Goal: Task Accomplishment & Management: Use online tool/utility

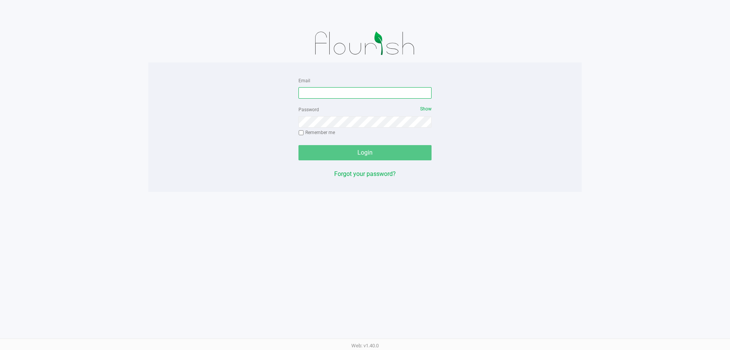
click at [321, 90] on input "Email" at bounding box center [365, 92] width 133 height 11
paste input "[EMAIL_ADDRESS][DOMAIN_NAME]"
type input "[EMAIL_ADDRESS][DOMAIN_NAME]"
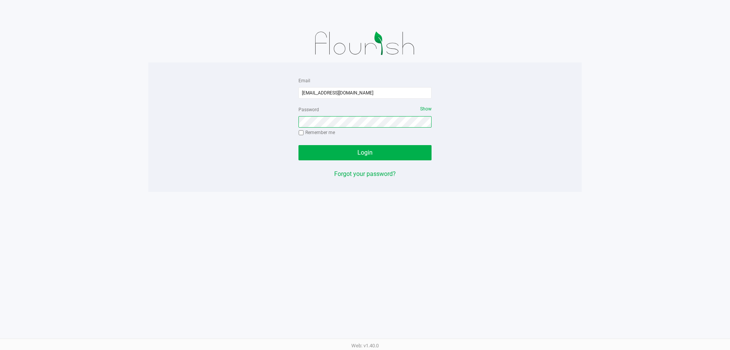
click at [299, 145] on button "Login" at bounding box center [365, 152] width 133 height 15
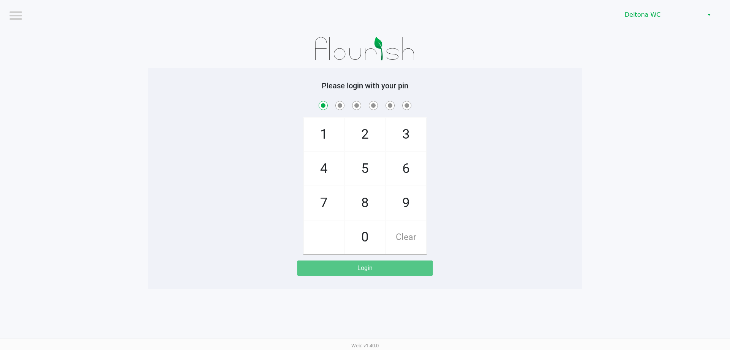
checkbox input "true"
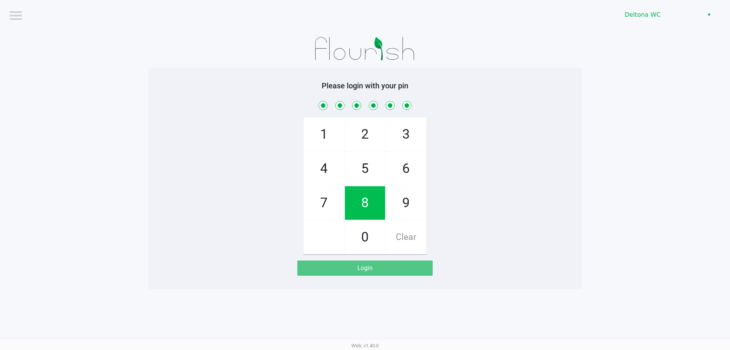
checkbox input "true"
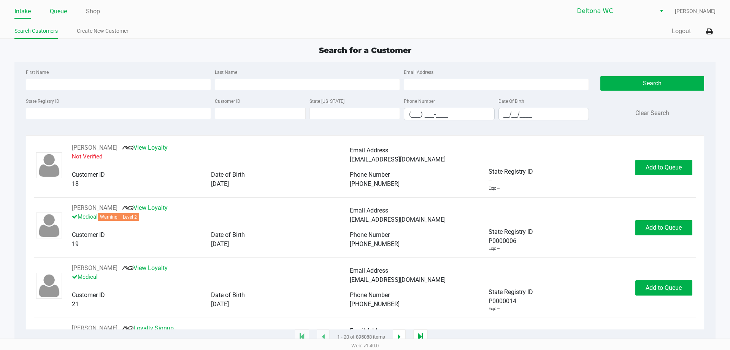
click at [62, 6] on link "Queue" at bounding box center [58, 11] width 17 height 11
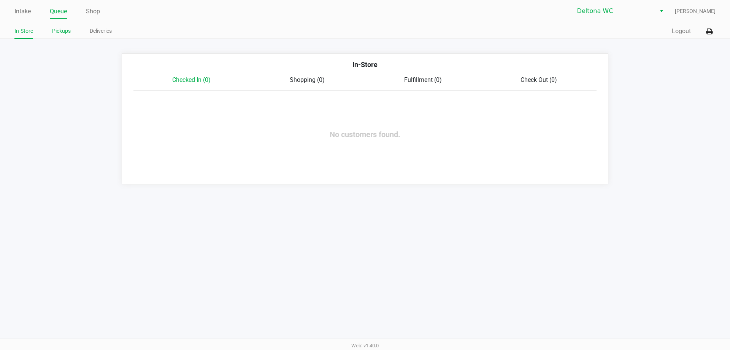
click at [59, 36] on li "Pickups" at bounding box center [61, 31] width 19 height 13
click at [63, 33] on link "Pickups" at bounding box center [61, 31] width 19 height 10
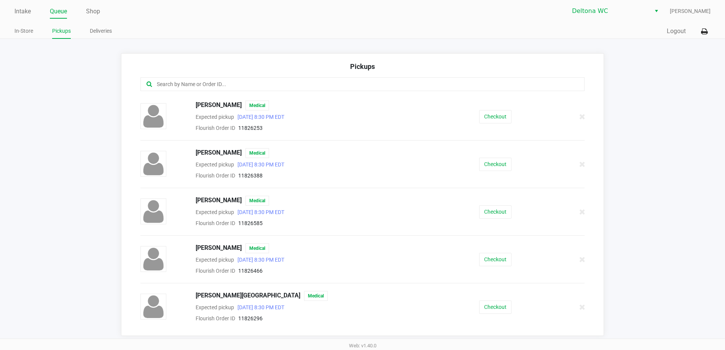
click at [216, 86] on input "text" at bounding box center [350, 84] width 389 height 9
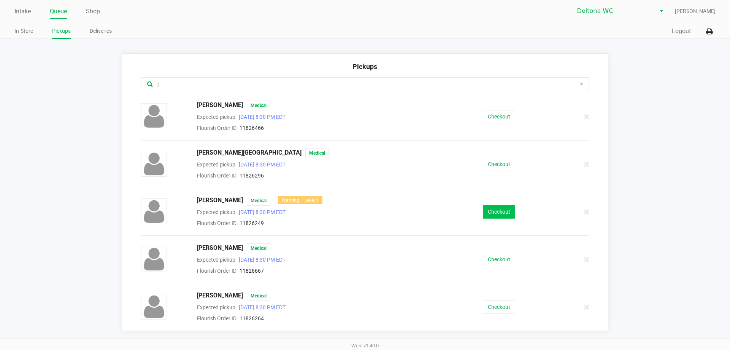
type input "j"
click at [490, 214] on button "Checkout" at bounding box center [499, 211] width 32 height 13
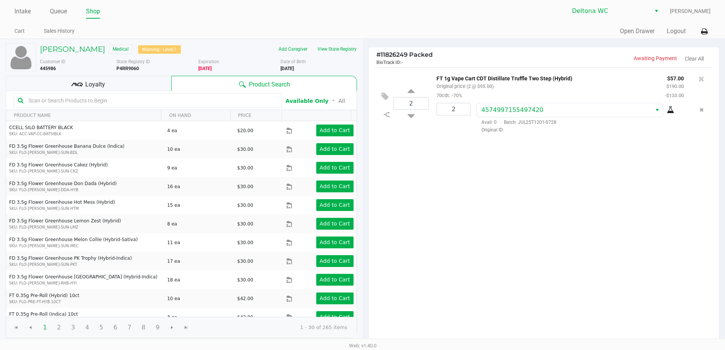
click at [513, 196] on div "2 FT 1g Vape Cart CDT Distillate Truffle Two Step (Hybrid) Original price (2 @ …" at bounding box center [544, 205] width 350 height 276
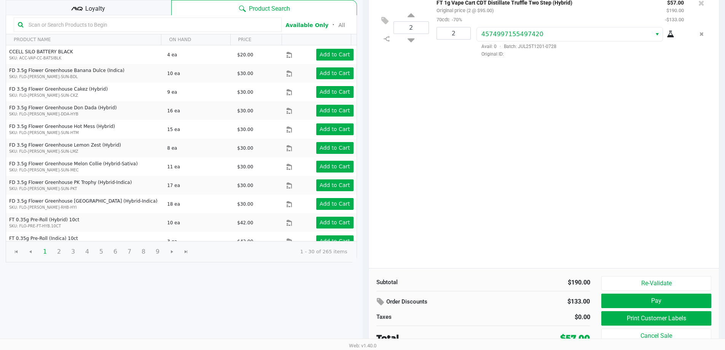
scroll to position [78, 0]
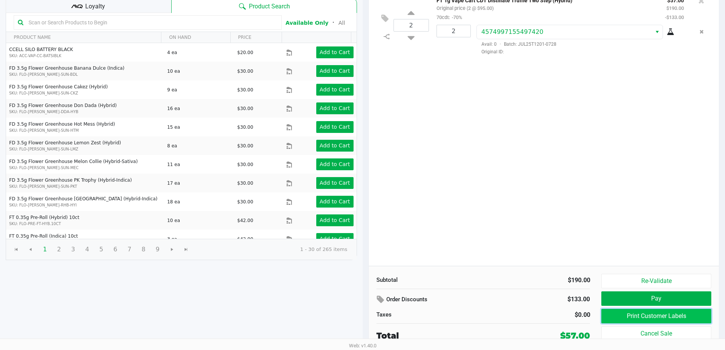
click at [627, 316] on button "Print Customer Labels" at bounding box center [656, 315] width 110 height 14
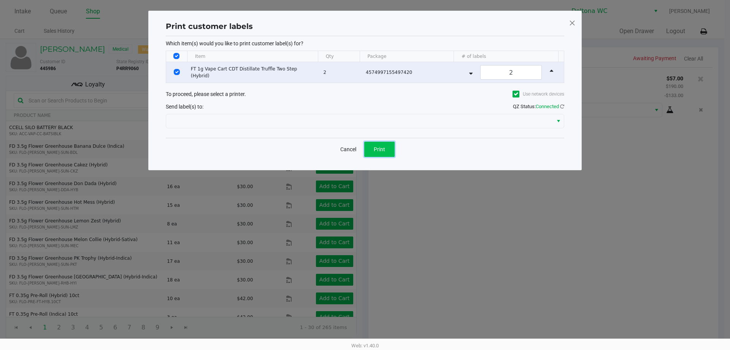
click at [377, 146] on span "Print" at bounding box center [379, 149] width 11 height 6
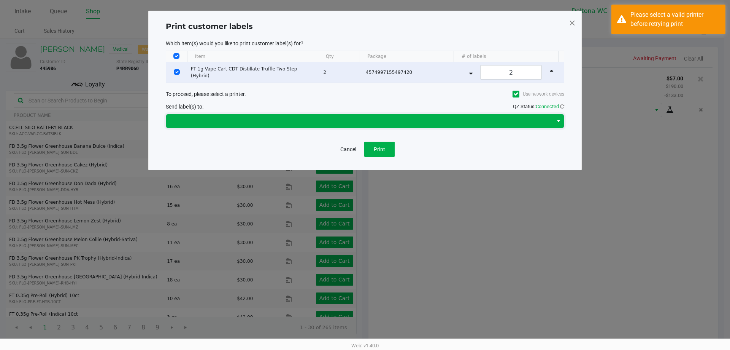
click at [372, 120] on span at bounding box center [360, 120] width 378 height 9
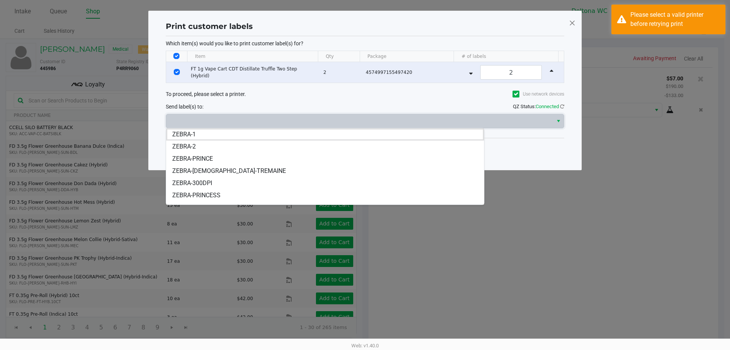
drag, startPoint x: 248, startPoint y: 197, endPoint x: 256, endPoint y: 194, distance: 8.7
click at [248, 197] on li "ZEBRA-PRINCESS" at bounding box center [325, 195] width 318 height 12
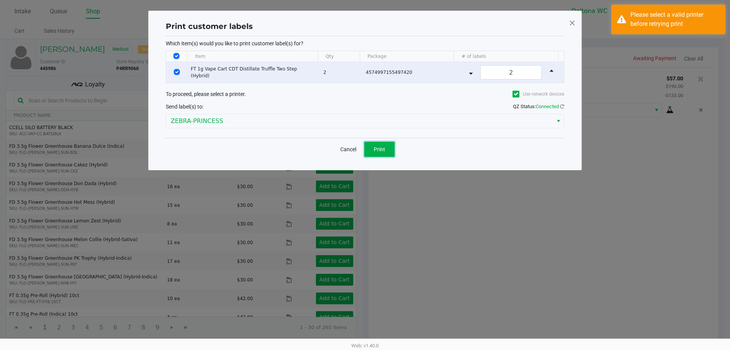
click at [382, 151] on span "Print" at bounding box center [379, 149] width 11 height 6
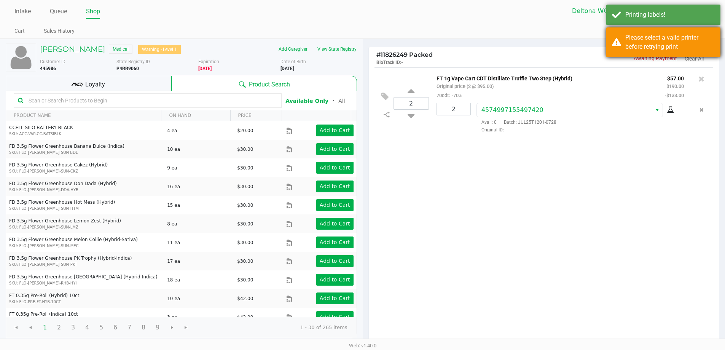
drag, startPoint x: 693, startPoint y: 46, endPoint x: 695, endPoint y: 41, distance: 5.8
click at [693, 46] on div "Please select a valid printer before retrying print" at bounding box center [669, 42] width 89 height 18
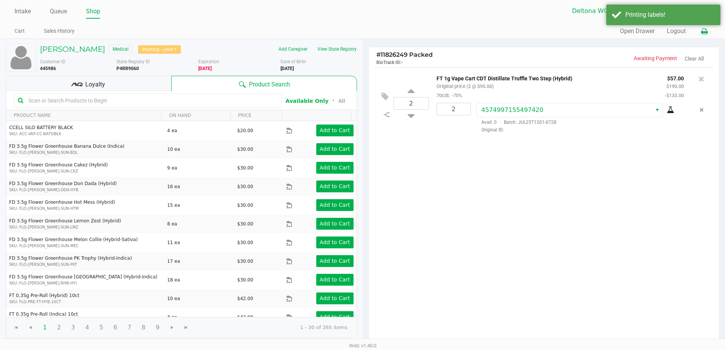
click at [706, 30] on icon at bounding box center [704, 31] width 6 height 5
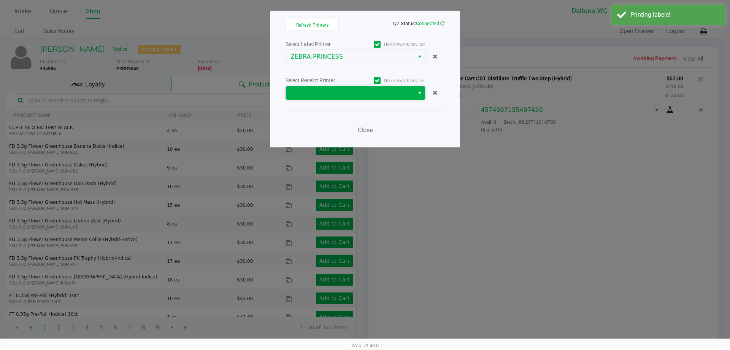
click at [371, 92] on span at bounding box center [350, 92] width 119 height 9
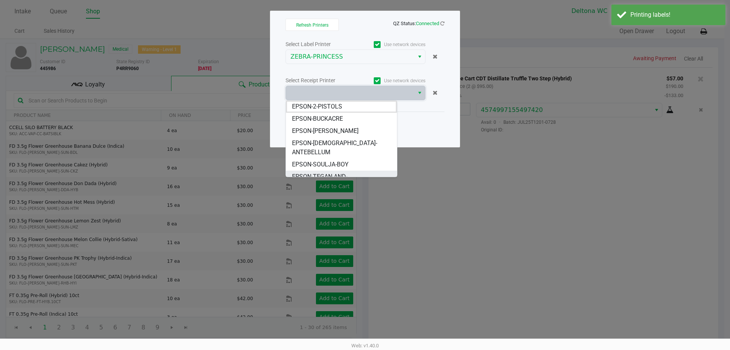
click at [350, 172] on span "EPSON-TEGAN-AND-SARA" at bounding box center [341, 181] width 99 height 18
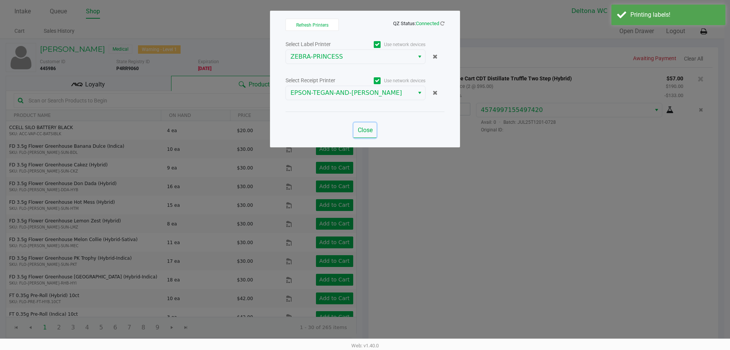
click at [366, 130] on span "Close" at bounding box center [365, 129] width 15 height 7
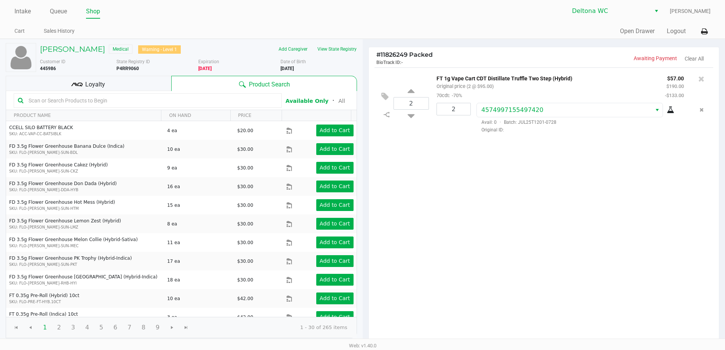
click at [153, 81] on div "Loyalty" at bounding box center [88, 83] width 165 height 15
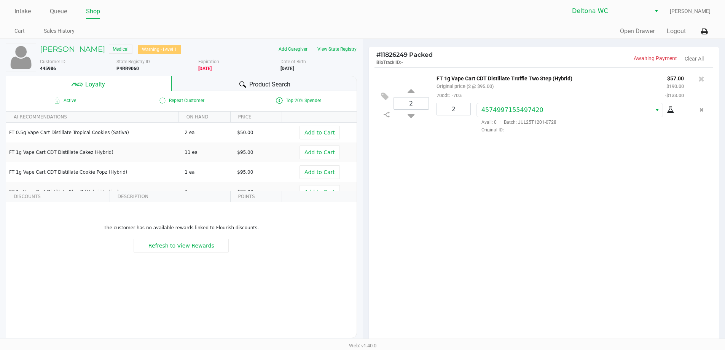
click at [606, 199] on div "2 FT 1g Vape Cart CDT Distillate Truffle Two Step (Hybrid) Original price (2 @ …" at bounding box center [544, 205] width 350 height 276
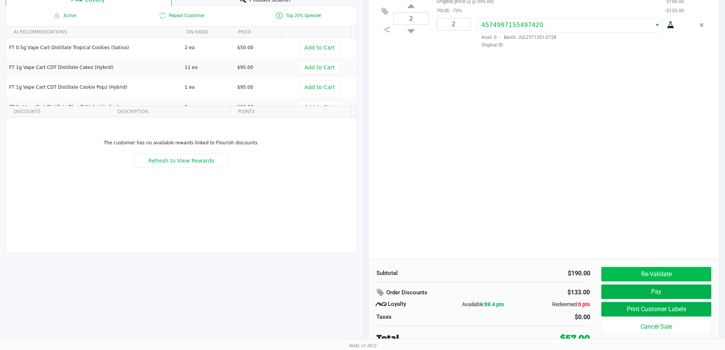
scroll to position [87, 0]
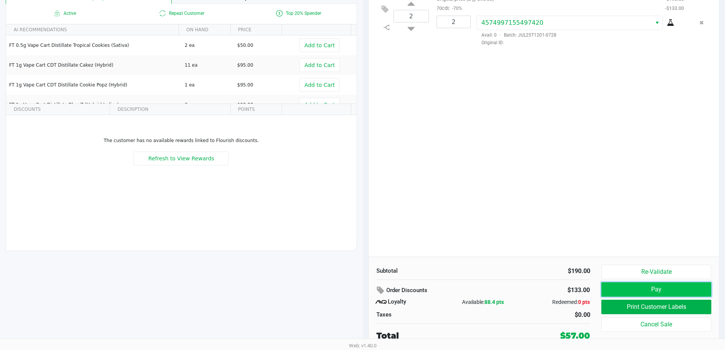
click at [656, 284] on button "Pay" at bounding box center [656, 289] width 110 height 14
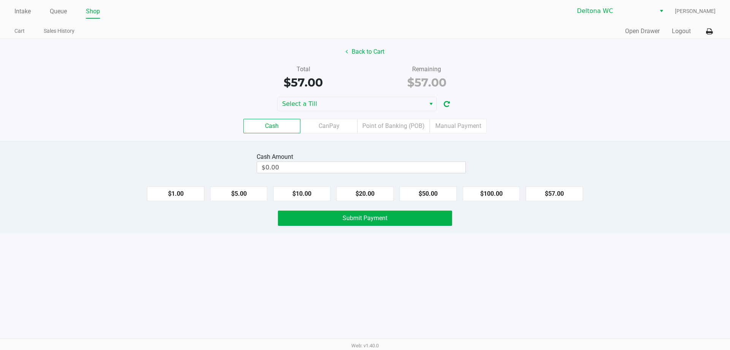
drag, startPoint x: 458, startPoint y: 124, endPoint x: 469, endPoint y: 138, distance: 18.5
click at [458, 123] on label "Manual Payment" at bounding box center [458, 126] width 57 height 14
click at [0, 0] on 8 "Manual Payment" at bounding box center [0, 0] width 0 height 0
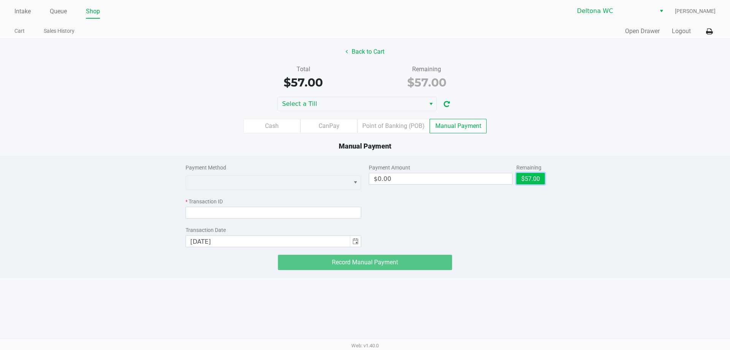
click at [531, 177] on button "$57.00" at bounding box center [531, 178] width 29 height 11
type input "$57.00"
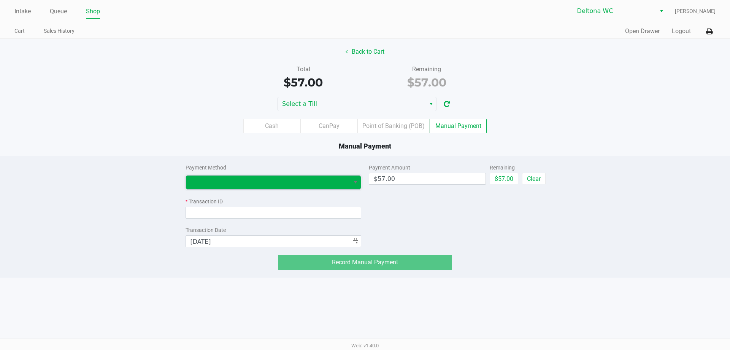
click at [300, 186] on span at bounding box center [268, 182] width 155 height 9
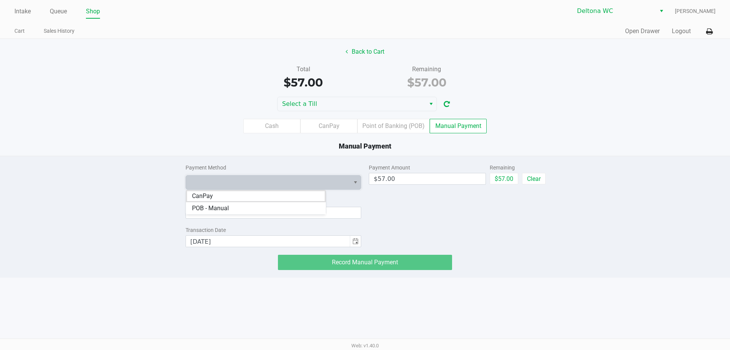
click at [244, 199] on li "CanPay" at bounding box center [256, 196] width 140 height 12
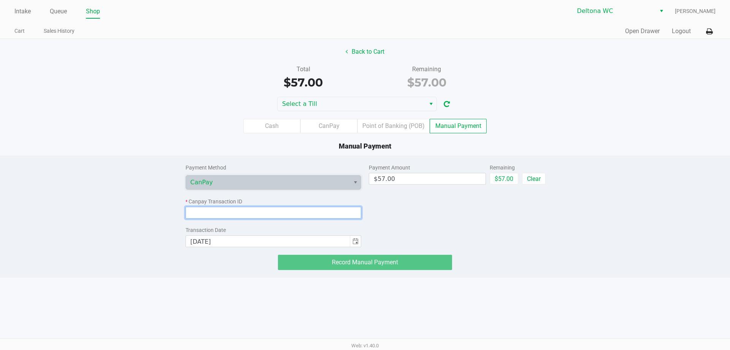
click at [253, 213] on input at bounding box center [274, 213] width 176 height 12
paste input "DESAVAWUKE4U"
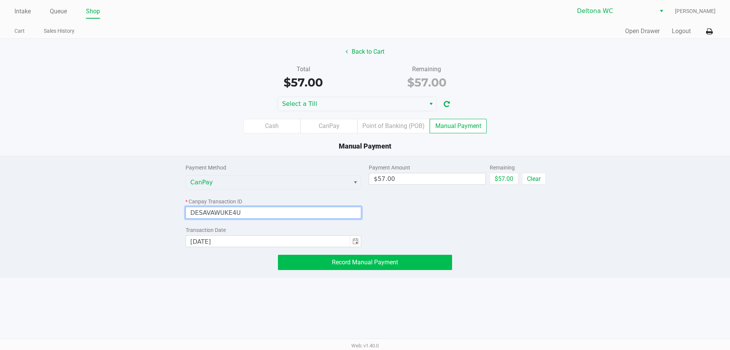
type input "DESAVAWUKE4U"
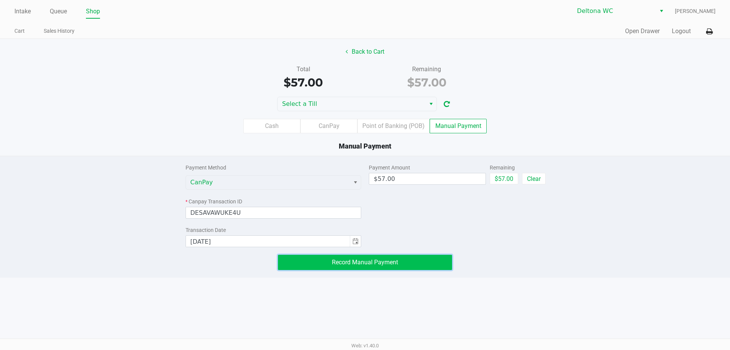
click at [374, 261] on span "Record Manual Payment" at bounding box center [365, 261] width 66 height 7
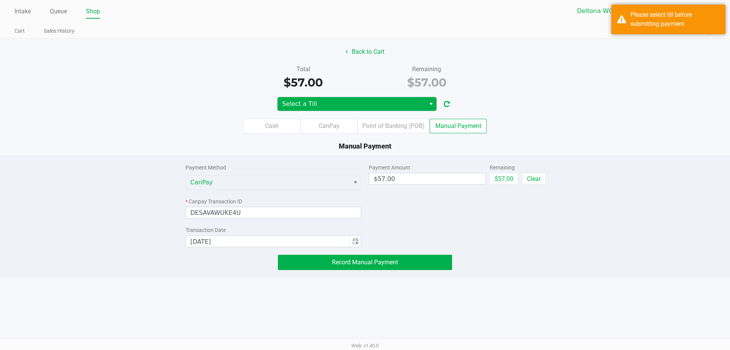
click at [341, 102] on span "Select a Till" at bounding box center [351, 103] width 139 height 9
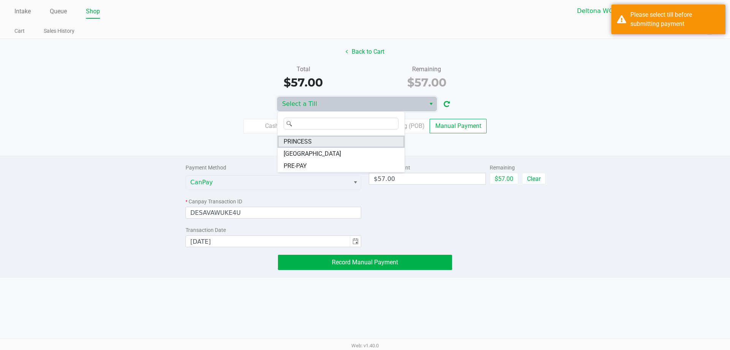
click at [315, 141] on li "PRINCESS" at bounding box center [341, 141] width 127 height 12
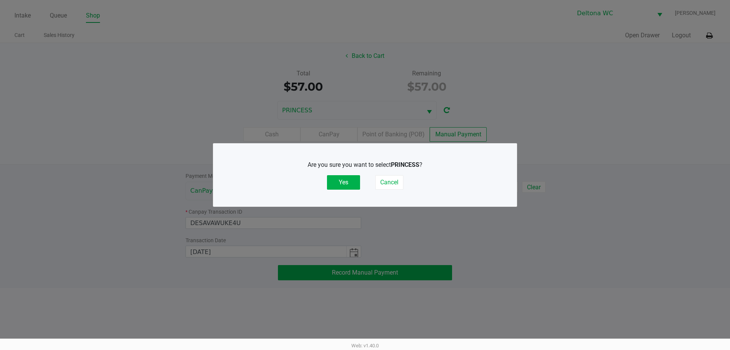
click at [341, 185] on button "Yes" at bounding box center [343, 182] width 33 height 14
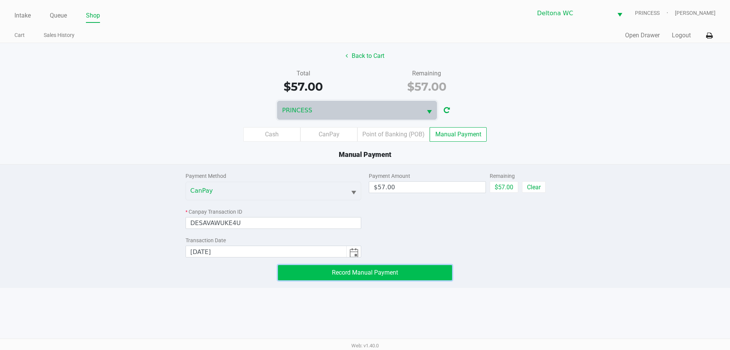
click at [369, 273] on span "Record Manual Payment" at bounding box center [365, 272] width 66 height 7
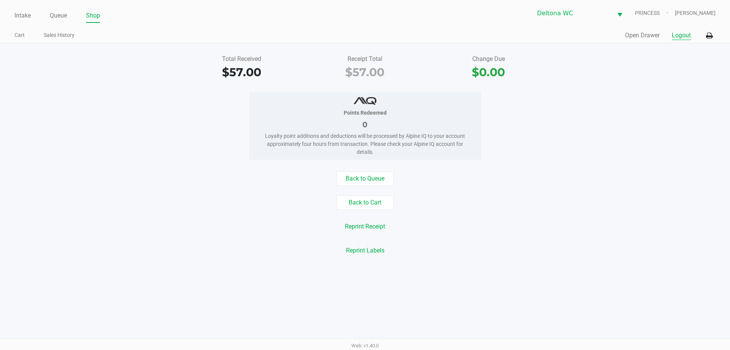
click at [679, 34] on button "Logout" at bounding box center [681, 35] width 19 height 9
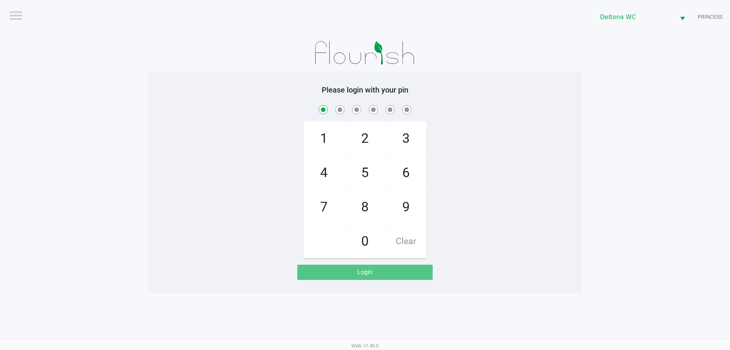
checkbox input "true"
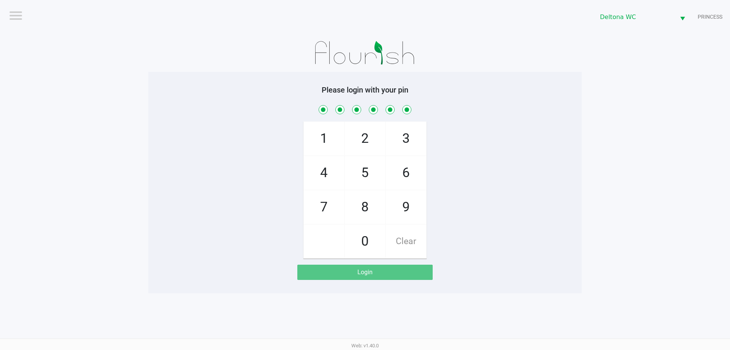
checkbox input "true"
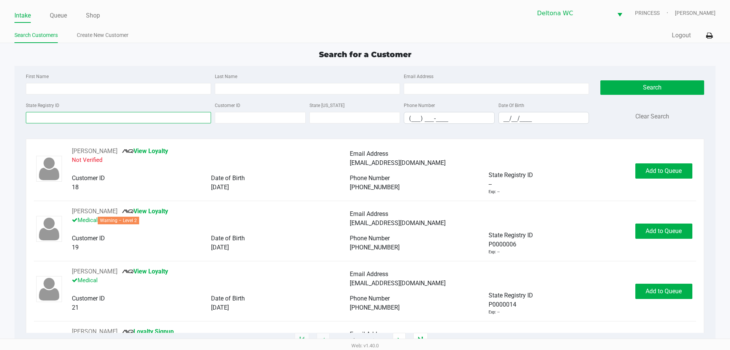
click at [91, 119] on input "State Registry ID" at bounding box center [118, 117] width 185 height 11
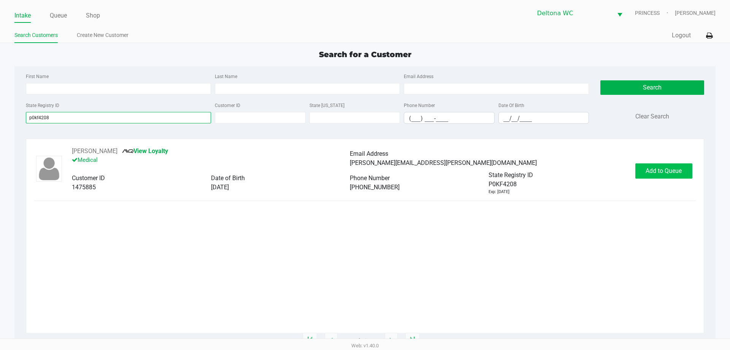
type input "p0kf4208"
click at [668, 172] on span "Add to Queue" at bounding box center [664, 170] width 36 height 7
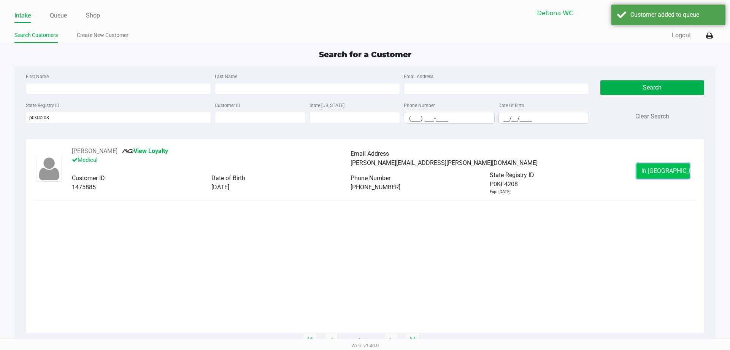
click at [655, 171] on span "In Queue" at bounding box center [674, 170] width 64 height 7
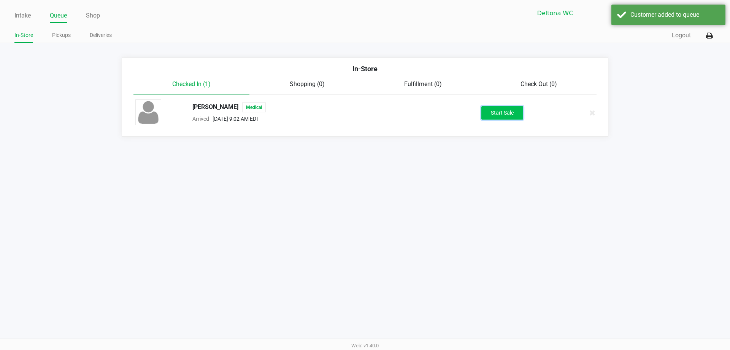
click at [498, 111] on button "Start Sale" at bounding box center [503, 112] width 42 height 13
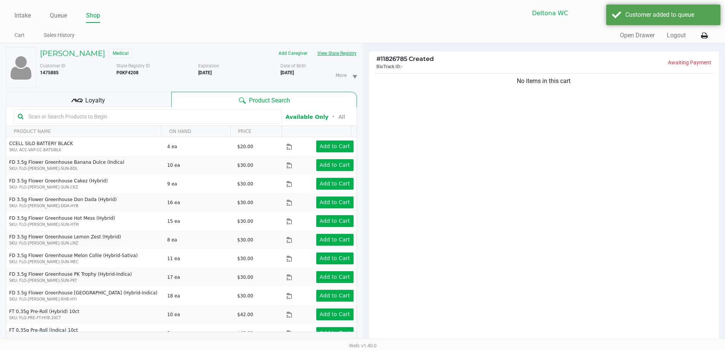
click at [326, 56] on button "View State Registry" at bounding box center [334, 53] width 45 height 12
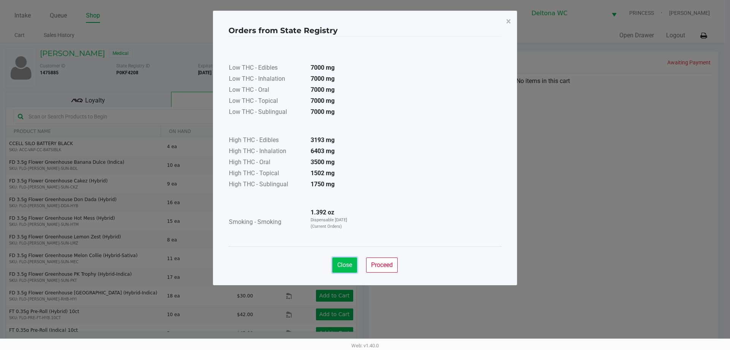
click at [347, 264] on span "Close" at bounding box center [344, 264] width 15 height 7
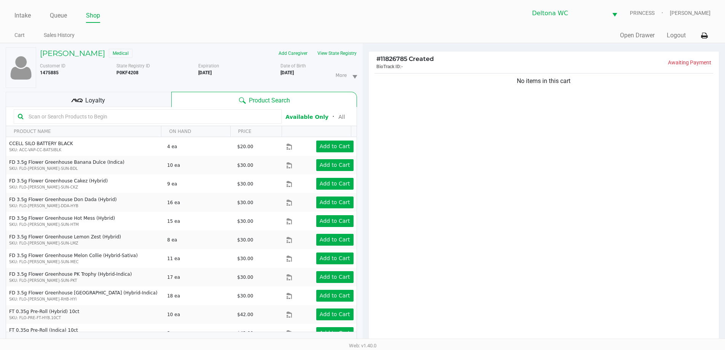
click at [127, 100] on div "Loyalty" at bounding box center [88, 99] width 165 height 15
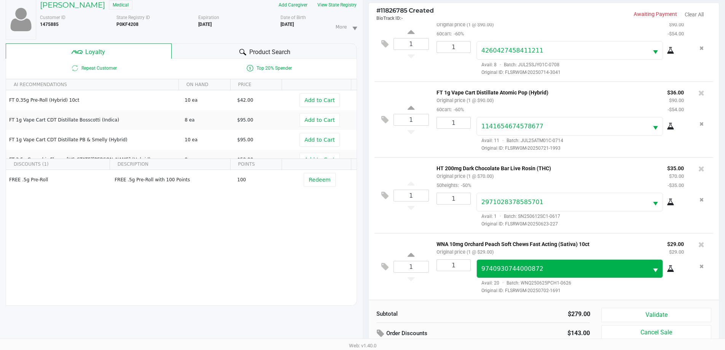
scroll to position [91, 0]
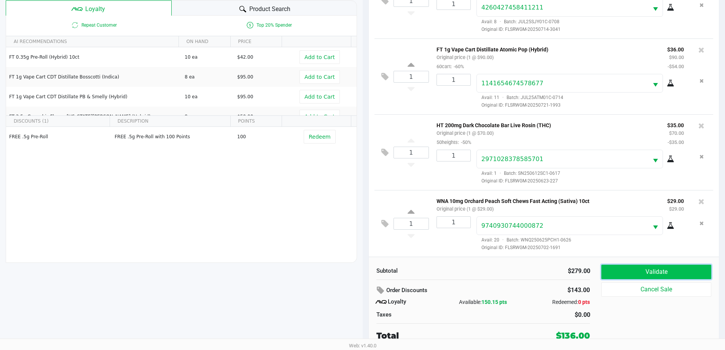
click at [639, 279] on button "Validate" at bounding box center [656, 271] width 110 height 14
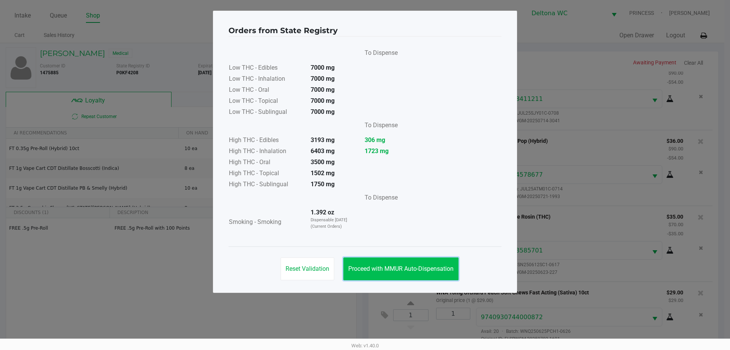
click at [395, 265] on span "Proceed with MMUR Auto-Dispensation" at bounding box center [400, 268] width 105 height 7
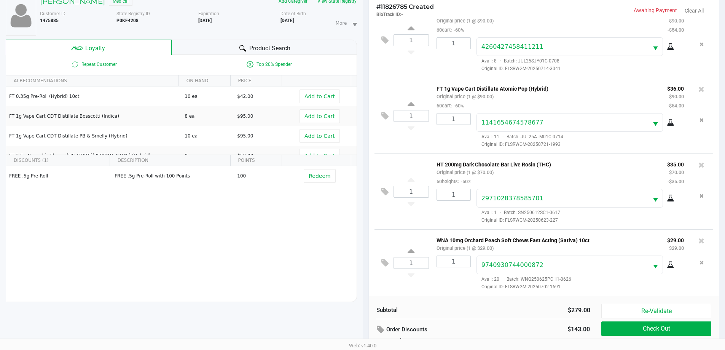
scroll to position [91, 0]
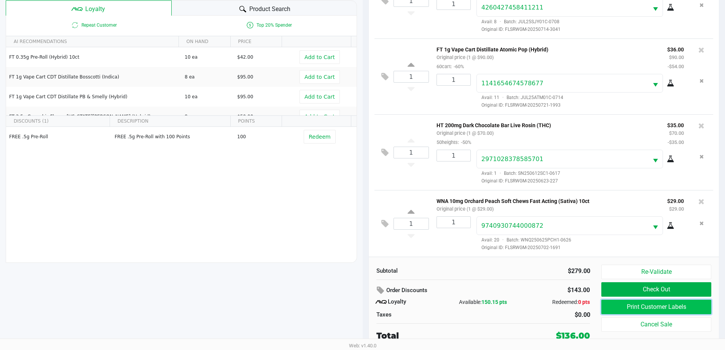
click at [677, 305] on button "Print Customer Labels" at bounding box center [656, 306] width 110 height 14
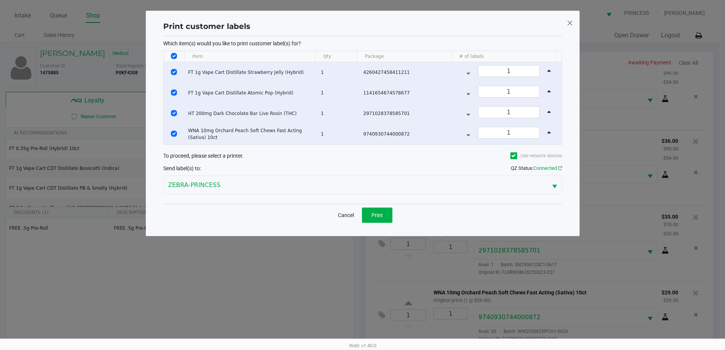
scroll to position [0, 0]
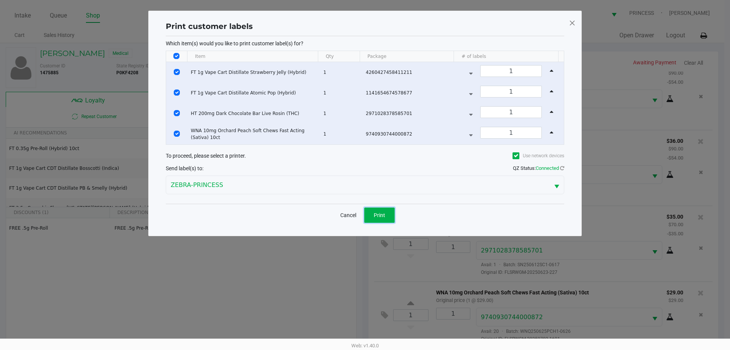
click at [386, 212] on button "Print" at bounding box center [379, 214] width 30 height 15
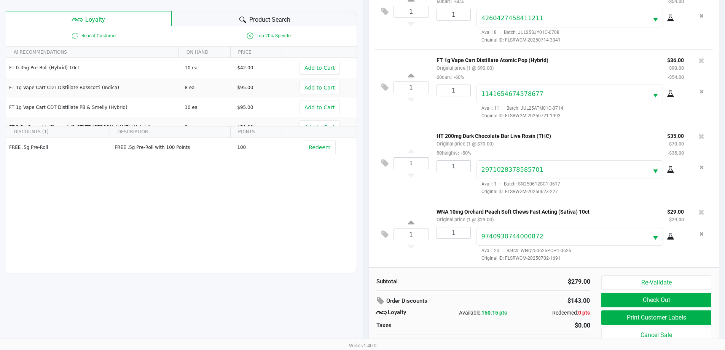
scroll to position [91, 0]
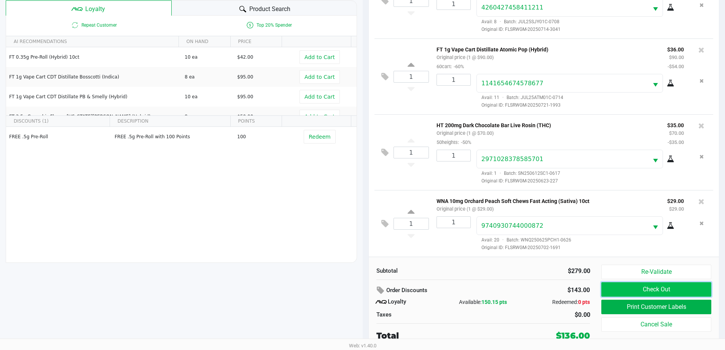
click at [624, 288] on button "Check Out" at bounding box center [656, 289] width 110 height 14
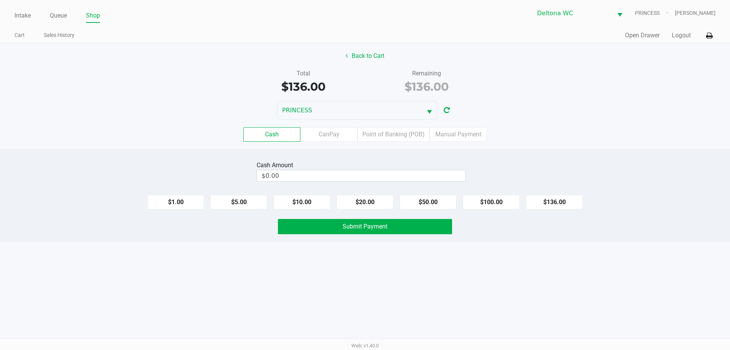
click at [365, 57] on button "Back to Cart" at bounding box center [365, 56] width 49 height 14
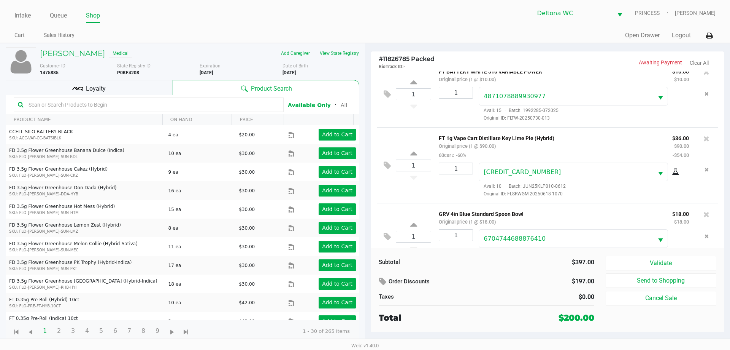
scroll to position [291, 0]
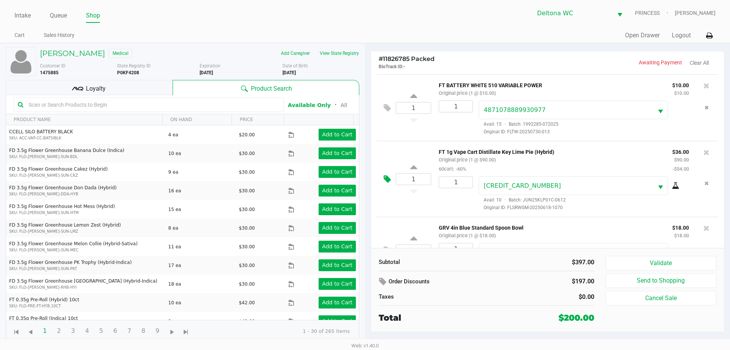
click at [388, 180] on icon at bounding box center [387, 179] width 7 height 9
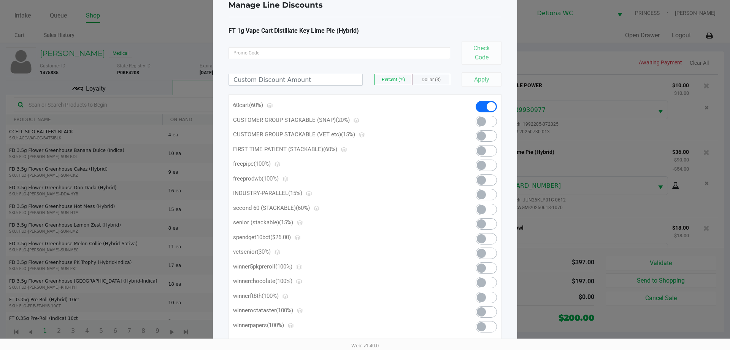
scroll to position [38, 0]
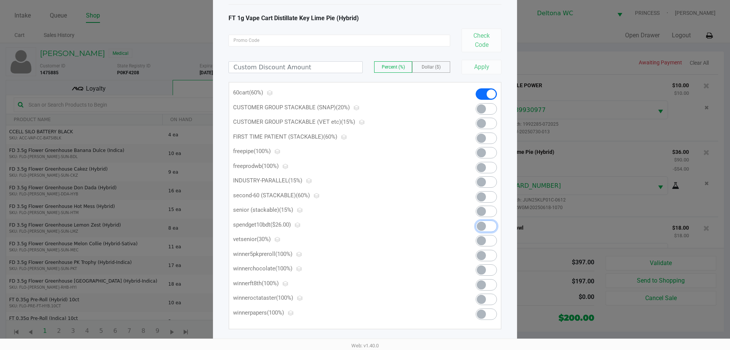
click at [488, 228] on span at bounding box center [486, 225] width 21 height 11
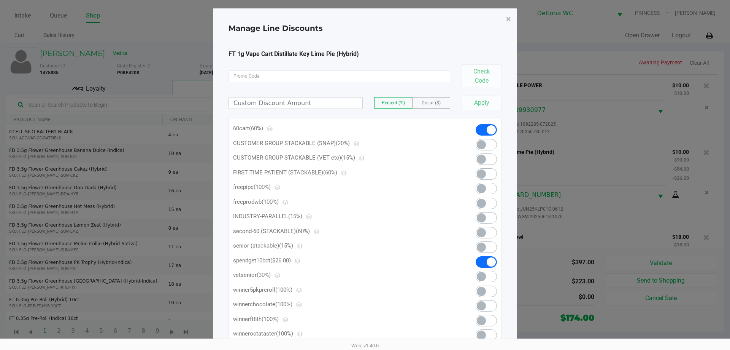
scroll to position [329, 0]
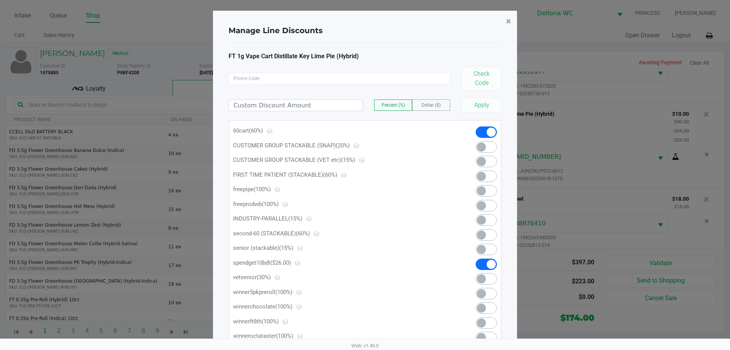
click at [511, 20] on span "×" at bounding box center [508, 21] width 5 height 11
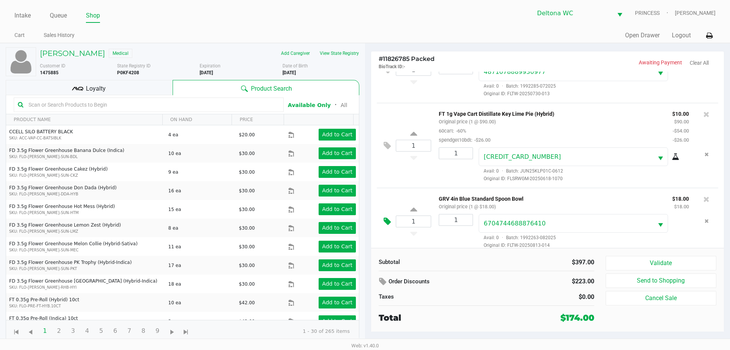
click at [384, 219] on button at bounding box center [389, 221] width 13 height 18
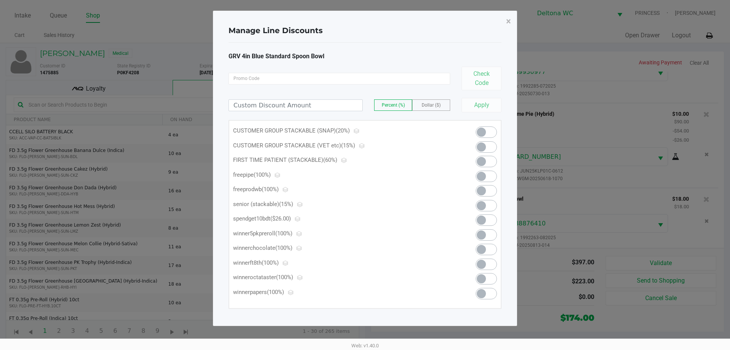
click at [488, 176] on span at bounding box center [486, 175] width 21 height 11
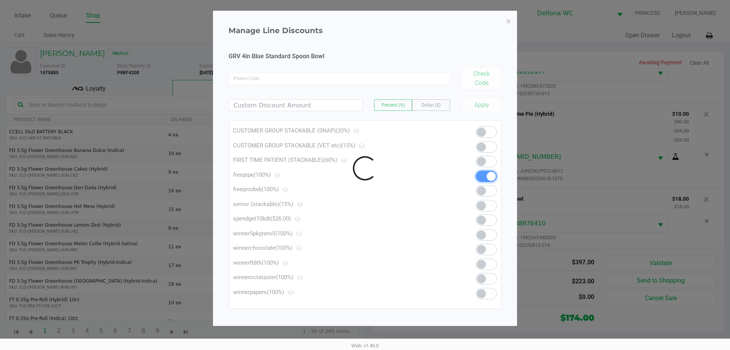
scroll to position [338, 0]
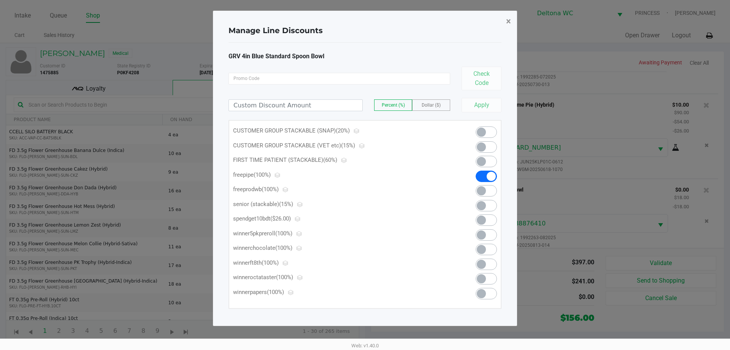
click at [510, 21] on span "×" at bounding box center [508, 21] width 5 height 11
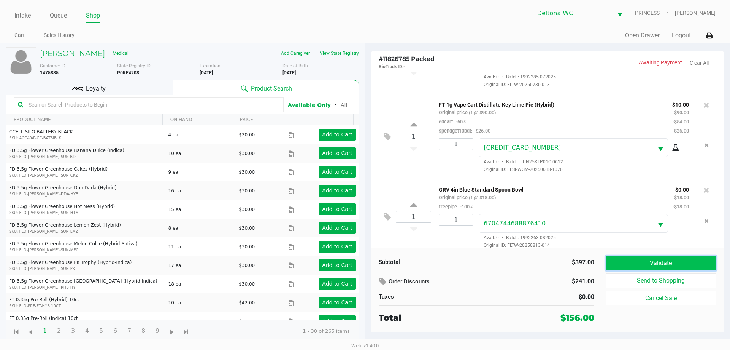
click at [683, 264] on button "Validate" at bounding box center [661, 263] width 111 height 14
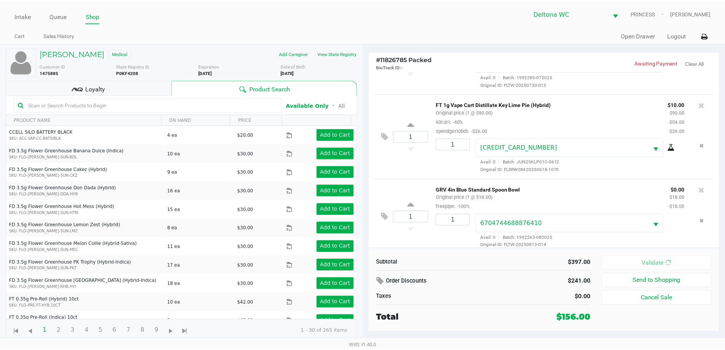
scroll to position [347, 0]
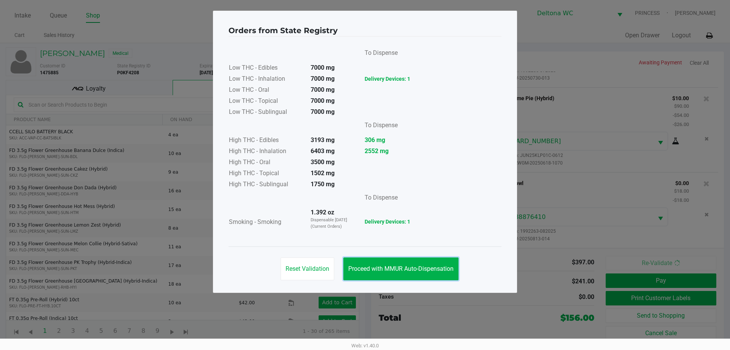
drag, startPoint x: 421, startPoint y: 269, endPoint x: 614, endPoint y: 311, distance: 197.0
click at [422, 269] on span "Proceed with MMUR Auto-Dispensation" at bounding box center [400, 268] width 105 height 7
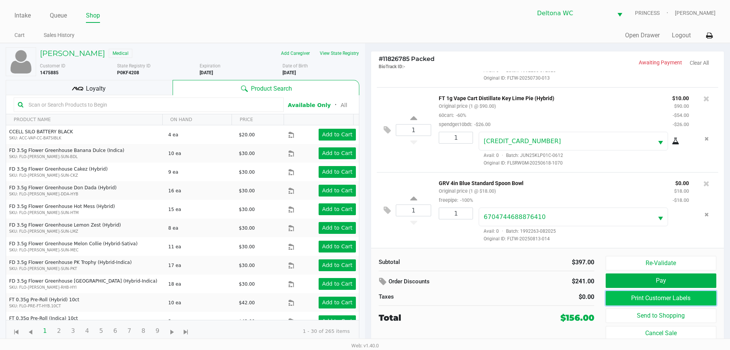
click at [628, 302] on button "Print Customer Labels" at bounding box center [661, 298] width 111 height 14
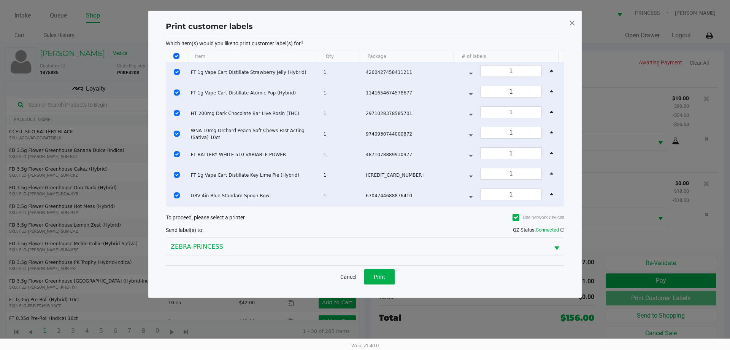
drag, startPoint x: 174, startPoint y: 54, endPoint x: 203, endPoint y: 115, distance: 67.0
click at [174, 55] on input "Select All Rows" at bounding box center [176, 56] width 6 height 6
checkbox input "false"
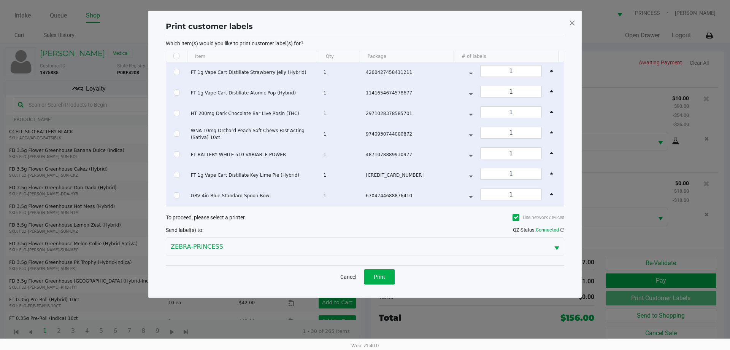
checkbox input "false"
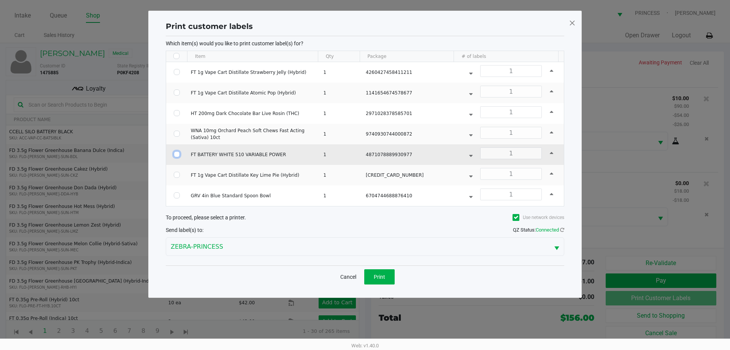
click at [177, 152] on input "Select Row" at bounding box center [177, 154] width 6 height 6
checkbox input "true"
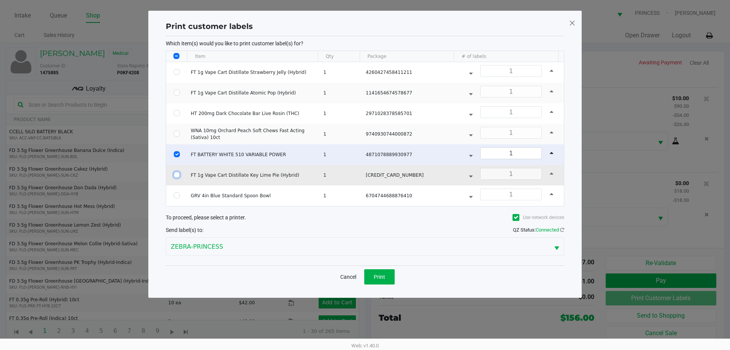
click at [179, 174] on input "Select Row" at bounding box center [177, 175] width 6 height 6
checkbox input "true"
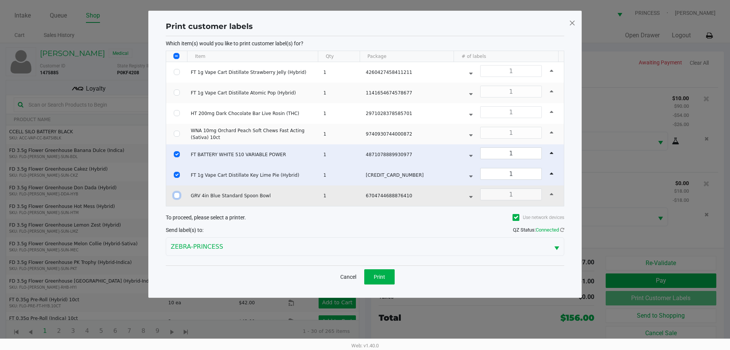
click at [177, 195] on input "Select Row" at bounding box center [177, 195] width 6 height 6
checkbox input "true"
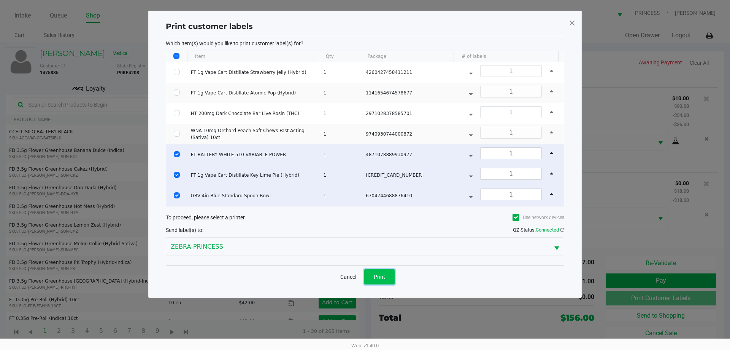
click at [383, 275] on span "Print" at bounding box center [379, 276] width 11 height 6
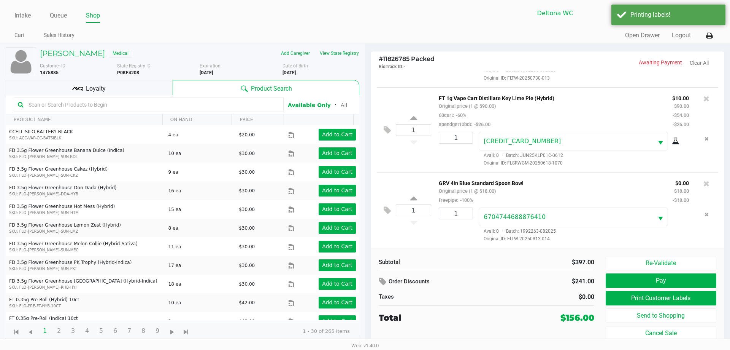
click at [146, 86] on div "Loyalty" at bounding box center [89, 87] width 167 height 15
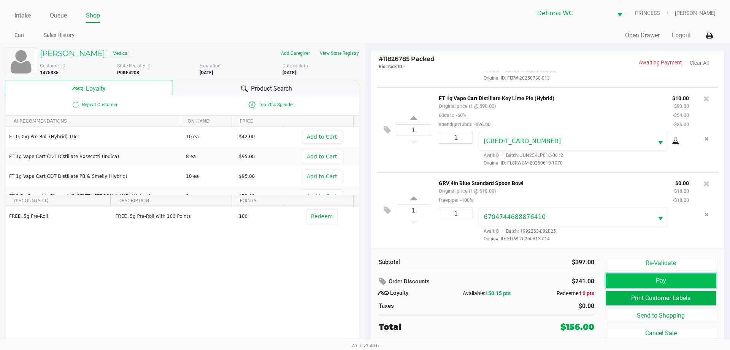
click at [645, 283] on button "Pay" at bounding box center [661, 280] width 111 height 14
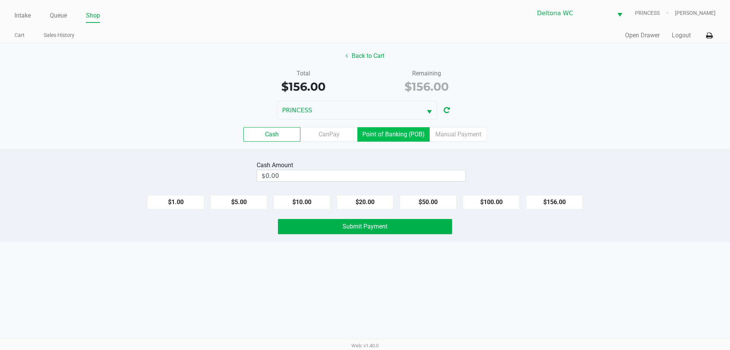
click at [408, 129] on label "Point of Banking (POB)" at bounding box center [394, 134] width 72 height 14
click at [0, 0] on 7 "Point of Banking (POB)" at bounding box center [0, 0] width 0 height 0
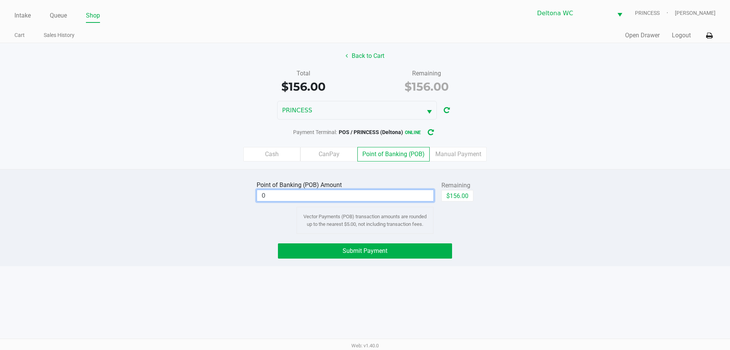
click at [408, 192] on input "0" at bounding box center [345, 195] width 176 height 11
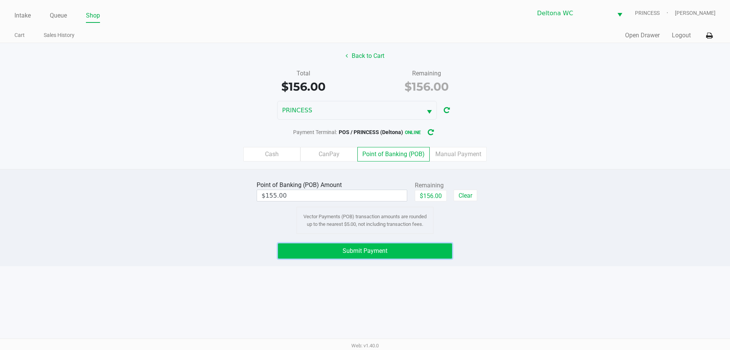
click at [422, 250] on button "Submit Payment" at bounding box center [365, 250] width 174 height 15
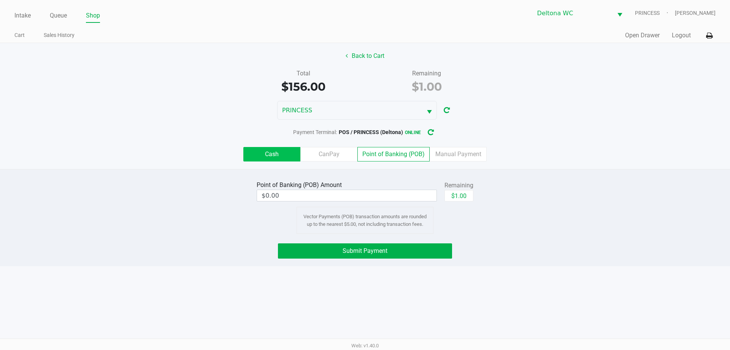
click at [273, 153] on label "Cash" at bounding box center [271, 154] width 57 height 14
click at [0, 0] on 0 "Cash" at bounding box center [0, 0] width 0 height 0
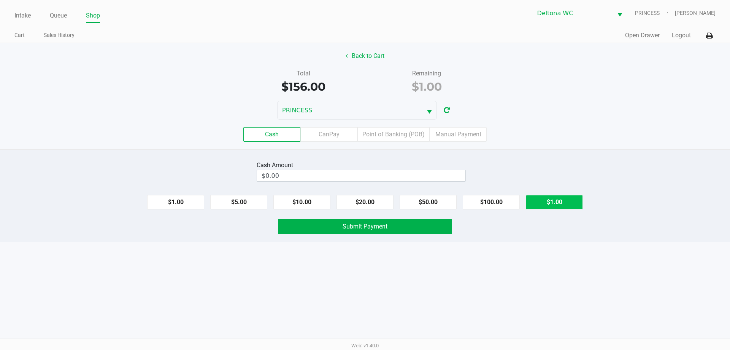
click at [553, 204] on button "$1.00" at bounding box center [554, 202] width 57 height 14
type input "$1.00"
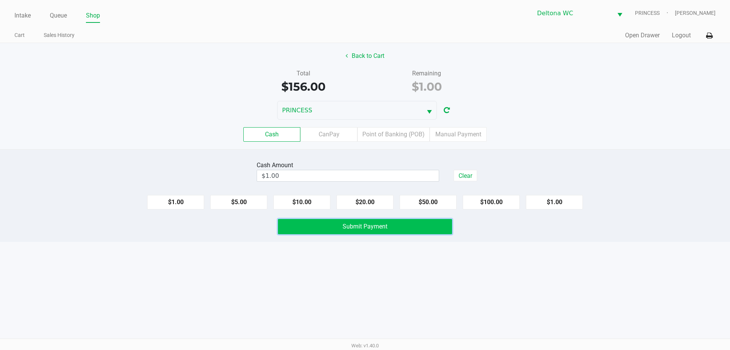
click at [397, 228] on button "Submit Payment" at bounding box center [365, 226] width 174 height 15
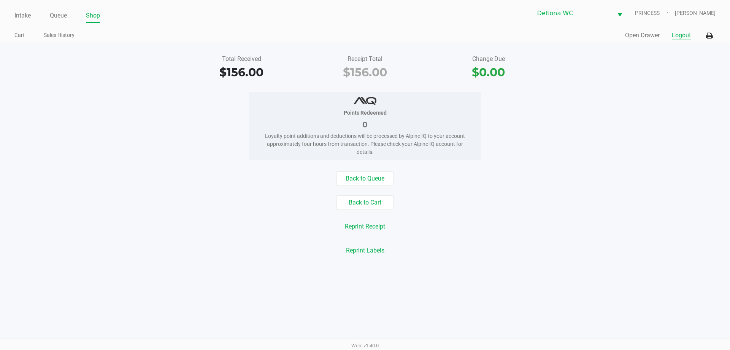
click at [690, 37] on button "Logout" at bounding box center [681, 35] width 19 height 9
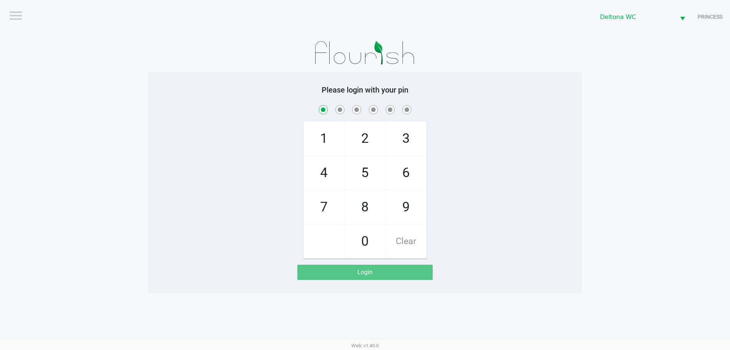
checkbox input "true"
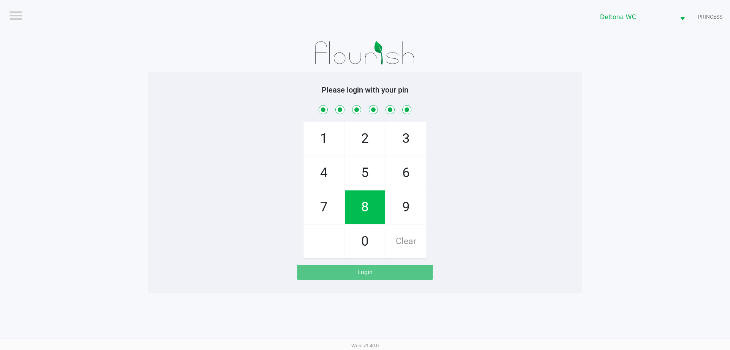
checkbox input "true"
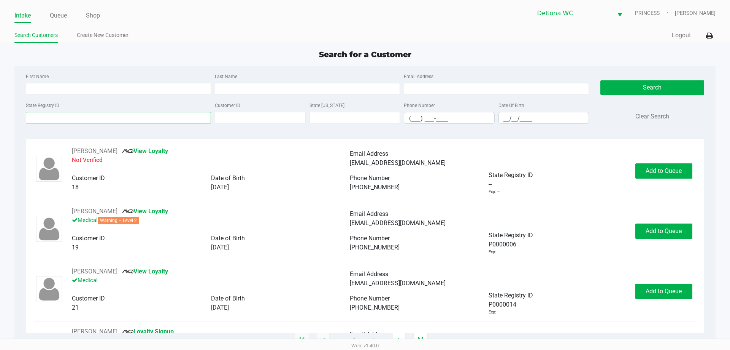
click at [83, 117] on input "State Registry ID" at bounding box center [118, 117] width 185 height 11
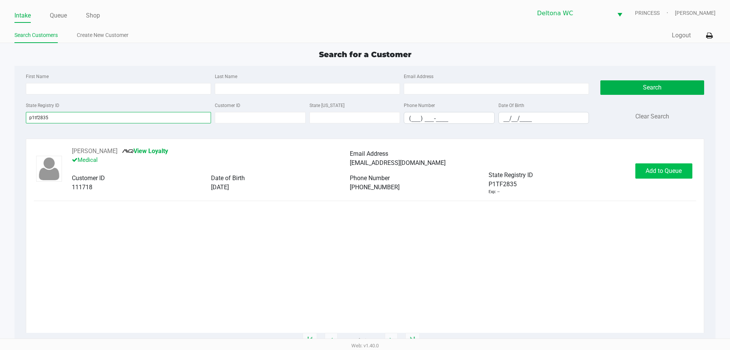
type input "p1tf2835"
click at [662, 168] on span "Add to Queue" at bounding box center [664, 170] width 36 height 7
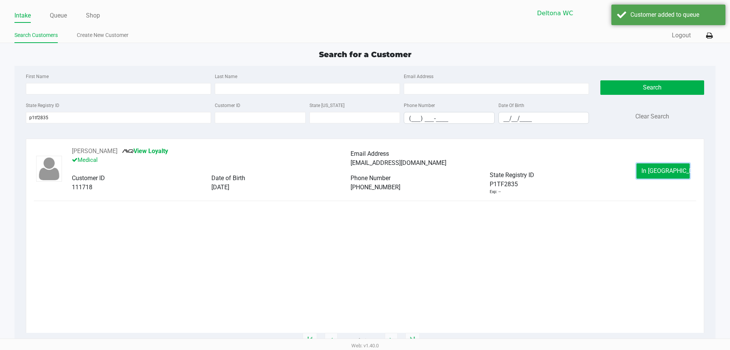
click at [654, 172] on span "In Queue" at bounding box center [674, 170] width 64 height 7
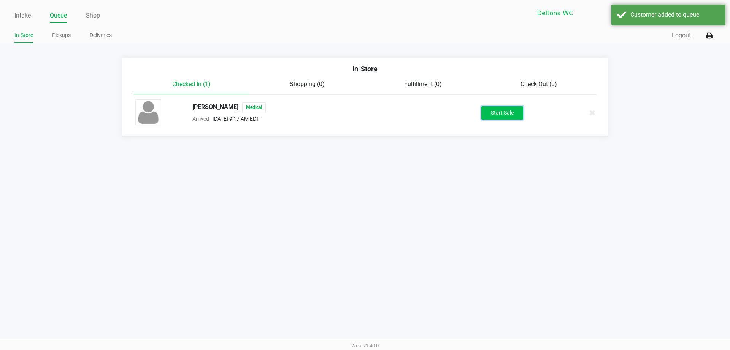
click at [503, 117] on button "Start Sale" at bounding box center [503, 112] width 42 height 13
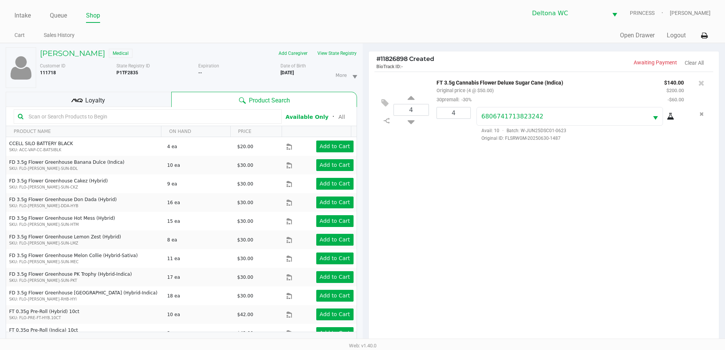
click at [119, 105] on div "Loyalty" at bounding box center [88, 99] width 165 height 15
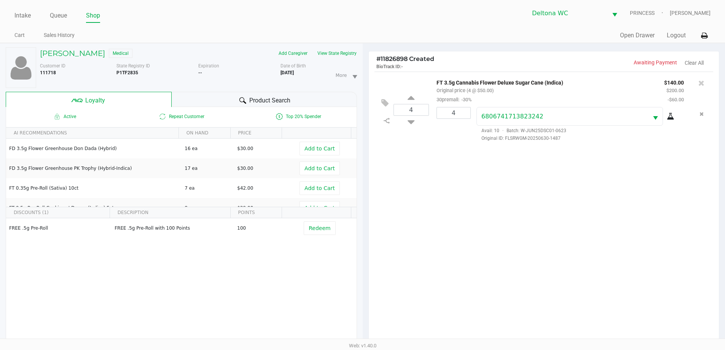
drag, startPoint x: 443, startPoint y: 191, endPoint x: 447, endPoint y: 191, distance: 3.8
click at [446, 191] on div "4 FT 3.5g Cannabis Flower Deluxe Sugar Cane (Indica) Original price (4 @ $50.00…" at bounding box center [544, 210] width 350 height 276
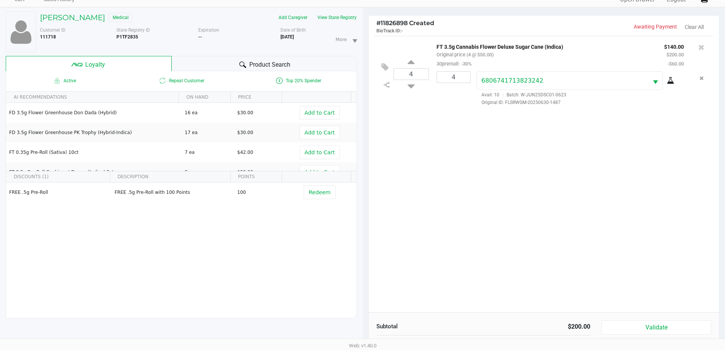
scroll to position [91, 0]
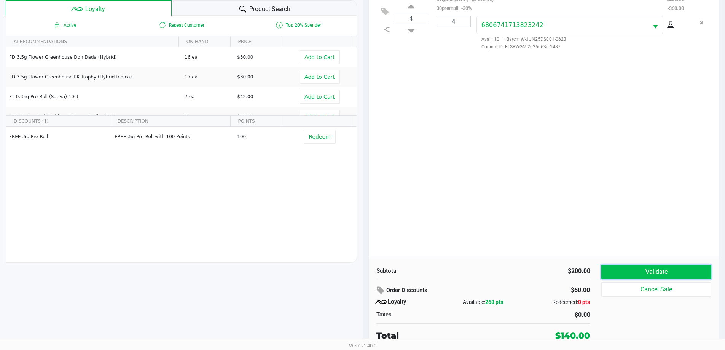
click at [624, 270] on button "Validate" at bounding box center [656, 271] width 110 height 14
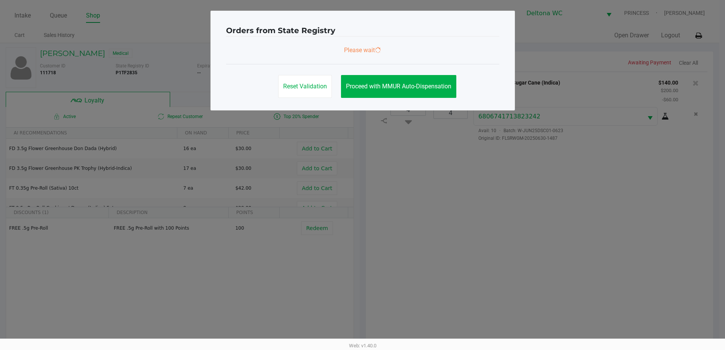
scroll to position [0, 0]
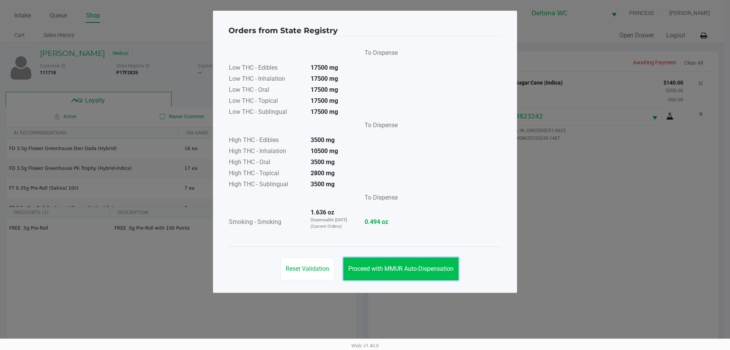
click at [439, 266] on span "Proceed with MMUR Auto-Dispensation" at bounding box center [400, 268] width 105 height 7
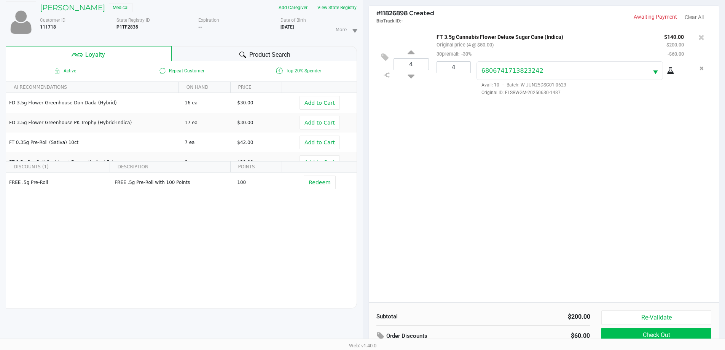
scroll to position [91, 0]
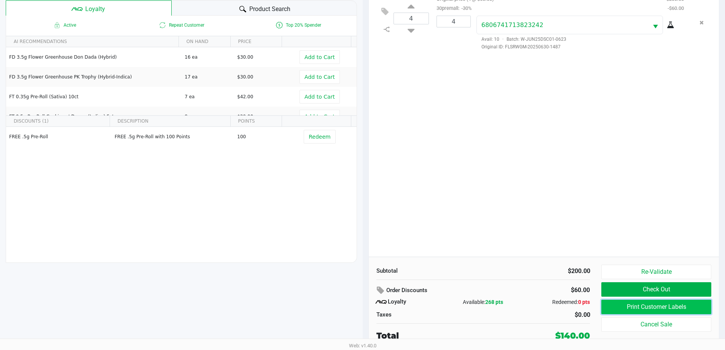
click at [635, 307] on button "Print Customer Labels" at bounding box center [656, 306] width 110 height 14
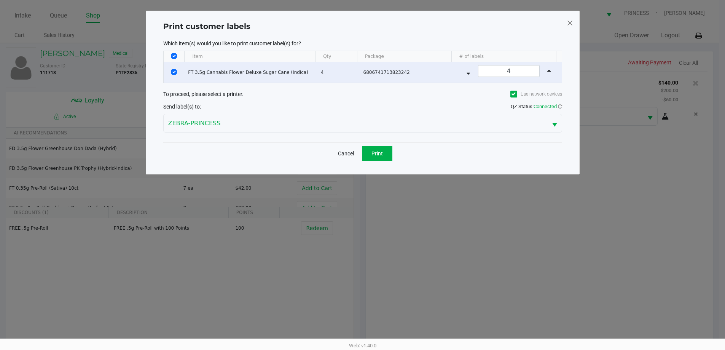
scroll to position [0, 0]
click at [378, 153] on span "Print" at bounding box center [379, 153] width 11 height 6
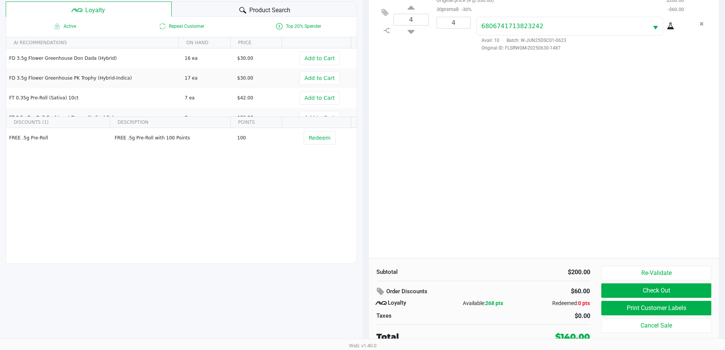
scroll to position [91, 0]
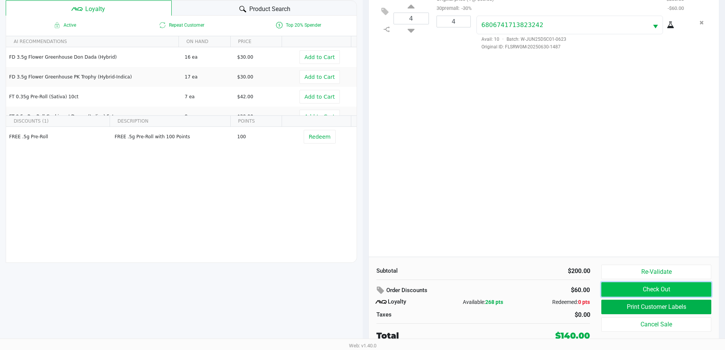
click at [639, 290] on button "Check Out" at bounding box center [656, 289] width 110 height 14
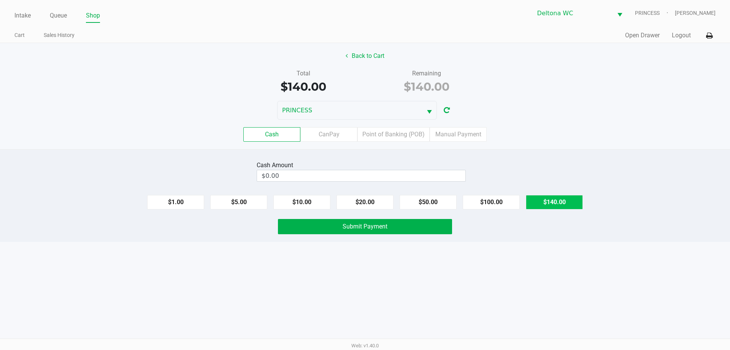
click at [564, 204] on button "$140.00" at bounding box center [554, 202] width 57 height 14
type input "$140.00"
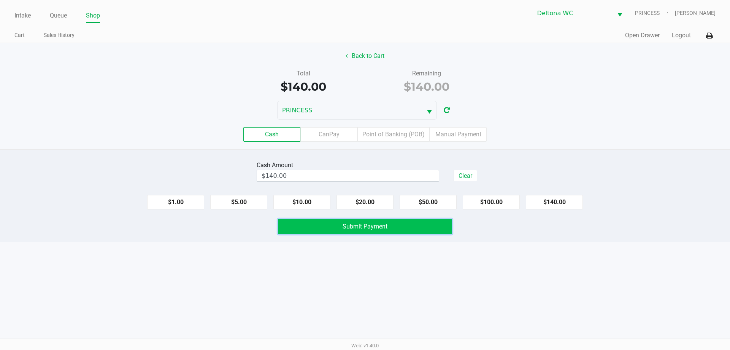
click at [414, 229] on button "Submit Payment" at bounding box center [365, 226] width 174 height 15
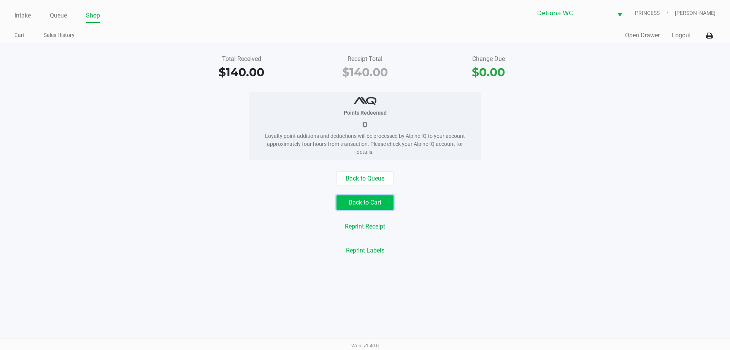
click at [378, 207] on button "Back to Cart" at bounding box center [365, 202] width 57 height 14
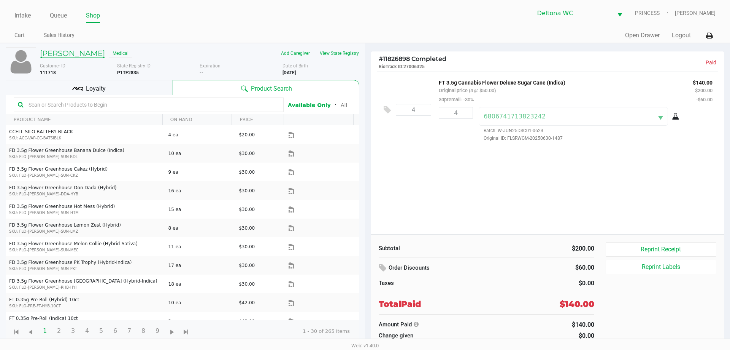
click at [81, 53] on h5 "GARY LA CORTE" at bounding box center [72, 53] width 65 height 9
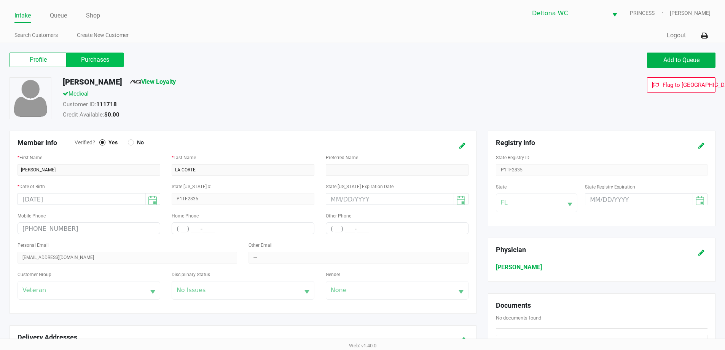
drag, startPoint x: 92, startPoint y: 60, endPoint x: 221, endPoint y: 79, distance: 130.3
click at [92, 60] on label "Purchases" at bounding box center [95, 59] width 57 height 14
click at [0, 0] on 1 "Purchases" at bounding box center [0, 0] width 0 height 0
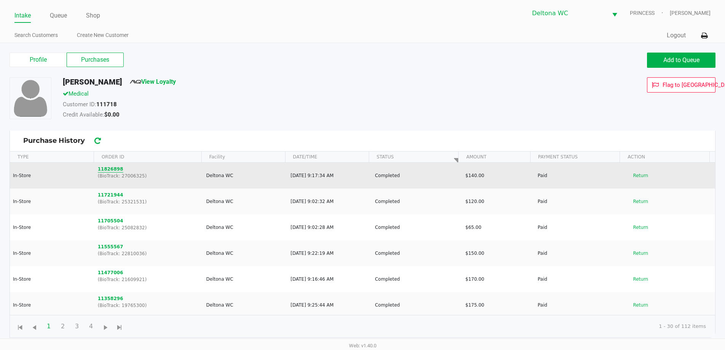
click at [111, 168] on button "11826898" at bounding box center [110, 168] width 25 height 7
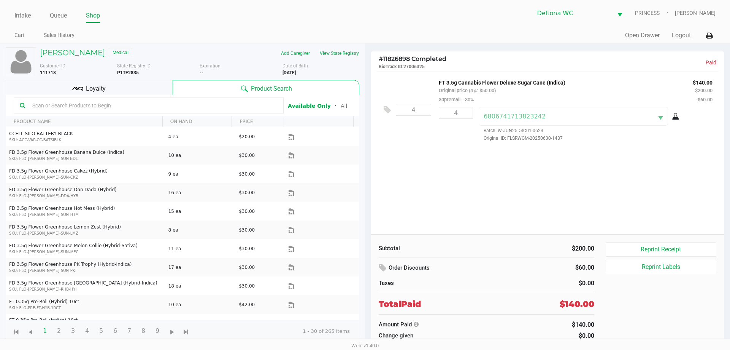
click at [108, 88] on div "Loyalty" at bounding box center [89, 87] width 167 height 15
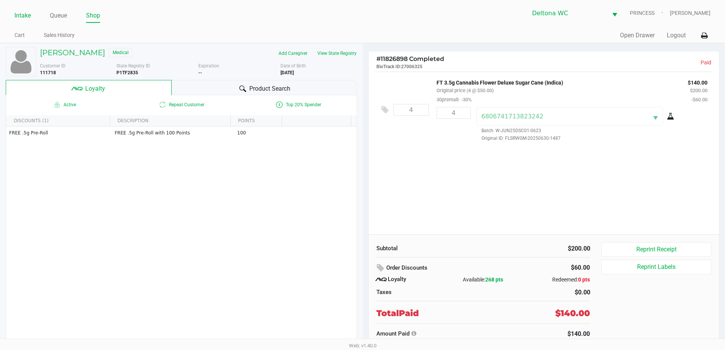
click at [24, 15] on link "Intake" at bounding box center [22, 15] width 16 height 11
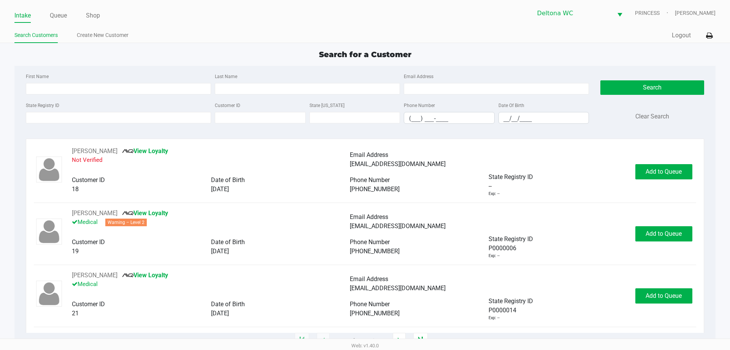
drag, startPoint x: 280, startPoint y: 43, endPoint x: 273, endPoint y: 49, distance: 8.7
click at [280, 43] on app-point-of-sale "Intake Queue Shop Deltona WC PRINCESS Allie Taylor Search Customers Create New …" at bounding box center [365, 170] width 730 height 340
click at [175, 61] on div "Search for a Customer First Name Last Name Email Address State Registry ID Cust…" at bounding box center [364, 195] width 701 height 292
drag, startPoint x: 160, startPoint y: 115, endPoint x: 141, endPoint y: 91, distance: 31.0
click at [160, 114] on input "State Registry ID" at bounding box center [118, 117] width 185 height 11
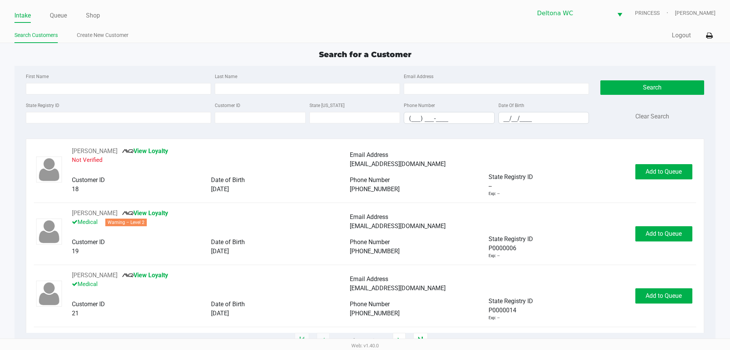
drag, startPoint x: 54, startPoint y: 14, endPoint x: 61, endPoint y: 29, distance: 16.2
click at [54, 15] on link "Queue" at bounding box center [58, 15] width 17 height 11
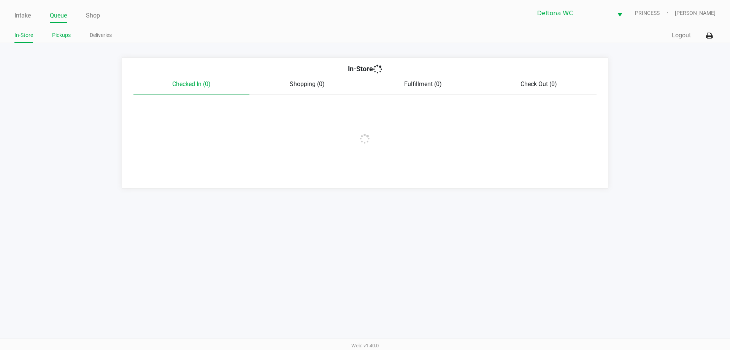
click at [63, 37] on link "Pickups" at bounding box center [61, 35] width 19 height 10
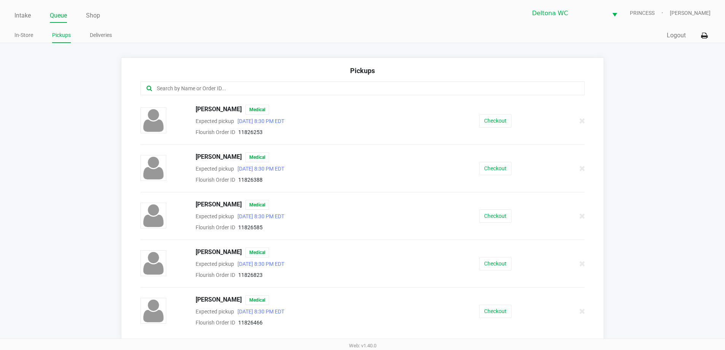
click at [176, 90] on input "text" at bounding box center [350, 88] width 389 height 9
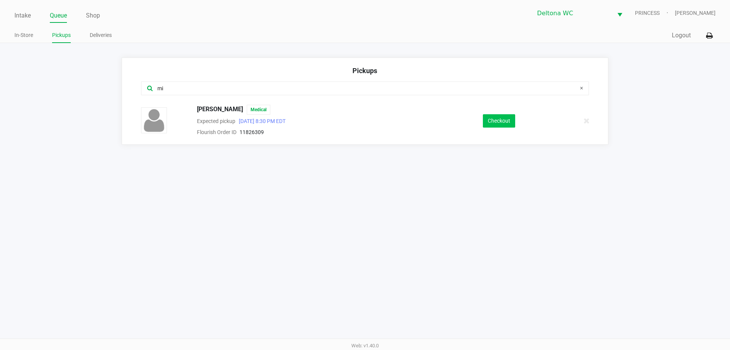
type input "mi"
click at [496, 122] on button "Checkout" at bounding box center [499, 120] width 32 height 13
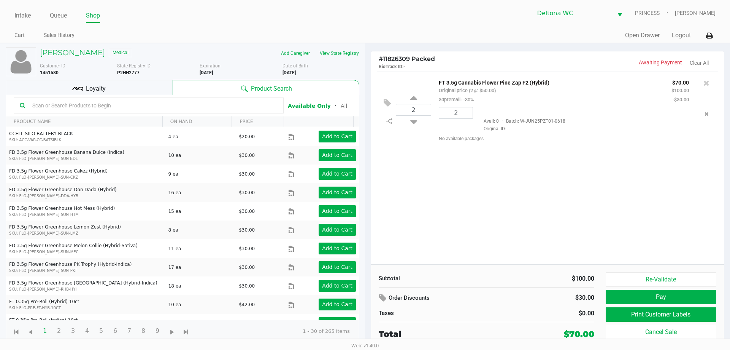
click at [471, 209] on div "2 FT 3.5g Cannabis Flower Pine Zap F2 (Hybrid) Original price (2 @ $50.00) 30pr…" at bounding box center [547, 168] width 353 height 192
drag, startPoint x: 468, startPoint y: 205, endPoint x: 462, endPoint y: 198, distance: 9.2
click at [465, 202] on div "2 FT 3.5g Cannabis Flower Pine Zap F2 (Hybrid) Original price (2 @ $50.00) 30pr…" at bounding box center [547, 168] width 353 height 192
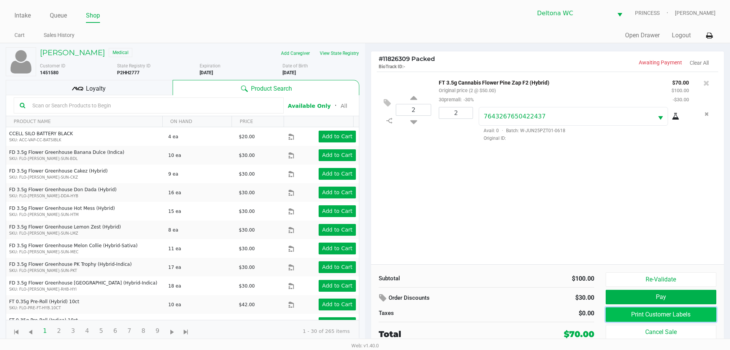
click at [654, 312] on button "Print Customer Labels" at bounding box center [661, 314] width 111 height 14
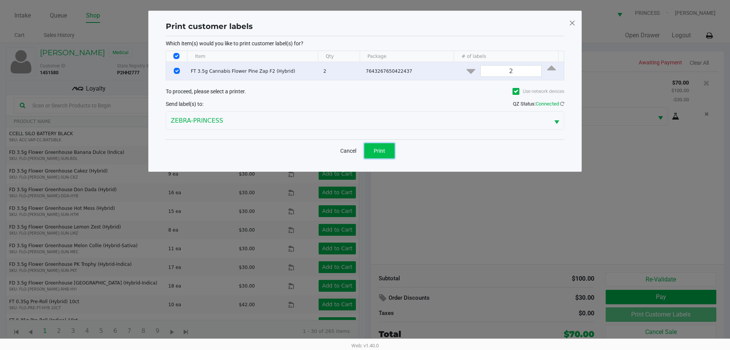
click at [379, 153] on span "Print" at bounding box center [379, 151] width 11 height 6
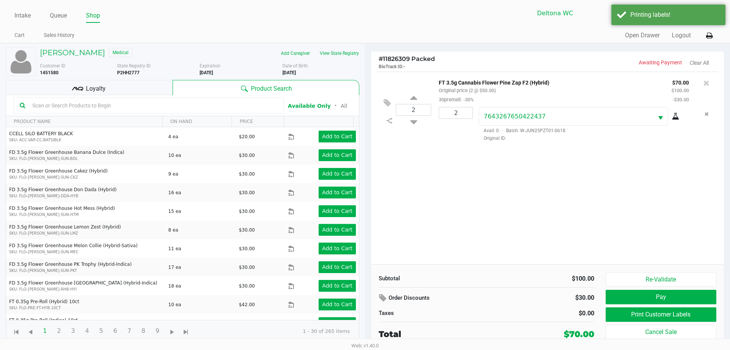
click at [137, 86] on div "Loyalty" at bounding box center [89, 87] width 167 height 15
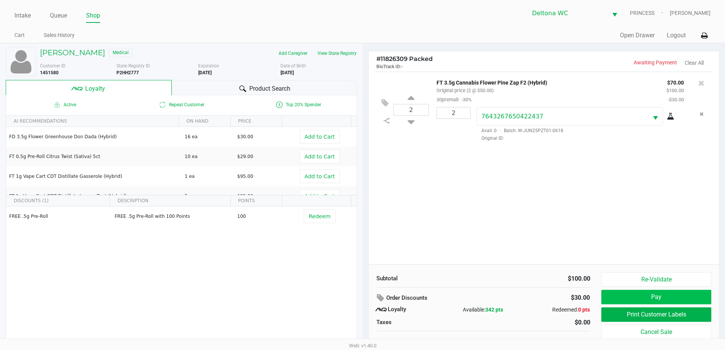
click at [692, 300] on button "Pay" at bounding box center [656, 296] width 110 height 14
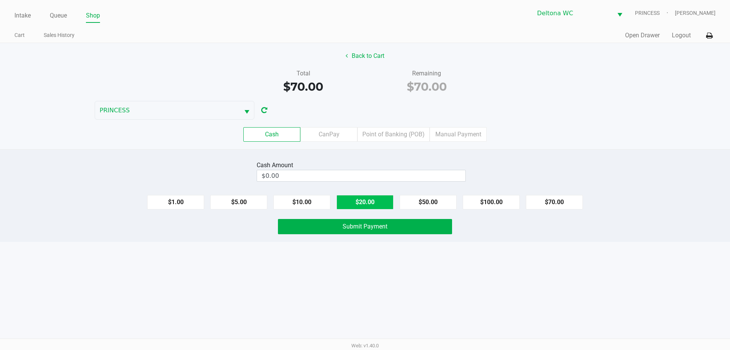
click at [364, 202] on button "$20.00" at bounding box center [365, 202] width 57 height 14
type input "$80.00"
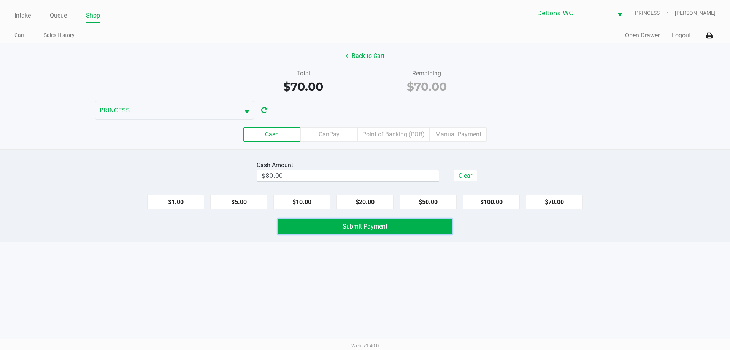
click at [365, 227] on span "Submit Payment" at bounding box center [365, 226] width 45 height 7
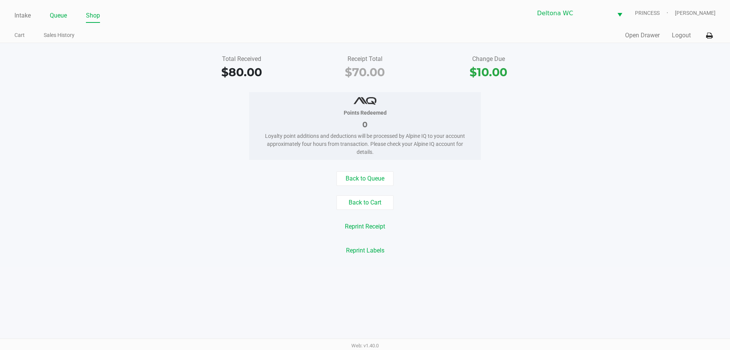
click at [62, 13] on link "Queue" at bounding box center [58, 15] width 17 height 11
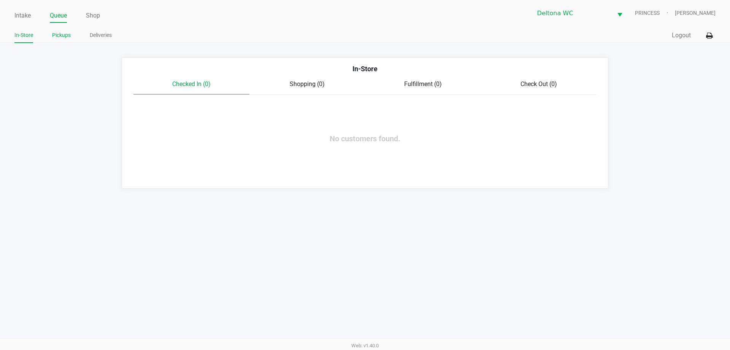
click at [62, 36] on link "Pickups" at bounding box center [61, 35] width 19 height 10
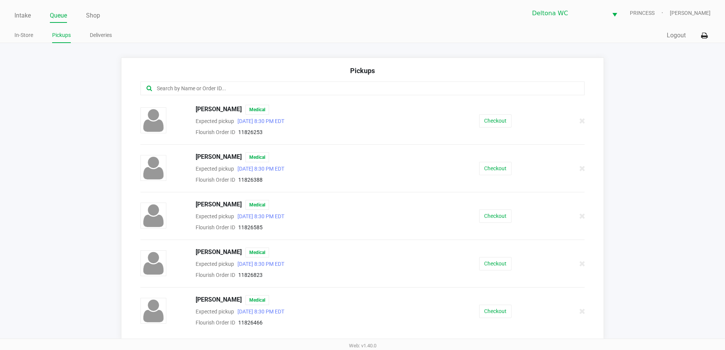
click at [187, 87] on input "text" at bounding box center [350, 88] width 389 height 9
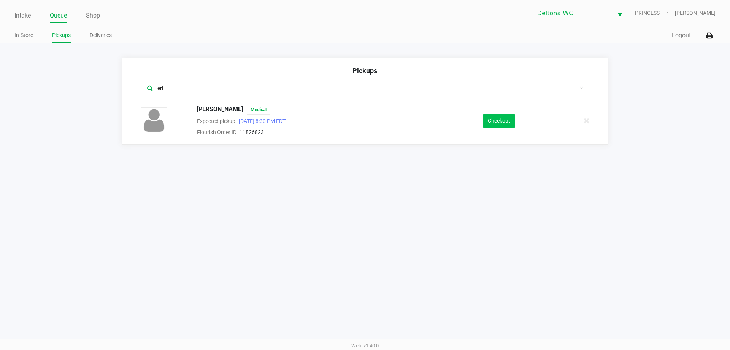
type input "eri"
click at [505, 118] on button "Checkout" at bounding box center [499, 120] width 32 height 13
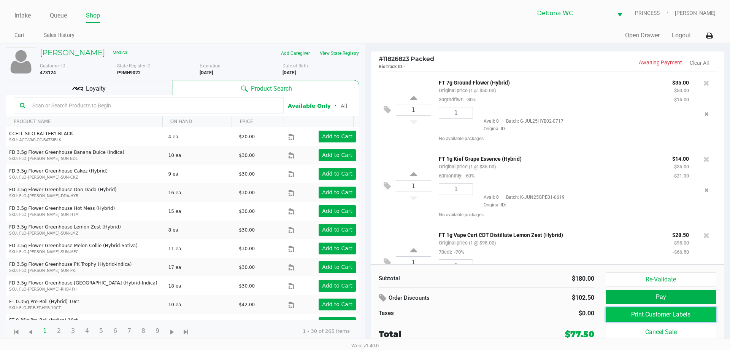
click at [674, 311] on button "Print Customer Labels" at bounding box center [661, 314] width 111 height 14
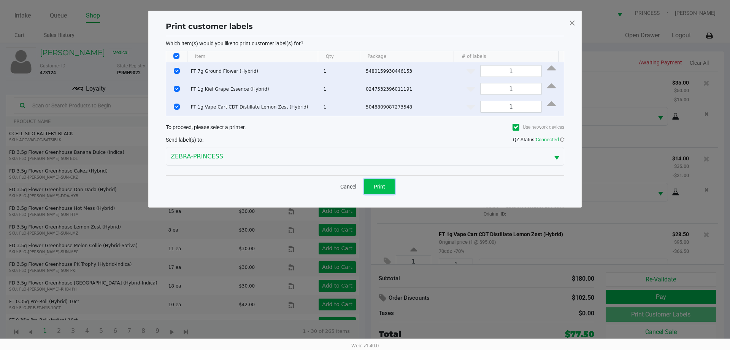
click at [378, 183] on span "Print" at bounding box center [379, 186] width 11 height 6
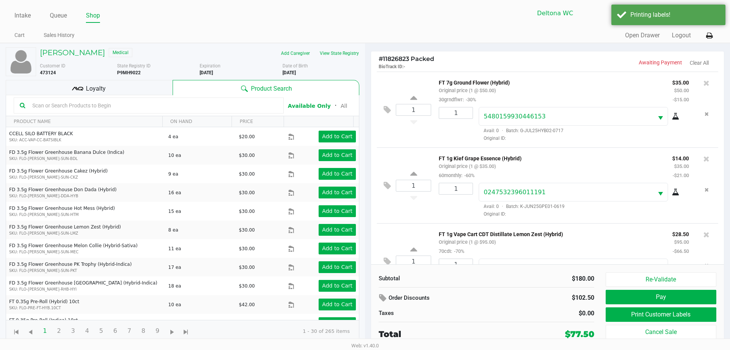
click at [130, 87] on div "Loyalty" at bounding box center [89, 87] width 167 height 15
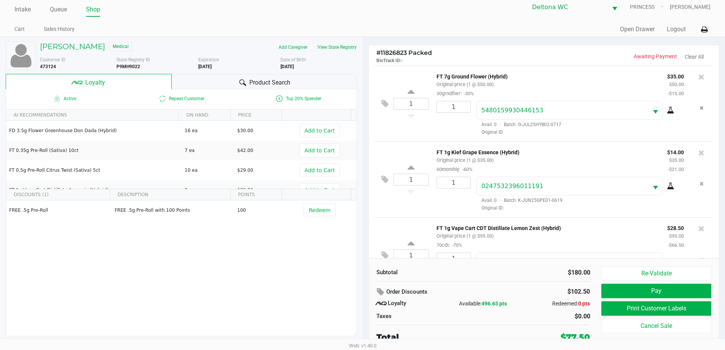
scroll to position [8, 0]
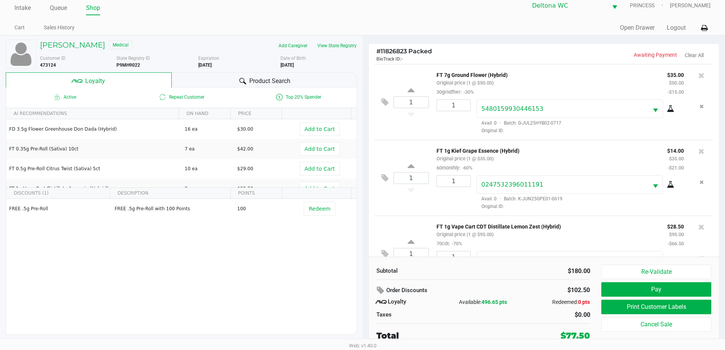
click at [625, 223] on p "FT 1g Vape Cart CDT Distillate Lemon Zest (Hybrid)" at bounding box center [545, 225] width 219 height 8
click at [655, 290] on button "Pay" at bounding box center [656, 289] width 110 height 14
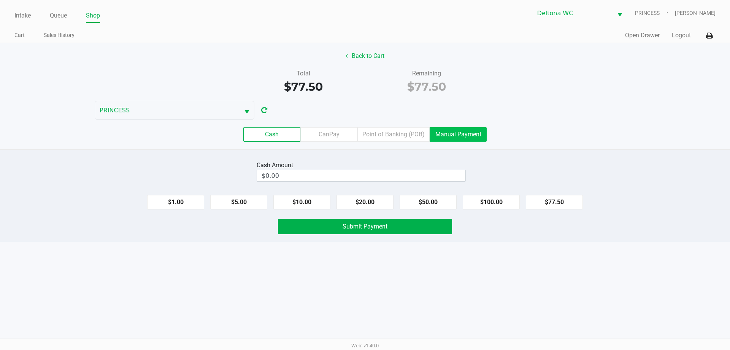
click at [450, 138] on label "Manual Payment" at bounding box center [458, 134] width 57 height 14
click at [0, 0] on 8 "Manual Payment" at bounding box center [0, 0] width 0 height 0
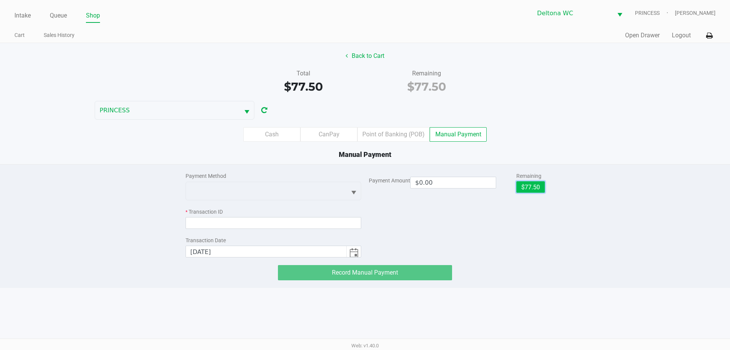
click at [534, 182] on button "$77.50" at bounding box center [531, 186] width 29 height 11
type input "$77.50"
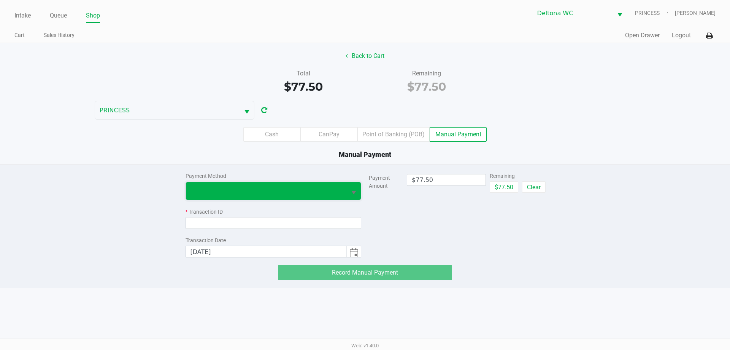
click at [295, 186] on span at bounding box center [267, 190] width 152 height 9
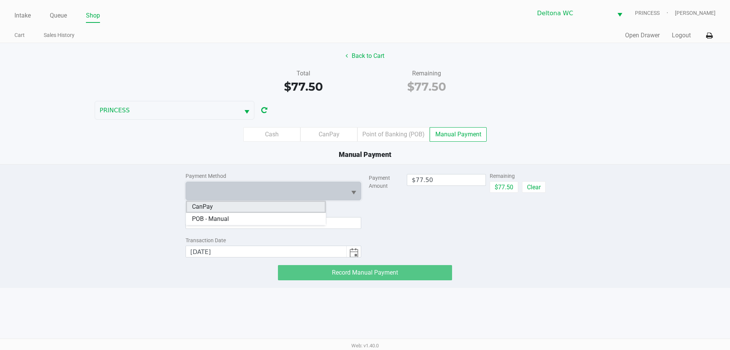
click at [260, 202] on li "CanPay" at bounding box center [256, 206] width 140 height 12
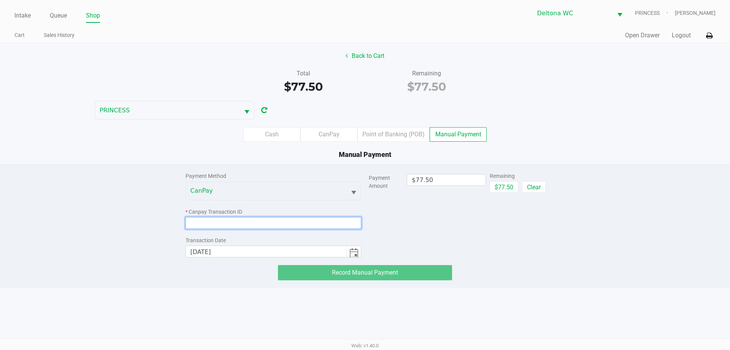
click at [259, 221] on input at bounding box center [274, 223] width 176 height 12
paste input "HA3IQI7AHABA"
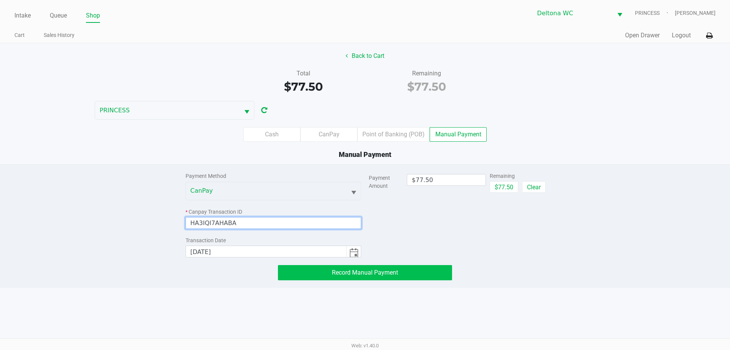
type input "HA3IQI7AHABA"
click at [386, 271] on span "Record Manual Payment" at bounding box center [365, 272] width 66 height 7
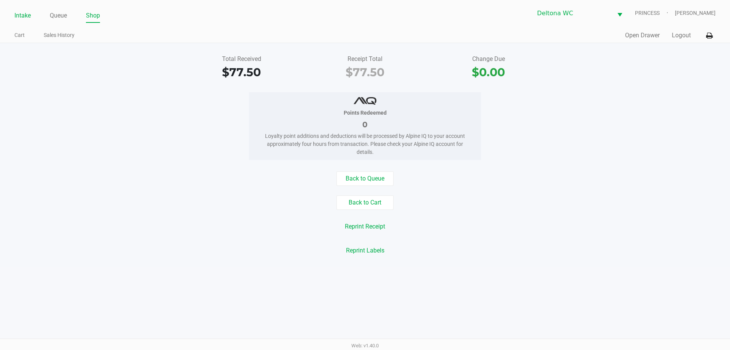
click at [25, 12] on link "Intake" at bounding box center [22, 15] width 16 height 11
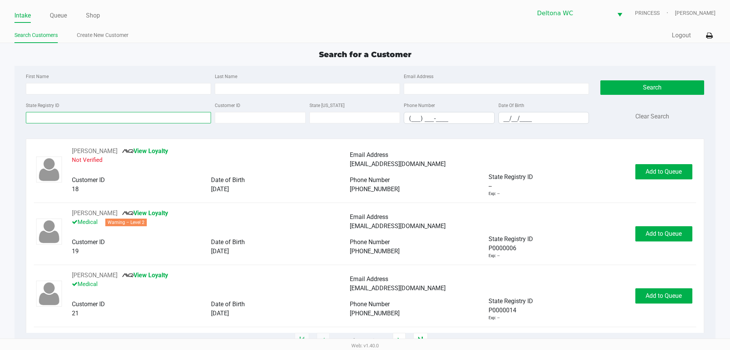
click at [149, 116] on input "State Registry ID" at bounding box center [118, 117] width 185 height 11
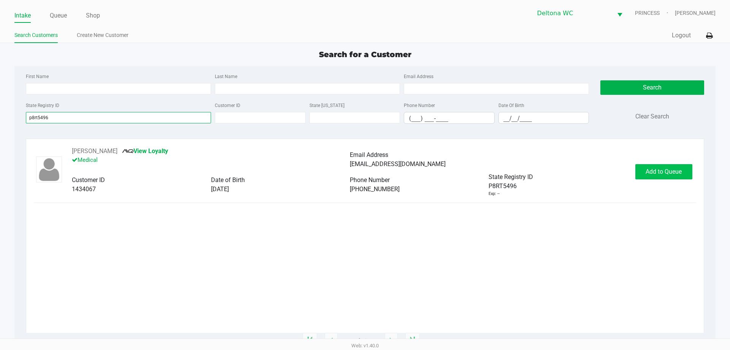
type input "p8rt5496"
click at [668, 173] on span "Add to Queue" at bounding box center [664, 171] width 36 height 7
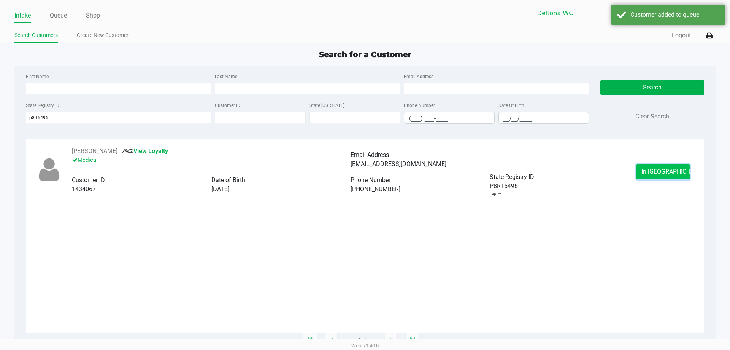
click at [653, 173] on span "In Queue" at bounding box center [674, 171] width 64 height 7
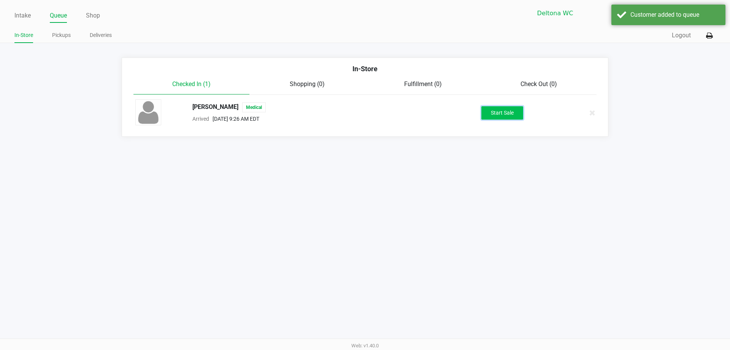
click at [504, 113] on button "Start Sale" at bounding box center [503, 112] width 42 height 13
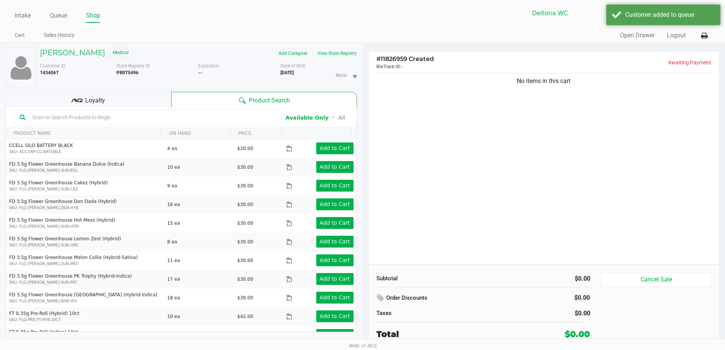
click at [151, 107] on div "Loyalty" at bounding box center [88, 99] width 165 height 15
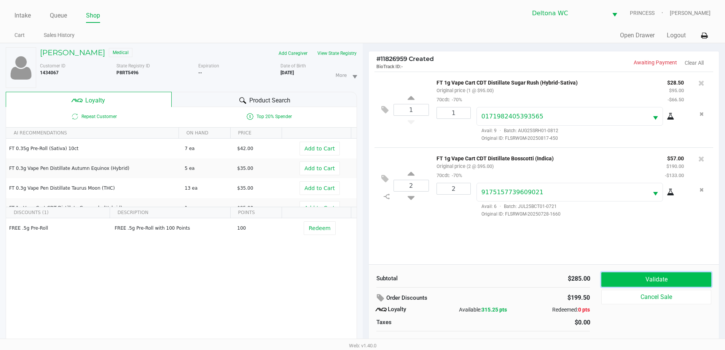
click at [638, 278] on button "Validate" at bounding box center [656, 279] width 110 height 14
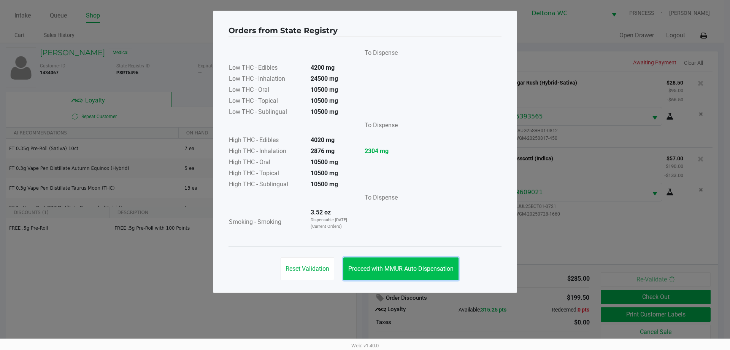
click at [445, 267] on span "Proceed with MMUR Auto-Dispensation" at bounding box center [400, 268] width 105 height 7
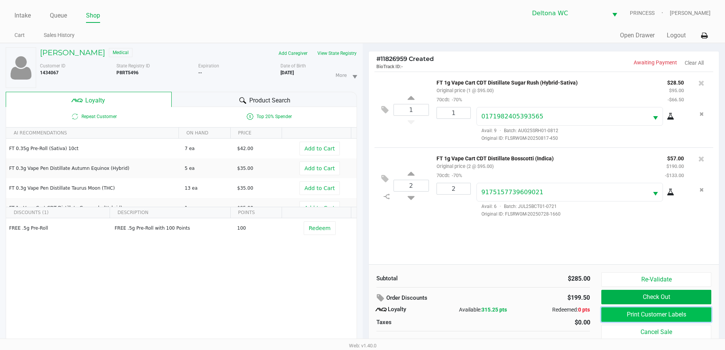
click at [615, 312] on button "Print Customer Labels" at bounding box center [656, 314] width 110 height 14
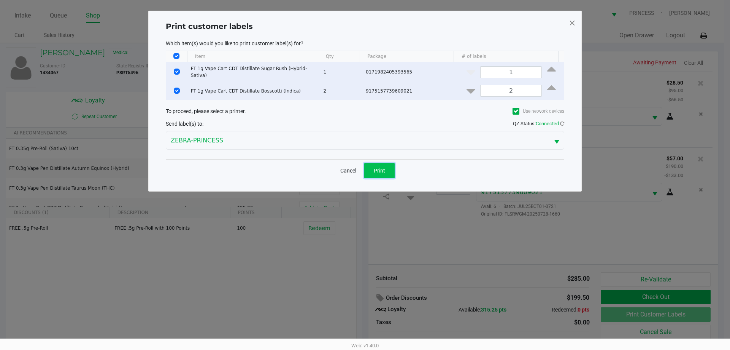
click at [382, 164] on button "Print" at bounding box center [379, 170] width 30 height 15
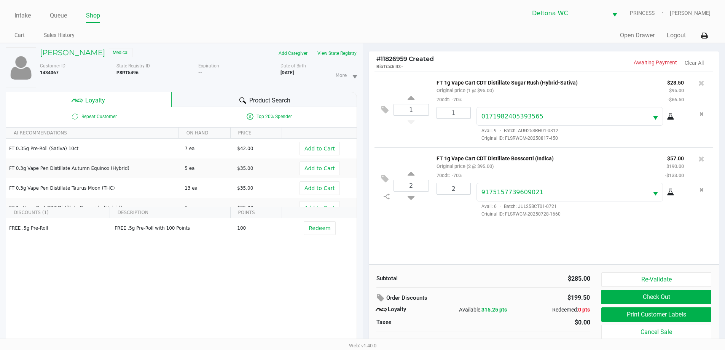
click at [495, 241] on div "1 FT 1g Vape Cart CDT Distillate Sugar Rush (Hybrid-Sativa) Original price (1 @…" at bounding box center [544, 168] width 350 height 192
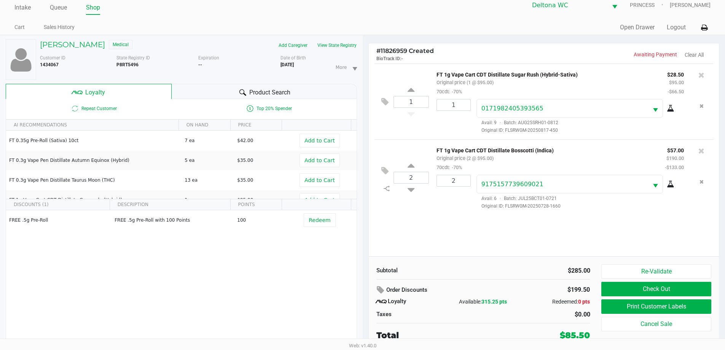
scroll to position [16, 0]
click at [639, 281] on button "Check Out" at bounding box center [656, 288] width 110 height 14
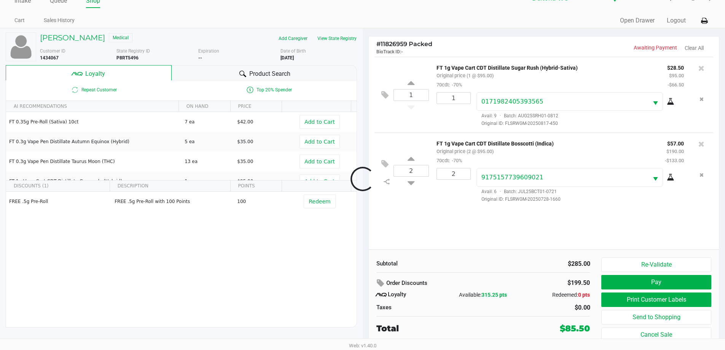
scroll to position [15, 0]
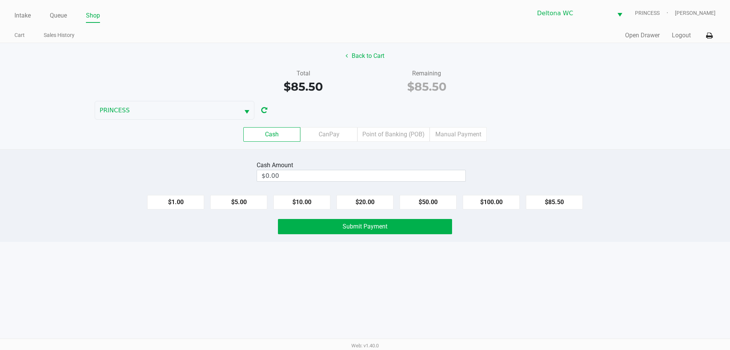
click at [393, 136] on label "Point of Banking (POB)" at bounding box center [394, 134] width 72 height 14
click at [0, 0] on 7 "Point of Banking (POB)" at bounding box center [0, 0] width 0 height 0
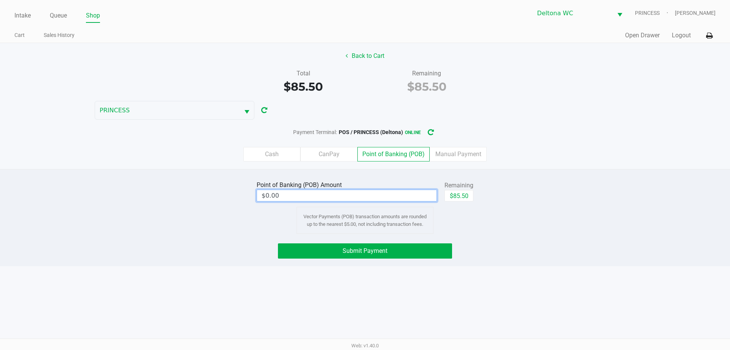
click at [366, 197] on input "$0.00" at bounding box center [347, 195] width 180 height 11
click at [431, 248] on button "Submit Payment" at bounding box center [365, 250] width 174 height 15
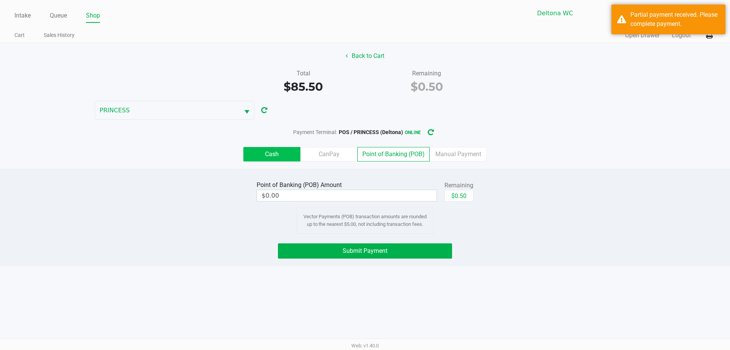
click at [289, 152] on label "Cash" at bounding box center [271, 154] width 57 height 14
click at [0, 0] on 0 "Cash" at bounding box center [0, 0] width 0 height 0
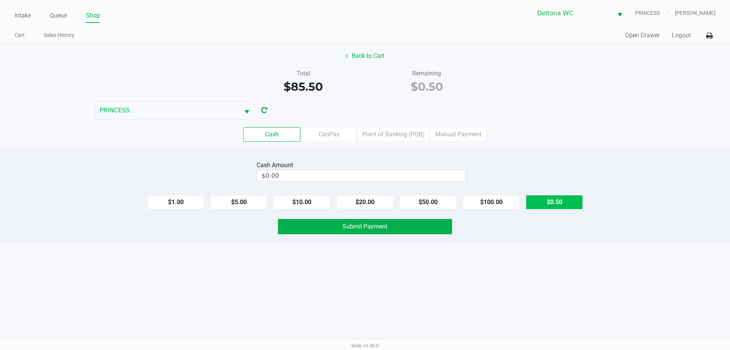
click at [546, 199] on button "$0.50" at bounding box center [554, 202] width 57 height 14
type input "$0.50"
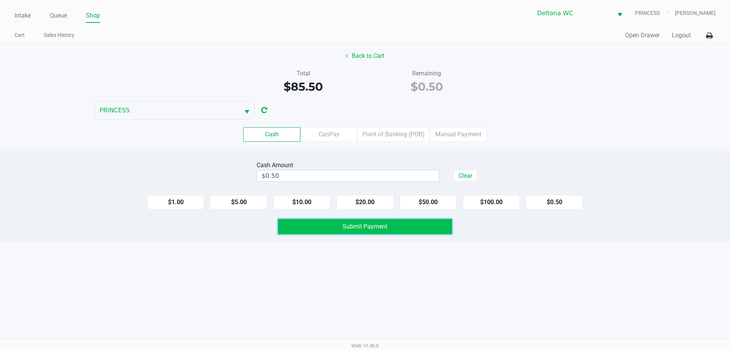
click at [377, 226] on span "Submit Payment" at bounding box center [365, 226] width 45 height 7
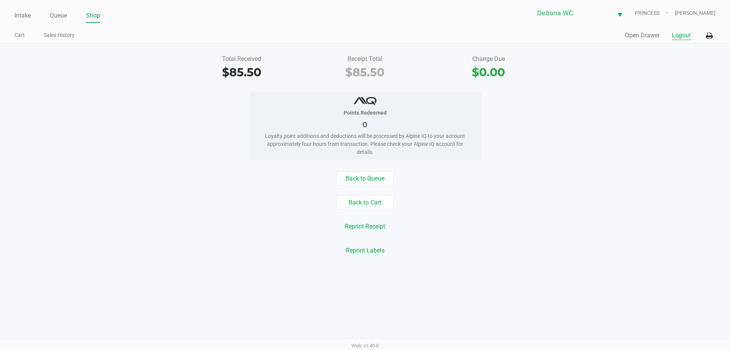
click at [676, 38] on button "Logout" at bounding box center [681, 35] width 19 height 9
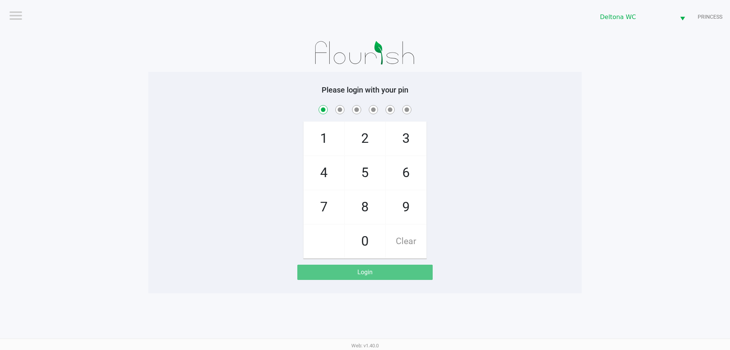
checkbox input "true"
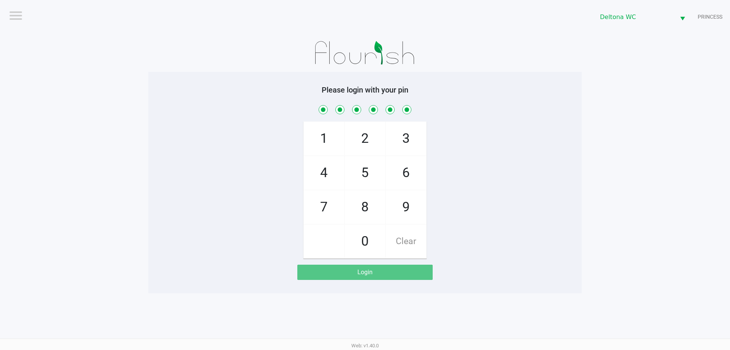
checkbox input "true"
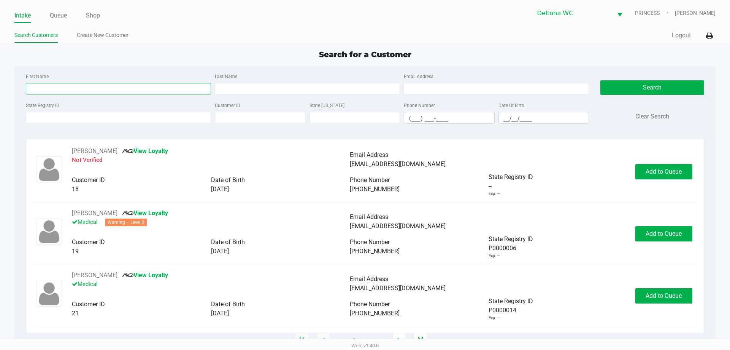
click at [115, 89] on input "First Name" at bounding box center [118, 88] width 185 height 11
type input "bryan"
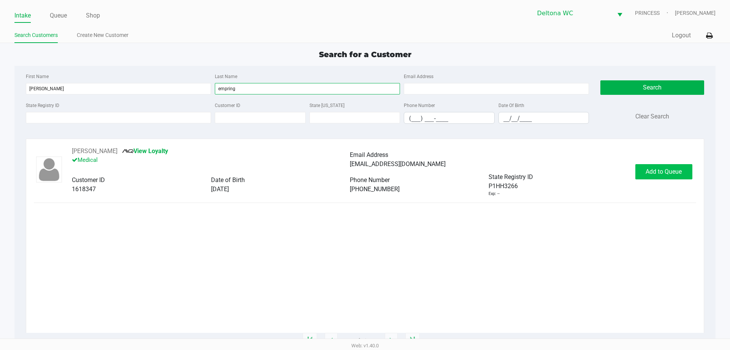
type input "empring"
click at [652, 170] on span "Add to Queue" at bounding box center [664, 171] width 36 height 7
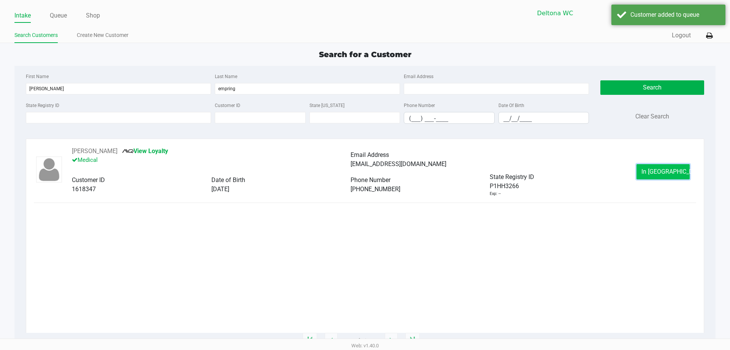
click at [645, 173] on button "In Queue" at bounding box center [663, 171] width 53 height 15
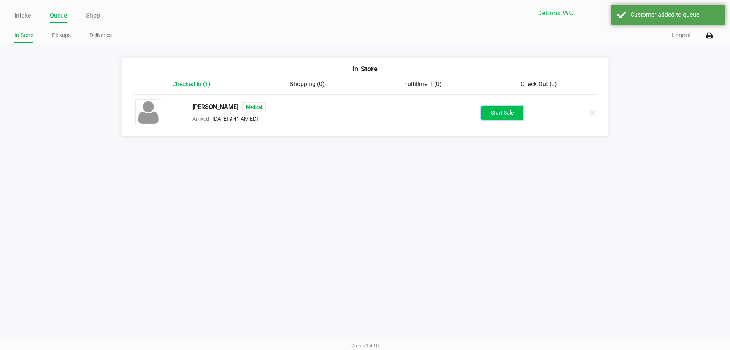
click at [498, 114] on button "Start Sale" at bounding box center [503, 112] width 42 height 13
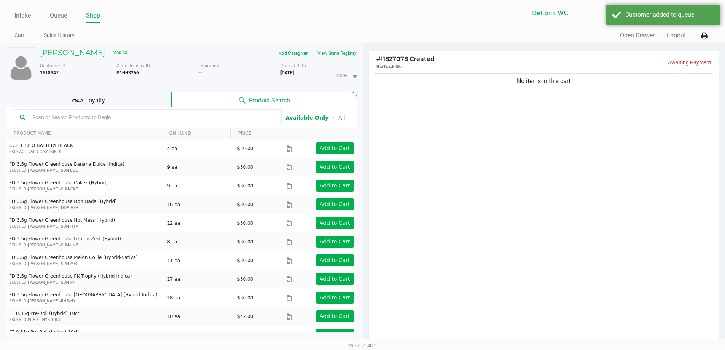
click at [152, 100] on div "Loyalty" at bounding box center [88, 99] width 165 height 15
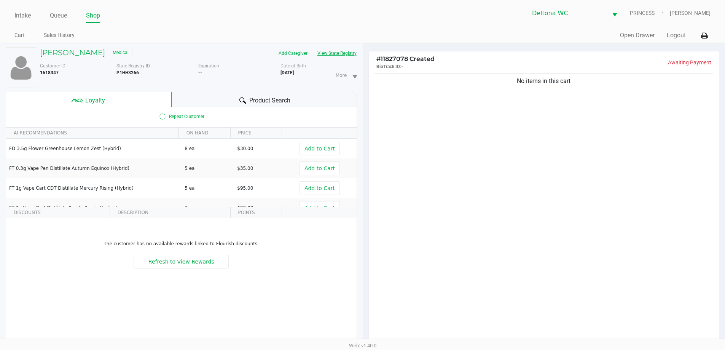
click at [346, 55] on button "View State Registry" at bounding box center [334, 53] width 45 height 12
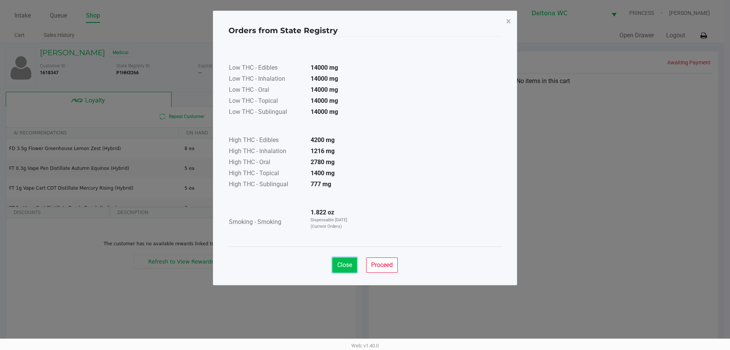
click at [339, 268] on span "Close" at bounding box center [344, 264] width 15 height 7
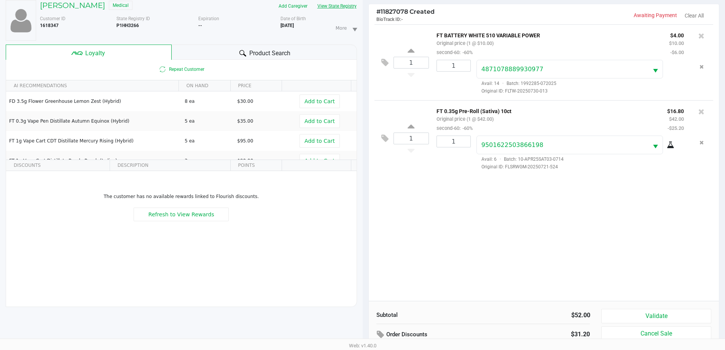
scroll to position [91, 0]
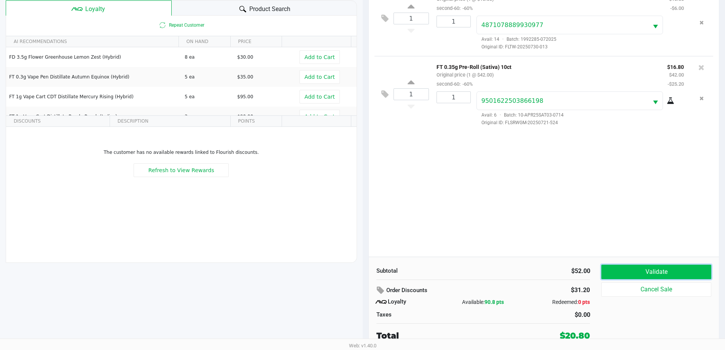
click at [655, 271] on button "Validate" at bounding box center [656, 271] width 110 height 14
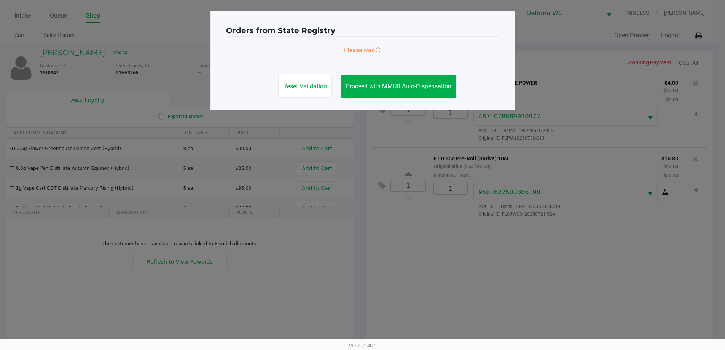
scroll to position [0, 0]
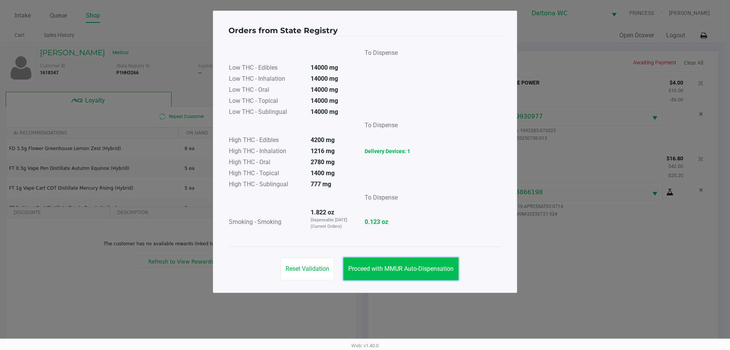
click at [432, 267] on span "Proceed with MMUR Auto-Dispensation" at bounding box center [400, 268] width 105 height 7
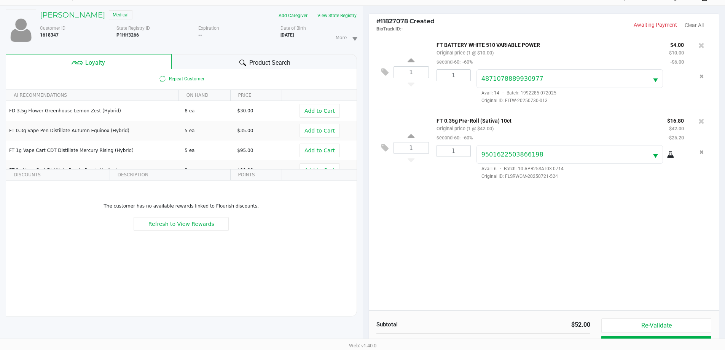
scroll to position [91, 0]
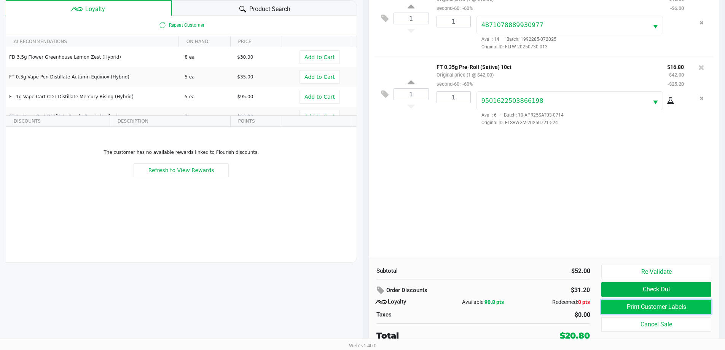
click at [647, 308] on button "Print Customer Labels" at bounding box center [656, 306] width 110 height 14
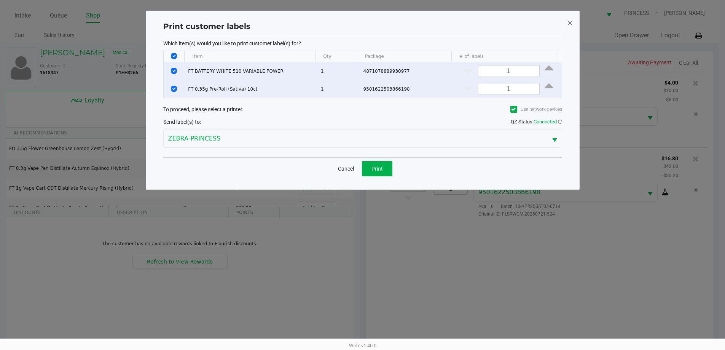
scroll to position [0, 0]
click at [379, 171] on span "Print" at bounding box center [379, 168] width 11 height 6
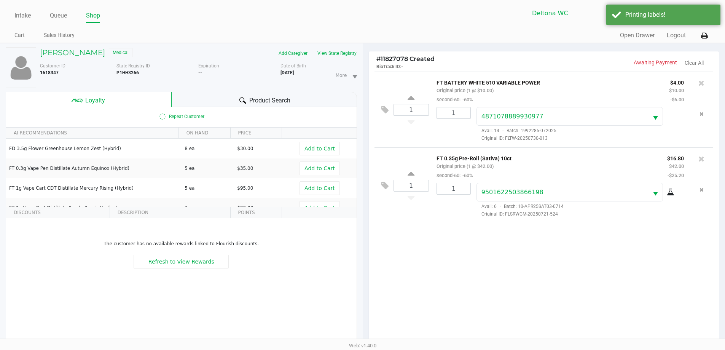
click at [433, 260] on div "1 FT BATTERY WHITE 510 VARIABLE POWER Original price (1 @ $10.00) second-60: -6…" at bounding box center [544, 210] width 350 height 276
click at [407, 230] on div "1 FT BATTERY WHITE 510 VARIABLE POWER Original price (1 @ $10.00) second-60: -6…" at bounding box center [544, 210] width 350 height 276
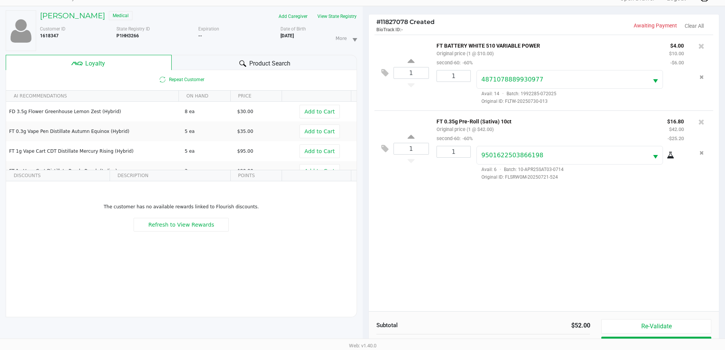
scroll to position [91, 0]
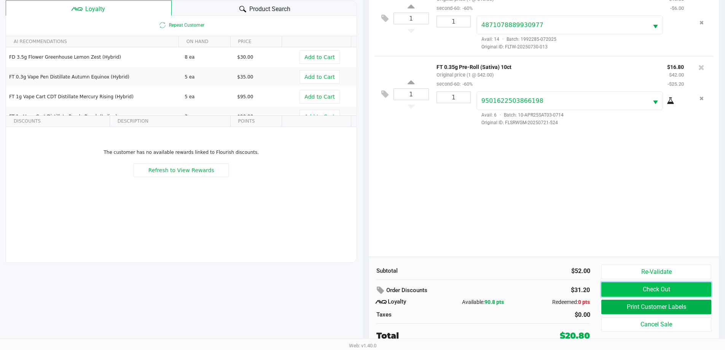
click at [615, 290] on button "Check Out" at bounding box center [656, 289] width 110 height 14
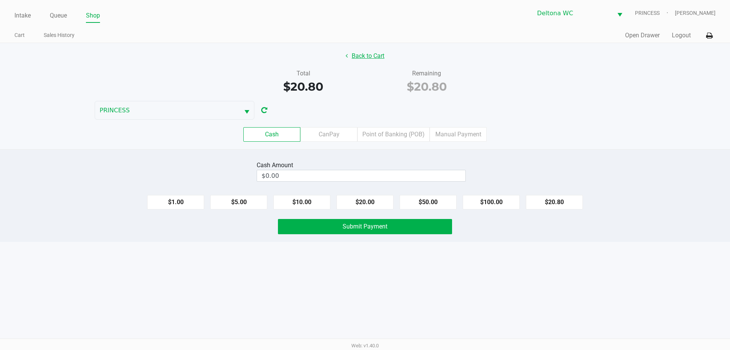
click at [373, 57] on button "Back to Cart" at bounding box center [365, 56] width 49 height 14
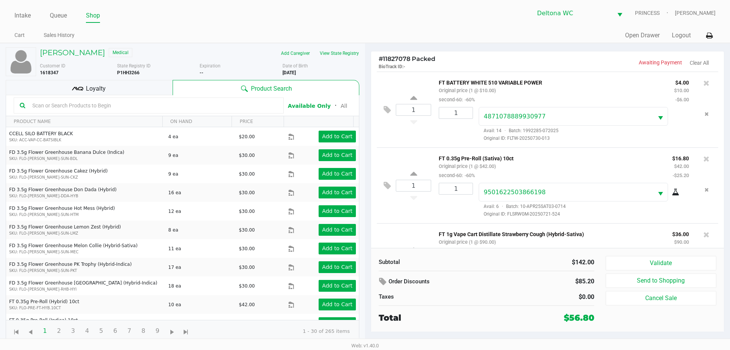
click at [704, 81] on icon at bounding box center [707, 83] width 6 height 8
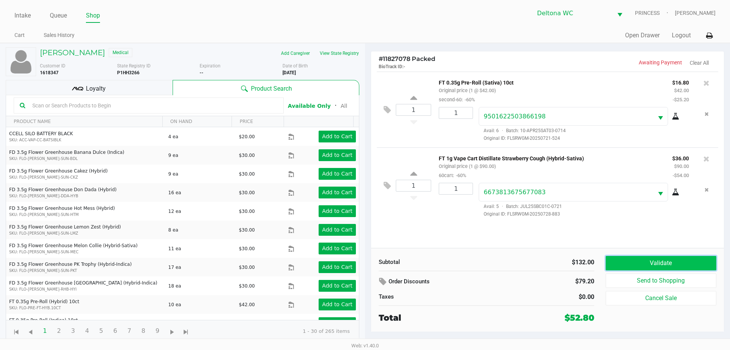
click at [660, 265] on button "Validate" at bounding box center [661, 263] width 111 height 14
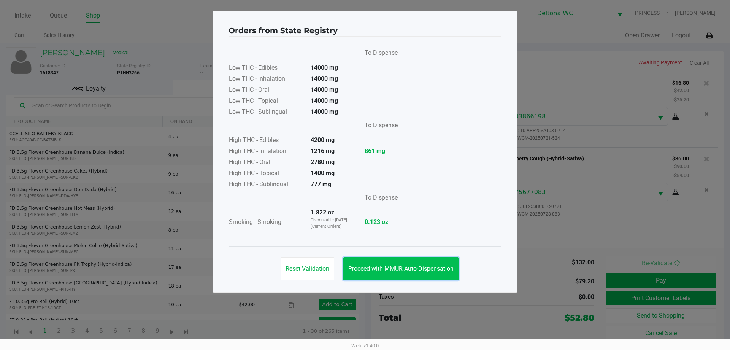
click at [396, 273] on button "Proceed with MMUR Auto-Dispensation" at bounding box center [400, 268] width 115 height 23
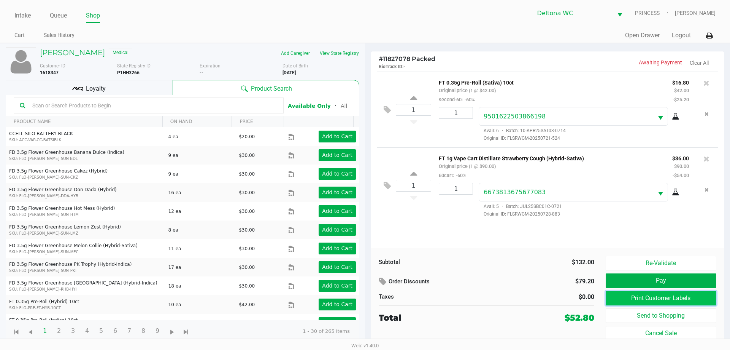
click at [647, 296] on button "Print Customer Labels" at bounding box center [661, 298] width 111 height 14
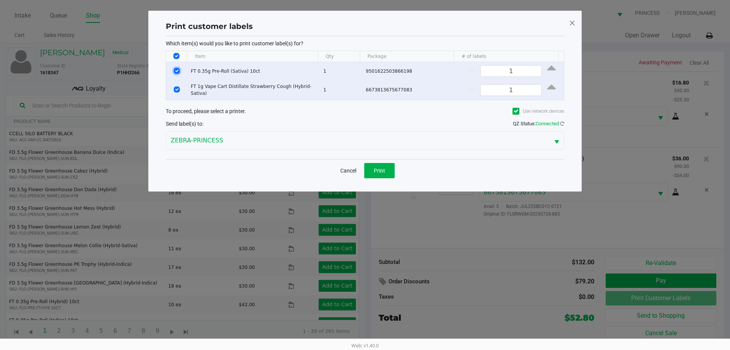
drag, startPoint x: 177, startPoint y: 71, endPoint x: 256, endPoint y: 94, distance: 81.8
click at [177, 71] on input "Select Row" at bounding box center [177, 71] width 6 height 6
checkbox input "false"
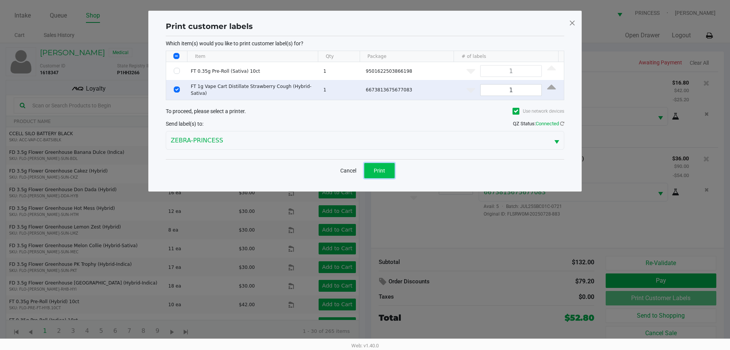
click at [378, 165] on button "Print" at bounding box center [379, 170] width 30 height 15
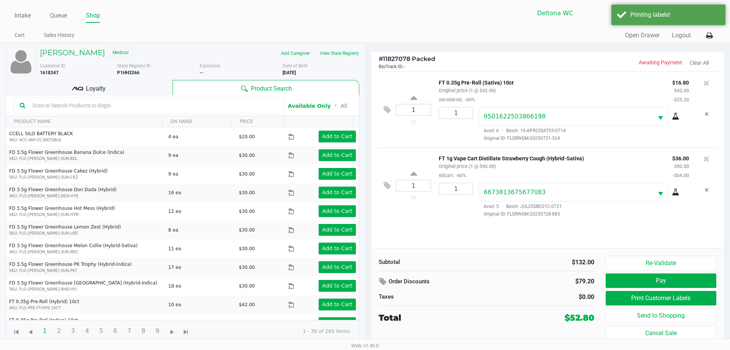
click at [146, 91] on div "Loyalty" at bounding box center [89, 87] width 167 height 15
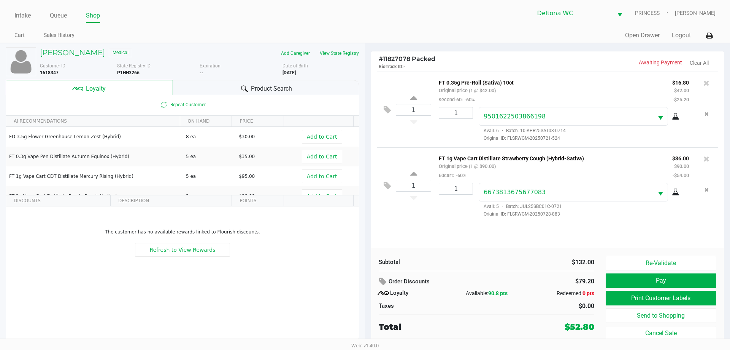
click at [585, 248] on div "Subtotal $132.00 Order Discounts $79.20 Loyalty Available: 90.8 pts Redeemed: 0…" at bounding box center [547, 298] width 353 height 100
click at [646, 280] on button "Pay" at bounding box center [661, 280] width 111 height 14
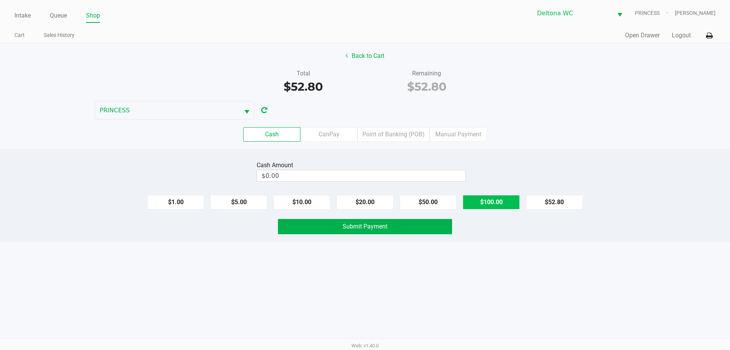
click at [485, 200] on button "$100.00" at bounding box center [491, 202] width 57 height 14
type input "$100.00"
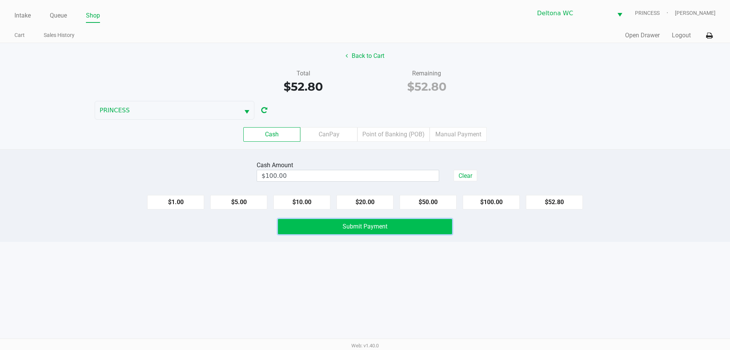
click at [435, 228] on button "Submit Payment" at bounding box center [365, 226] width 174 height 15
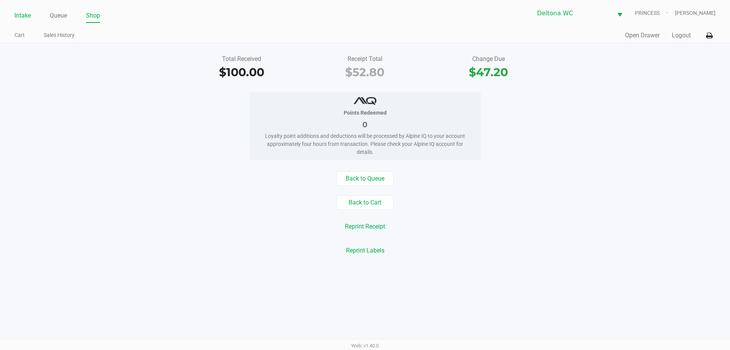
click at [20, 19] on link "Intake" at bounding box center [22, 15] width 16 height 11
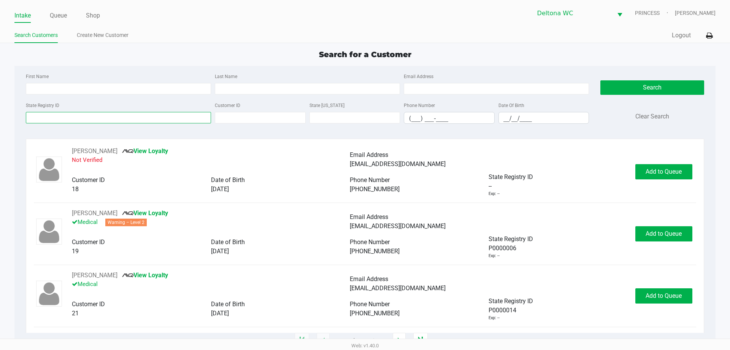
click at [104, 118] on input "State Registry ID" at bounding box center [118, 117] width 185 height 11
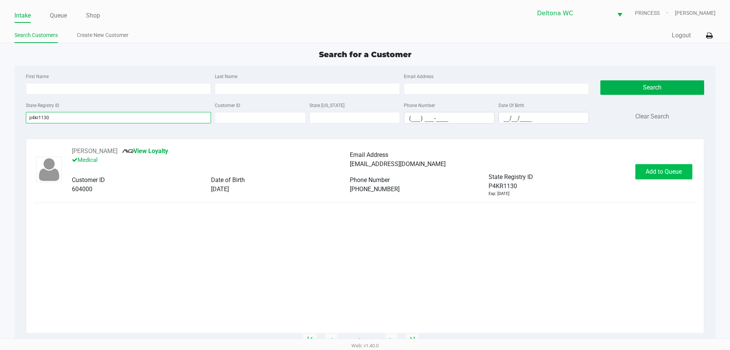
type input "p4kr1130"
click at [657, 174] on span "Add to Queue" at bounding box center [664, 171] width 36 height 7
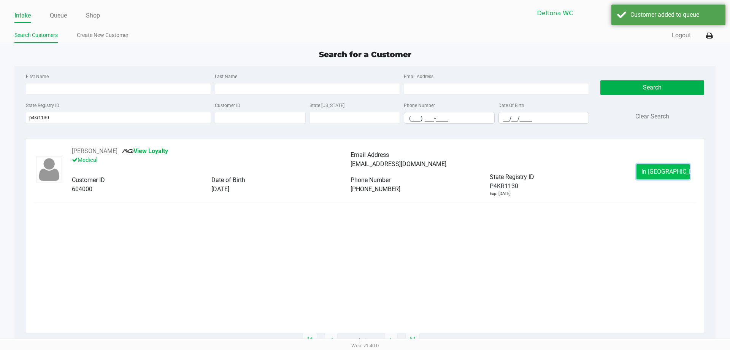
click at [657, 172] on span "In Queue" at bounding box center [674, 171] width 64 height 7
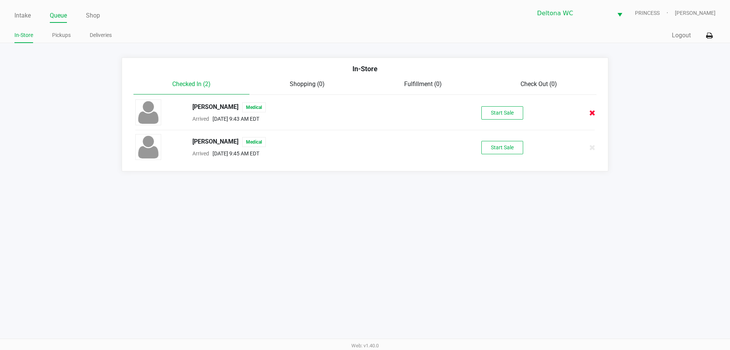
click at [591, 114] on icon at bounding box center [593, 113] width 6 height 6
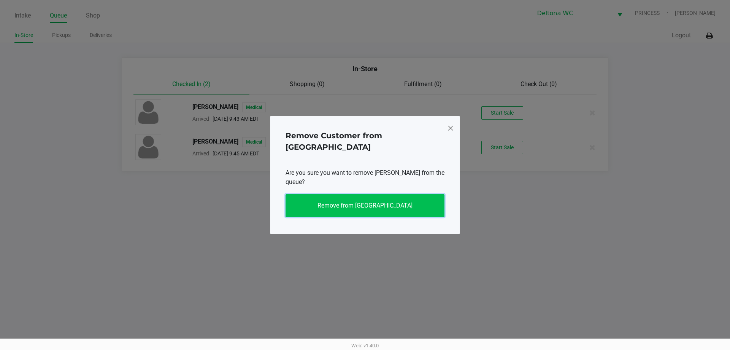
click at [410, 194] on button "Remove from Queue" at bounding box center [365, 205] width 159 height 23
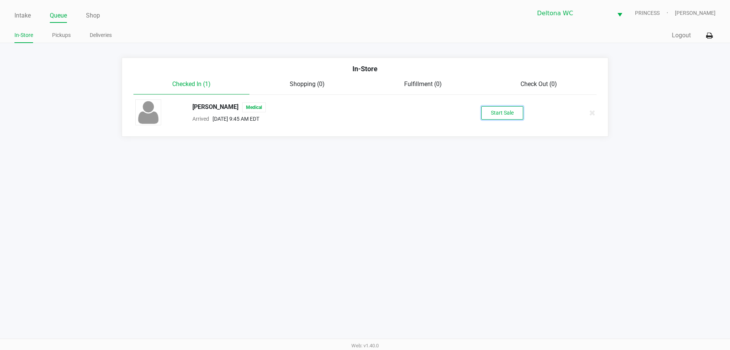
click at [499, 113] on button "Start Sale" at bounding box center [503, 112] width 42 height 13
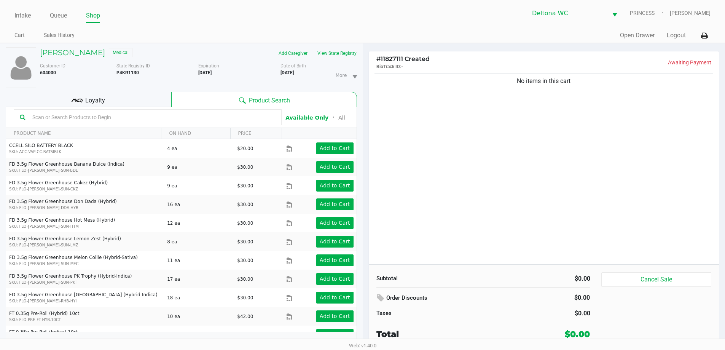
click at [342, 51] on button "View State Registry" at bounding box center [334, 53] width 45 height 12
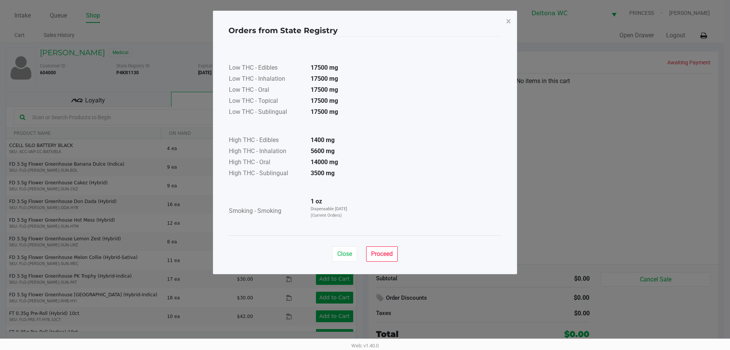
click at [342, 254] on span "Close" at bounding box center [344, 253] width 15 height 7
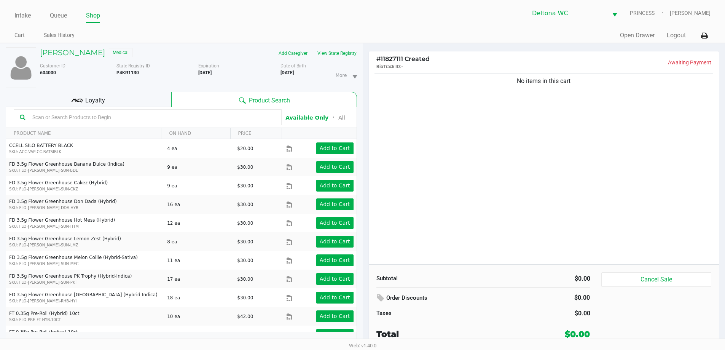
click at [132, 104] on div "Loyalty" at bounding box center [88, 99] width 165 height 15
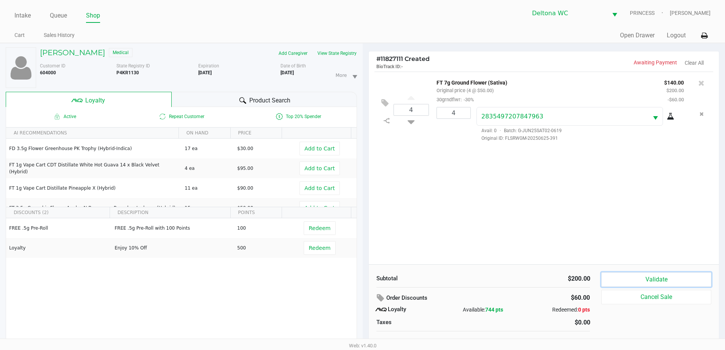
click at [669, 279] on button "Validate" at bounding box center [656, 279] width 110 height 14
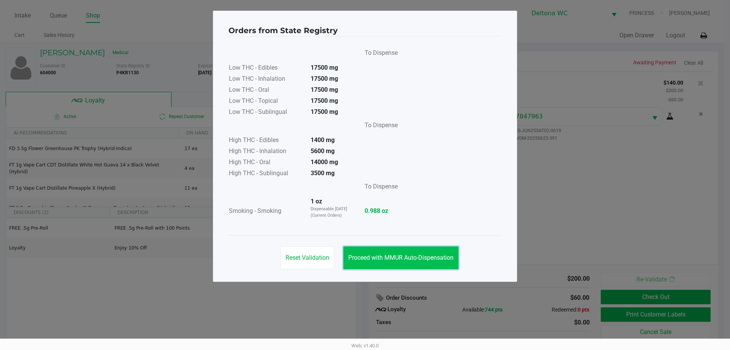
drag, startPoint x: 425, startPoint y: 250, endPoint x: 438, endPoint y: 250, distance: 12.9
click at [425, 250] on button "Proceed with MMUR Auto-Dispensation" at bounding box center [400, 257] width 115 height 23
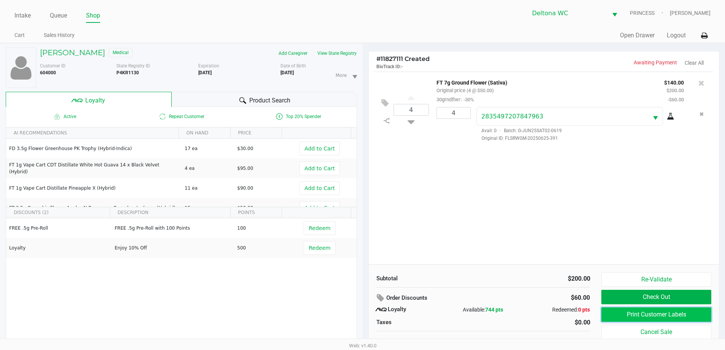
click at [642, 313] on button "Print Customer Labels" at bounding box center [656, 314] width 110 height 14
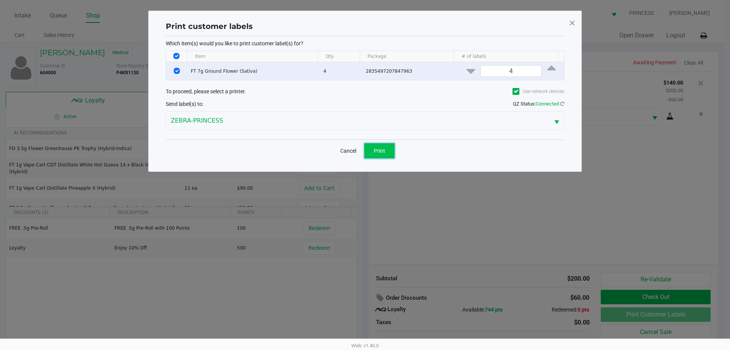
click at [385, 150] on span "Print" at bounding box center [379, 151] width 11 height 6
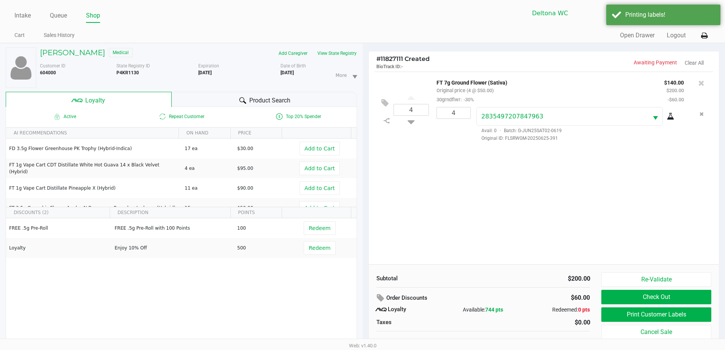
click at [277, 285] on div "FREE .5g Pre-Roll FREE .5g Pre-Roll with 100 Points 100 Redeem Loyalty Enjoy 10…" at bounding box center [181, 275] width 350 height 114
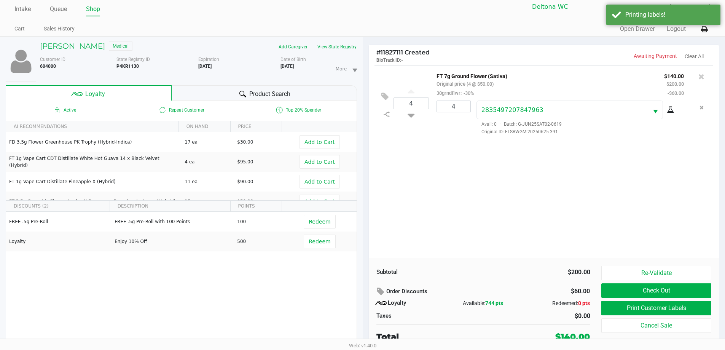
scroll to position [8, 0]
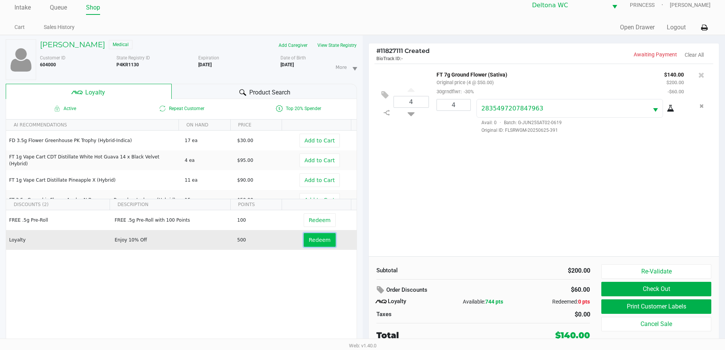
click at [318, 242] on span "Redeem" at bounding box center [319, 240] width 22 height 6
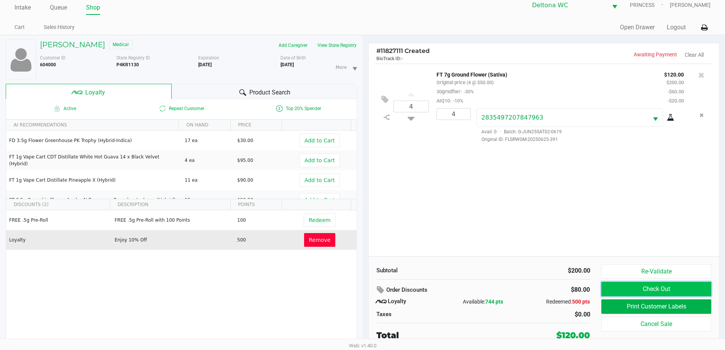
click at [627, 288] on button "Check Out" at bounding box center [656, 288] width 110 height 14
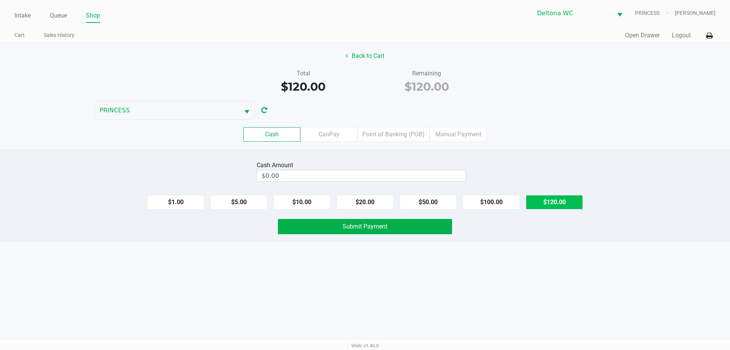
click at [556, 200] on button "$120.00" at bounding box center [554, 202] width 57 height 14
type input "$120.00"
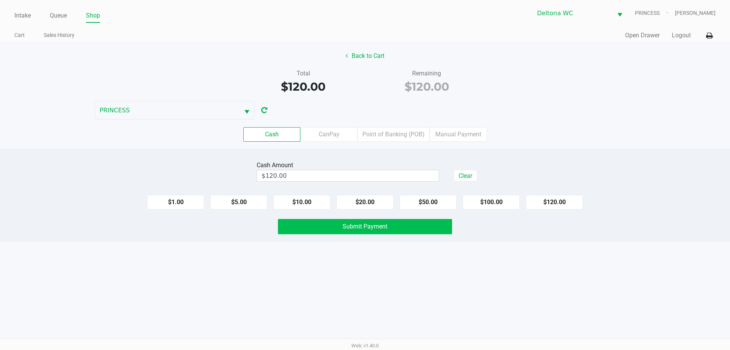
click at [384, 228] on span "Submit Payment" at bounding box center [365, 226] width 45 height 7
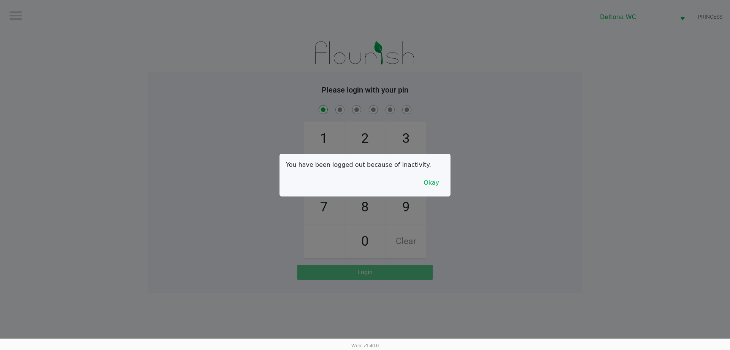
checkbox input "true"
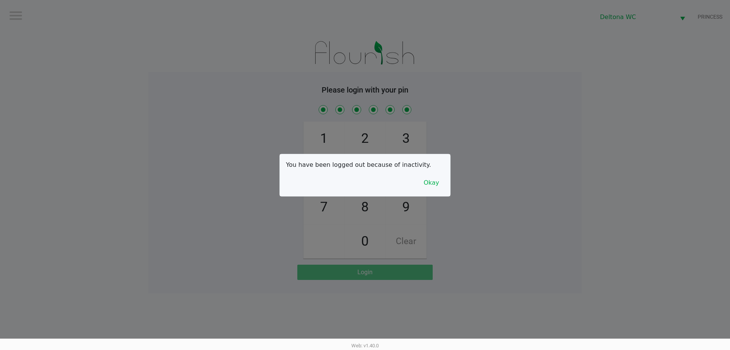
checkbox input "true"
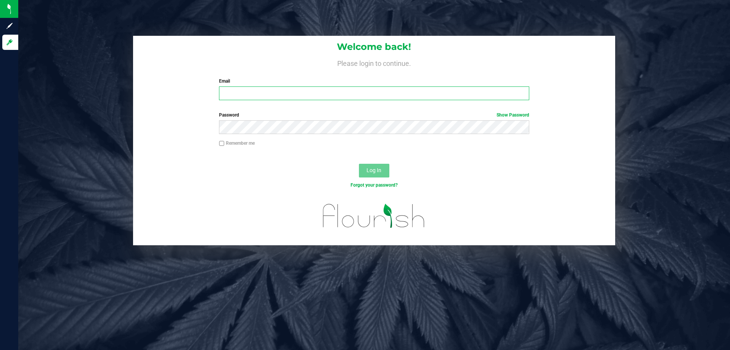
click at [292, 89] on input "Email" at bounding box center [374, 93] width 310 height 14
paste input "[EMAIL_ADDRESS][DOMAIN_NAME]"
type input "[EMAIL_ADDRESS][DOMAIN_NAME]"
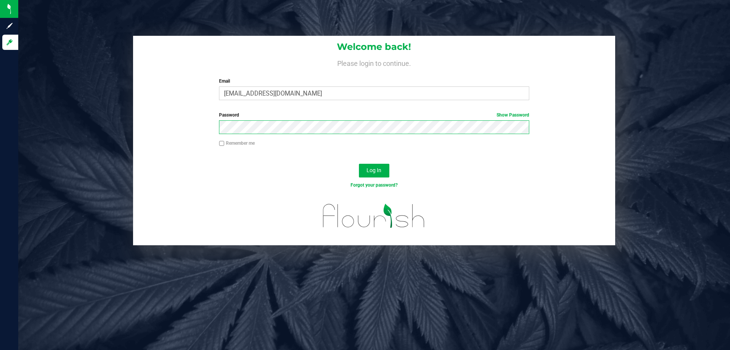
click at [359, 164] on button "Log In" at bounding box center [374, 171] width 30 height 14
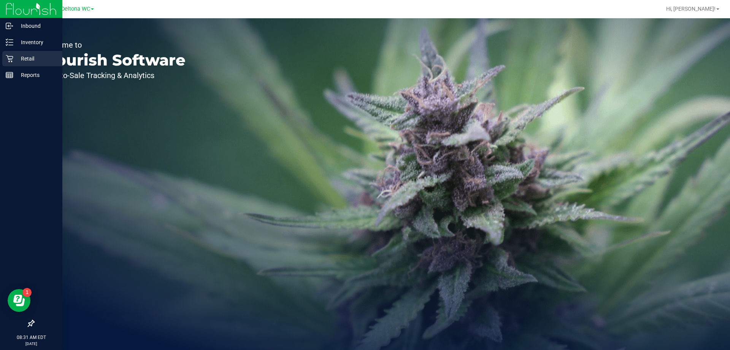
click at [12, 58] on icon at bounding box center [9, 58] width 7 height 7
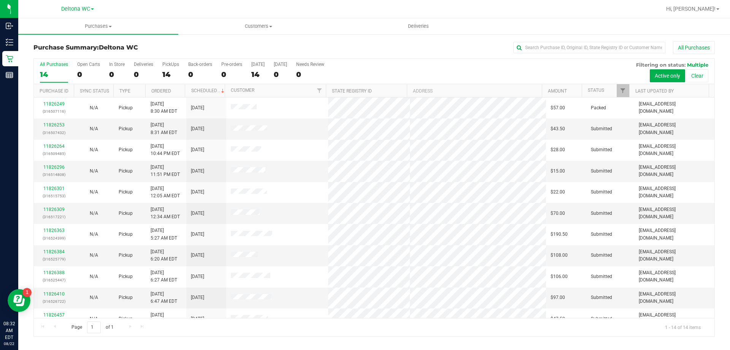
click at [178, 51] on h3 "Purchase Summary: Deltona WC" at bounding box center [146, 47] width 227 height 7
click at [177, 90] on th "Ordered" at bounding box center [165, 90] width 40 height 13
click at [51, 127] on link "11826296" at bounding box center [53, 124] width 21 height 5
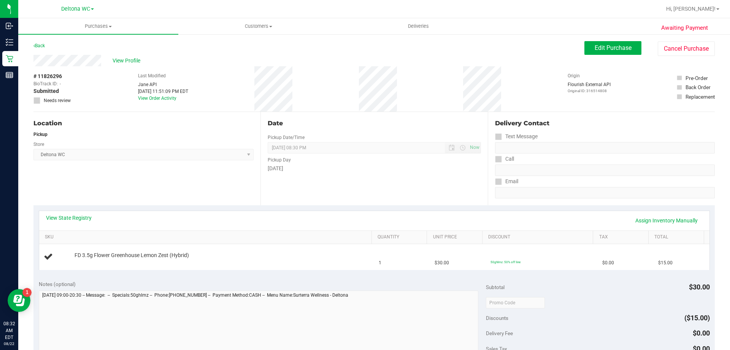
click at [149, 188] on div "Location Pickup Store Deltona WC Select Store Bonita Springs WC Boynton Beach W…" at bounding box center [146, 158] width 227 height 93
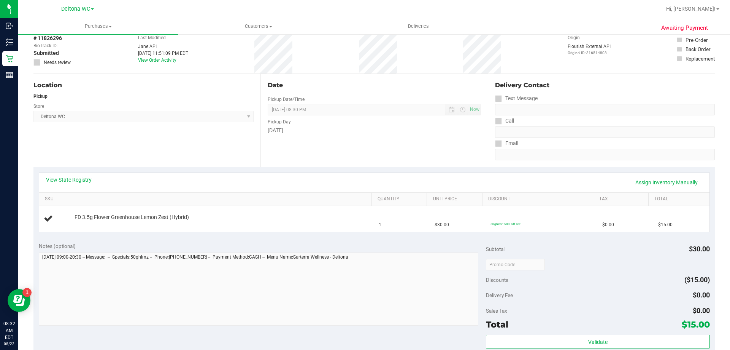
scroll to position [76, 0]
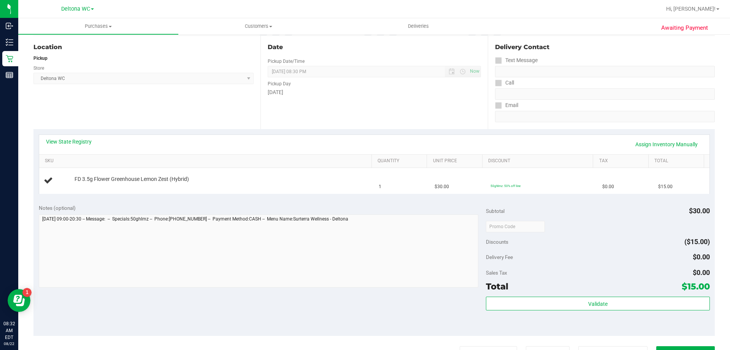
click at [153, 205] on div "Notes (optional)" at bounding box center [263, 208] width 448 height 8
click at [716, 206] on div "Awaiting Payment Back Edit Purchase Cancel Purchase View Profile # 11826296 Bio…" at bounding box center [374, 242] width 712 height 571
click at [79, 143] on link "View State Registry" at bounding box center [69, 142] width 46 height 8
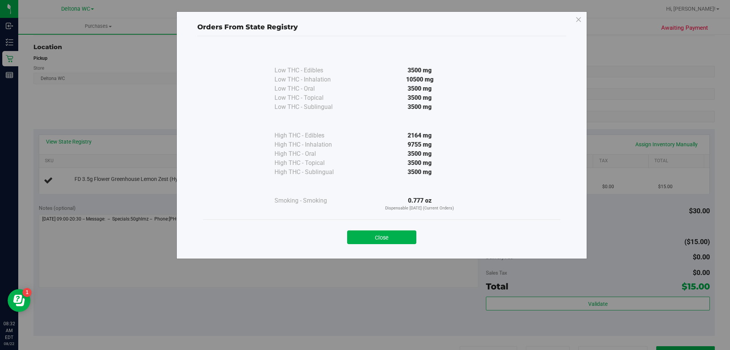
click at [378, 237] on button "Close" at bounding box center [381, 237] width 69 height 14
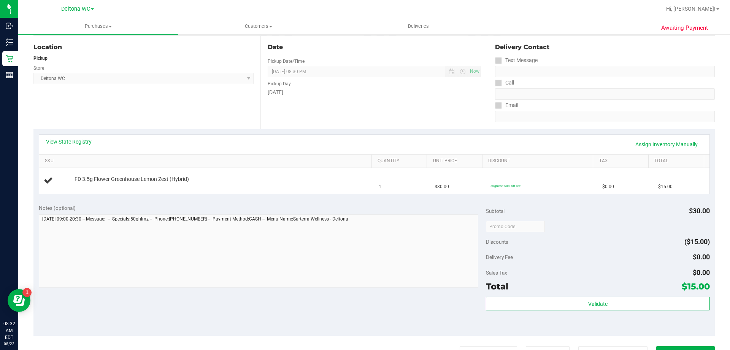
click at [720, 211] on div "Awaiting Payment Back Edit Purchase Cancel Purchase View Profile # 11826296 Bio…" at bounding box center [374, 242] width 712 height 571
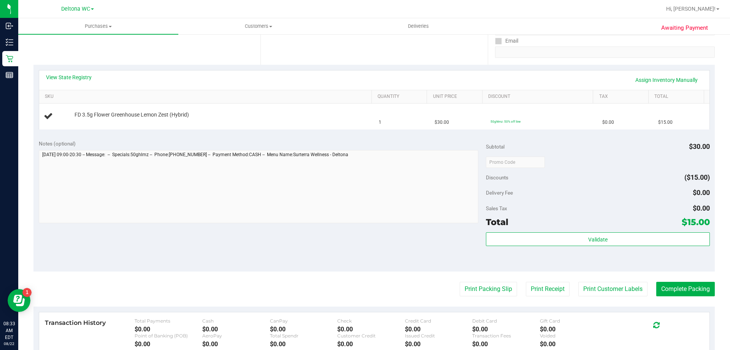
scroll to position [136, 0]
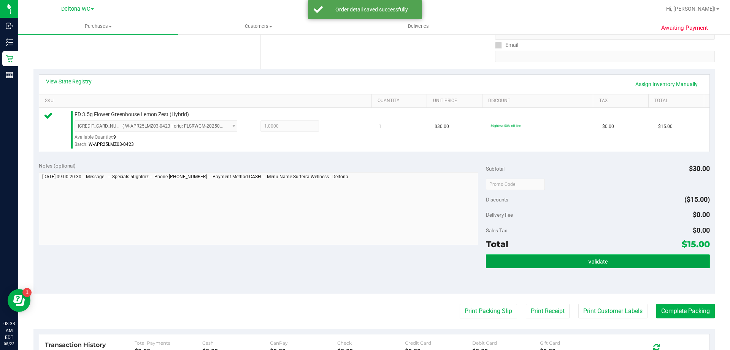
click at [609, 257] on button "Validate" at bounding box center [598, 261] width 224 height 14
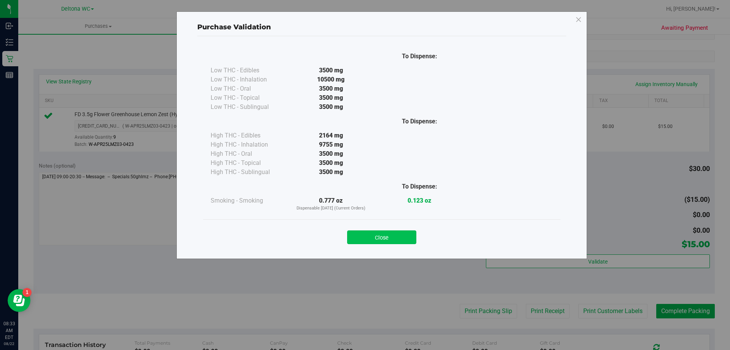
click at [397, 233] on button "Close" at bounding box center [381, 237] width 69 height 14
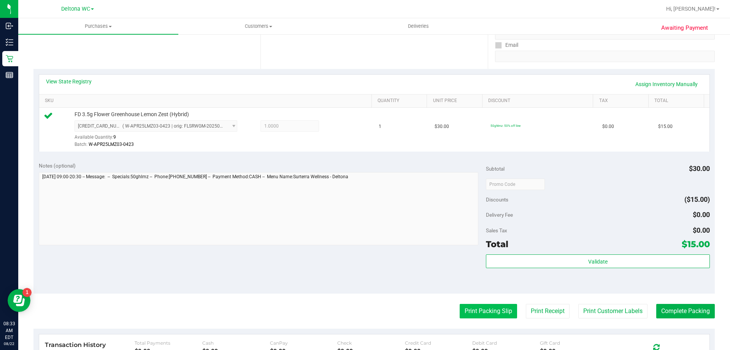
click at [472, 306] on button "Print Packing Slip" at bounding box center [488, 311] width 57 height 14
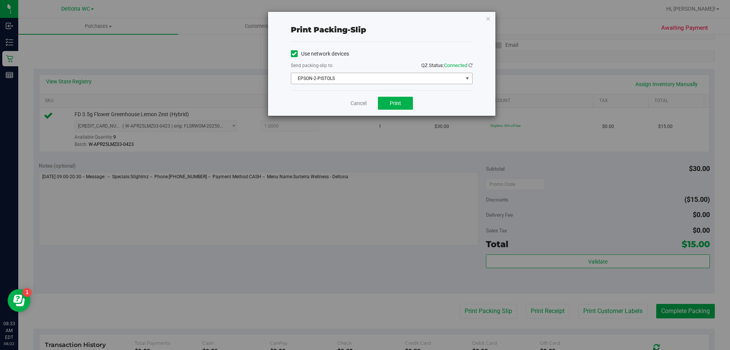
click at [364, 79] on span "EPSON-2-PISTOLS" at bounding box center [377, 78] width 172 height 11
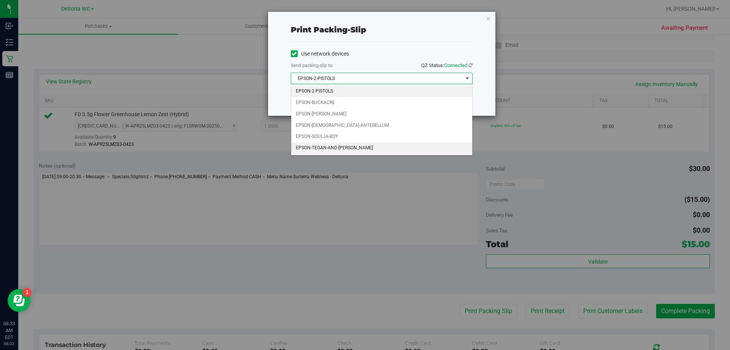
click at [348, 145] on li "EPSON-TEGAN-AND-SARA" at bounding box center [381, 147] width 181 height 11
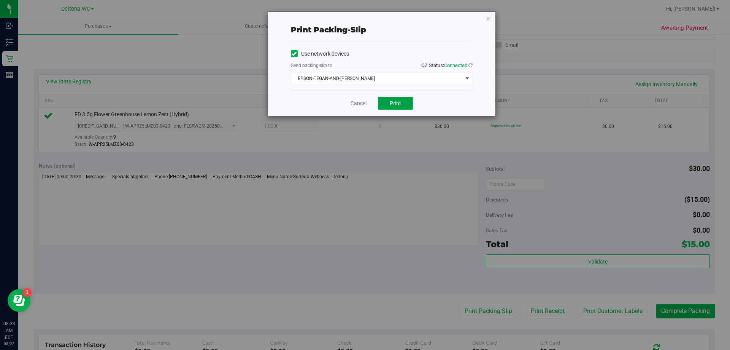
click at [389, 105] on button "Print" at bounding box center [395, 103] width 35 height 13
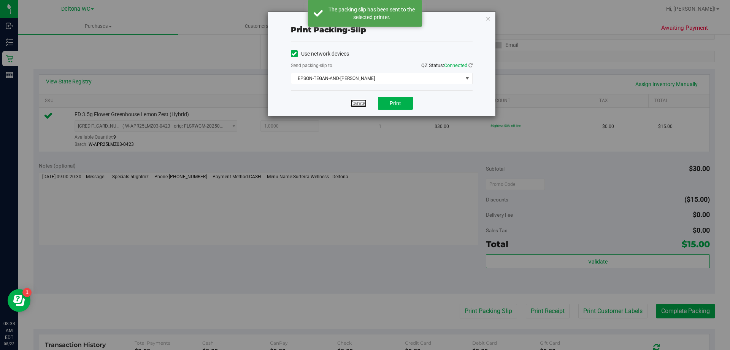
drag, startPoint x: 361, startPoint y: 104, endPoint x: 364, endPoint y: 107, distance: 4.0
click at [362, 103] on link "Cancel" at bounding box center [359, 103] width 16 height 8
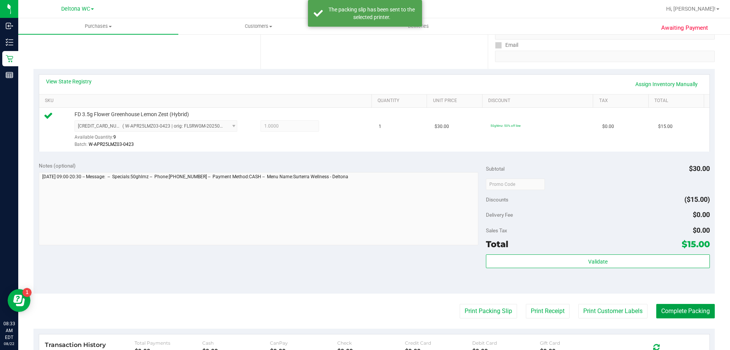
drag, startPoint x: 673, startPoint y: 312, endPoint x: 680, endPoint y: 298, distance: 14.8
click at [674, 312] on button "Complete Packing" at bounding box center [685, 311] width 59 height 14
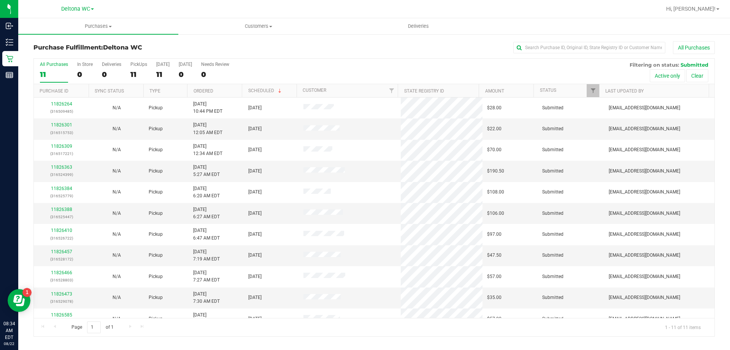
click at [228, 87] on th "Ordered" at bounding box center [214, 90] width 55 height 13
click at [65, 125] on link "11826309" at bounding box center [61, 124] width 21 height 5
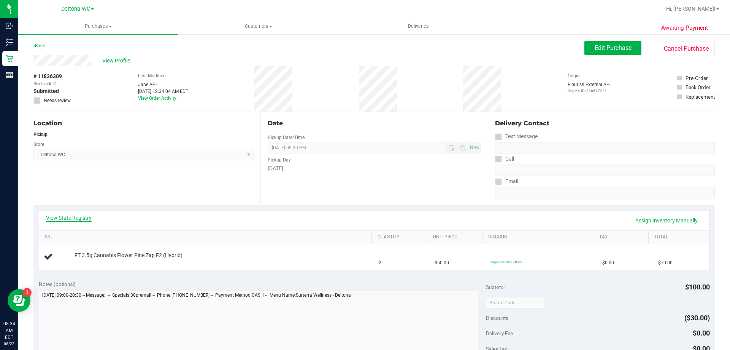
click at [80, 221] on link "View State Registry" at bounding box center [69, 218] width 46 height 8
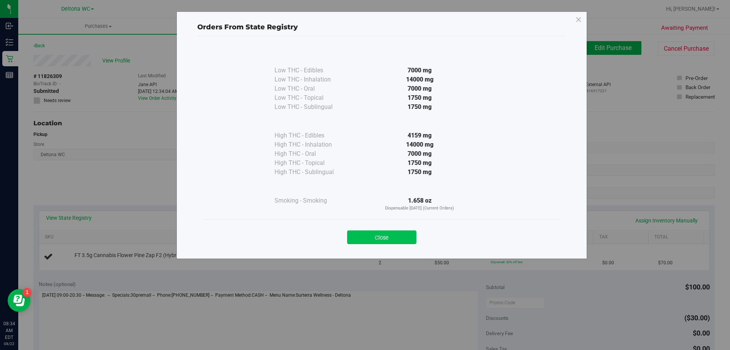
click at [375, 236] on button "Close" at bounding box center [381, 237] width 69 height 14
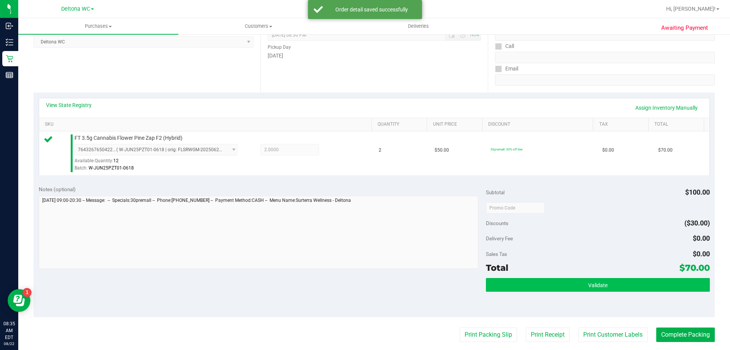
scroll to position [190, 0]
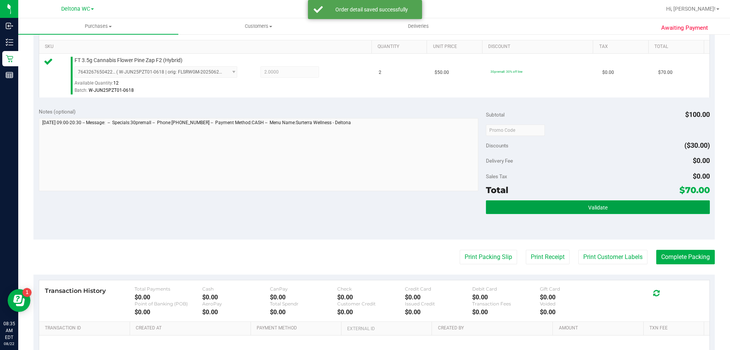
click at [576, 202] on button "Validate" at bounding box center [598, 207] width 224 height 14
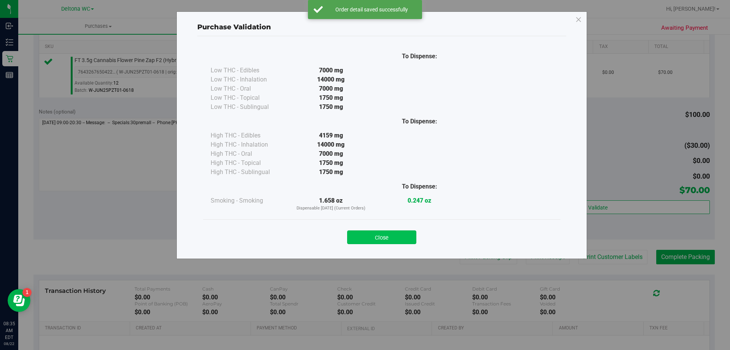
click at [364, 242] on button "Close" at bounding box center [381, 237] width 69 height 14
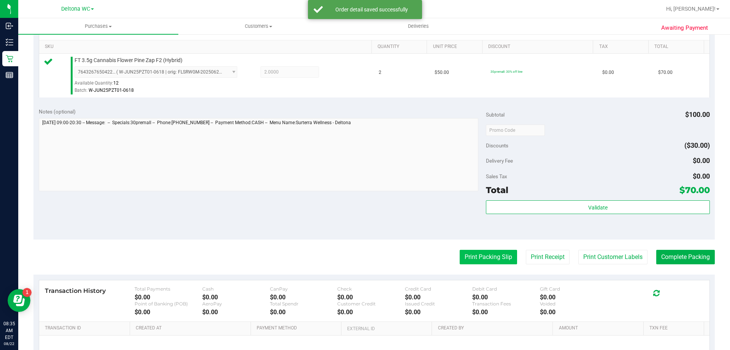
click at [475, 255] on button "Print Packing Slip" at bounding box center [488, 257] width 57 height 14
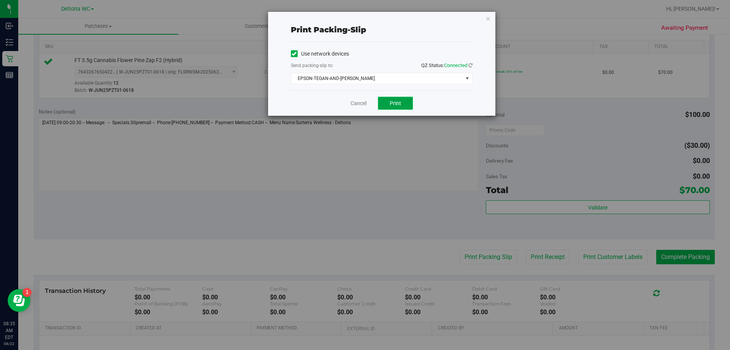
click at [391, 100] on span "Print" at bounding box center [395, 103] width 11 height 6
click at [360, 98] on div "Cancel Print" at bounding box center [382, 102] width 182 height 25
click at [360, 100] on link "Cancel" at bounding box center [359, 103] width 16 height 8
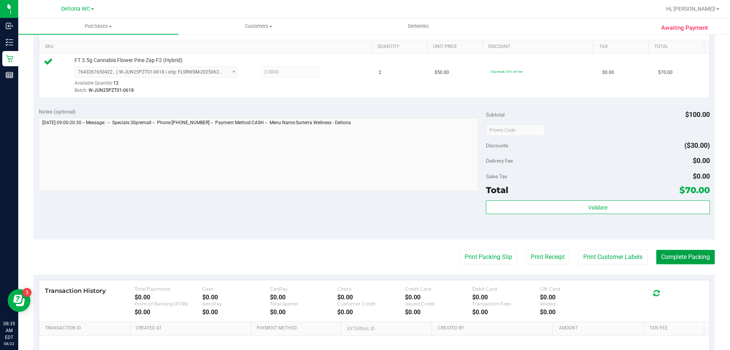
click at [687, 256] on button "Complete Packing" at bounding box center [685, 257] width 59 height 14
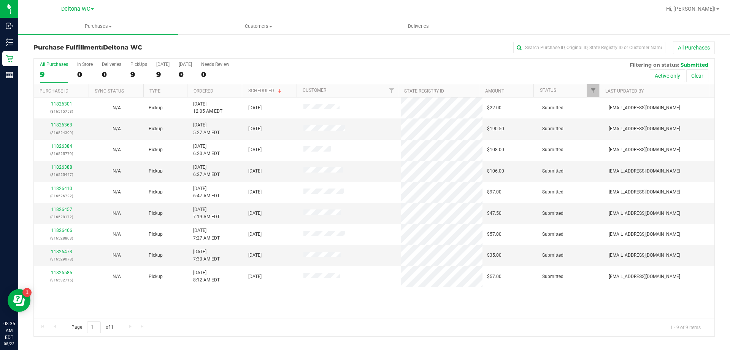
click at [230, 92] on th "Ordered" at bounding box center [214, 90] width 55 height 13
click at [63, 124] on link "11826363" at bounding box center [61, 124] width 21 height 5
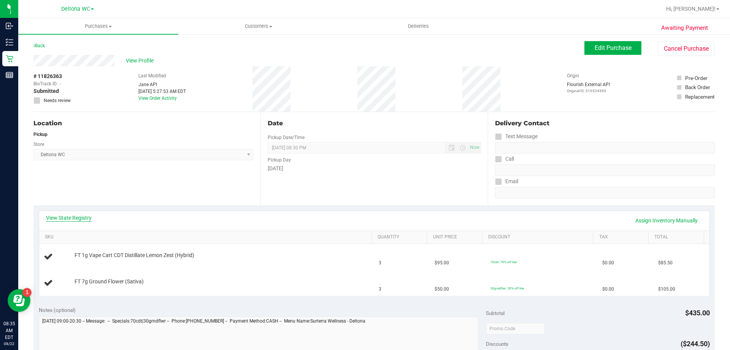
click at [86, 219] on link "View State Registry" at bounding box center [69, 218] width 46 height 8
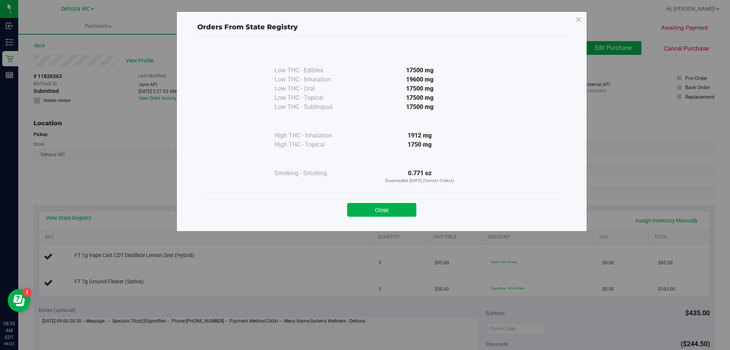
click at [393, 205] on button "Close" at bounding box center [381, 210] width 69 height 14
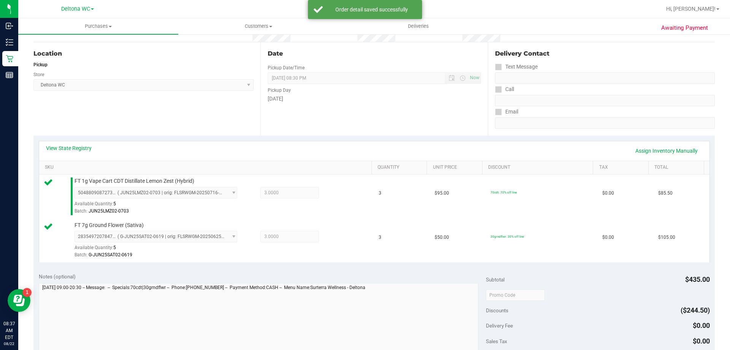
scroll to position [190, 0]
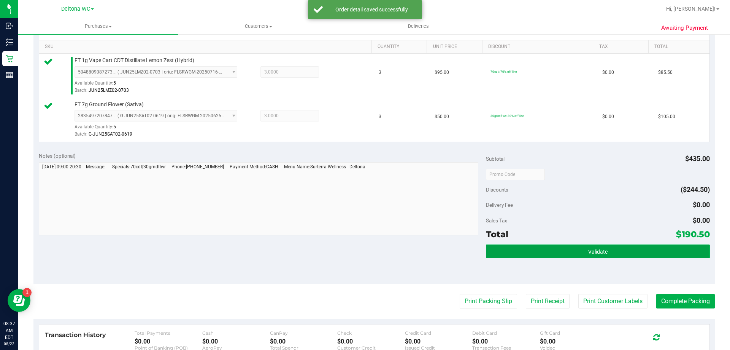
click at [561, 250] on button "Validate" at bounding box center [598, 251] width 224 height 14
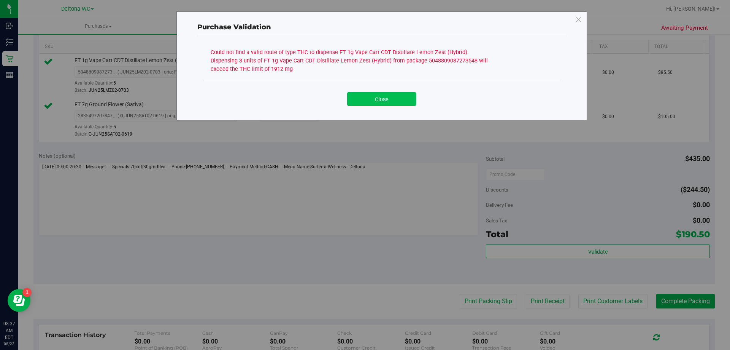
click at [375, 99] on button "Close" at bounding box center [381, 99] width 69 height 14
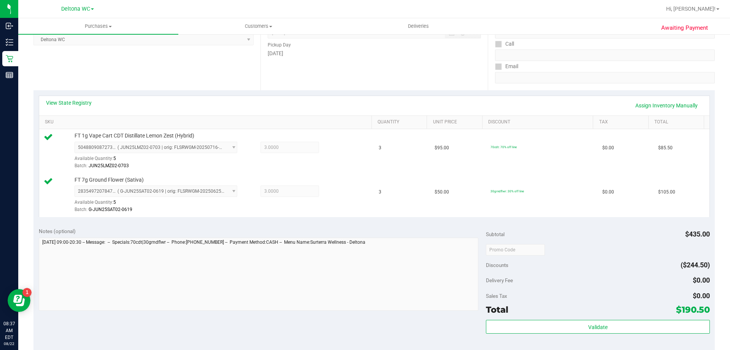
scroll to position [114, 0]
click at [85, 103] on link "View State Registry" at bounding box center [69, 104] width 46 height 8
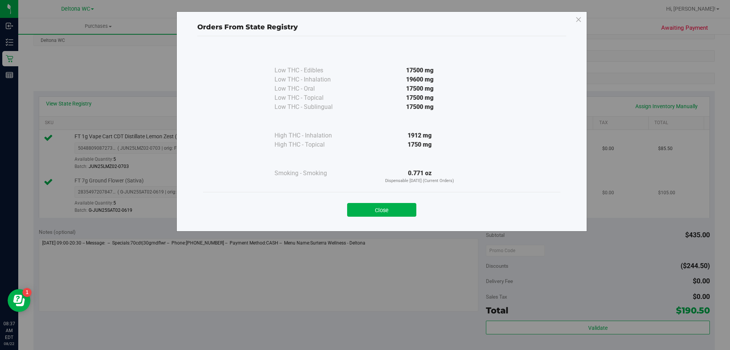
click at [394, 207] on button "Close" at bounding box center [381, 210] width 69 height 14
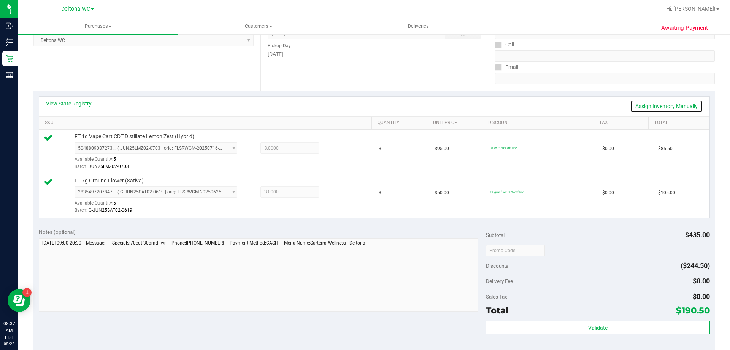
click at [669, 108] on link "Assign Inventory Manually" at bounding box center [667, 106] width 72 height 13
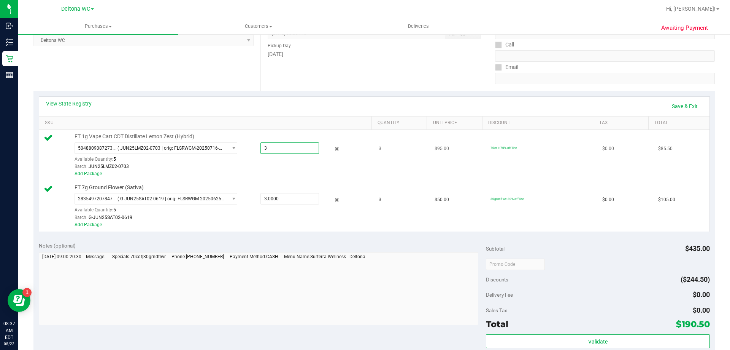
click at [289, 151] on span "3.0000 3" at bounding box center [290, 147] width 59 height 11
type input "1"
type input "2"
type input "2.0000"
click at [488, 107] on div "View State Registry Save & Exit" at bounding box center [374, 106] width 657 height 13
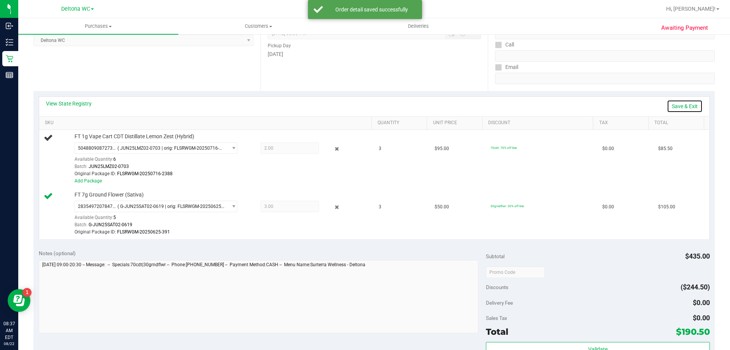
click at [678, 108] on link "Save & Exit" at bounding box center [685, 106] width 36 height 13
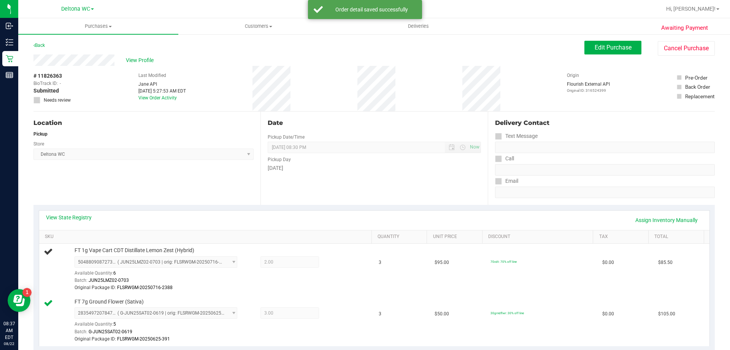
scroll to position [0, 0]
click at [610, 46] on span "Edit Purchase" at bounding box center [613, 47] width 37 height 7
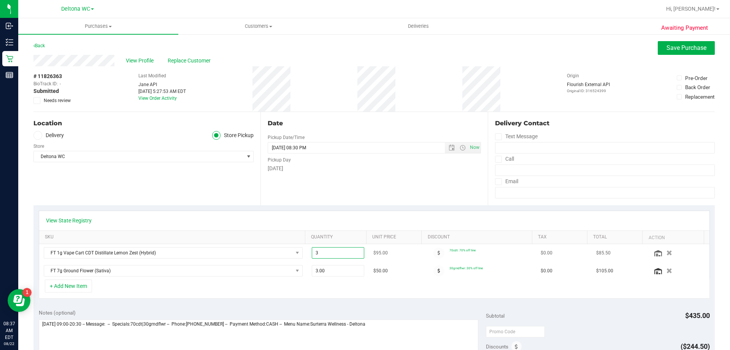
click at [340, 251] on span "3.00 3" at bounding box center [338, 252] width 53 height 11
type input "2"
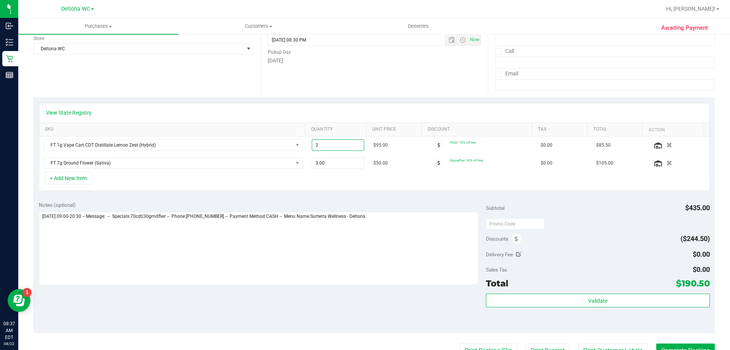
scroll to position [114, 0]
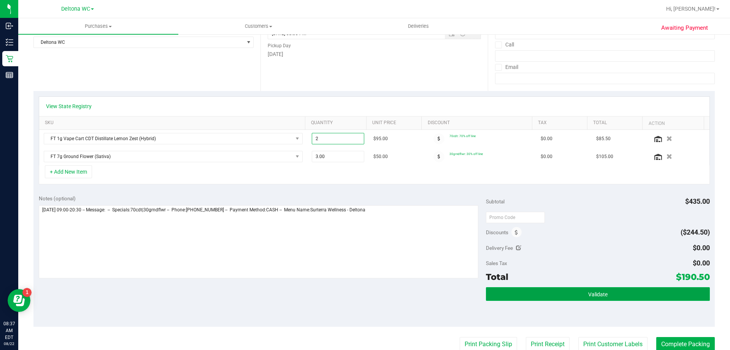
type input "2.00"
click at [565, 293] on button "Validate" at bounding box center [598, 294] width 224 height 14
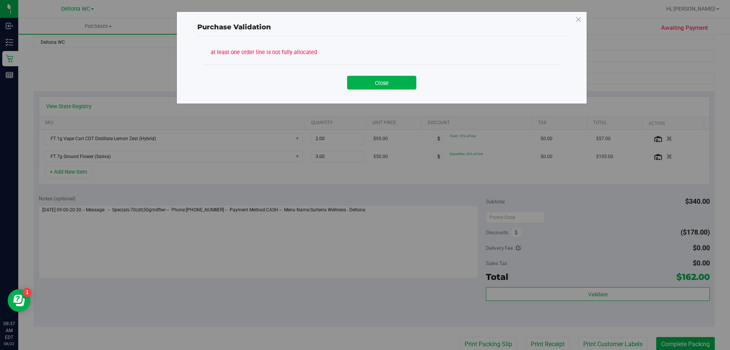
click at [404, 85] on button "Close" at bounding box center [381, 83] width 69 height 14
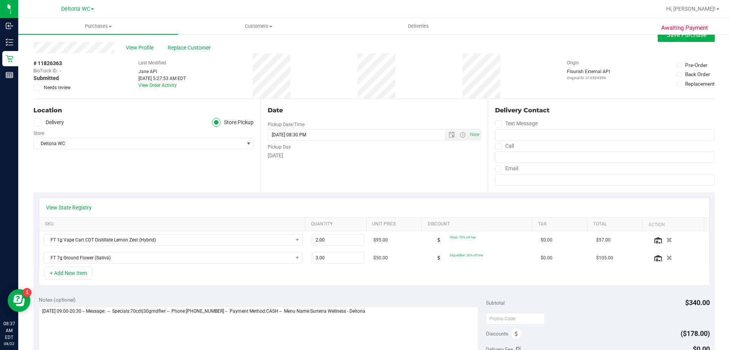
scroll to position [0, 0]
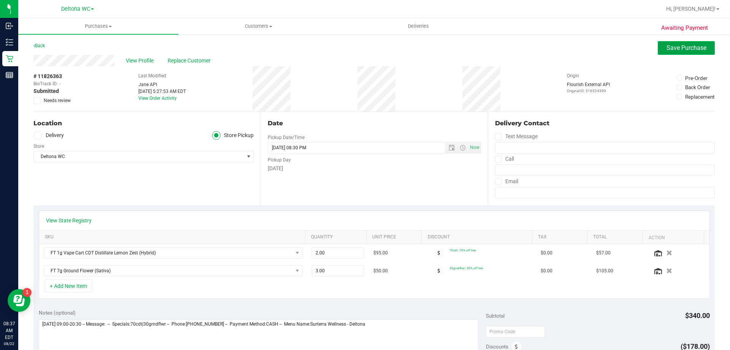
click at [676, 51] on span "Save Purchase" at bounding box center [687, 47] width 40 height 7
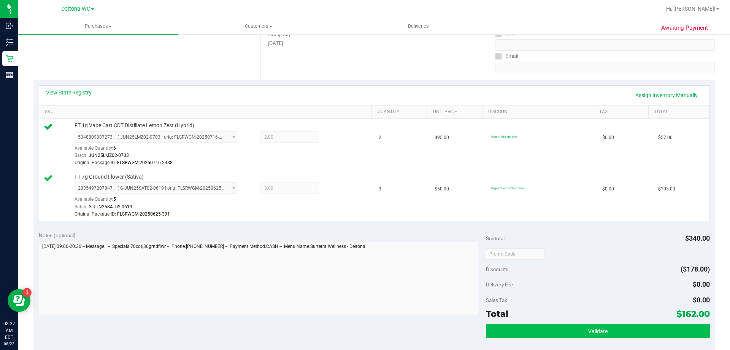
scroll to position [152, 0]
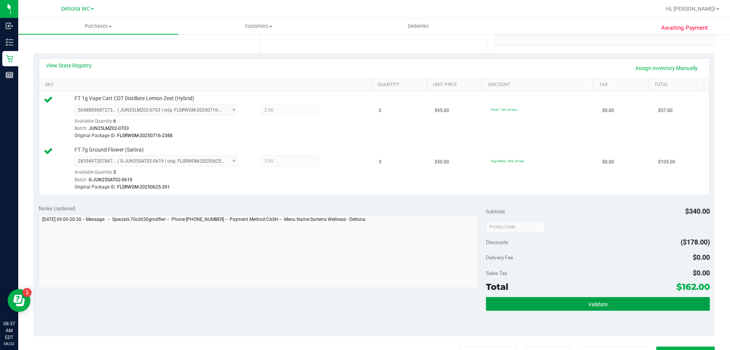
click at [552, 302] on button "Validate" at bounding box center [598, 304] width 224 height 14
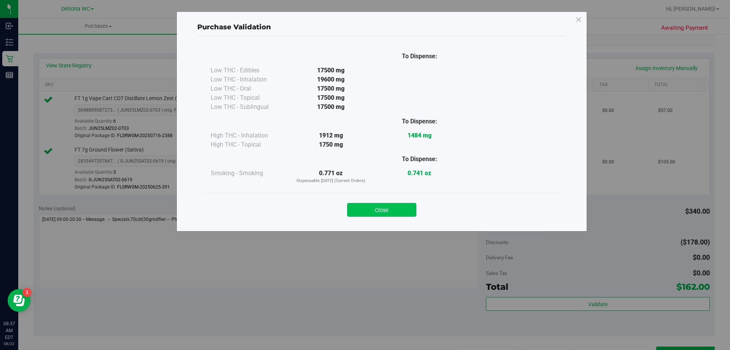
click at [392, 207] on button "Close" at bounding box center [381, 210] width 69 height 14
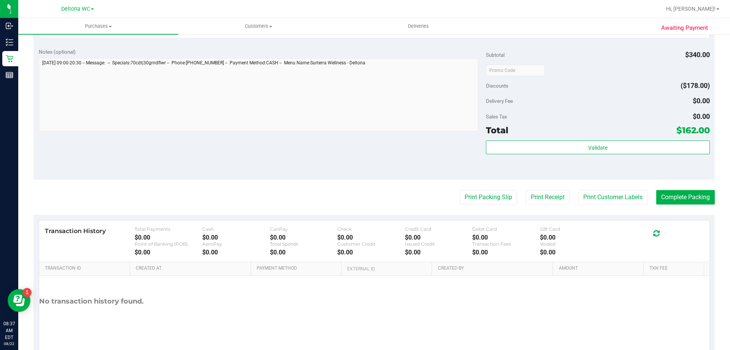
scroll to position [331, 0]
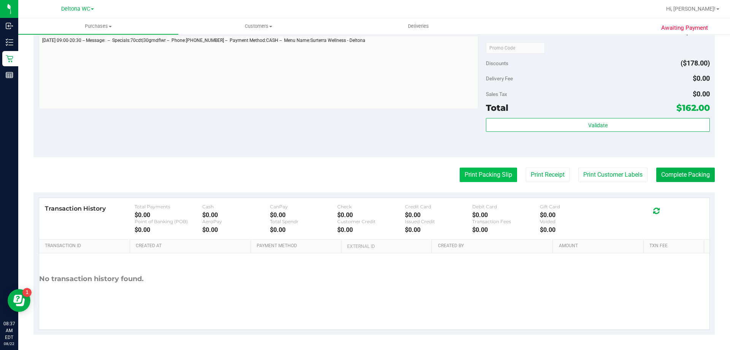
click at [474, 179] on button "Print Packing Slip" at bounding box center [488, 174] width 57 height 14
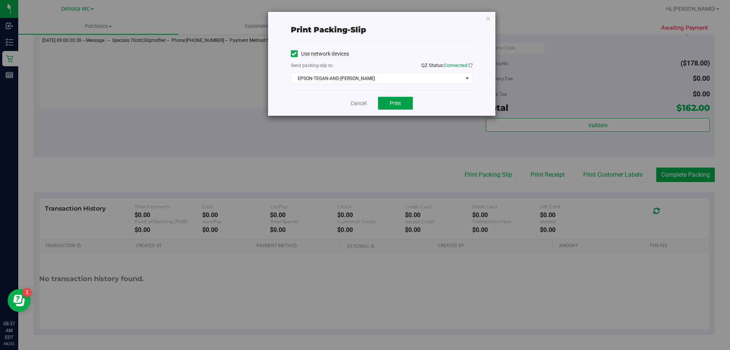
click at [396, 101] on span "Print" at bounding box center [395, 103] width 11 height 6
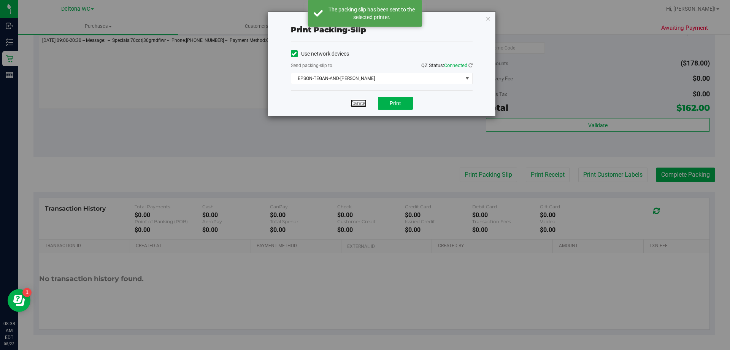
click at [361, 104] on link "Cancel" at bounding box center [359, 103] width 16 height 8
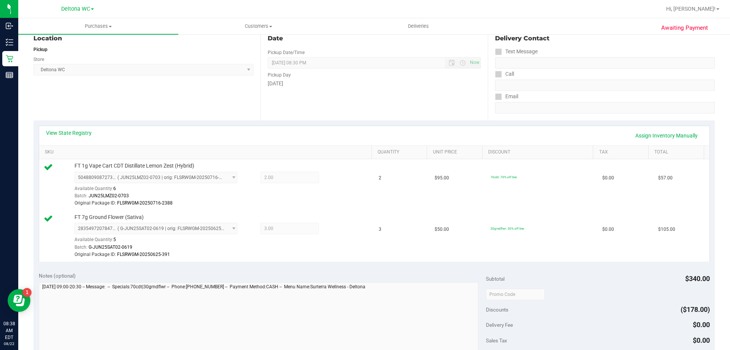
scroll to position [228, 0]
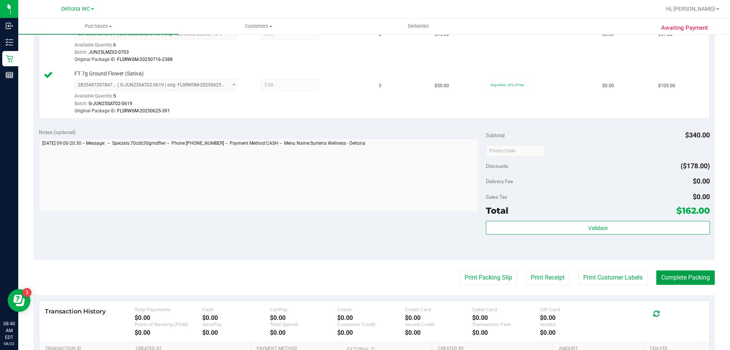
click at [686, 275] on button "Complete Packing" at bounding box center [685, 277] width 59 height 14
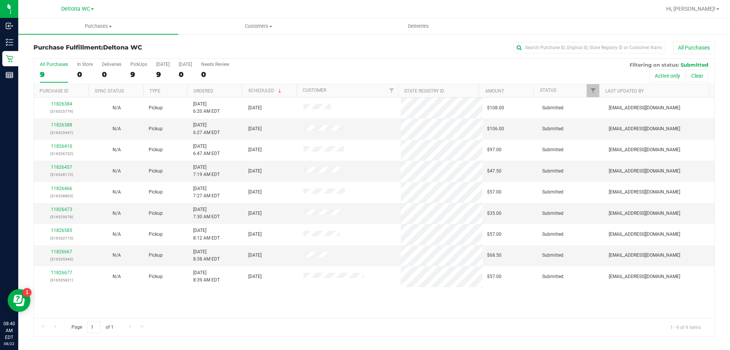
click at [220, 93] on th "Ordered" at bounding box center [214, 90] width 55 height 13
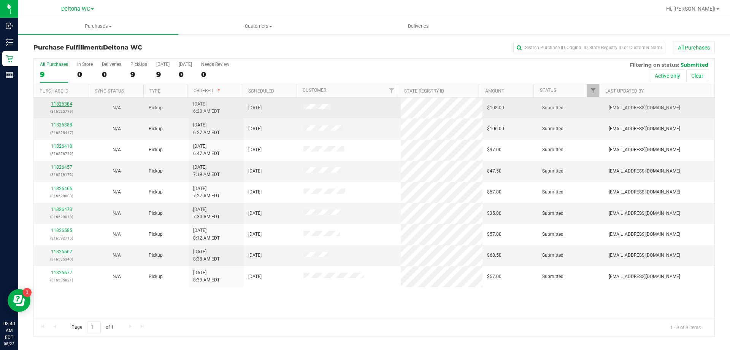
click at [63, 102] on link "11826384" at bounding box center [61, 103] width 21 height 5
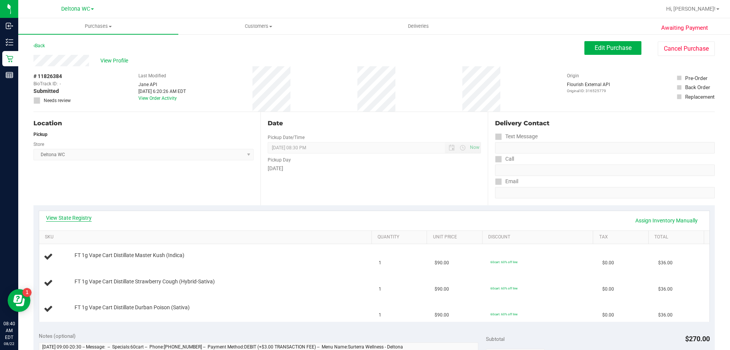
click at [71, 218] on link "View State Registry" at bounding box center [69, 218] width 46 height 8
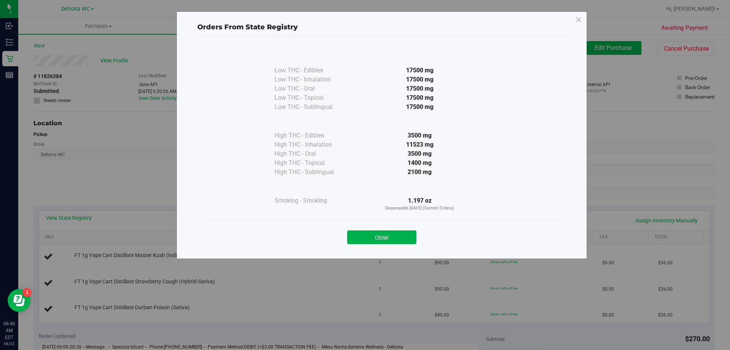
click at [369, 236] on button "Close" at bounding box center [381, 237] width 69 height 14
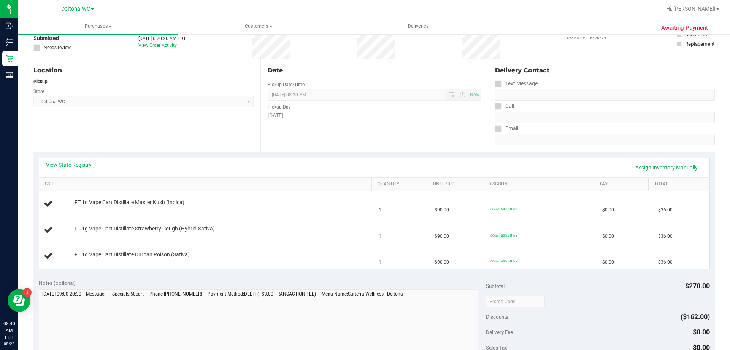
scroll to position [76, 0]
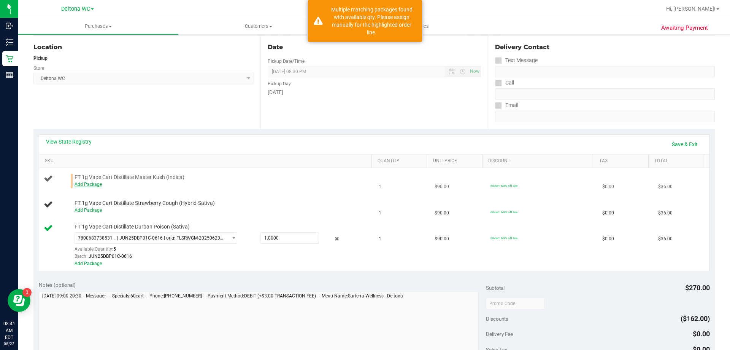
click at [95, 181] on link "Add Package" at bounding box center [88, 183] width 27 height 5
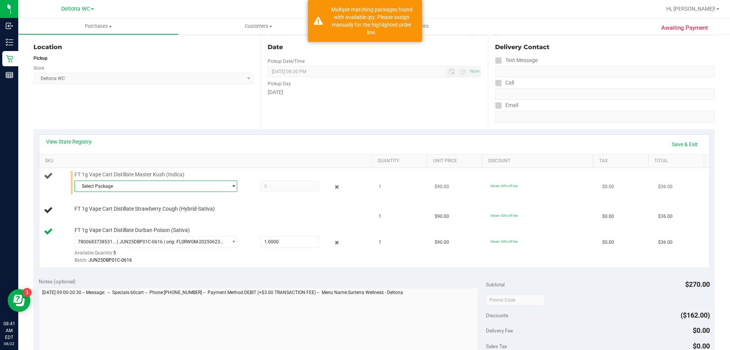
click at [104, 187] on span "Select Package" at bounding box center [151, 186] width 153 height 11
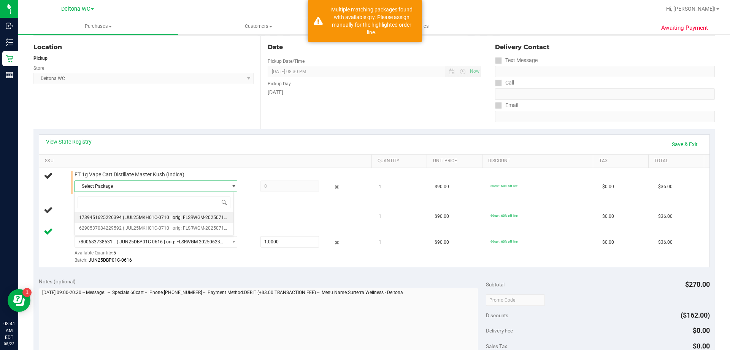
click at [145, 219] on span "( JUL25MKH01C-0710 | orig: FLSRWGM-20250716-2629 )" at bounding box center [182, 217] width 118 height 5
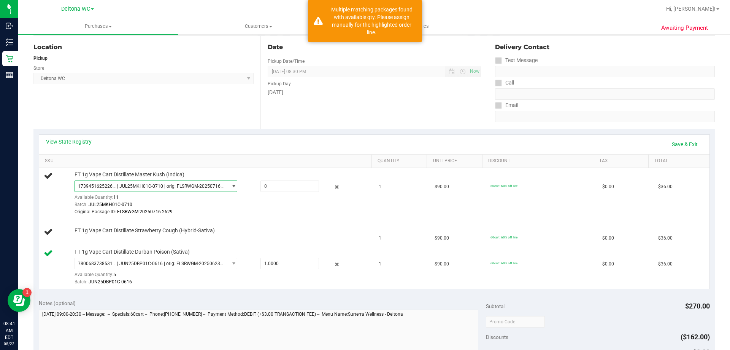
drag, startPoint x: 136, startPoint y: 187, endPoint x: 138, endPoint y: 201, distance: 14.3
click at [136, 187] on span "( JUL25MKH01C-0710 | orig: FLSRWGM-20250716-2629 )" at bounding box center [171, 185] width 108 height 5
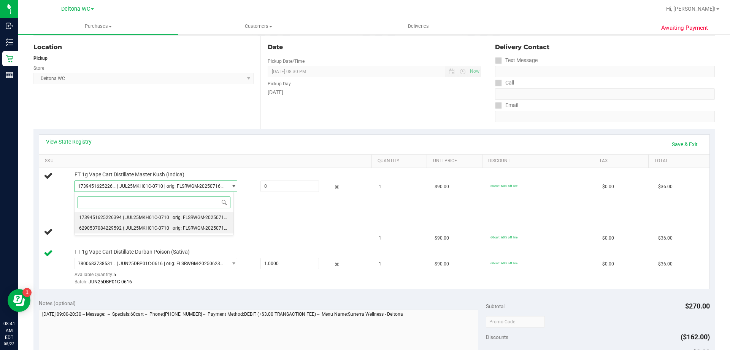
click at [141, 226] on span "( JUL25MKH01C-0710 | orig: FLSRWGM-20250716-2625 )" at bounding box center [182, 227] width 118 height 5
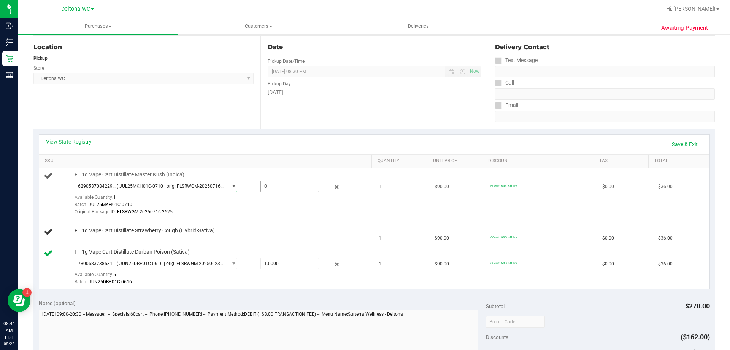
click at [275, 184] on span at bounding box center [290, 185] width 59 height 11
type input "1"
type input "1.0000"
click at [286, 161] on link "SKU" at bounding box center [207, 161] width 324 height 6
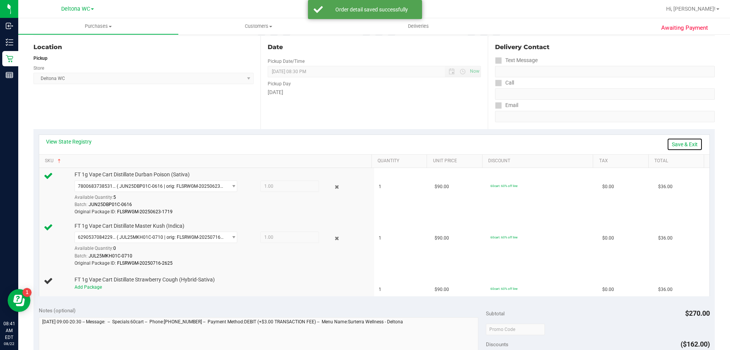
click at [676, 144] on link "Save & Exit" at bounding box center [685, 144] width 36 height 13
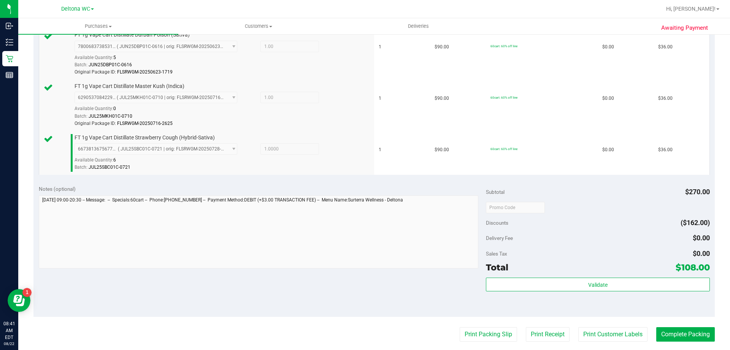
scroll to position [228, 0]
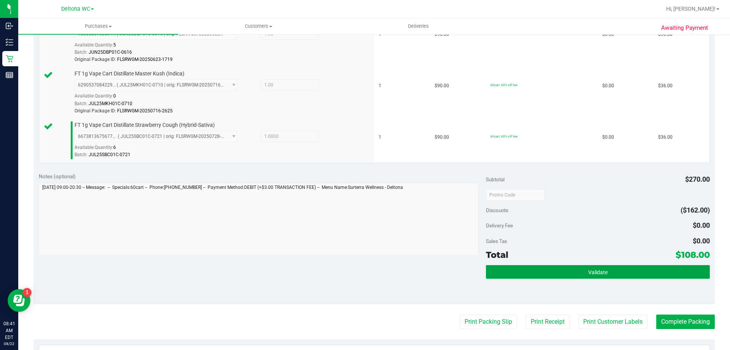
click at [579, 267] on button "Validate" at bounding box center [598, 272] width 224 height 14
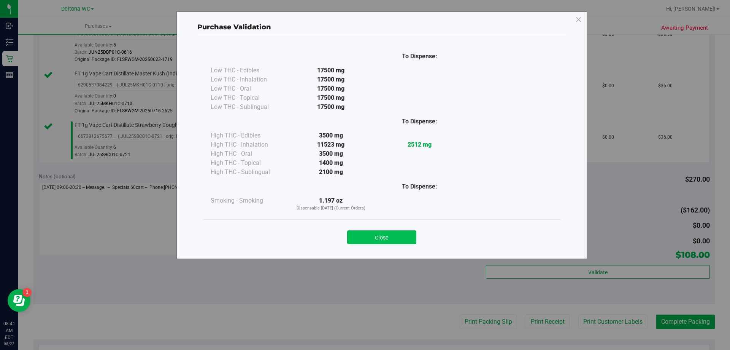
click at [394, 236] on button "Close" at bounding box center [381, 237] width 69 height 14
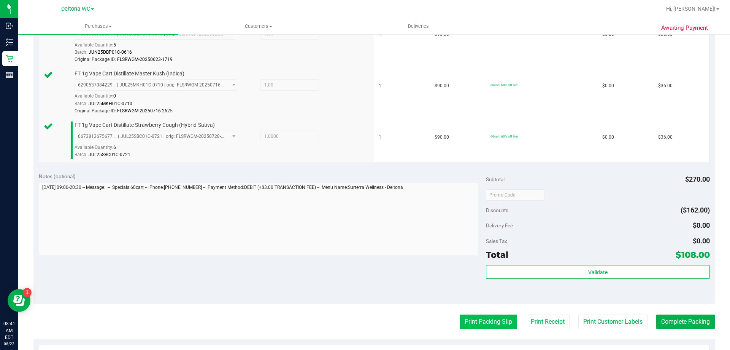
click at [476, 324] on button "Print Packing Slip" at bounding box center [488, 321] width 57 height 14
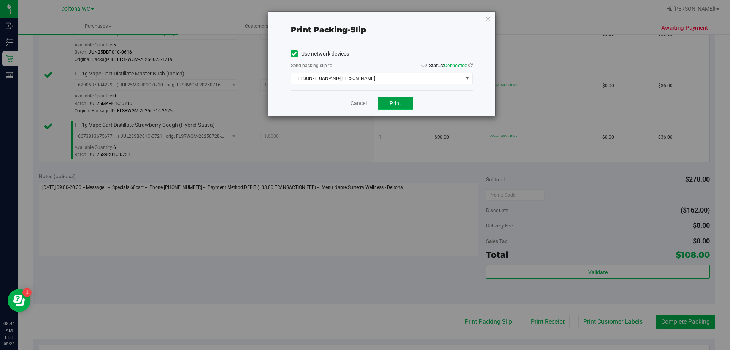
click at [391, 103] on span "Print" at bounding box center [395, 103] width 11 height 6
click at [363, 104] on link "Cancel" at bounding box center [359, 103] width 16 height 8
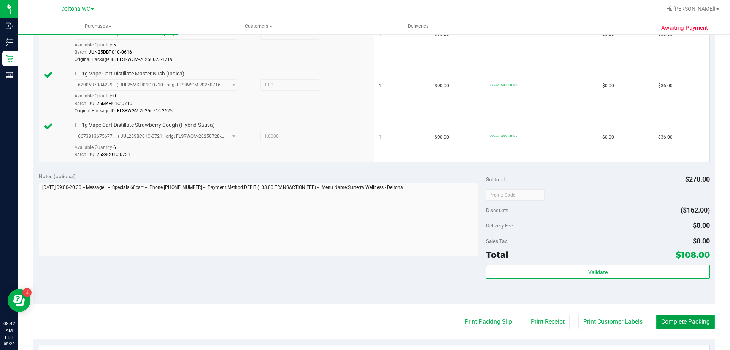
click at [691, 316] on button "Complete Packing" at bounding box center [685, 321] width 59 height 14
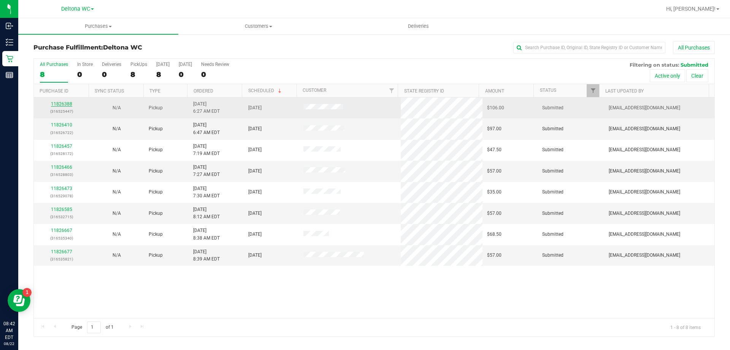
click at [66, 103] on link "11826388" at bounding box center [61, 103] width 21 height 5
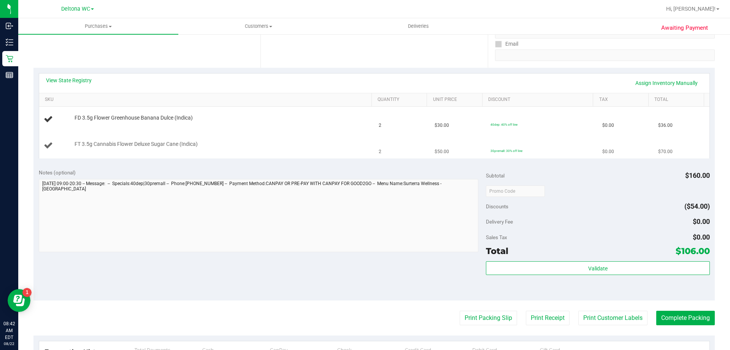
scroll to position [152, 0]
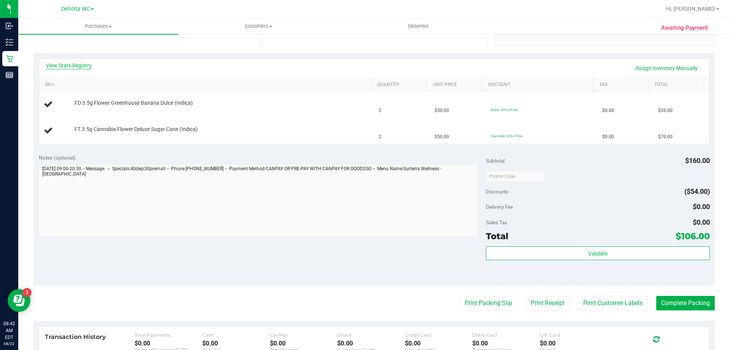
click at [76, 64] on link "View State Registry" at bounding box center [69, 66] width 46 height 8
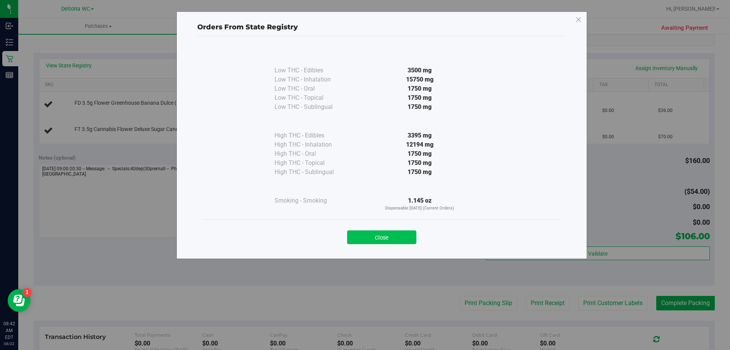
click at [354, 238] on button "Close" at bounding box center [381, 237] width 69 height 14
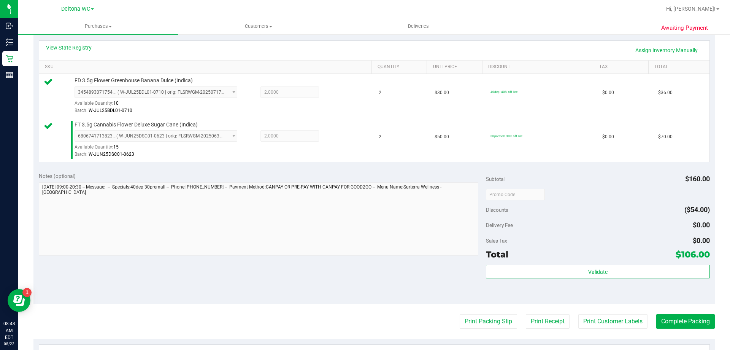
scroll to position [266, 0]
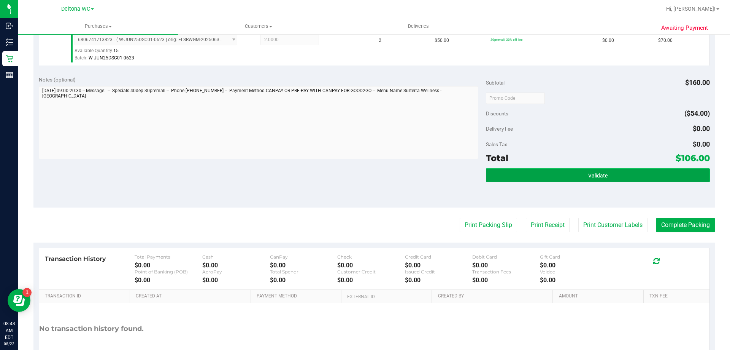
click at [546, 171] on button "Validate" at bounding box center [598, 175] width 224 height 14
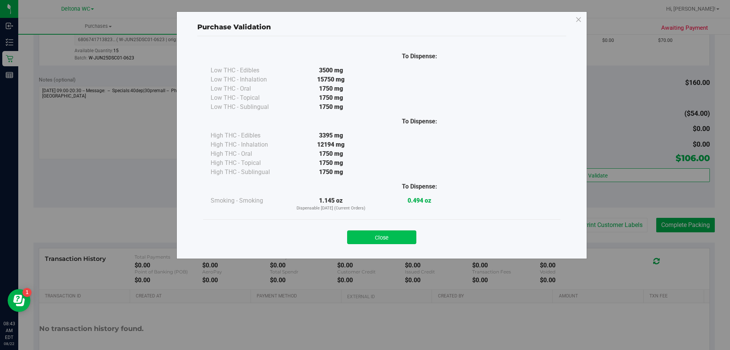
click at [400, 237] on button "Close" at bounding box center [381, 237] width 69 height 14
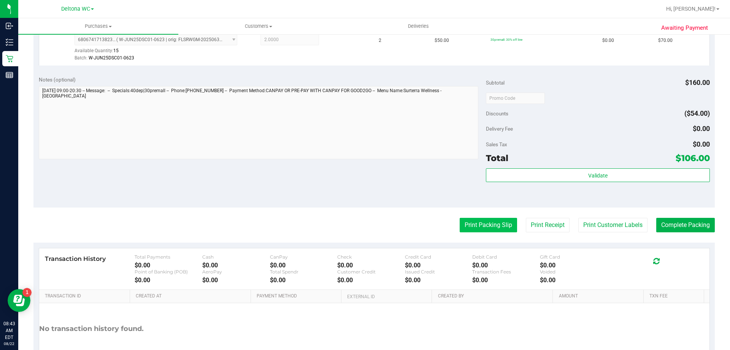
click at [464, 221] on button "Print Packing Slip" at bounding box center [488, 225] width 57 height 14
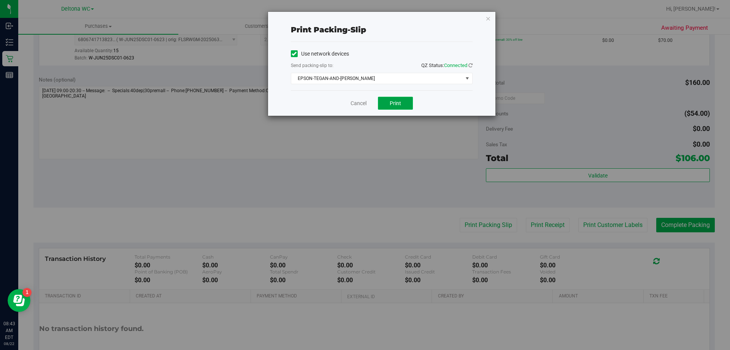
click at [398, 104] on span "Print" at bounding box center [395, 103] width 11 height 6
click at [366, 101] on link "Cancel" at bounding box center [359, 103] width 16 height 8
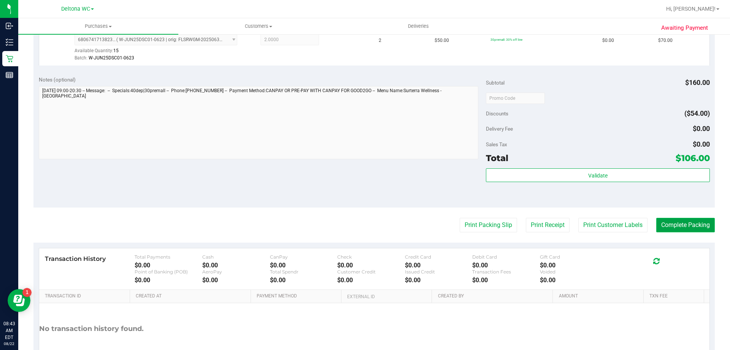
click at [685, 231] on button "Complete Packing" at bounding box center [685, 225] width 59 height 14
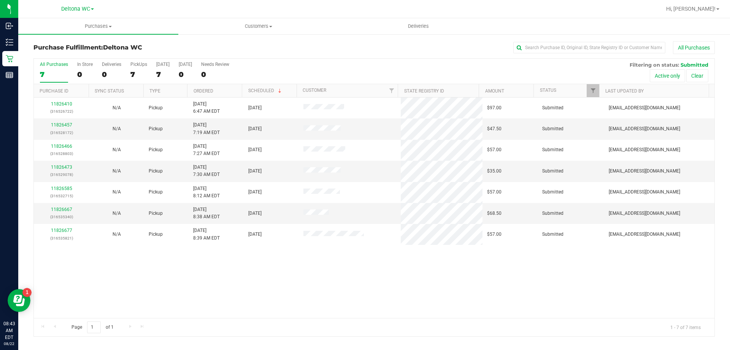
click at [224, 91] on th "Ordered" at bounding box center [214, 90] width 55 height 13
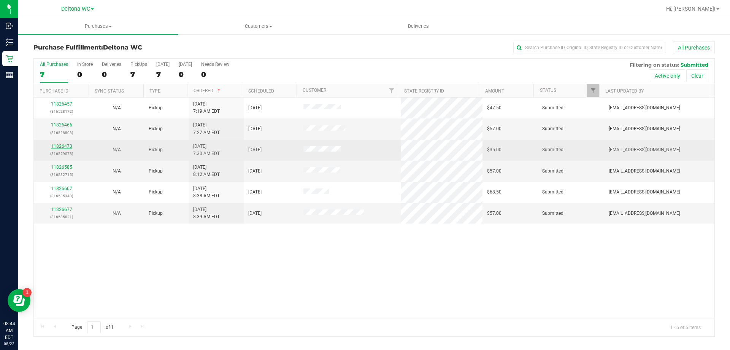
click at [62, 146] on link "11826473" at bounding box center [61, 145] width 21 height 5
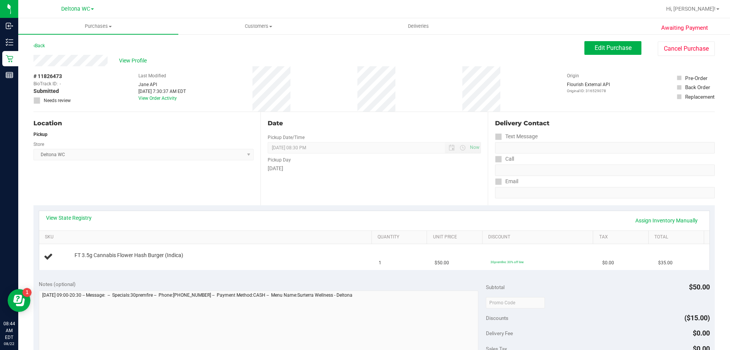
click at [272, 57] on div "View Profile" at bounding box center [308, 60] width 551 height 11
click at [610, 45] on span "Edit Purchase" at bounding box center [613, 47] width 37 height 7
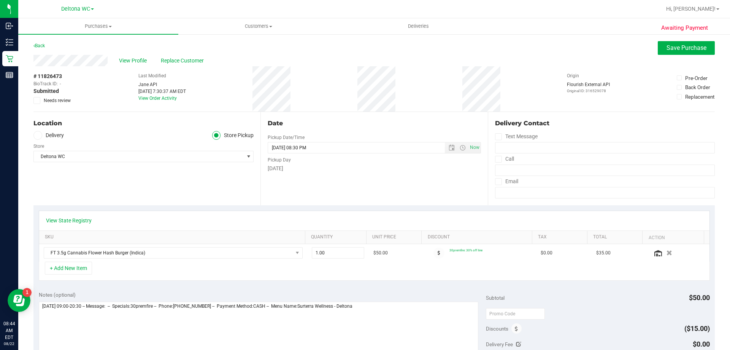
click at [54, 101] on span "Needs review" at bounding box center [57, 100] width 27 height 7
click at [0, 0] on input "Needs review" at bounding box center [0, 0] width 0 height 0
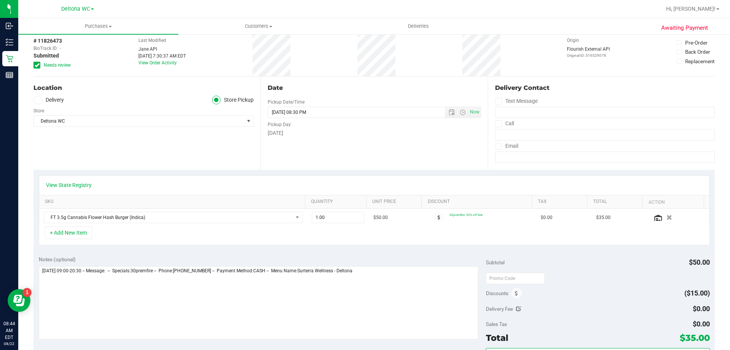
scroll to position [76, 0]
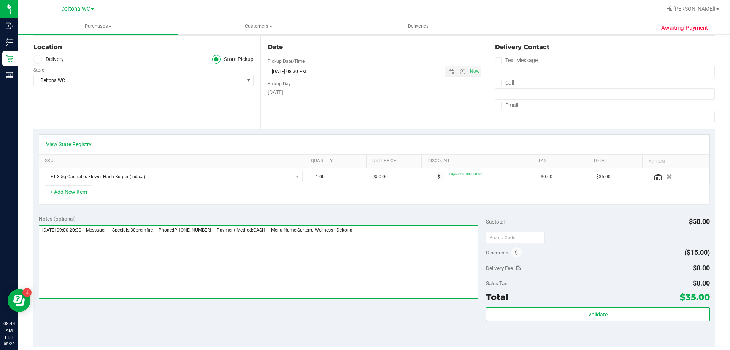
click at [40, 237] on textarea at bounding box center [259, 261] width 440 height 73
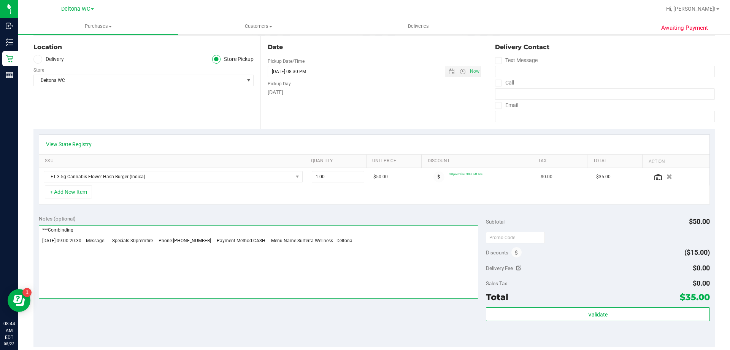
click at [60, 230] on textarea at bounding box center [259, 261] width 440 height 73
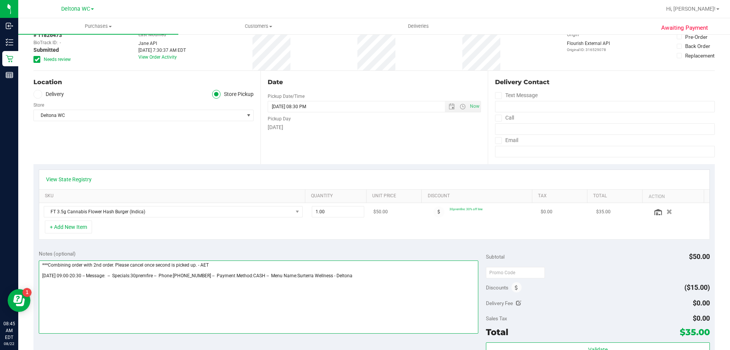
scroll to position [0, 0]
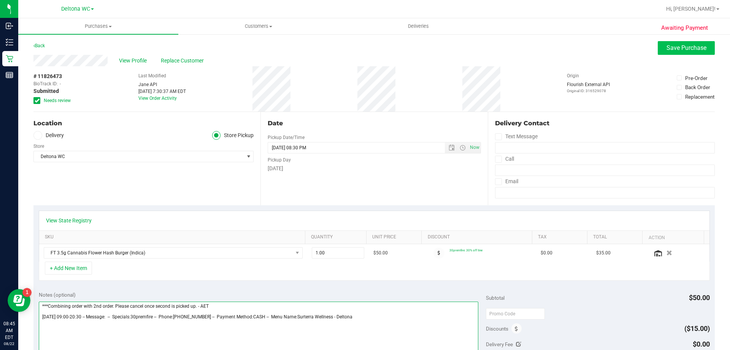
type textarea "***Combining order with 2nd order. Please cancel once second is picked up. - AE…"
click at [667, 45] on span "Save Purchase" at bounding box center [687, 47] width 40 height 7
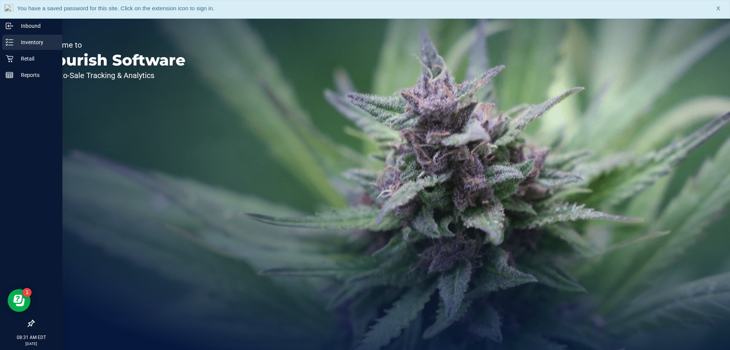
click at [14, 43] on p "Inventory" at bounding box center [36, 42] width 46 height 9
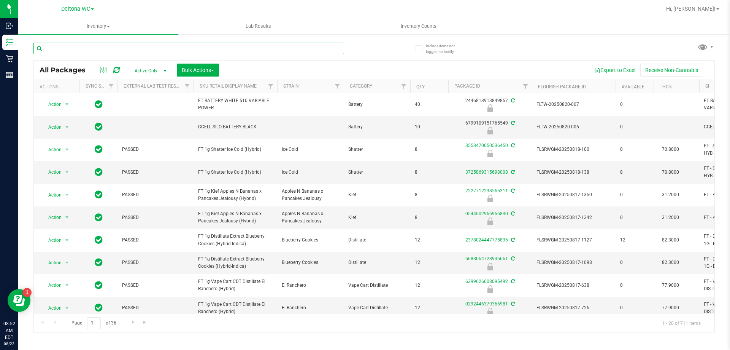
click at [118, 48] on input "text" at bounding box center [188, 48] width 311 height 11
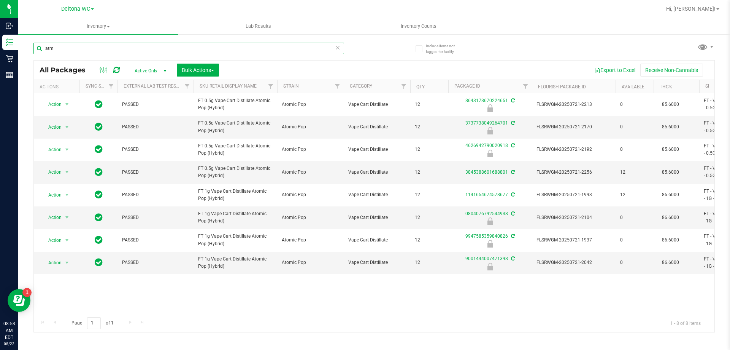
type input "atm"
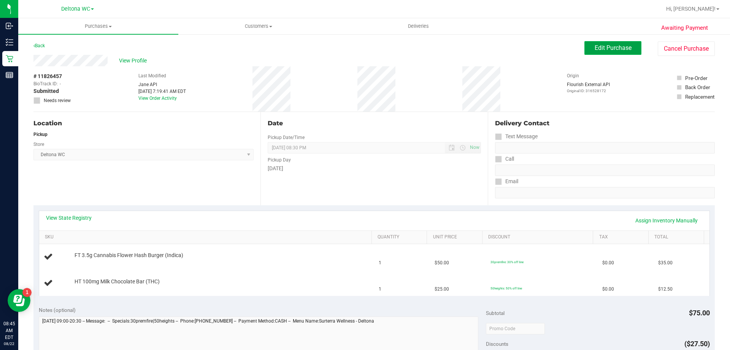
click at [587, 50] on button "Edit Purchase" at bounding box center [613, 48] width 57 height 14
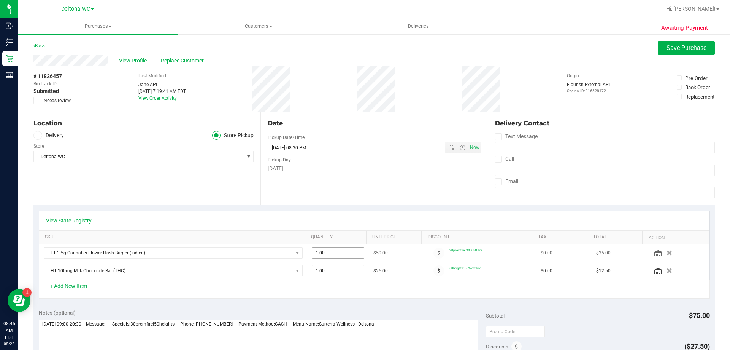
click at [321, 256] on span "1.00 1" at bounding box center [338, 252] width 53 height 11
type input "2"
type input "2.00"
click at [216, 227] on div "View State Registry" at bounding box center [374, 220] width 671 height 19
click at [78, 219] on link "View State Registry" at bounding box center [69, 220] width 46 height 8
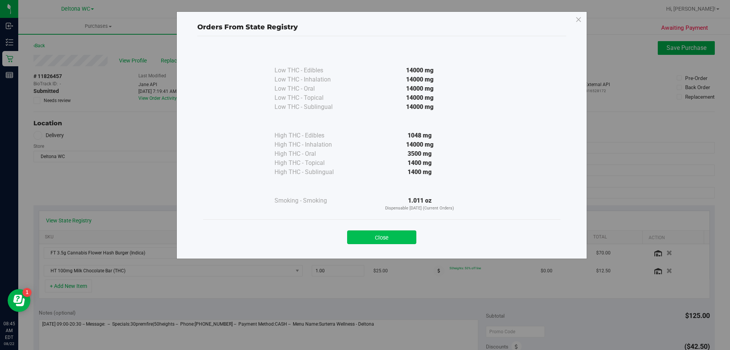
click at [397, 232] on button "Close" at bounding box center [381, 237] width 69 height 14
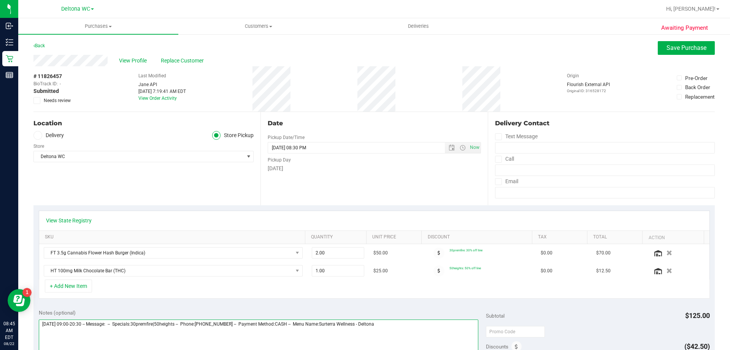
click at [39, 325] on textarea at bounding box center [259, 355] width 440 height 73
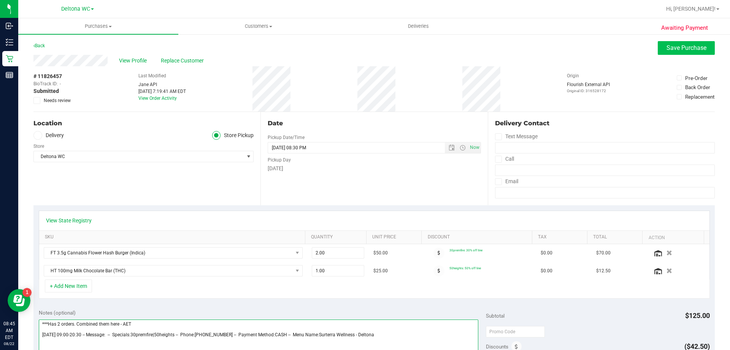
type textarea "***Has 2 orders. Combined them here - AET Friday 08/22/2025 09:00-20:30 -- Mess…"
click at [674, 52] on button "Save Purchase" at bounding box center [686, 48] width 57 height 14
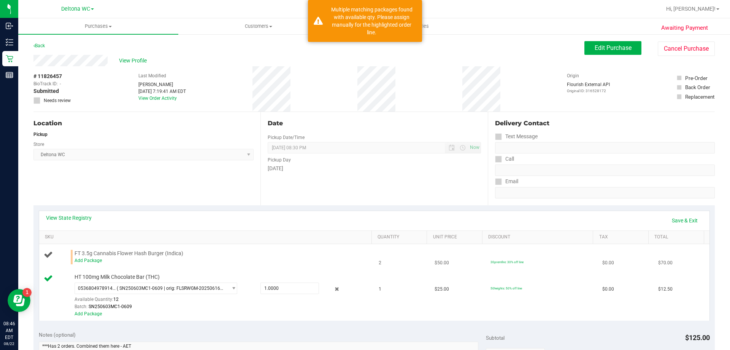
click at [87, 263] on div "Add Package" at bounding box center [222, 260] width 294 height 7
click at [89, 260] on link "Add Package" at bounding box center [88, 260] width 27 height 5
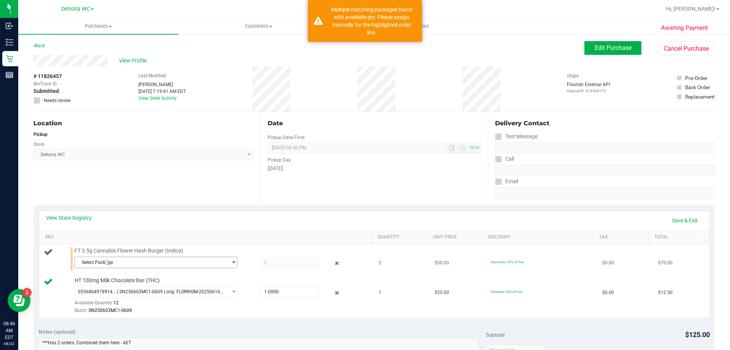
click at [106, 261] on span "Select Package" at bounding box center [151, 262] width 153 height 11
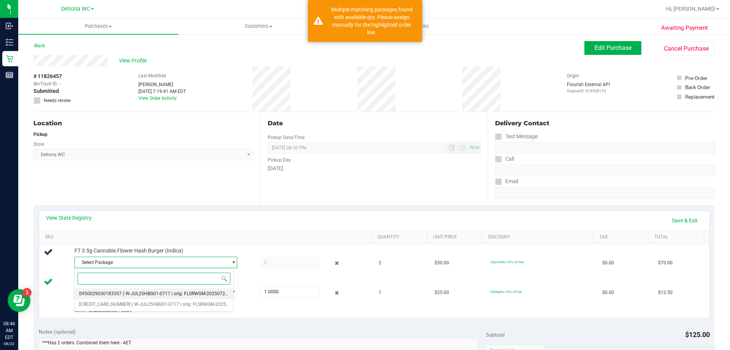
click at [166, 294] on span "( W-JUL25HBG01-0717 | orig: FLSRWGM-20250723-505 )" at bounding box center [181, 293] width 117 height 5
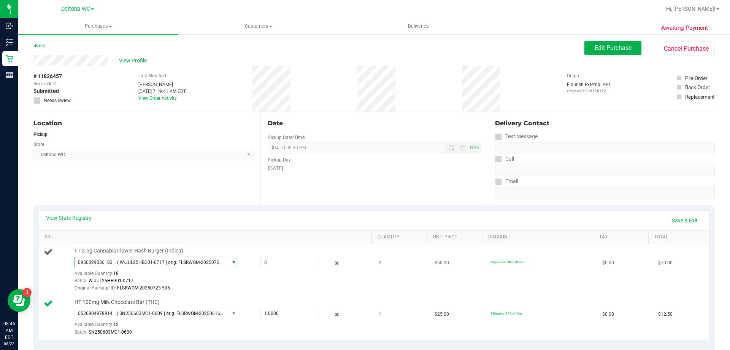
click at [219, 262] on span "( W-JUL25HBG01-0717 | orig: FLSRWGM-20250723-505 )" at bounding box center [170, 261] width 107 height 5
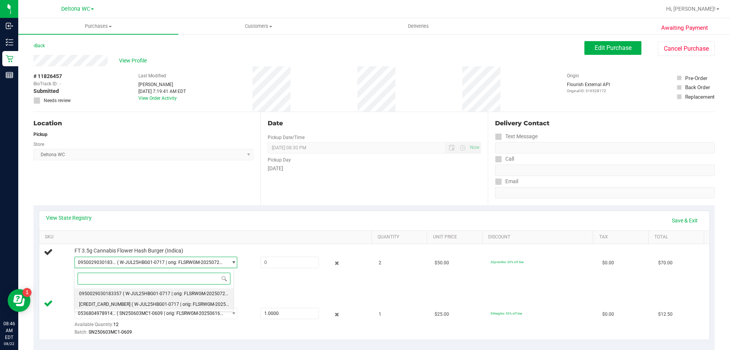
click at [202, 305] on span "( W-JUL25HBG01-0717 | orig: FLSRWGM-20250723-531 )" at bounding box center [190, 303] width 117 height 5
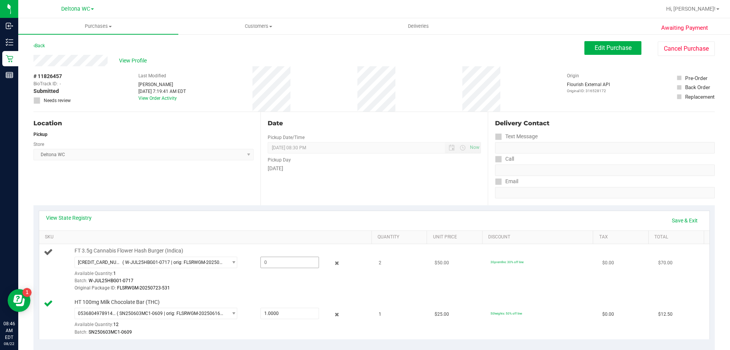
click at [267, 262] on span at bounding box center [290, 261] width 59 height 11
type input "1"
type input "1.0000"
click at [288, 219] on div "View State Registry Save & Exit" at bounding box center [374, 220] width 657 height 13
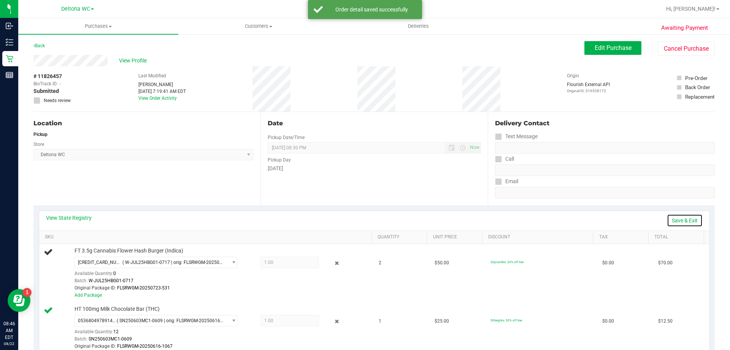
click at [671, 219] on link "Save & Exit" at bounding box center [685, 220] width 36 height 13
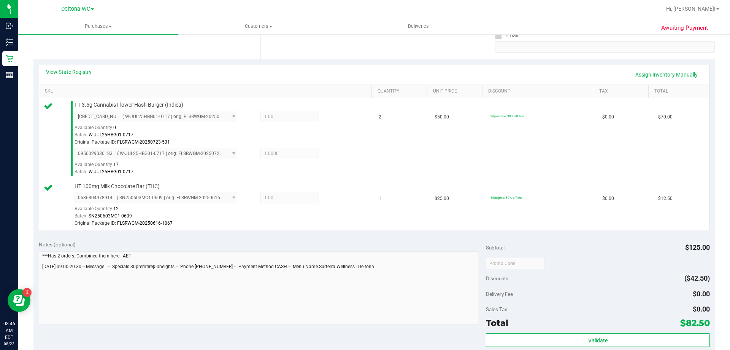
scroll to position [152, 0]
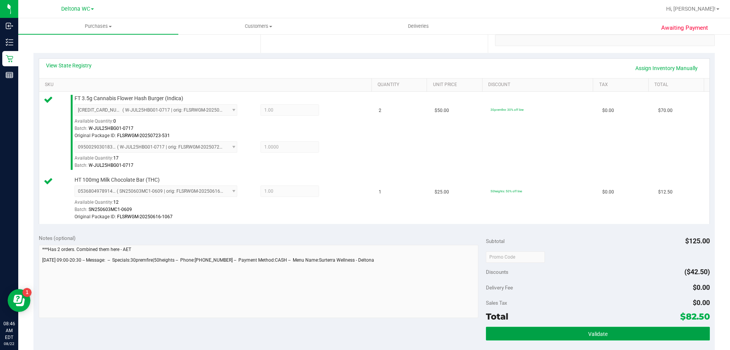
click at [589, 331] on span "Validate" at bounding box center [597, 334] width 19 height 6
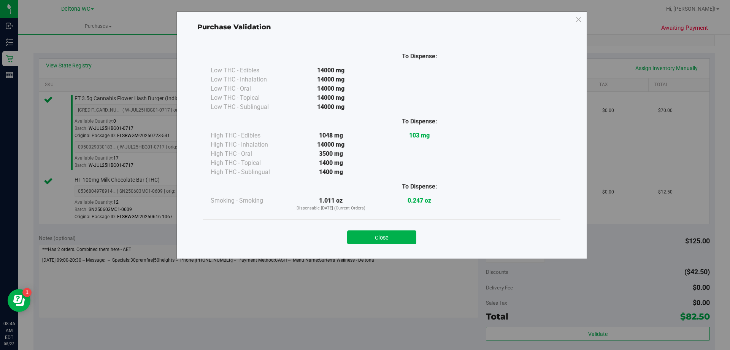
drag, startPoint x: 402, startPoint y: 238, endPoint x: 453, endPoint y: 232, distance: 51.3
click at [402, 238] on button "Close" at bounding box center [381, 237] width 69 height 14
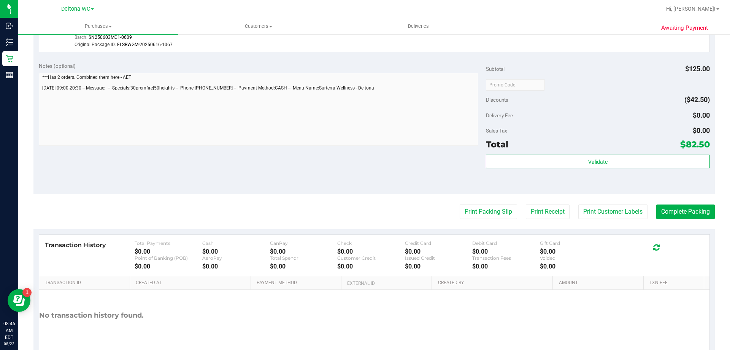
scroll to position [342, 0]
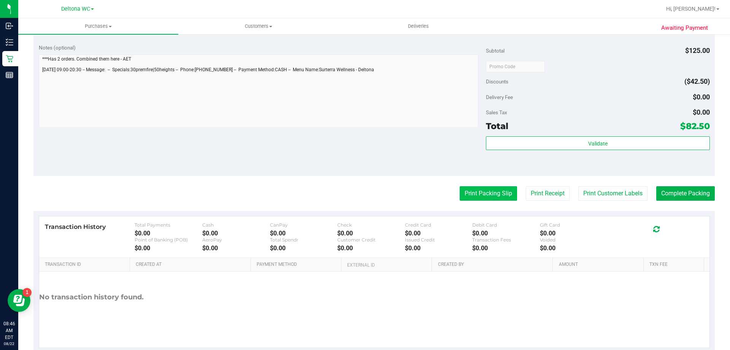
click at [497, 197] on button "Print Packing Slip" at bounding box center [488, 193] width 57 height 14
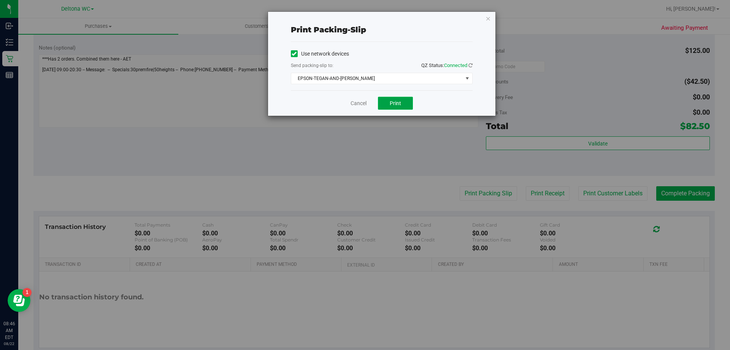
click at [402, 103] on button "Print" at bounding box center [395, 103] width 35 height 13
click at [360, 103] on link "Cancel" at bounding box center [359, 103] width 16 height 8
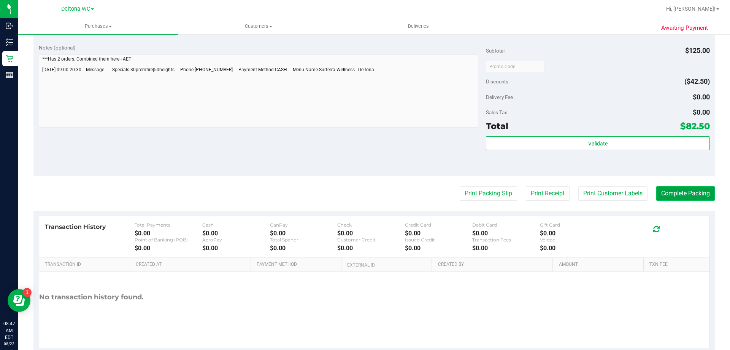
click at [675, 191] on button "Complete Packing" at bounding box center [685, 193] width 59 height 14
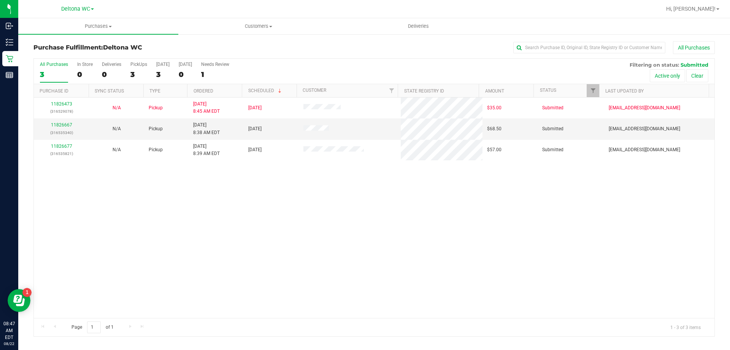
click at [219, 90] on th "Ordered" at bounding box center [214, 90] width 55 height 13
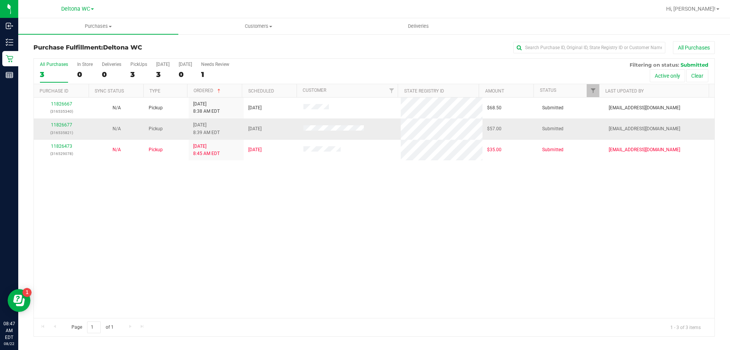
click at [62, 128] on div "11826677 (316535821)" at bounding box center [61, 128] width 46 height 14
click at [62, 124] on link "11826677" at bounding box center [61, 124] width 21 height 5
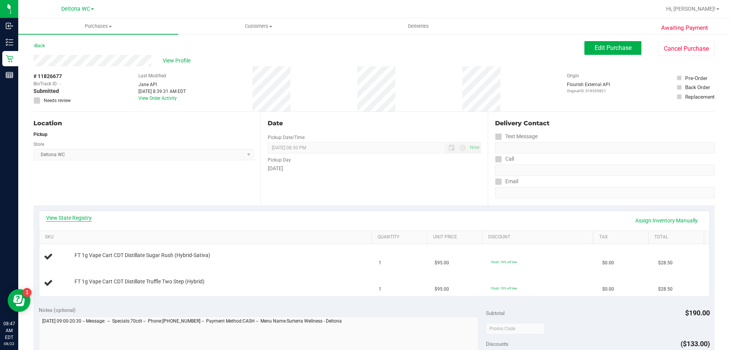
click at [78, 219] on link "View State Registry" at bounding box center [69, 218] width 46 height 8
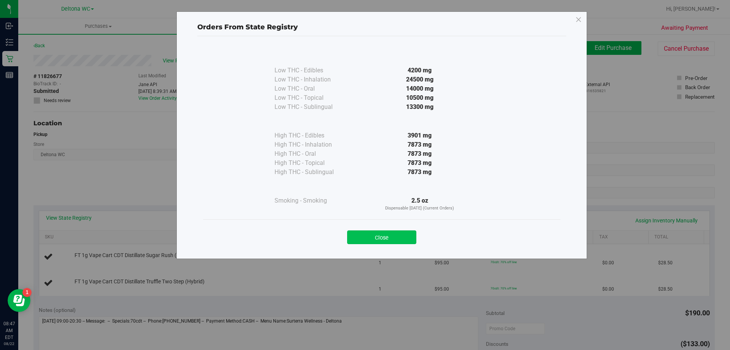
click at [368, 239] on button "Close" at bounding box center [381, 237] width 69 height 14
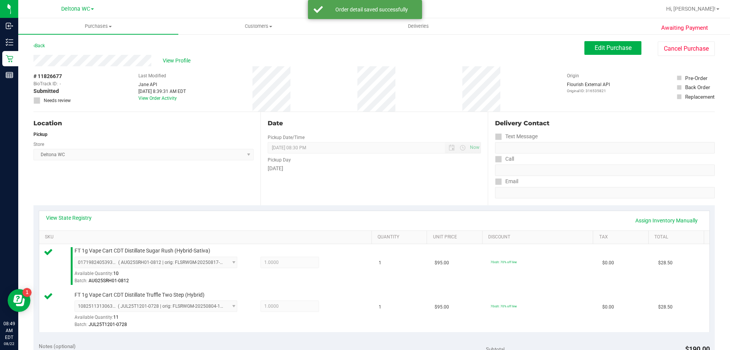
scroll to position [228, 0]
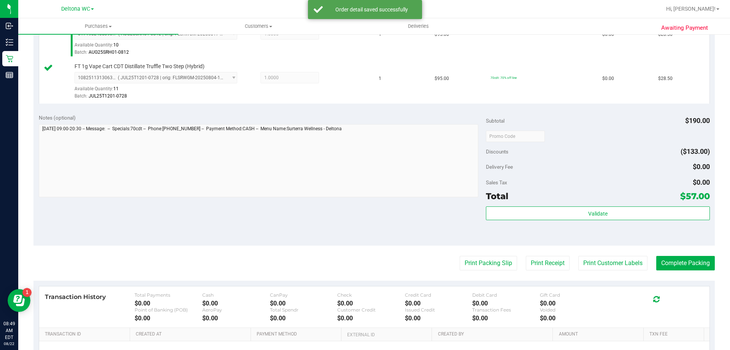
click at [597, 203] on div "Subtotal $190.00 Discounts ($133.00) Delivery Fee $0.00 Sales Tax $0.00 Total $…" at bounding box center [598, 177] width 224 height 127
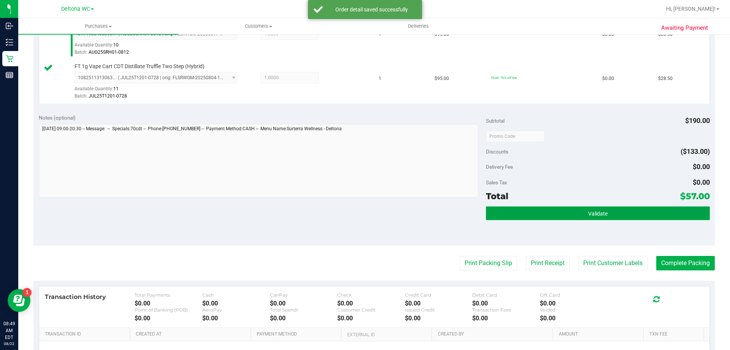
click at [596, 213] on span "Validate" at bounding box center [597, 213] width 19 height 6
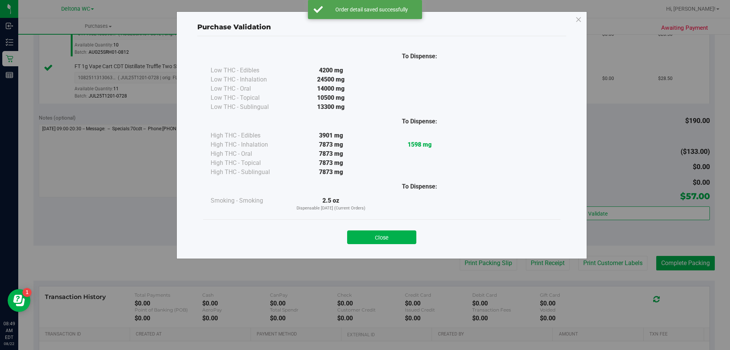
drag, startPoint x: 385, startPoint y: 238, endPoint x: 419, endPoint y: 235, distance: 34.7
click at [386, 237] on button "Close" at bounding box center [381, 237] width 69 height 14
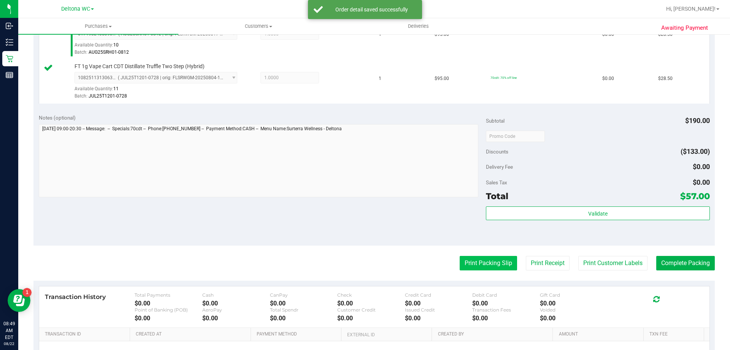
click at [483, 264] on button "Print Packing Slip" at bounding box center [488, 263] width 57 height 14
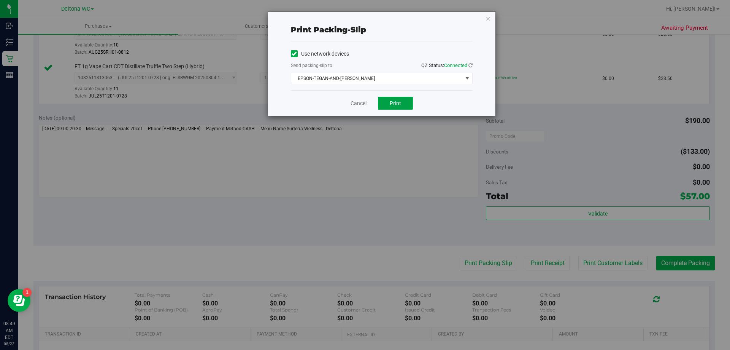
click at [395, 107] on button "Print" at bounding box center [395, 103] width 35 height 13
click at [354, 108] on div "Cancel Print" at bounding box center [382, 102] width 182 height 25
click at [355, 105] on link "Cancel" at bounding box center [359, 103] width 16 height 8
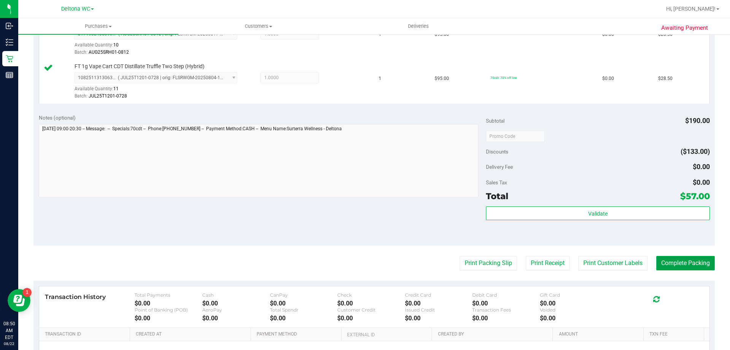
click at [706, 262] on button "Complete Packing" at bounding box center [685, 263] width 59 height 14
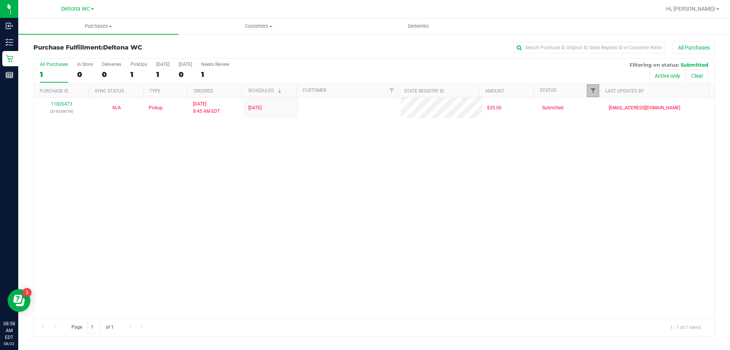
click at [591, 89] on span "Filter" at bounding box center [593, 90] width 6 height 6
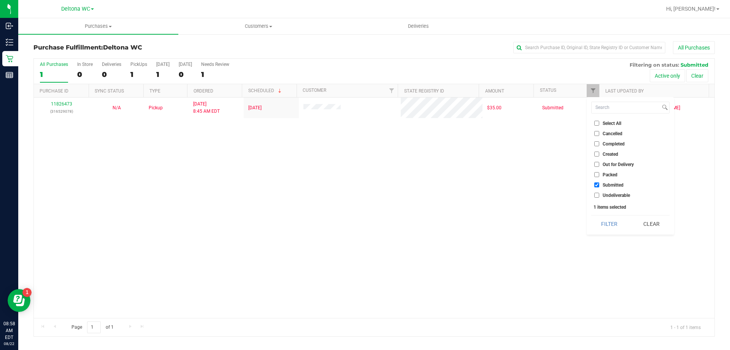
click at [613, 171] on li "Packed" at bounding box center [630, 174] width 78 height 8
click at [606, 172] on span "Packed" at bounding box center [610, 174] width 15 height 5
click at [599, 172] on input "Packed" at bounding box center [597, 174] width 5 height 5
checkbox input "true"
click at [612, 221] on button "Filter" at bounding box center [609, 223] width 37 height 17
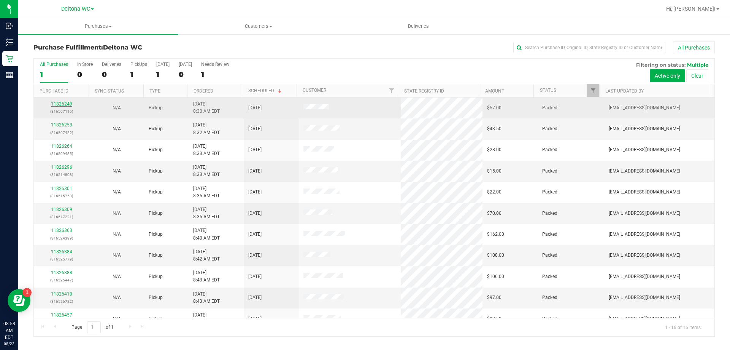
click at [60, 104] on link "11826249" at bounding box center [61, 103] width 21 height 5
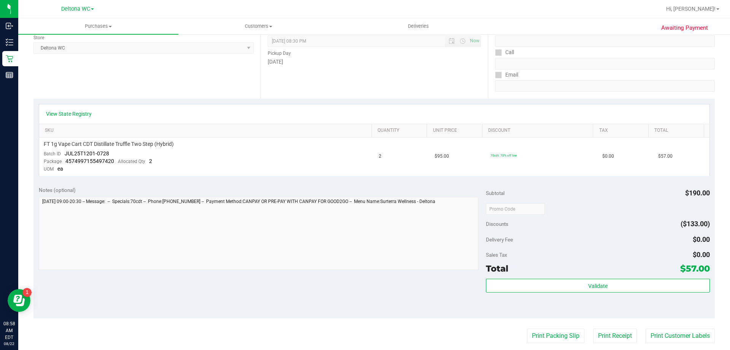
scroll to position [190, 0]
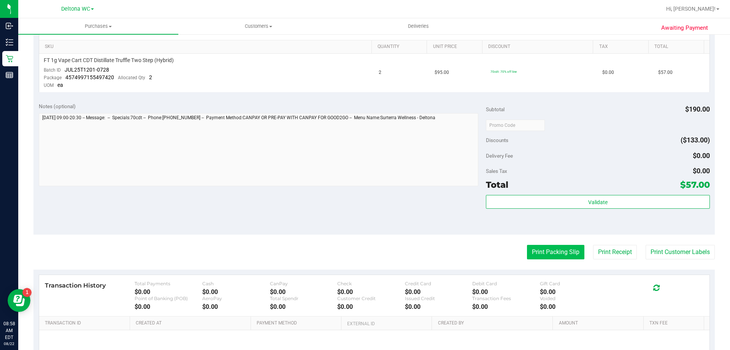
click at [540, 253] on button "Print Packing Slip" at bounding box center [555, 252] width 57 height 14
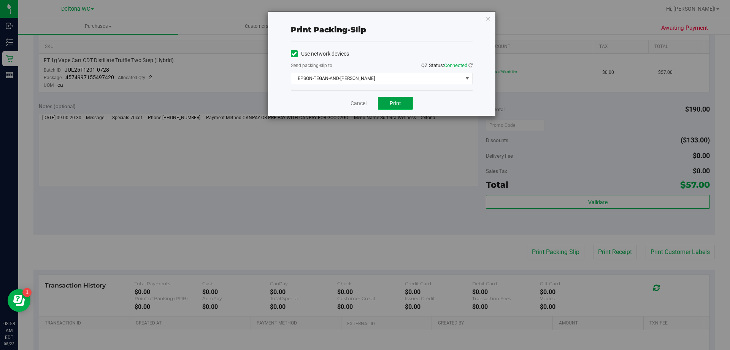
click at [391, 104] on span "Print" at bounding box center [395, 103] width 11 height 6
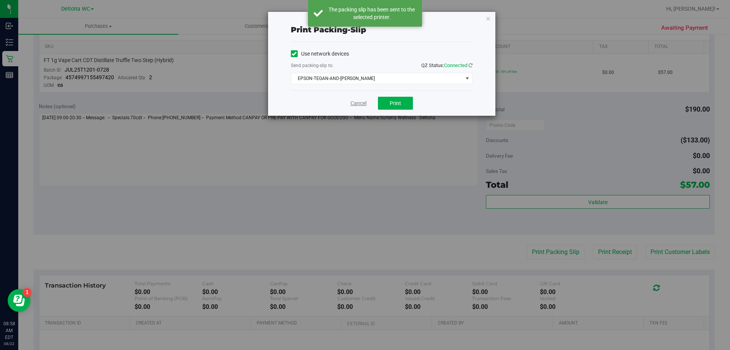
click at [352, 102] on link "Cancel" at bounding box center [359, 103] width 16 height 8
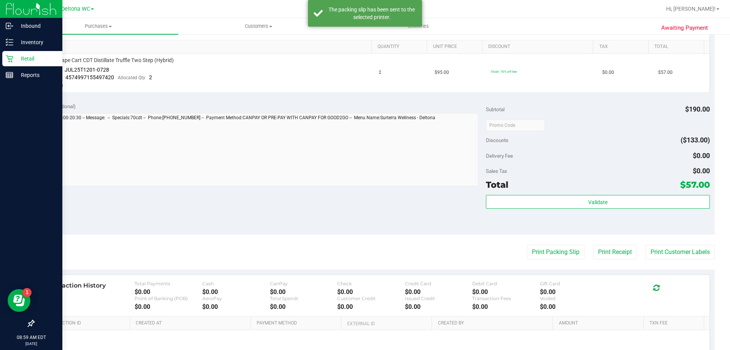
click at [12, 57] on icon at bounding box center [10, 59] width 8 height 8
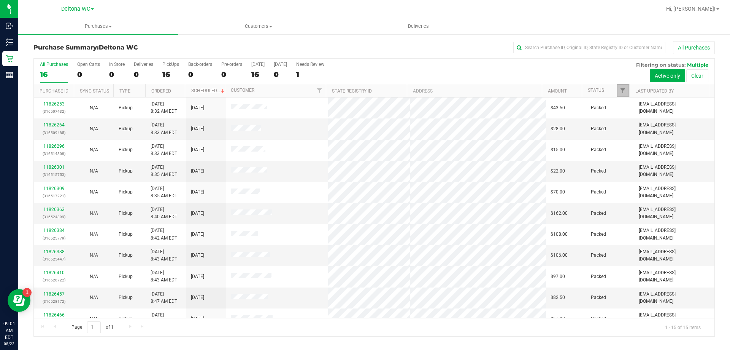
click at [619, 91] on link "Filter" at bounding box center [623, 90] width 13 height 13
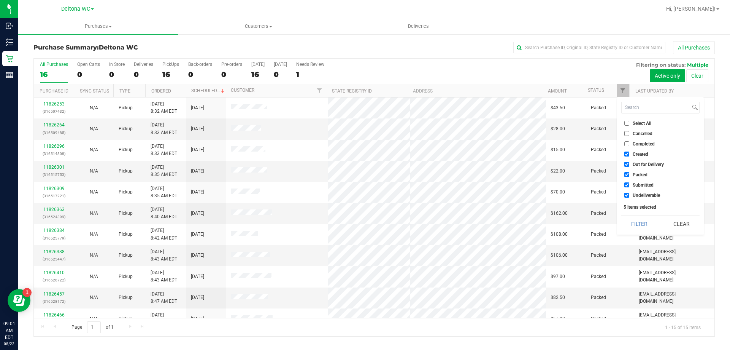
click at [640, 125] on span "Select All" at bounding box center [642, 123] width 19 height 5
click at [629, 125] on input "Select All" at bounding box center [627, 123] width 5 height 5
checkbox input "true"
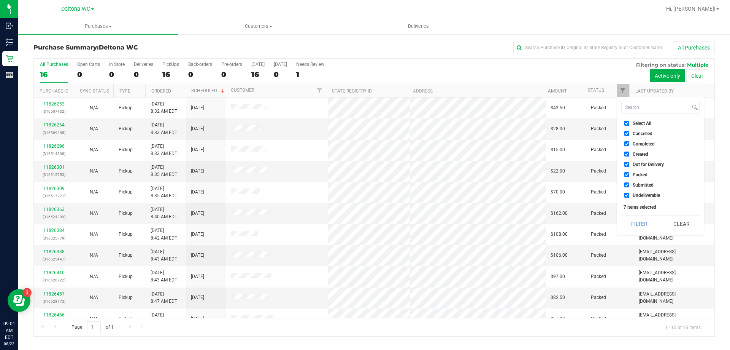
click at [641, 124] on span "Select All" at bounding box center [642, 123] width 19 height 5
click at [629, 124] on input "Select All" at bounding box center [627, 123] width 5 height 5
checkbox input "false"
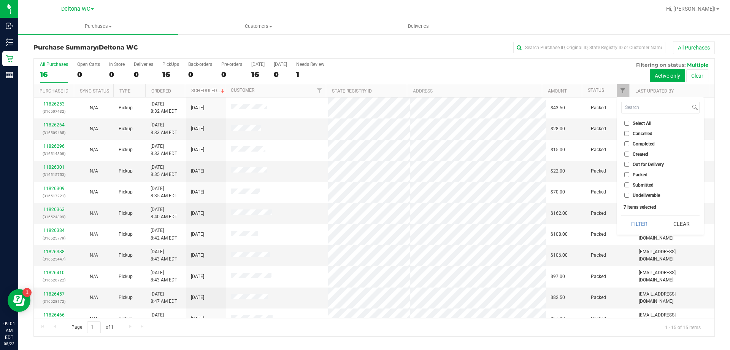
checkbox input "false"
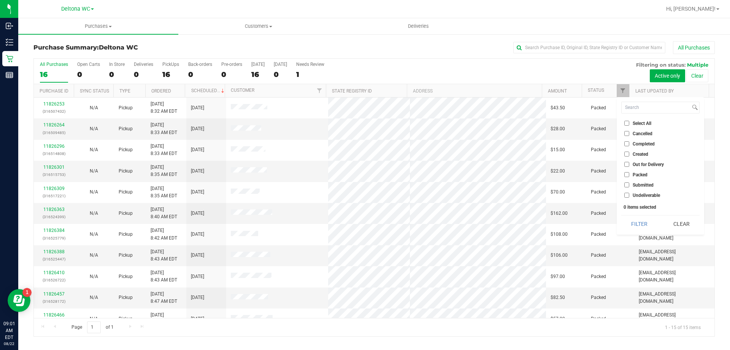
click at [643, 183] on span "Submitted" at bounding box center [643, 185] width 21 height 5
click at [629, 183] on input "Submitted" at bounding box center [627, 184] width 5 height 5
checkbox input "true"
click at [644, 226] on button "Filter" at bounding box center [640, 223] width 37 height 17
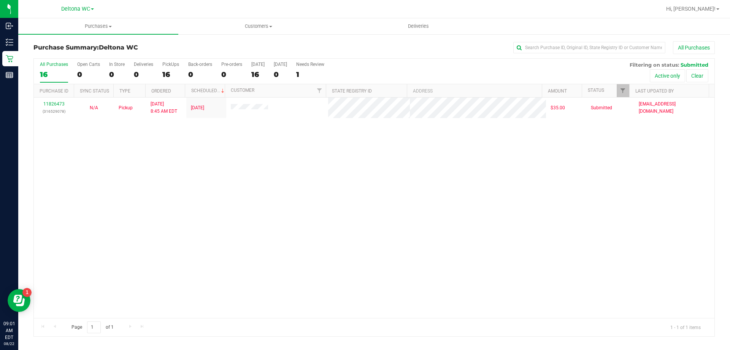
click at [390, 44] on div "All Purchases" at bounding box center [488, 47] width 455 height 13
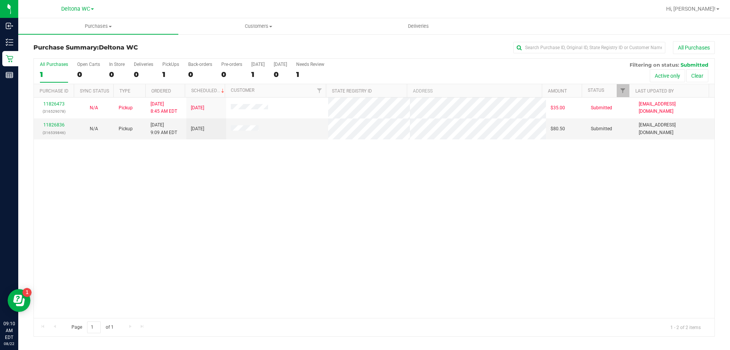
click at [167, 160] on div "11826473 (316529078) N/A Pickup 8/22/2025 8:45 AM EDT 8/22/2025 $35.00 Submitte…" at bounding box center [374, 207] width 681 height 220
click at [47, 125] on link "11826992" at bounding box center [53, 124] width 21 height 5
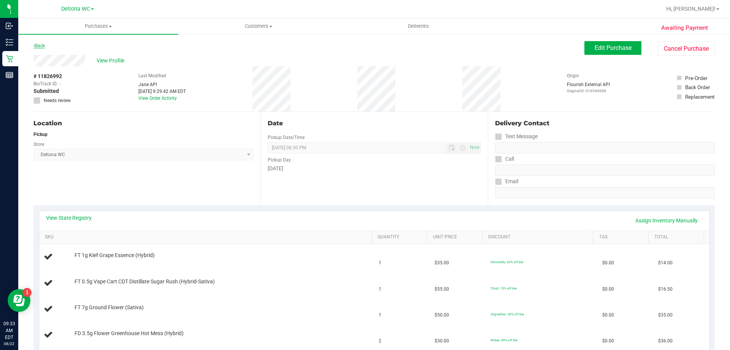
click at [39, 47] on link "Back" at bounding box center [38, 45] width 11 height 5
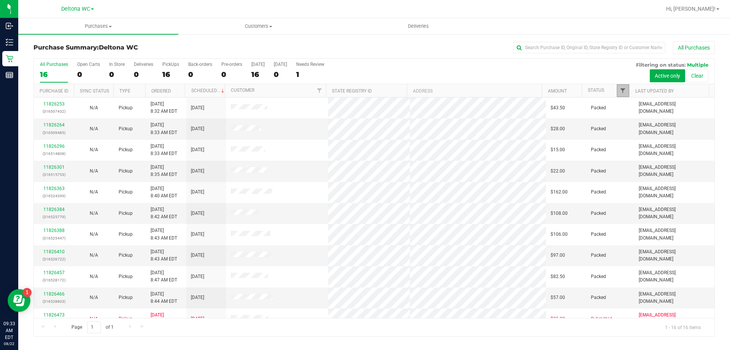
click at [624, 93] on span "Filter" at bounding box center [623, 90] width 6 height 6
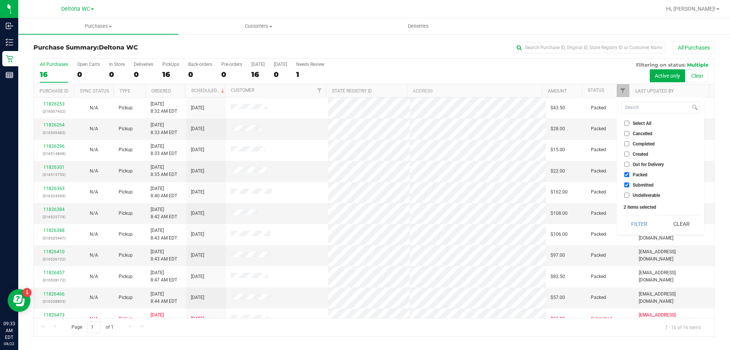
click at [638, 124] on span "Select All" at bounding box center [642, 123] width 19 height 5
click at [629, 124] on input "Select All" at bounding box center [627, 123] width 5 height 5
checkbox input "true"
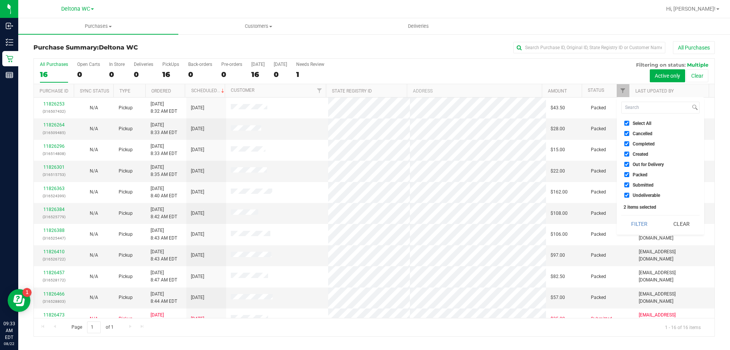
checkbox input "true"
click at [638, 124] on span "Select All" at bounding box center [642, 123] width 19 height 5
click at [629, 124] on input "Select All" at bounding box center [627, 123] width 5 height 5
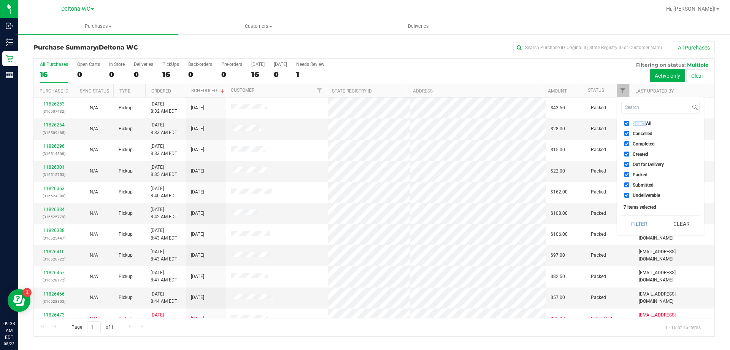
checkbox input "false"
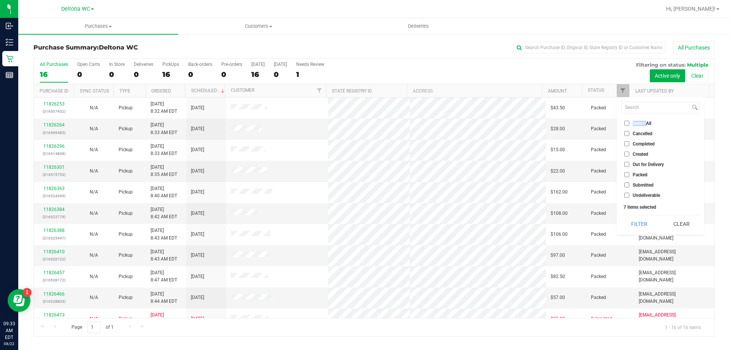
checkbox input "false"
click at [648, 183] on span "Submitted" at bounding box center [643, 185] width 21 height 5
click at [629, 183] on input "Submitted" at bounding box center [627, 184] width 5 height 5
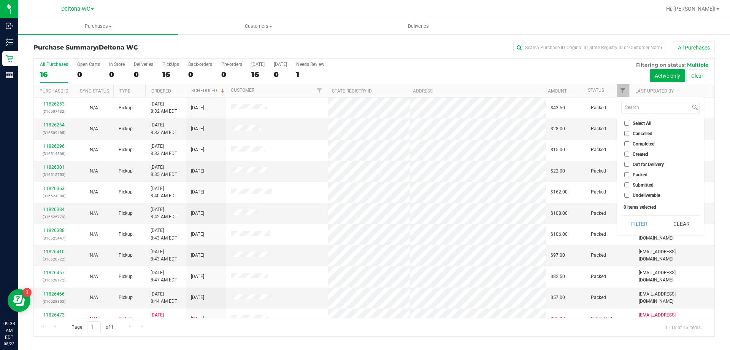
checkbox input "true"
click at [644, 223] on button "Filter" at bounding box center [640, 223] width 37 height 17
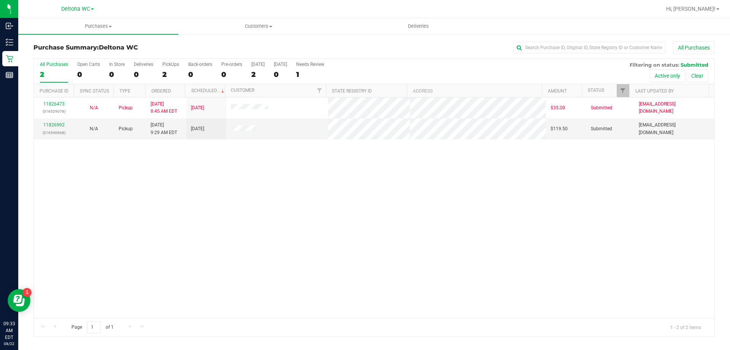
click at [434, 189] on div "11826473 (316529078) N/A Pickup 8/22/2025 8:45 AM EDT 8/22/2025 $35.00 Submitte…" at bounding box center [374, 207] width 681 height 220
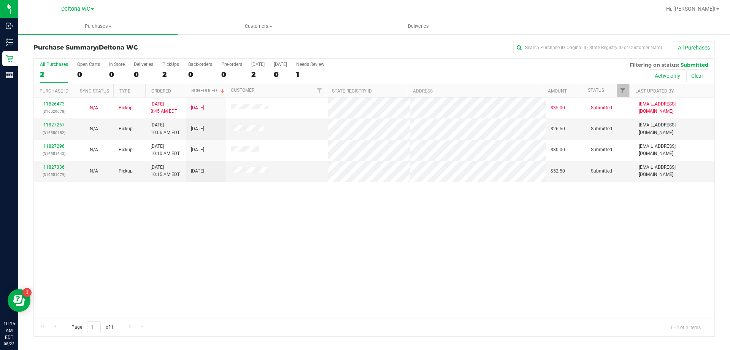
click at [375, 46] on div "All Purchases" at bounding box center [488, 47] width 455 height 13
click at [161, 91] on link "Ordered" at bounding box center [161, 90] width 20 height 5
click at [45, 125] on link "11827267" at bounding box center [53, 124] width 21 height 5
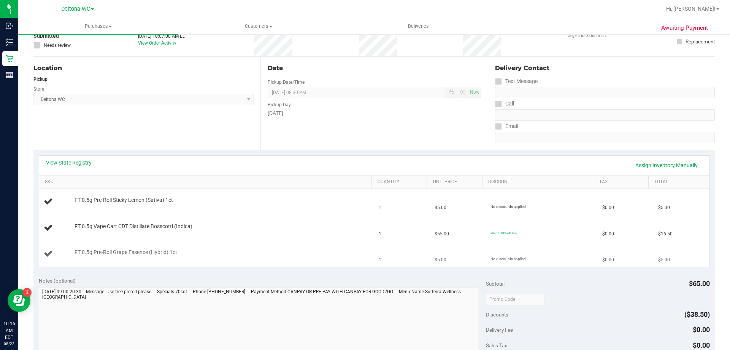
scroll to position [114, 0]
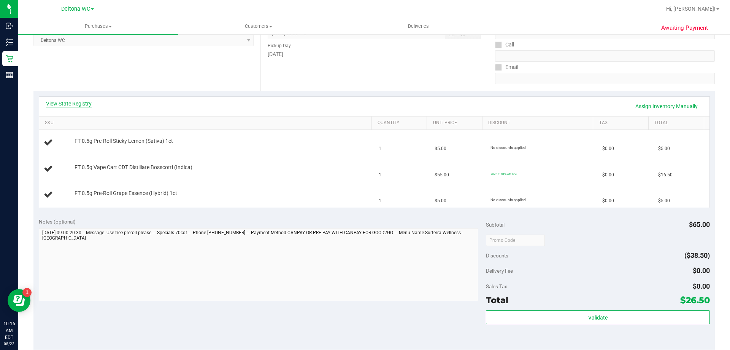
click at [78, 101] on link "View State Registry" at bounding box center [69, 104] width 46 height 8
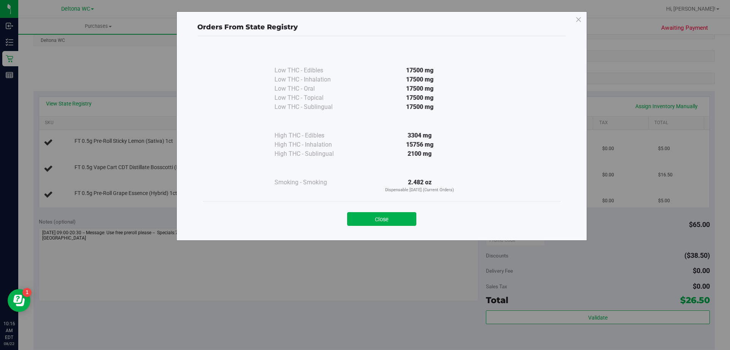
click at [389, 219] on button "Close" at bounding box center [381, 219] width 69 height 14
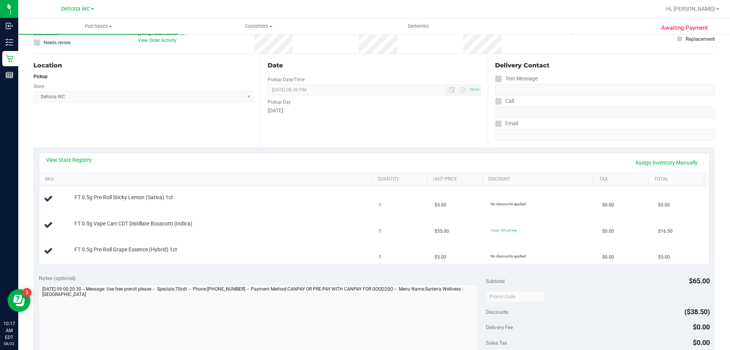
scroll to position [76, 0]
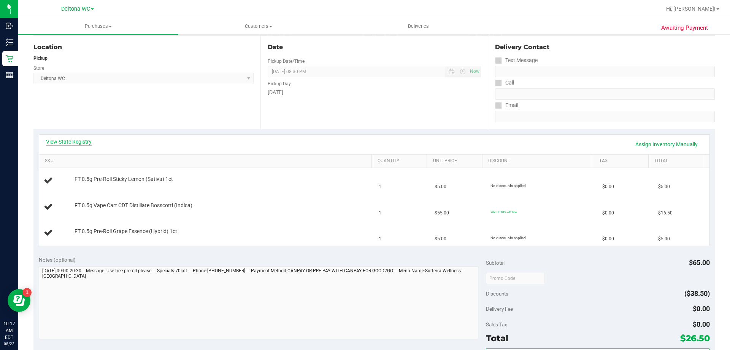
click at [76, 140] on link "View State Registry" at bounding box center [69, 142] width 46 height 8
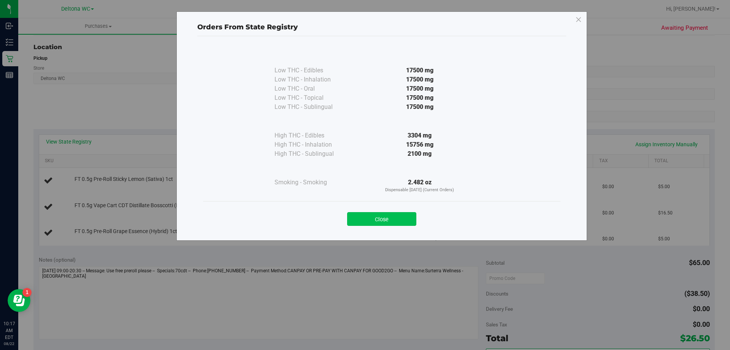
click at [406, 215] on button "Close" at bounding box center [381, 219] width 69 height 14
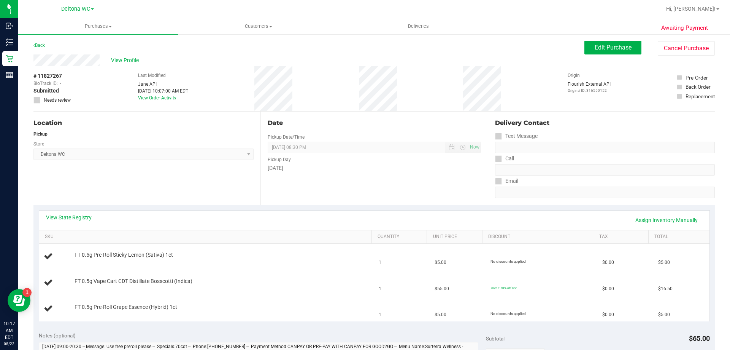
scroll to position [0, 0]
click at [43, 46] on link "Back" at bounding box center [38, 45] width 11 height 5
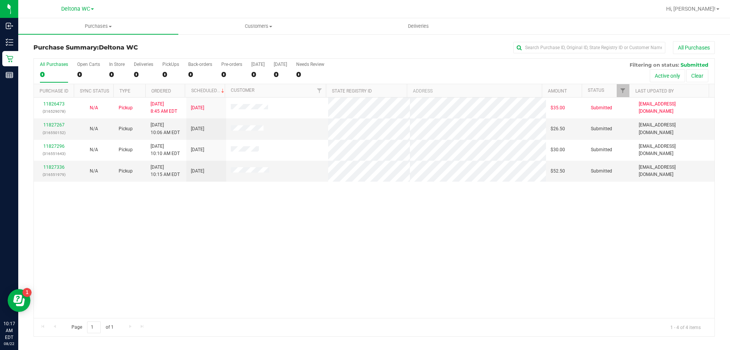
click at [177, 91] on th "Ordered" at bounding box center [165, 90] width 40 height 13
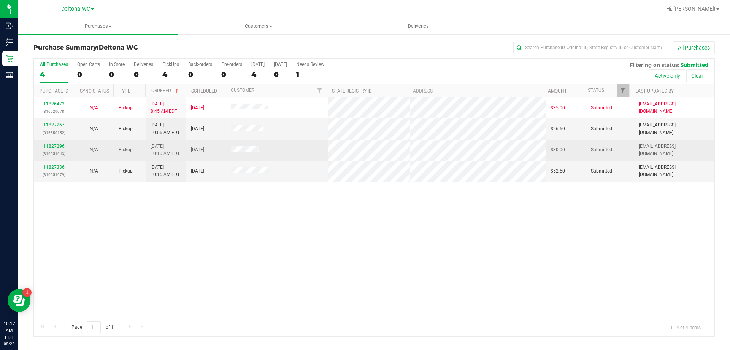
click at [56, 146] on link "11827296" at bounding box center [53, 145] width 21 height 5
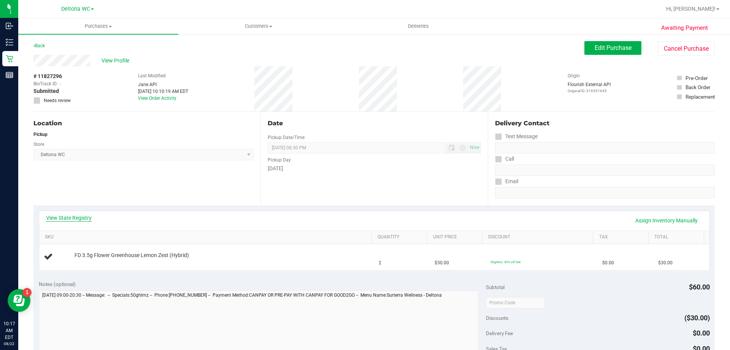
click at [85, 219] on link "View State Registry" at bounding box center [69, 218] width 46 height 8
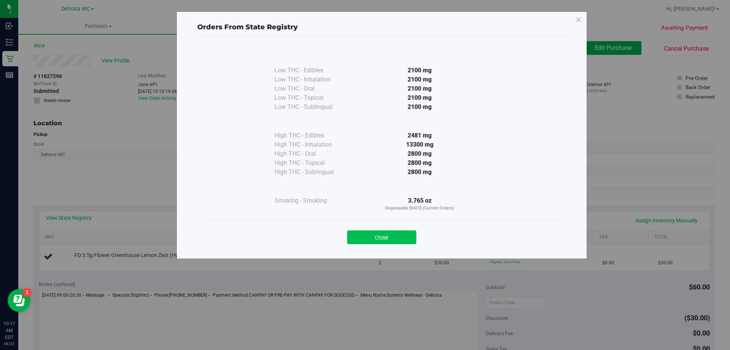
click at [364, 238] on button "Close" at bounding box center [381, 237] width 69 height 14
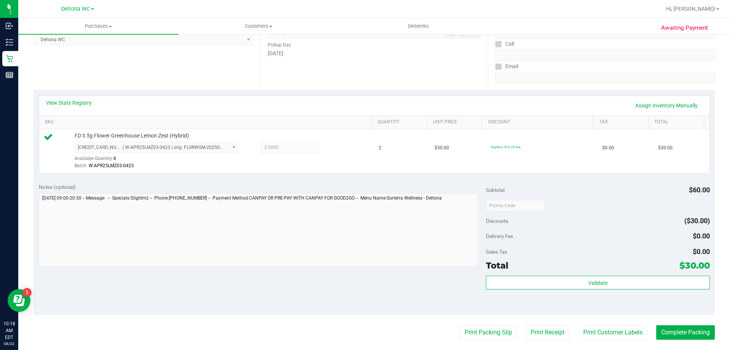
scroll to position [228, 0]
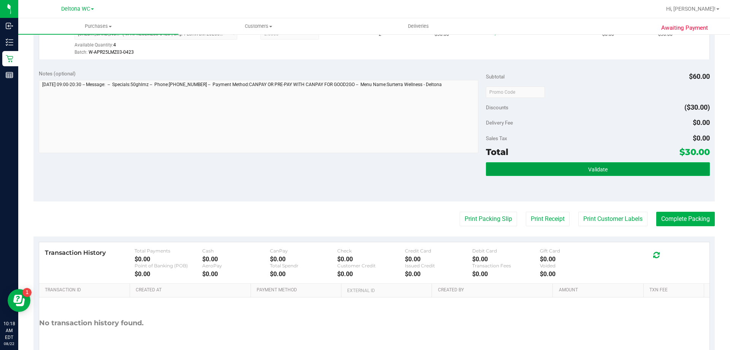
click at [607, 168] on button "Validate" at bounding box center [598, 169] width 224 height 14
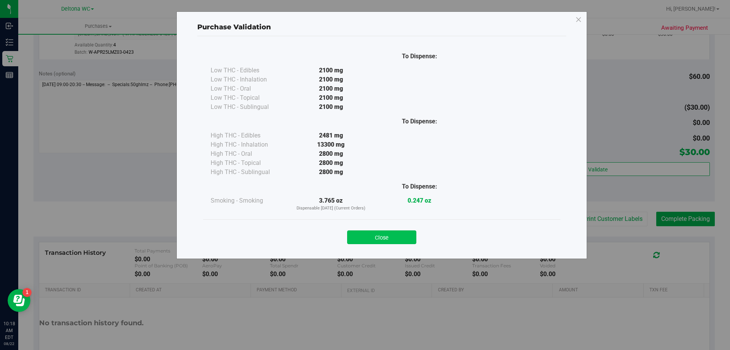
click at [375, 239] on button "Close" at bounding box center [381, 237] width 69 height 14
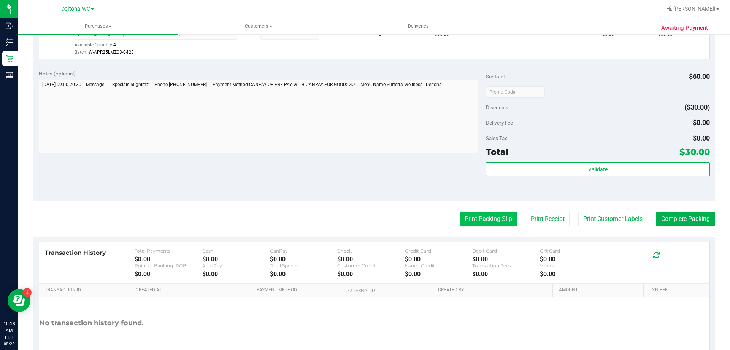
click at [460, 224] on button "Print Packing Slip" at bounding box center [488, 218] width 57 height 14
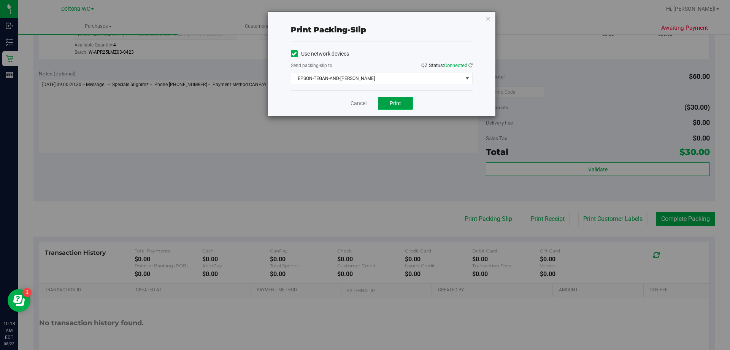
click at [389, 101] on button "Print" at bounding box center [395, 103] width 35 height 13
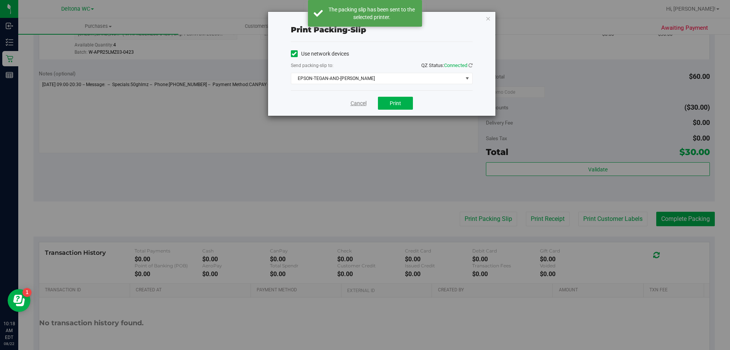
click at [360, 104] on link "Cancel" at bounding box center [359, 103] width 16 height 8
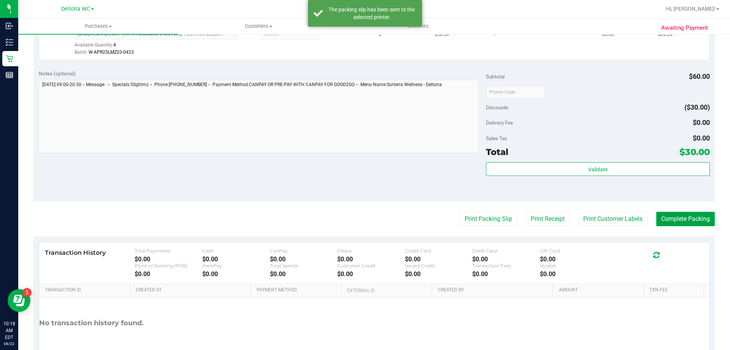
click at [669, 217] on button "Complete Packing" at bounding box center [685, 218] width 59 height 14
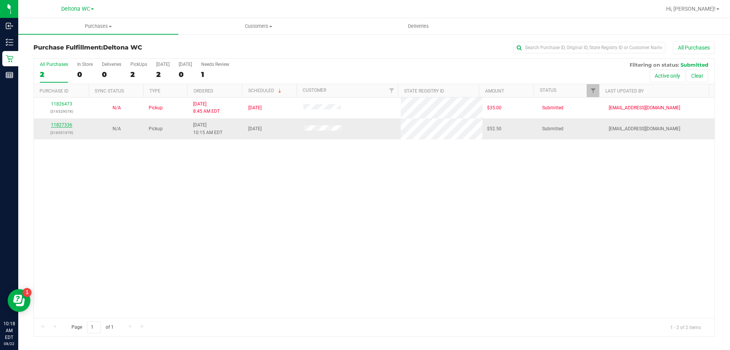
click at [67, 122] on link "11827336" at bounding box center [61, 124] width 21 height 5
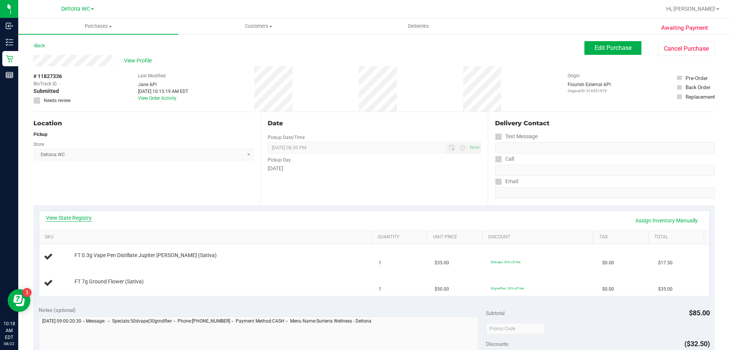
click at [71, 217] on link "View State Registry" at bounding box center [69, 218] width 46 height 8
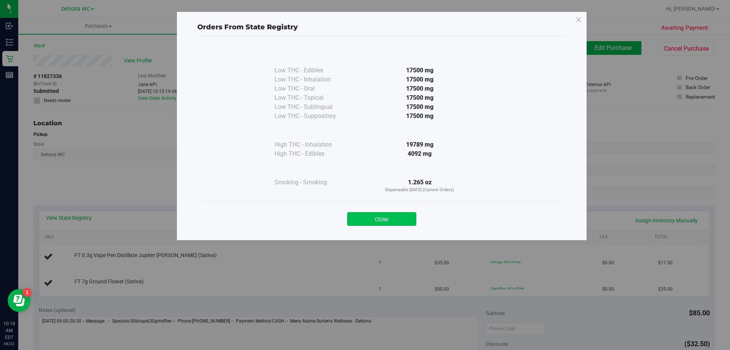
click at [390, 215] on button "Close" at bounding box center [381, 219] width 69 height 14
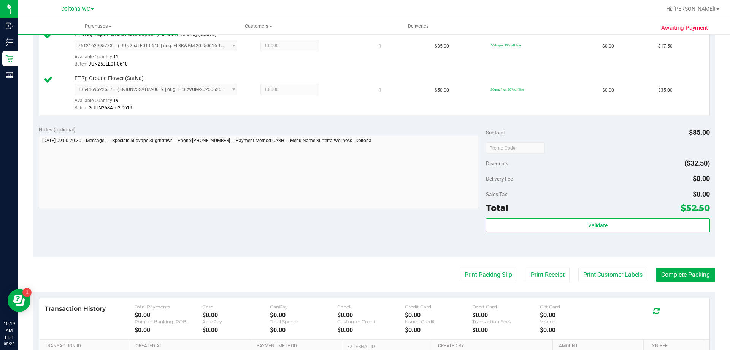
scroll to position [228, 0]
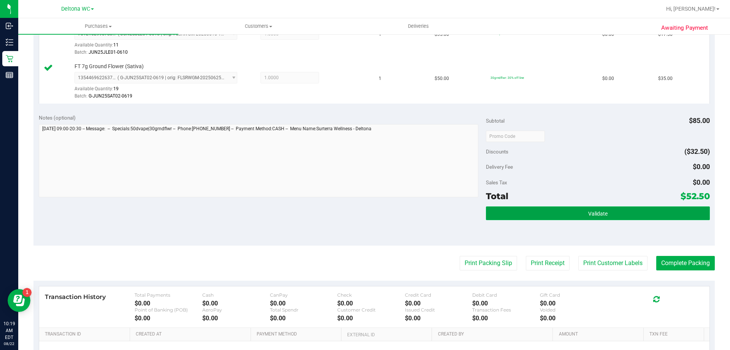
click at [623, 216] on button "Validate" at bounding box center [598, 213] width 224 height 14
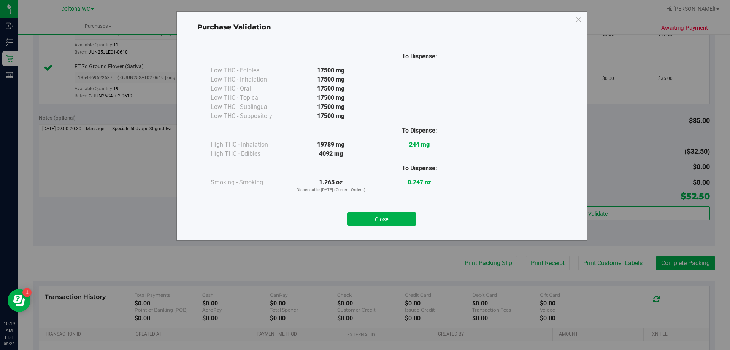
click at [393, 219] on button "Close" at bounding box center [381, 219] width 69 height 14
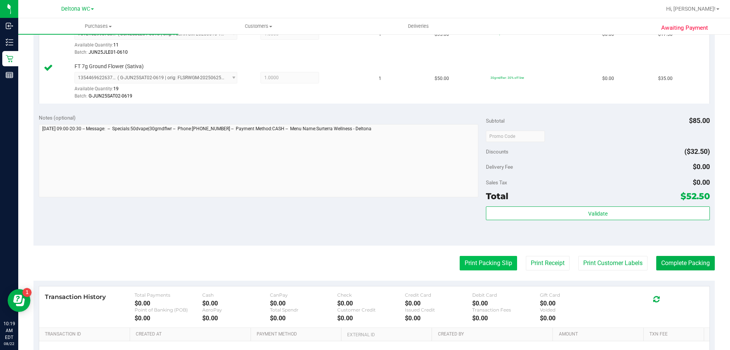
click at [491, 258] on button "Print Packing Slip" at bounding box center [488, 263] width 57 height 14
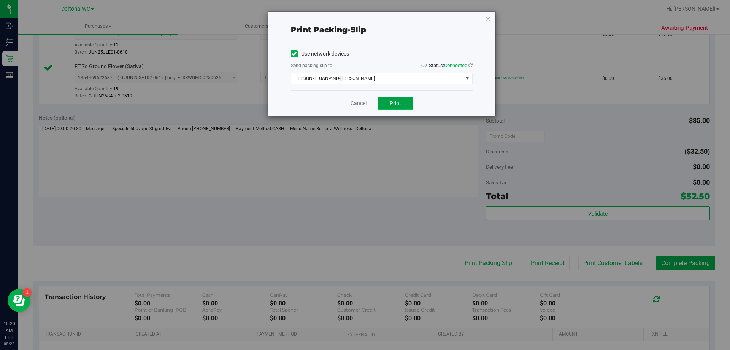
drag, startPoint x: 390, startPoint y: 101, endPoint x: 397, endPoint y: 75, distance: 27.1
click at [390, 101] on span "Print" at bounding box center [395, 103] width 11 height 6
click at [355, 103] on link "Cancel" at bounding box center [359, 103] width 16 height 8
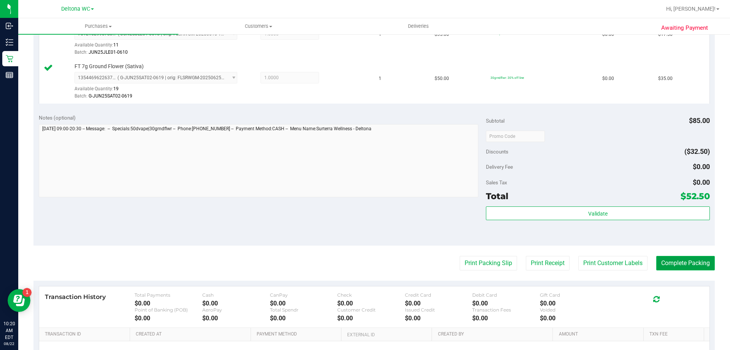
click at [674, 265] on button "Complete Packing" at bounding box center [685, 263] width 59 height 14
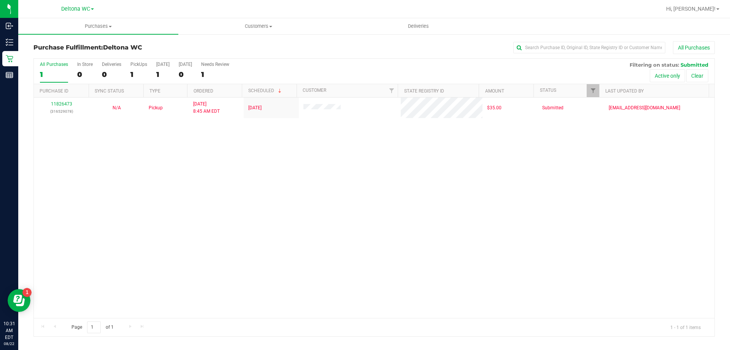
click at [317, 52] on div "All Purchases" at bounding box center [488, 47] width 455 height 13
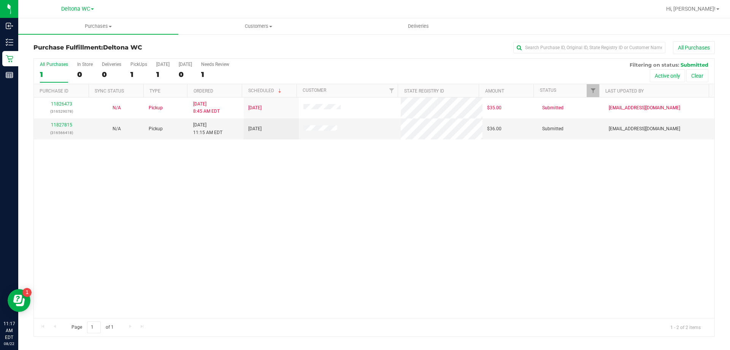
click at [214, 192] on div "11826473 (316529078) N/A Pickup 8/22/2025 8:45 AM EDT 8/22/2025 $35.00 Submitte…" at bounding box center [374, 207] width 681 height 220
click at [62, 122] on div "11827815 (316566418)" at bounding box center [61, 128] width 46 height 14
click at [64, 130] on p "(316566418)" at bounding box center [61, 132] width 46 height 7
click at [68, 124] on link "11827815" at bounding box center [61, 124] width 21 height 5
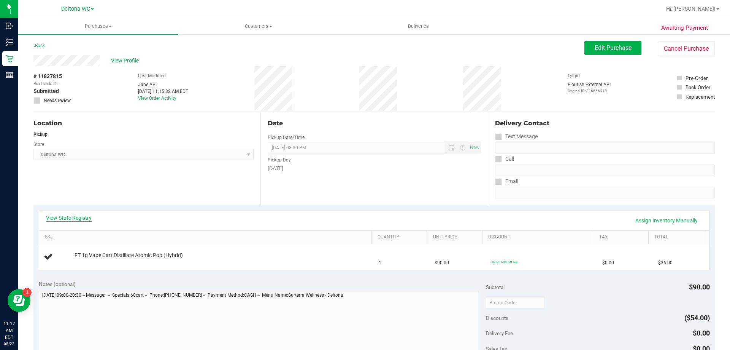
click at [87, 215] on link "View State Registry" at bounding box center [69, 218] width 46 height 8
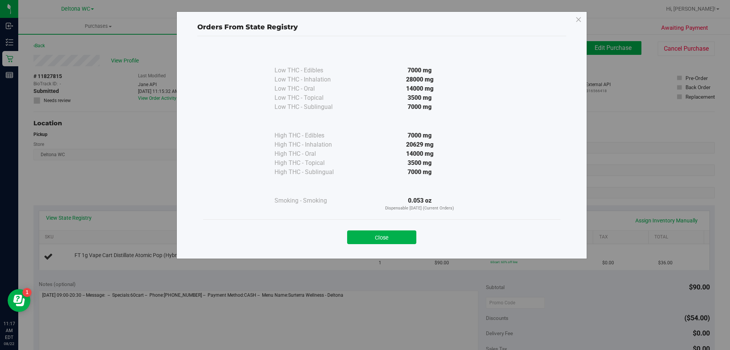
click at [400, 235] on button "Close" at bounding box center [381, 237] width 69 height 14
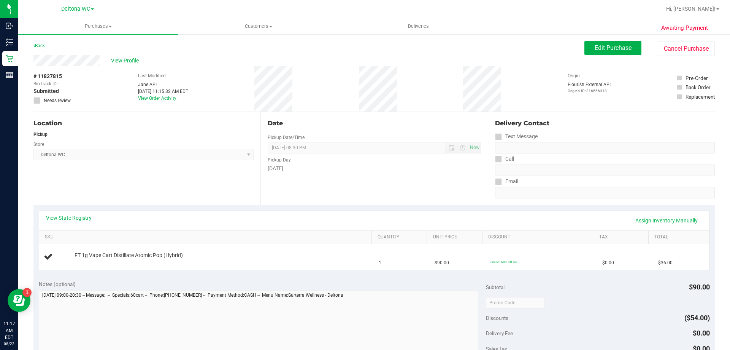
click at [455, 209] on div "View State Registry Assign Inventory Manually SKU Quantity Unit Price Discount …" at bounding box center [374, 240] width 682 height 70
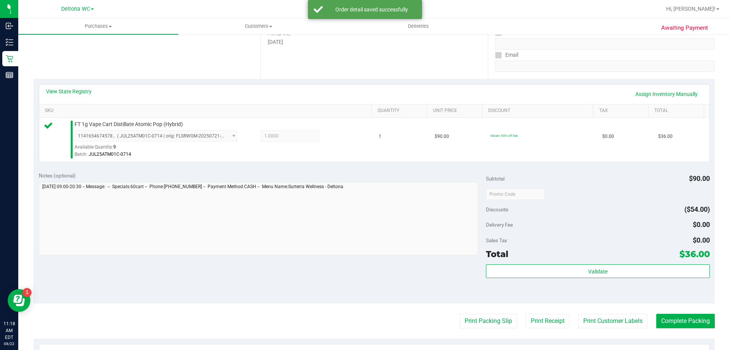
scroll to position [152, 0]
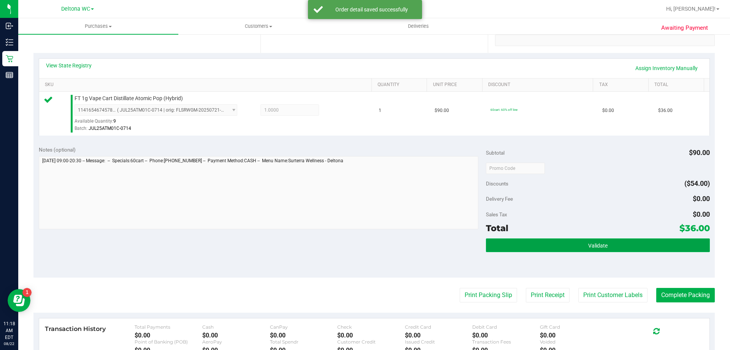
click at [619, 238] on button "Validate" at bounding box center [598, 245] width 224 height 14
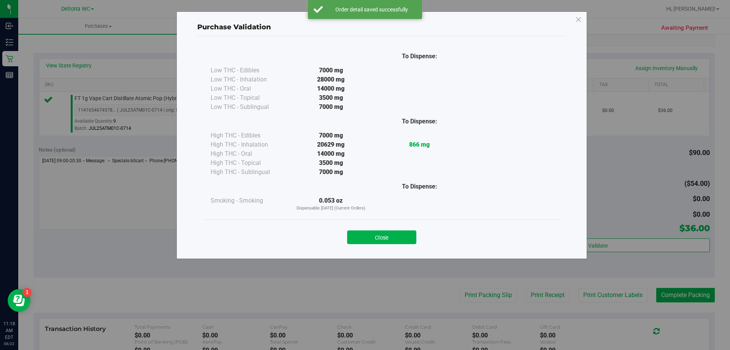
click at [379, 238] on button "Close" at bounding box center [381, 237] width 69 height 14
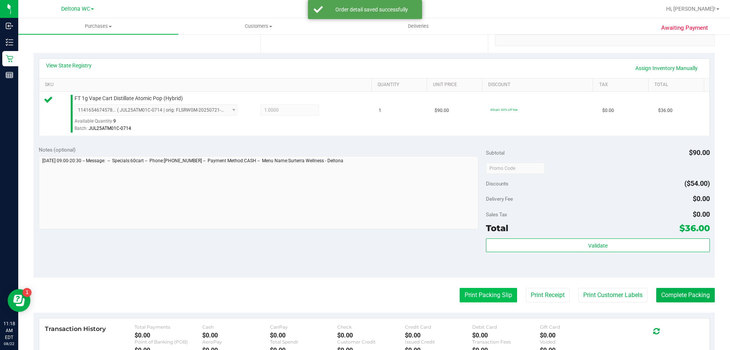
click at [472, 289] on button "Print Packing Slip" at bounding box center [488, 295] width 57 height 14
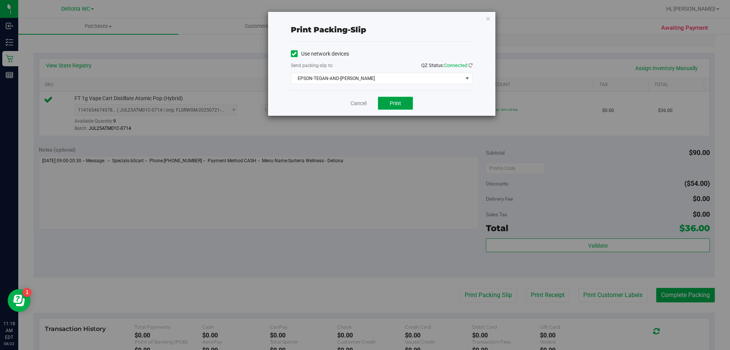
click at [404, 103] on button "Print" at bounding box center [395, 103] width 35 height 13
click at [364, 102] on link "Cancel" at bounding box center [359, 103] width 16 height 8
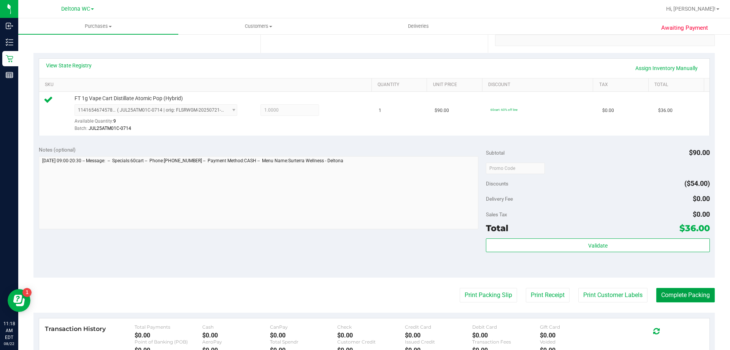
click at [692, 291] on button "Complete Packing" at bounding box center [685, 295] width 59 height 14
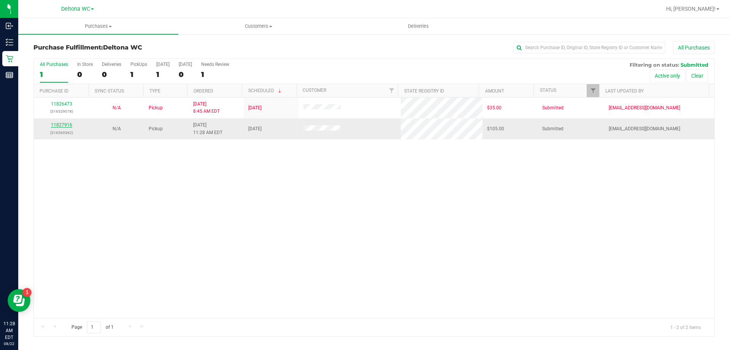
click at [56, 126] on link "11827916" at bounding box center [61, 124] width 21 height 5
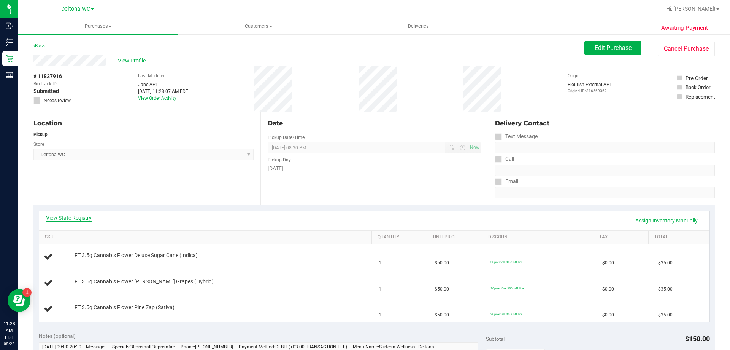
click at [57, 218] on link "View State Registry" at bounding box center [69, 218] width 46 height 8
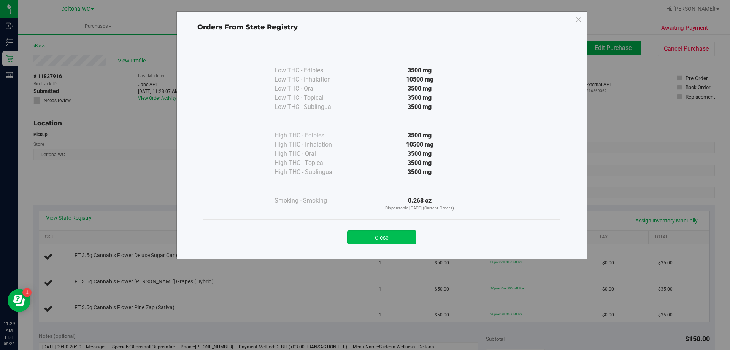
click at [374, 237] on button "Close" at bounding box center [381, 237] width 69 height 14
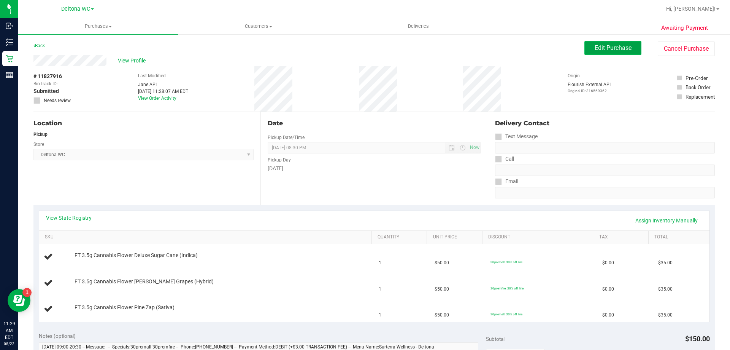
click at [613, 46] on span "Edit Purchase" at bounding box center [613, 47] width 37 height 7
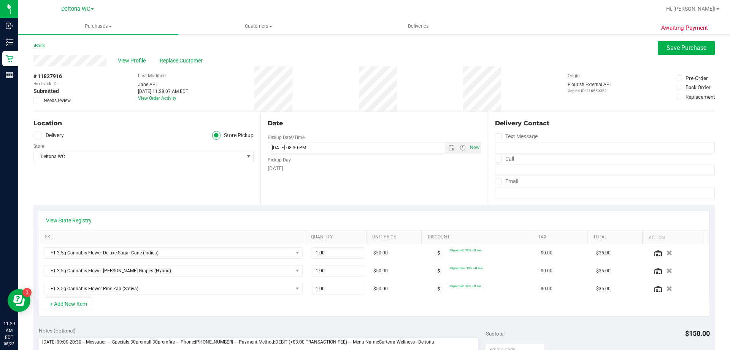
click at [45, 100] on span "Needs review" at bounding box center [57, 100] width 27 height 7
click at [0, 0] on input "Needs review" at bounding box center [0, 0] width 0 height 0
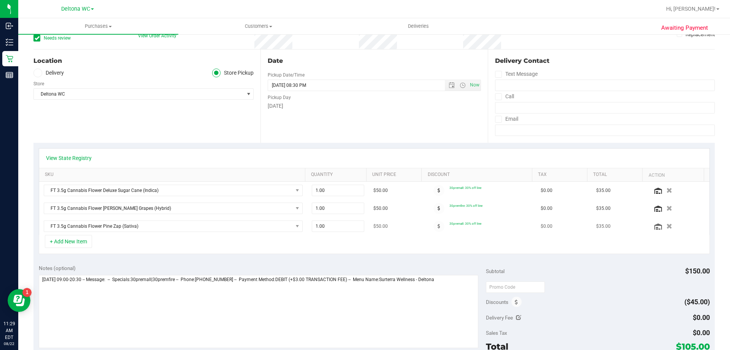
scroll to position [76, 0]
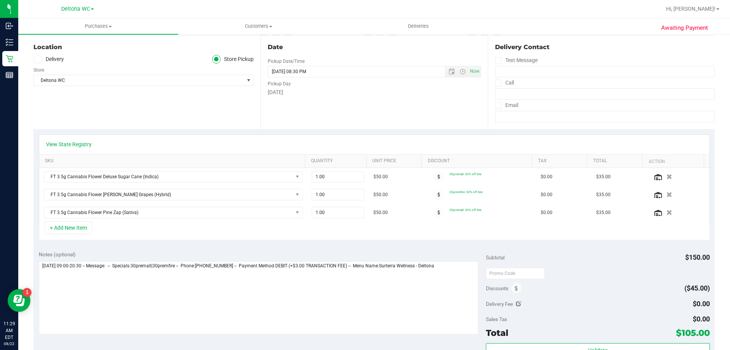
click at [38, 272] on div "Notes (optional) Subtotal $150.00 Discounts ($45.00) Delivery Fee $0.00 Sales T…" at bounding box center [374, 313] width 682 height 137
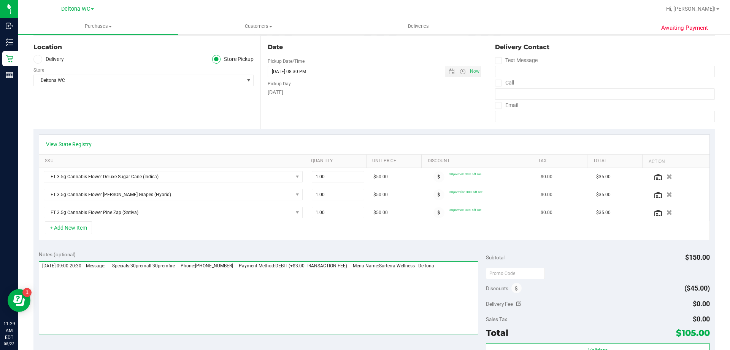
click at [41, 265] on textarea at bounding box center [259, 297] width 440 height 73
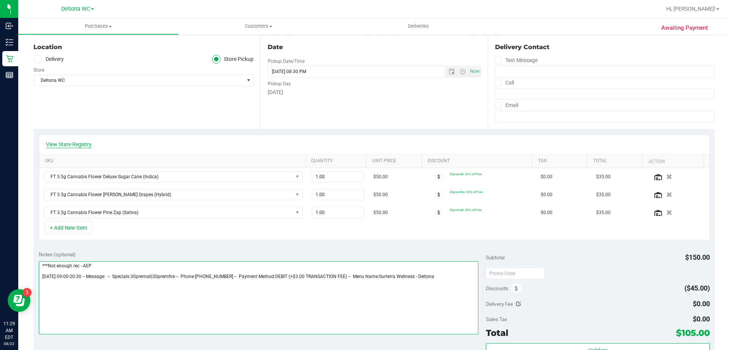
type textarea "***Not enough rec - AEP Friday 08/22/2025 09:00-20:30 -- Message: -- Specials:3…"
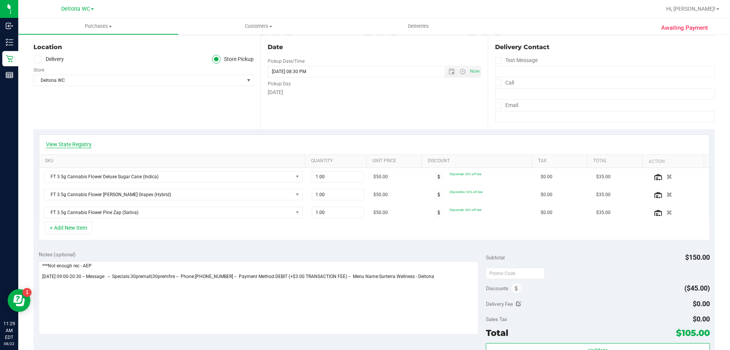
click at [75, 143] on link "View State Registry" at bounding box center [69, 144] width 46 height 8
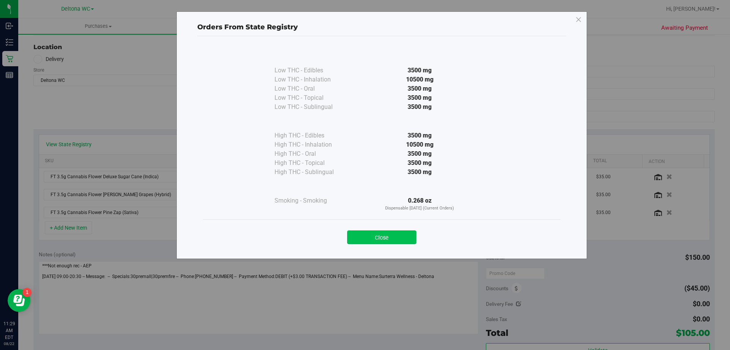
click at [391, 240] on button "Close" at bounding box center [381, 237] width 69 height 14
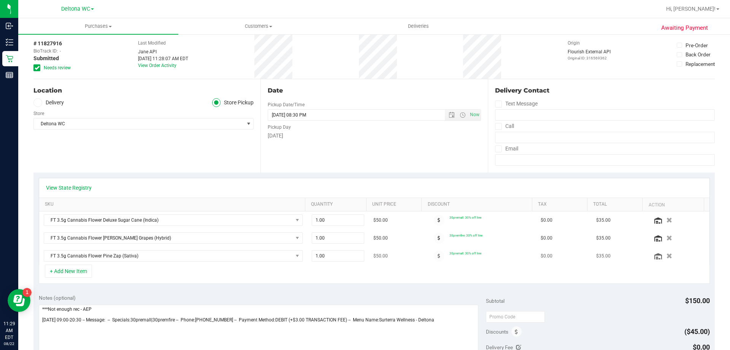
scroll to position [0, 0]
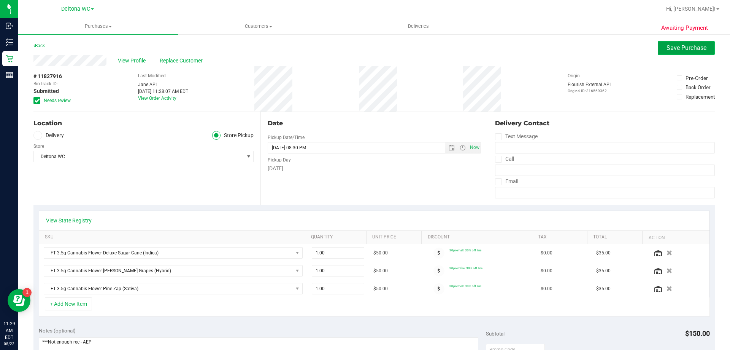
click at [671, 51] on span "Save Purchase" at bounding box center [687, 47] width 40 height 7
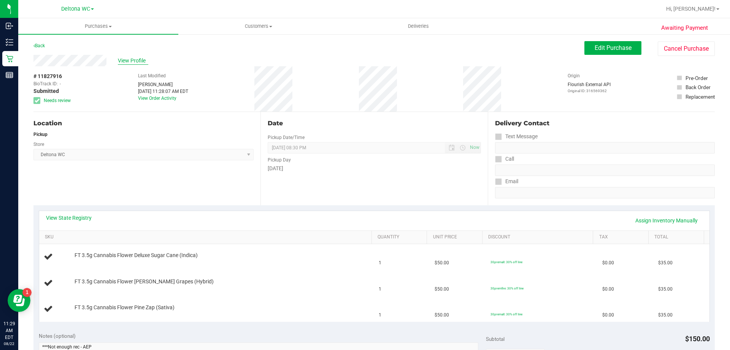
click at [140, 60] on span "View Profile" at bounding box center [133, 61] width 30 height 8
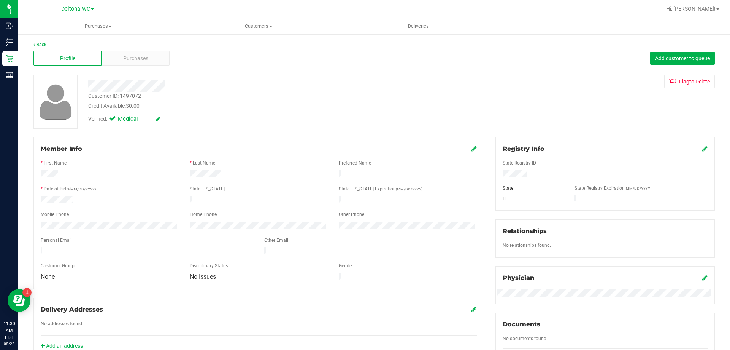
click at [134, 96] on div "Customer ID: 1497072" at bounding box center [114, 96] width 53 height 8
copy div "1497072"
click at [45, 44] on link "Back" at bounding box center [39, 44] width 13 height 5
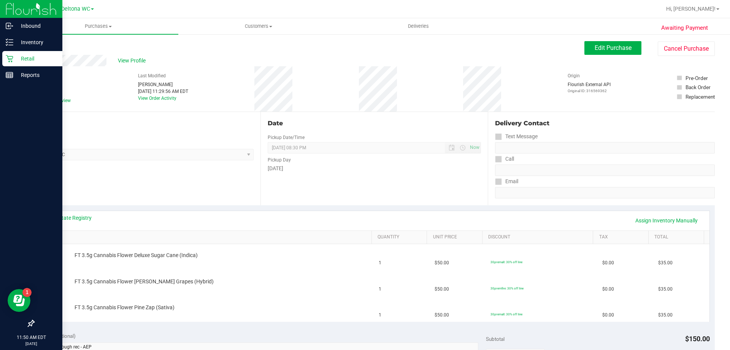
click at [12, 54] on div "Retail" at bounding box center [32, 58] width 60 height 15
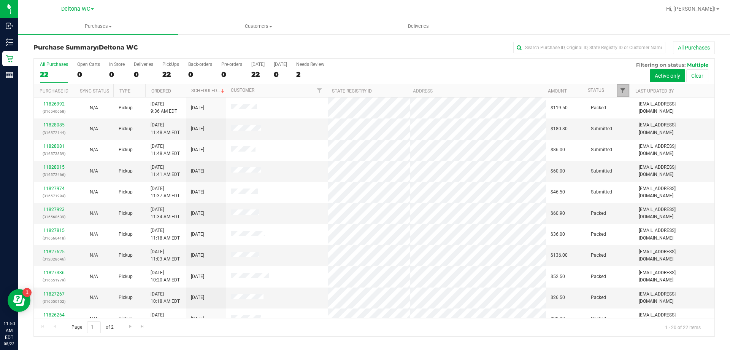
click at [621, 89] on span "Filter" at bounding box center [623, 90] width 6 height 6
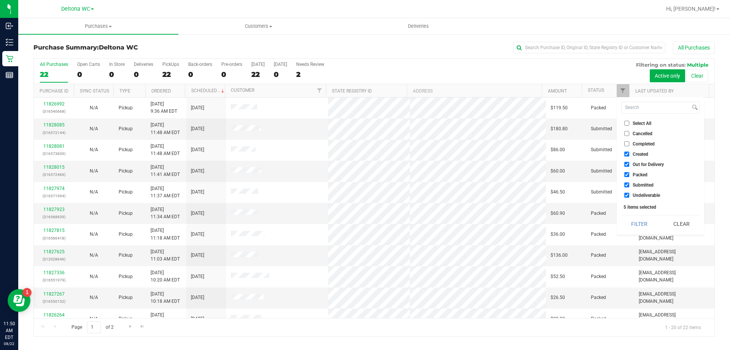
click at [639, 120] on li "Select All" at bounding box center [661, 123] width 78 height 8
click at [641, 124] on span "Select All" at bounding box center [642, 123] width 19 height 5
click at [629, 124] on input "Select All" at bounding box center [627, 123] width 5 height 5
checkbox input "true"
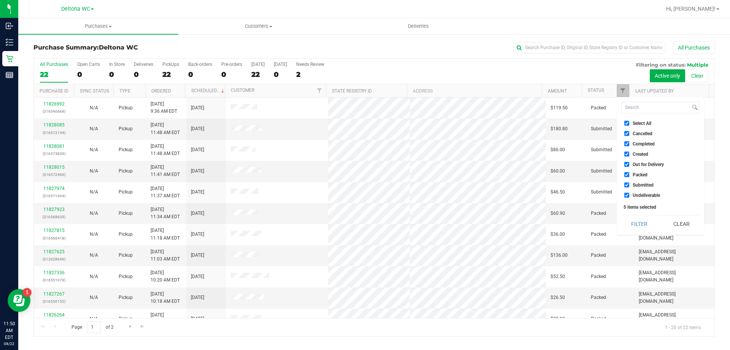
checkbox input "true"
click at [641, 124] on span "Select All" at bounding box center [642, 123] width 19 height 5
click at [629, 124] on input "Select All" at bounding box center [627, 123] width 5 height 5
checkbox input "false"
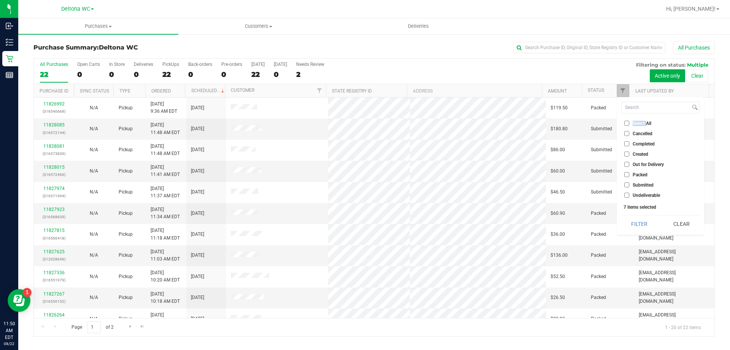
checkbox input "false"
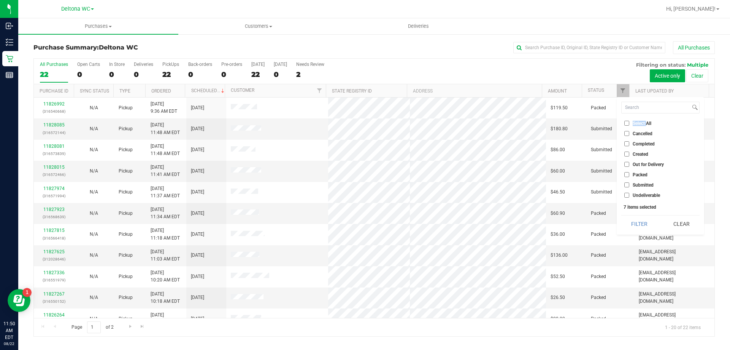
checkbox input "false"
click at [647, 188] on li "Submitted" at bounding box center [661, 185] width 78 height 8
click at [642, 186] on span "Submitted" at bounding box center [643, 185] width 21 height 5
click at [629, 186] on input "Submitted" at bounding box center [627, 184] width 5 height 5
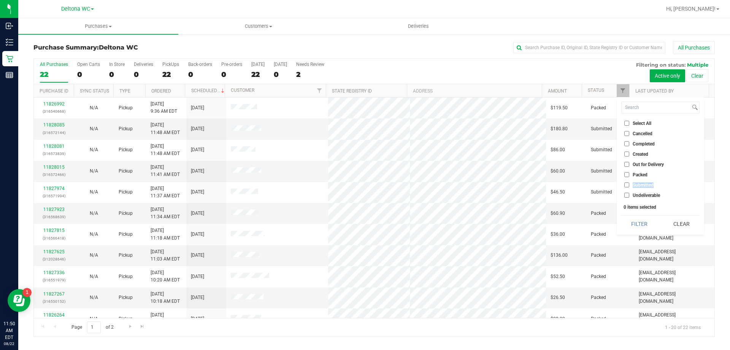
checkbox input "true"
click at [648, 219] on button "Filter" at bounding box center [640, 223] width 37 height 17
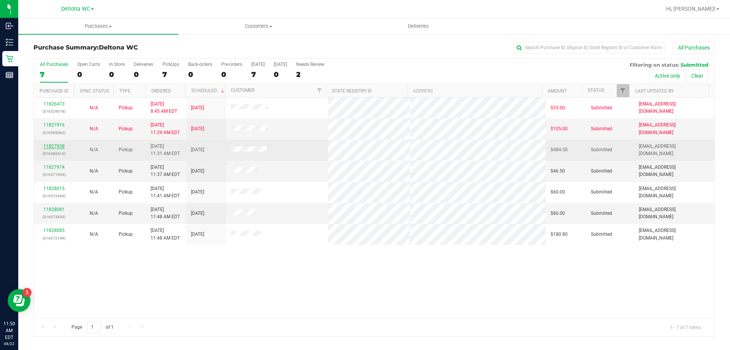
click at [49, 147] on link "11827938" at bounding box center [53, 145] width 21 height 5
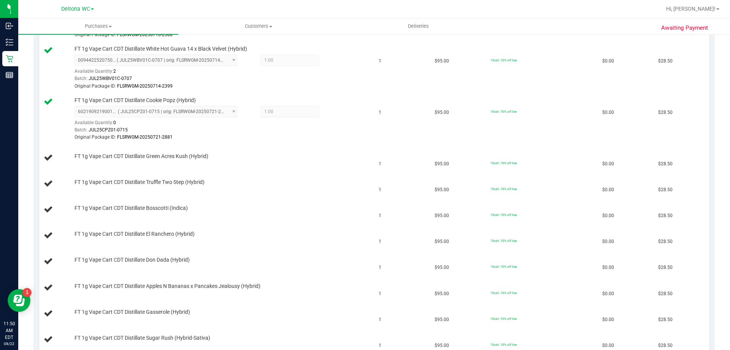
scroll to position [114, 0]
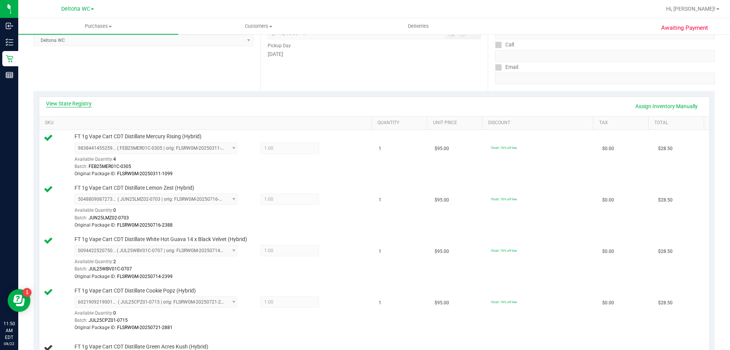
click at [86, 103] on link "View State Registry" at bounding box center [69, 104] width 46 height 8
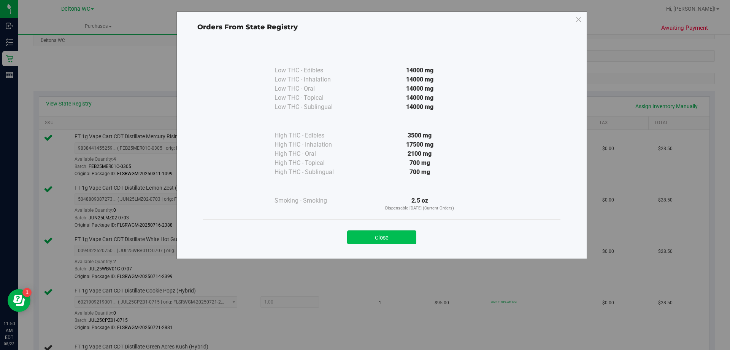
click at [388, 236] on button "Close" at bounding box center [381, 237] width 69 height 14
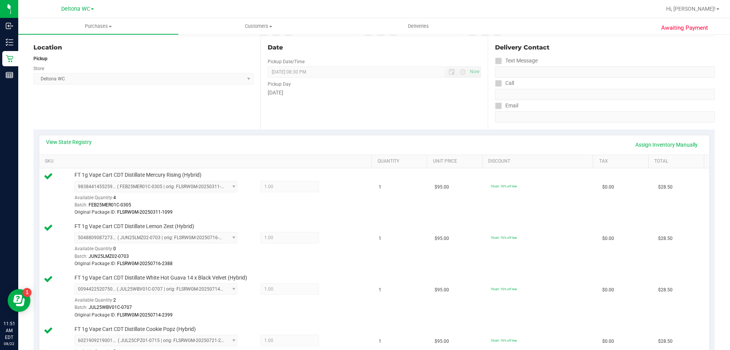
scroll to position [0, 0]
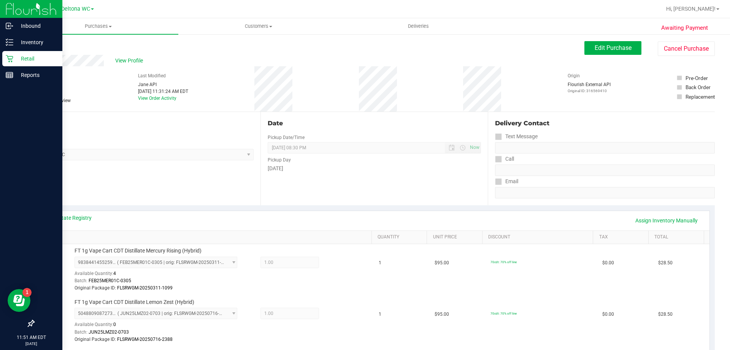
click at [9, 58] on icon at bounding box center [10, 59] width 8 height 8
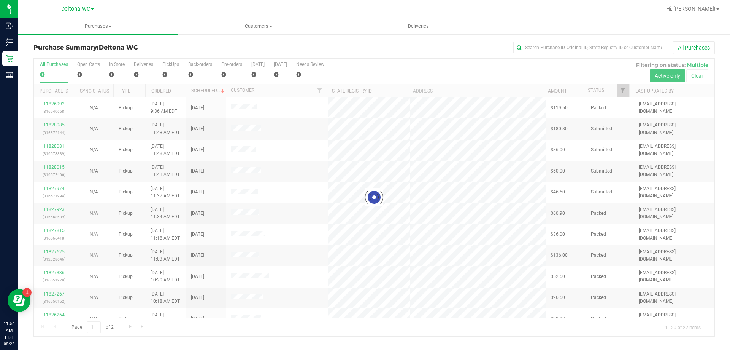
click at [625, 89] on div at bounding box center [374, 197] width 681 height 277
click at [626, 94] on div "Purchase ID Sync Status Type Ordered Scheduled Customer State Registry ID Addre…" at bounding box center [372, 90] width 676 height 13
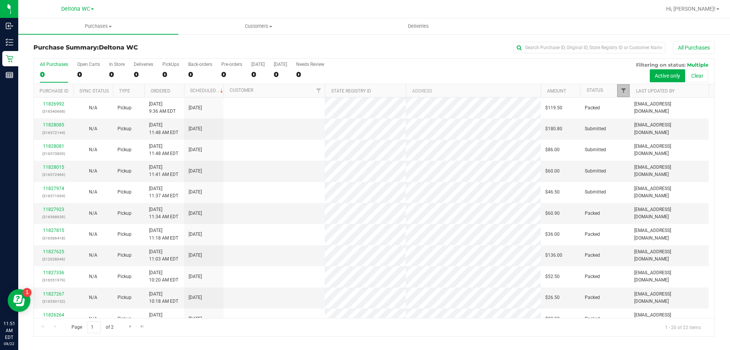
click at [624, 92] on span "Filter" at bounding box center [624, 90] width 6 height 6
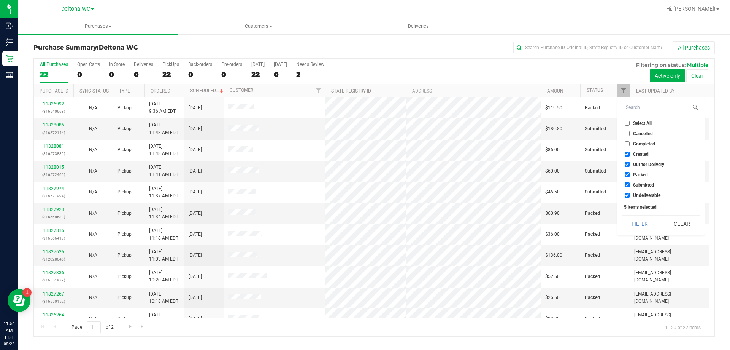
click at [651, 124] on span "Select All" at bounding box center [642, 123] width 19 height 5
click at [630, 124] on input "Select All" at bounding box center [627, 123] width 5 height 5
checkbox input "true"
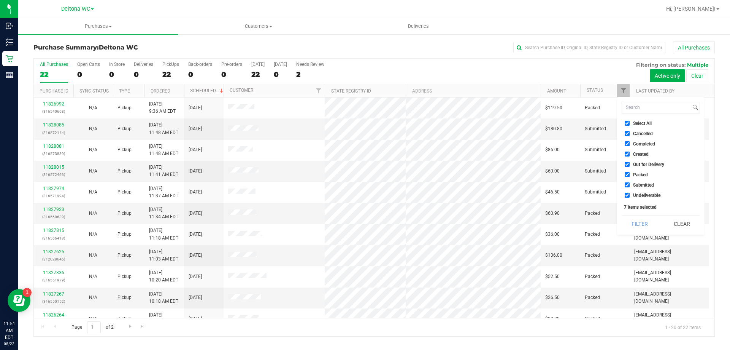
click at [650, 123] on span "Select All" at bounding box center [642, 123] width 19 height 5
click at [630, 123] on input "Select All" at bounding box center [627, 123] width 5 height 5
checkbox input "false"
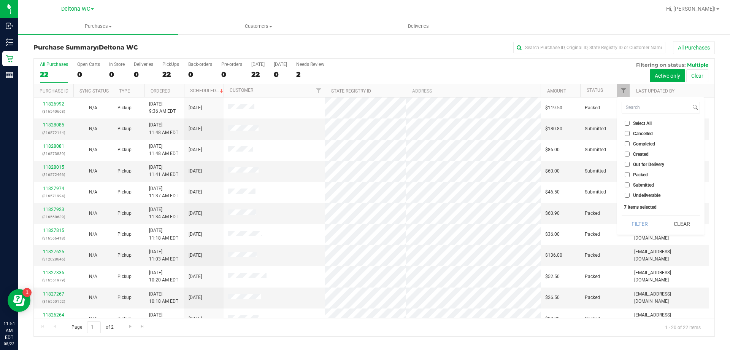
checkbox input "false"
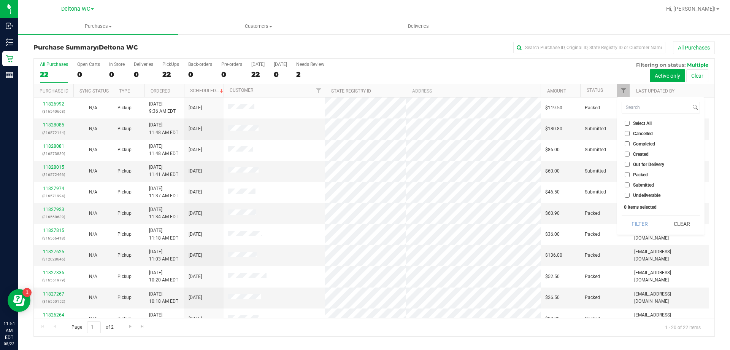
drag, startPoint x: 652, startPoint y: 179, endPoint x: 650, endPoint y: 183, distance: 4.9
click at [651, 180] on ul "Select All Cancelled Completed Created Out for Delivery Packed Submitted Undeli…" at bounding box center [661, 159] width 78 height 80
click at [650, 183] on span "Submitted" at bounding box center [643, 185] width 21 height 5
click at [630, 183] on input "Submitted" at bounding box center [627, 184] width 5 height 5
checkbox input "true"
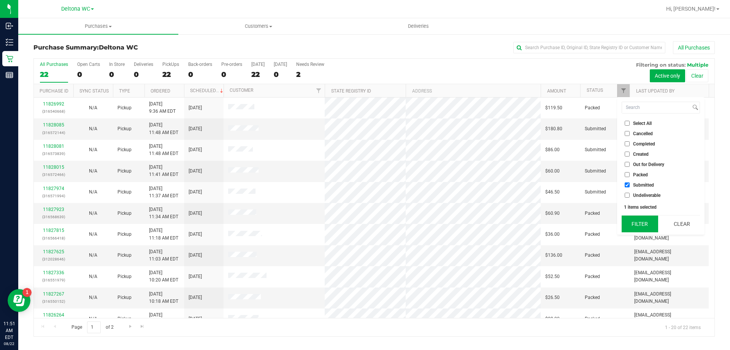
click at [635, 218] on button "Filter" at bounding box center [640, 223] width 37 height 17
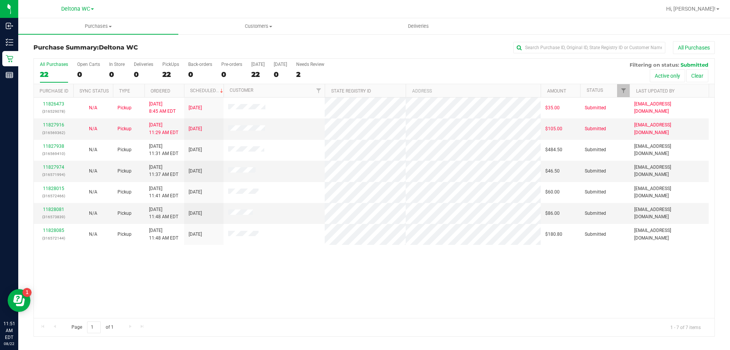
click at [172, 94] on th "Ordered" at bounding box center [165, 90] width 40 height 13
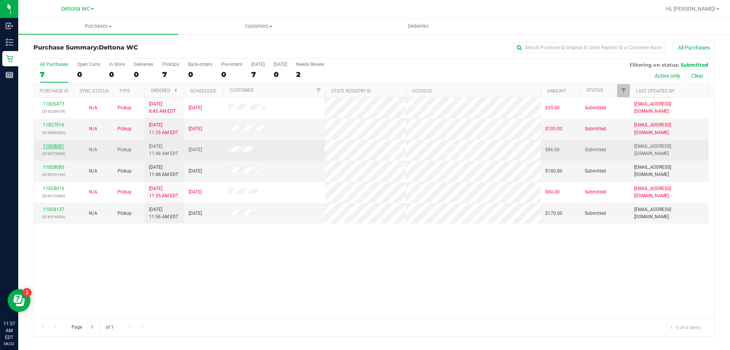
click at [59, 148] on link "11828081" at bounding box center [53, 145] width 21 height 5
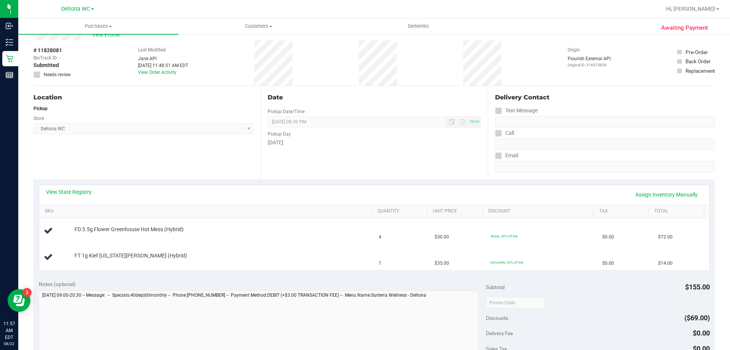
scroll to position [38, 0]
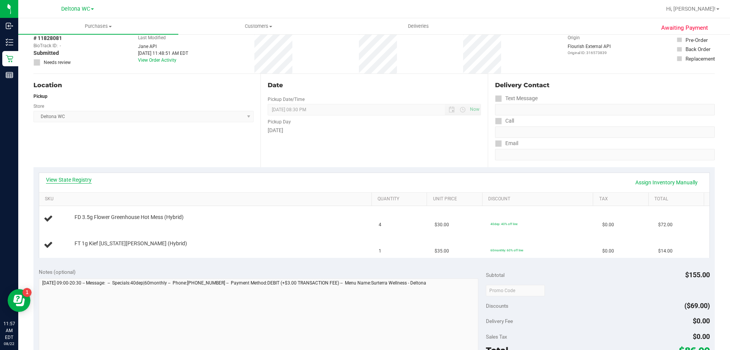
click at [79, 178] on link "View State Registry" at bounding box center [69, 180] width 46 height 8
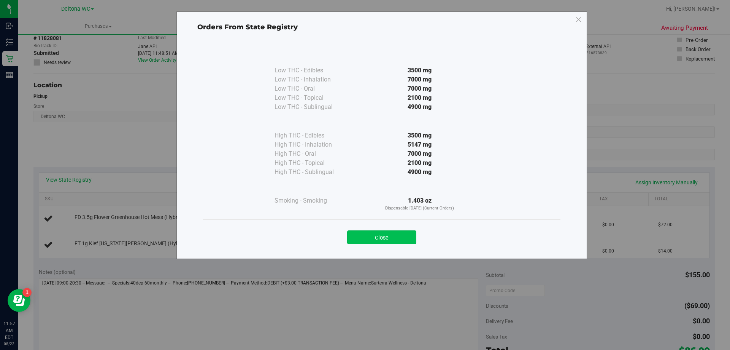
click at [379, 239] on button "Close" at bounding box center [381, 237] width 69 height 14
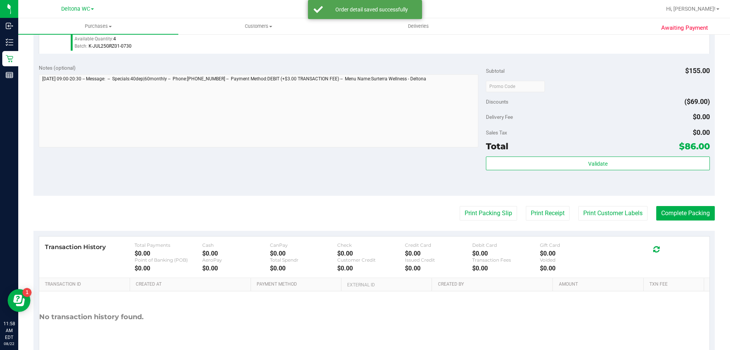
scroll to position [316, 0]
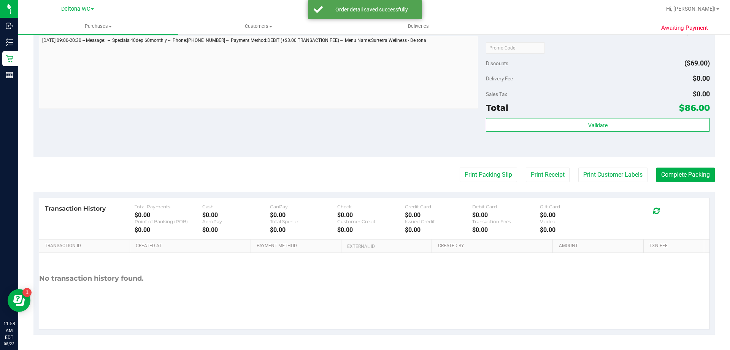
click at [602, 133] on div "Validate" at bounding box center [598, 135] width 224 height 34
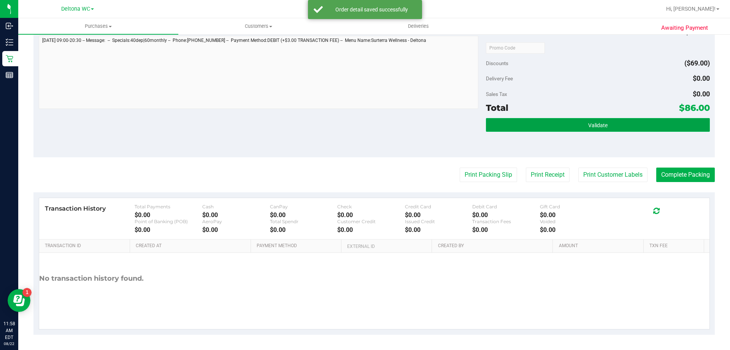
click at [608, 130] on button "Validate" at bounding box center [598, 125] width 224 height 14
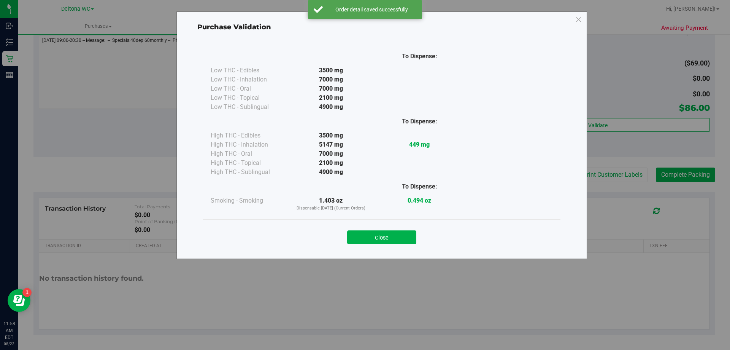
drag, startPoint x: 396, startPoint y: 236, endPoint x: 462, endPoint y: 197, distance: 76.2
click at [402, 231] on button "Close" at bounding box center [381, 237] width 69 height 14
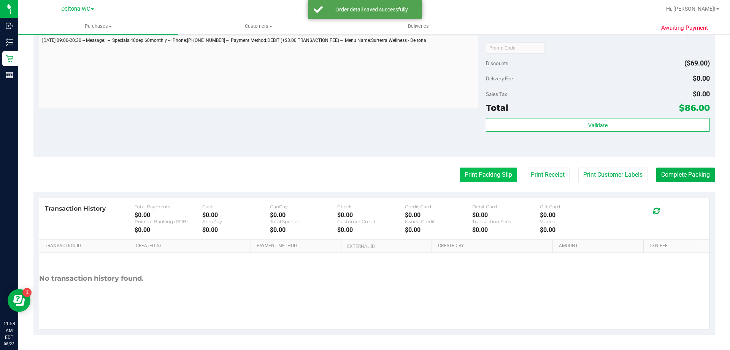
click at [499, 176] on button "Print Packing Slip" at bounding box center [488, 174] width 57 height 14
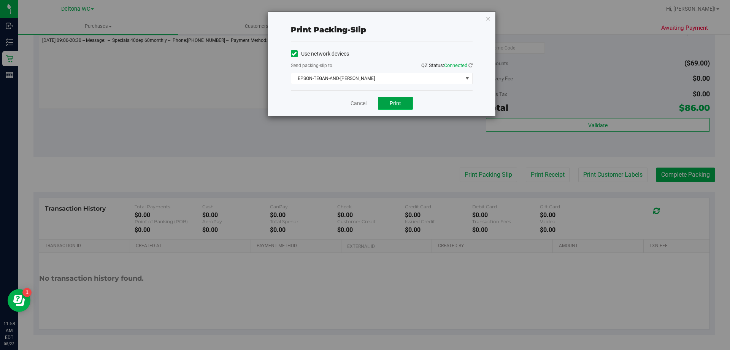
click at [394, 102] on span "Print" at bounding box center [395, 103] width 11 height 6
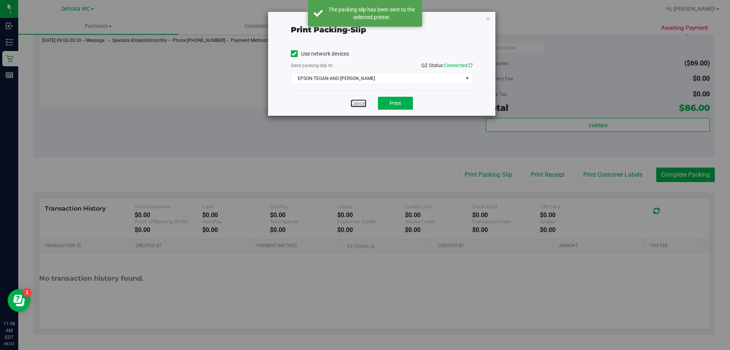
drag, startPoint x: 351, startPoint y: 104, endPoint x: 365, endPoint y: 110, distance: 15.3
click at [351, 103] on link "Cancel" at bounding box center [359, 103] width 16 height 8
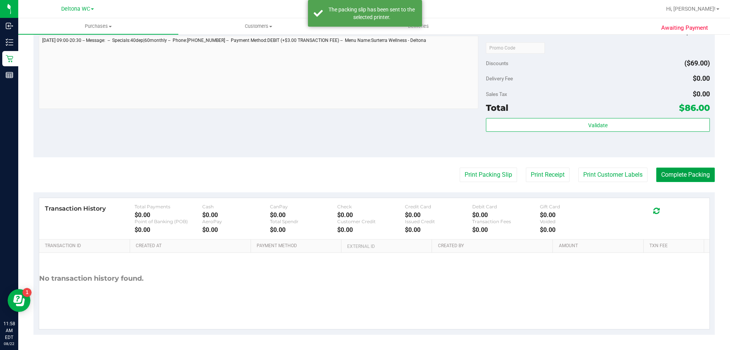
click at [683, 177] on button "Complete Packing" at bounding box center [685, 174] width 59 height 14
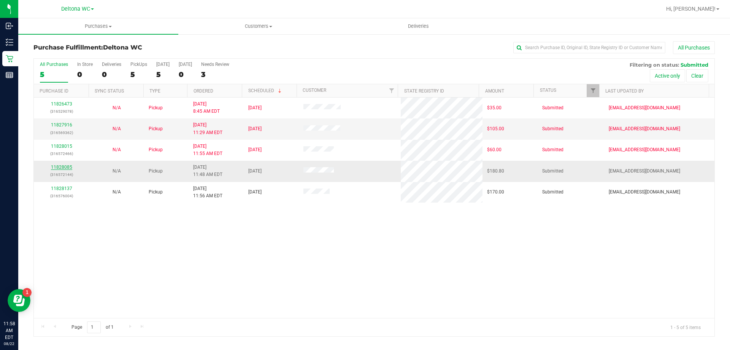
click at [64, 166] on link "11828085" at bounding box center [61, 166] width 21 height 5
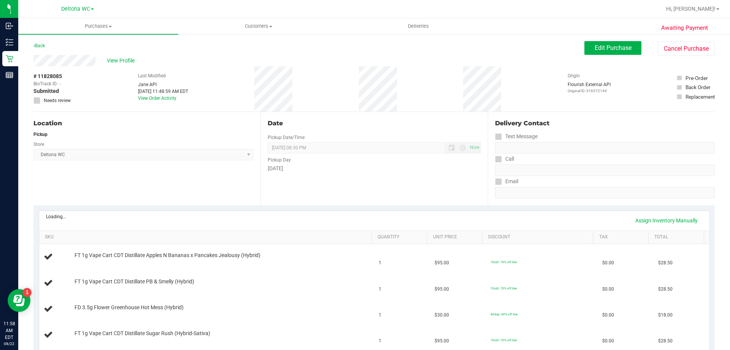
scroll to position [152, 0]
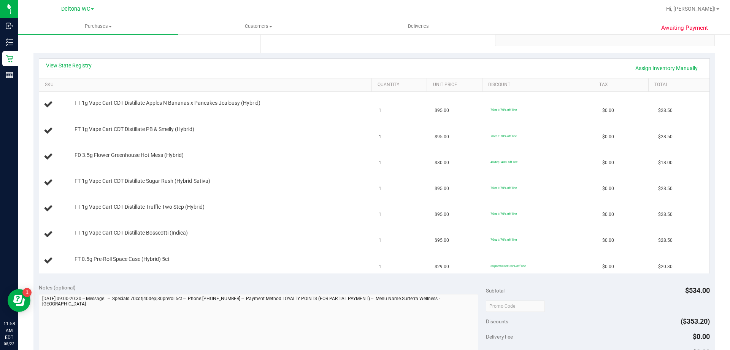
click at [70, 67] on link "View State Registry" at bounding box center [69, 66] width 46 height 8
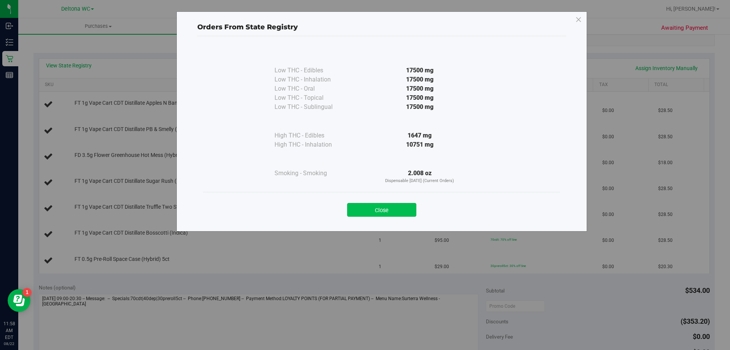
click at [374, 207] on button "Close" at bounding box center [381, 210] width 69 height 14
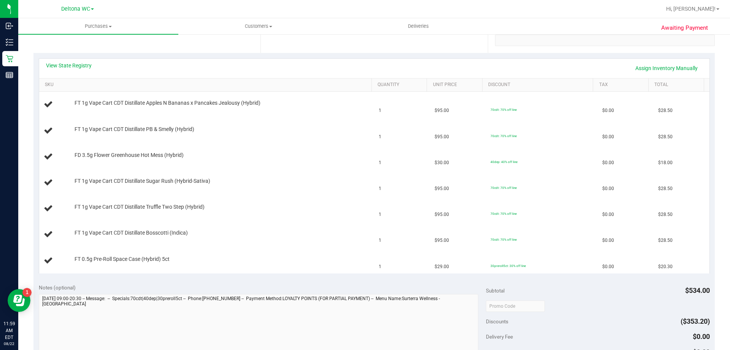
scroll to position [304, 0]
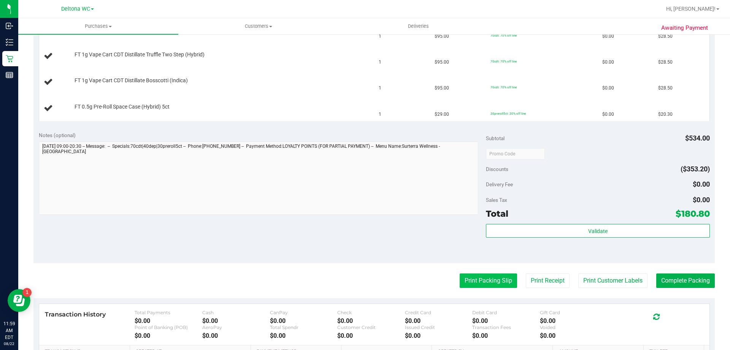
click at [493, 283] on button "Print Packing Slip" at bounding box center [488, 280] width 57 height 14
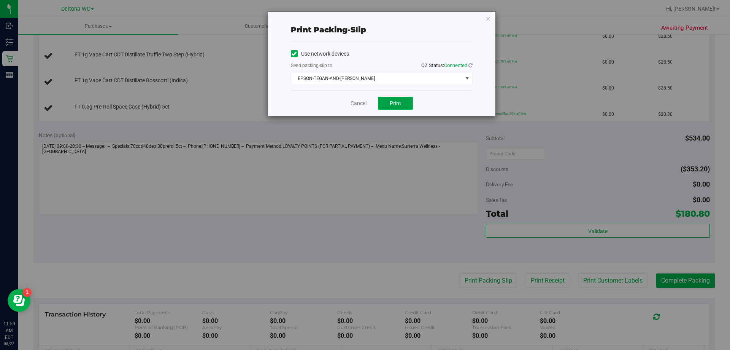
click at [388, 100] on button "Print" at bounding box center [395, 103] width 35 height 13
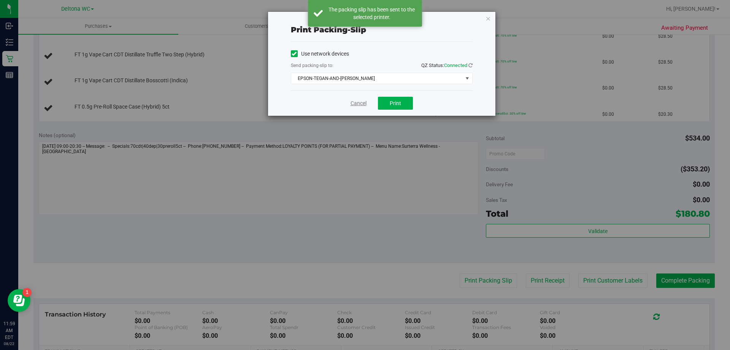
click at [353, 105] on link "Cancel" at bounding box center [359, 103] width 16 height 8
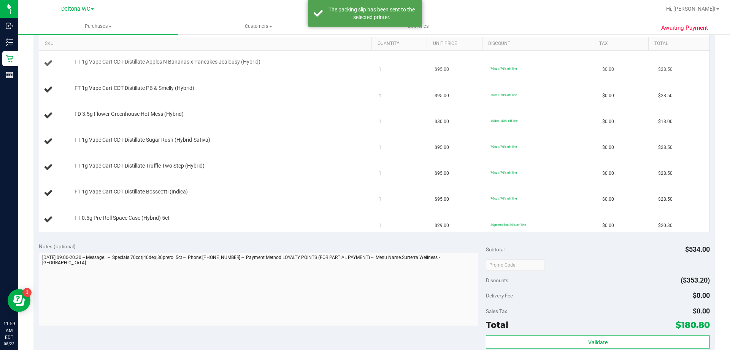
scroll to position [114, 0]
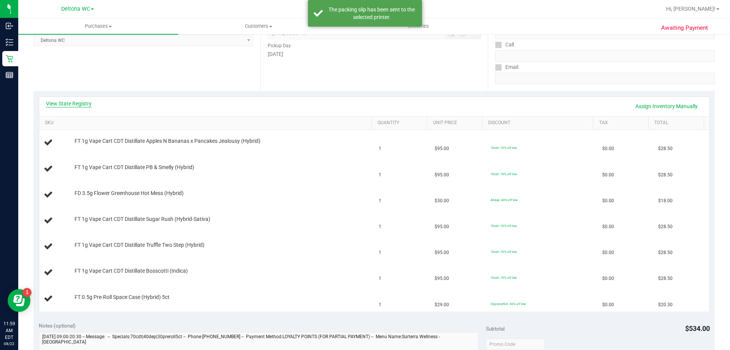
click at [63, 100] on link "View State Registry" at bounding box center [69, 104] width 46 height 8
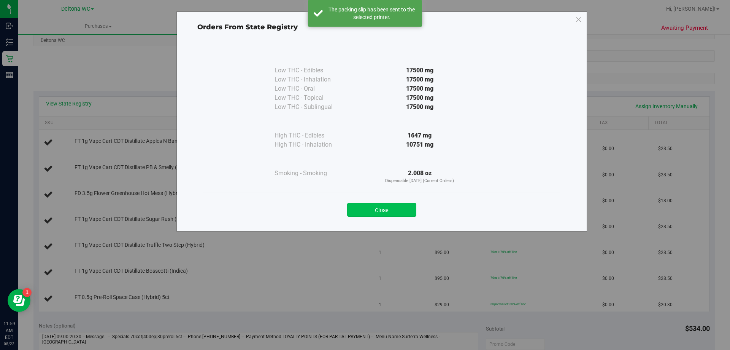
click at [401, 203] on button "Close" at bounding box center [381, 210] width 69 height 14
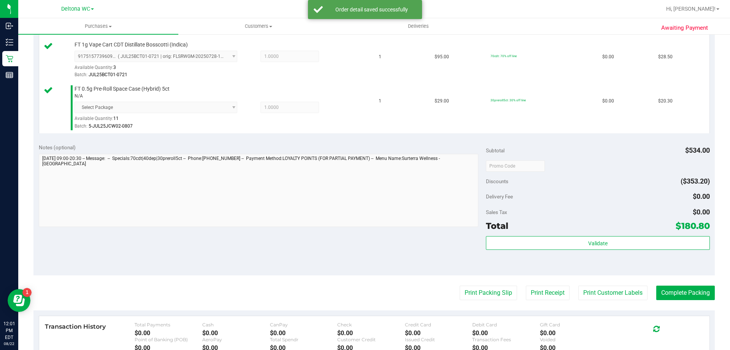
scroll to position [456, 0]
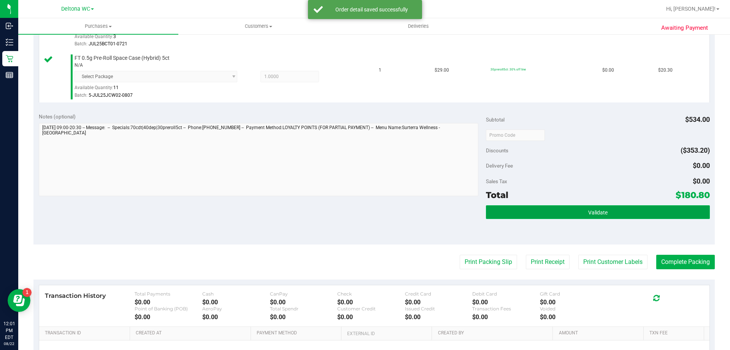
click at [623, 209] on button "Validate" at bounding box center [598, 212] width 224 height 14
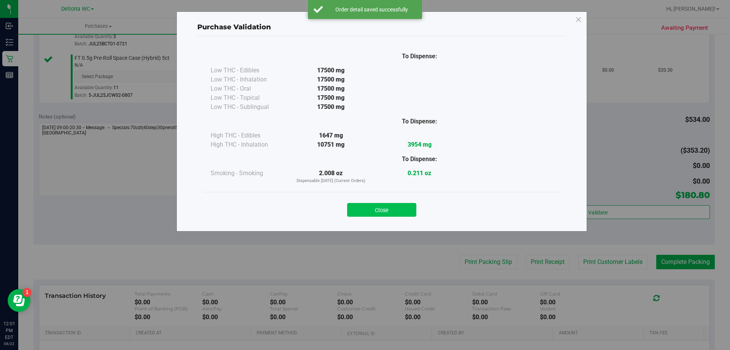
drag, startPoint x: 398, startPoint y: 217, endPoint x: 401, endPoint y: 210, distance: 7.0
click at [398, 215] on div "Close" at bounding box center [382, 207] width 358 height 31
drag, startPoint x: 401, startPoint y: 209, endPoint x: 422, endPoint y: 223, distance: 25.3
click at [401, 210] on button "Close" at bounding box center [381, 210] width 69 height 14
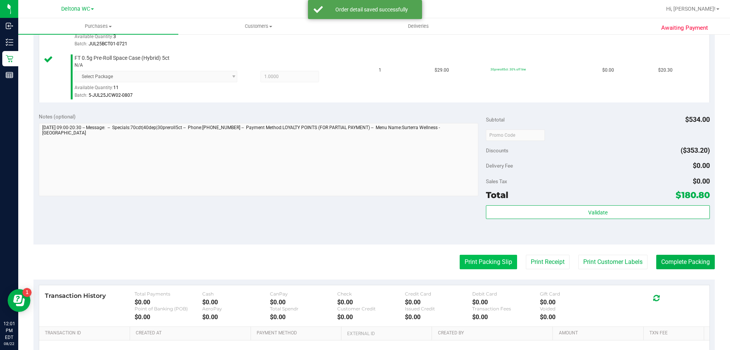
click at [470, 261] on button "Print Packing Slip" at bounding box center [488, 261] width 57 height 14
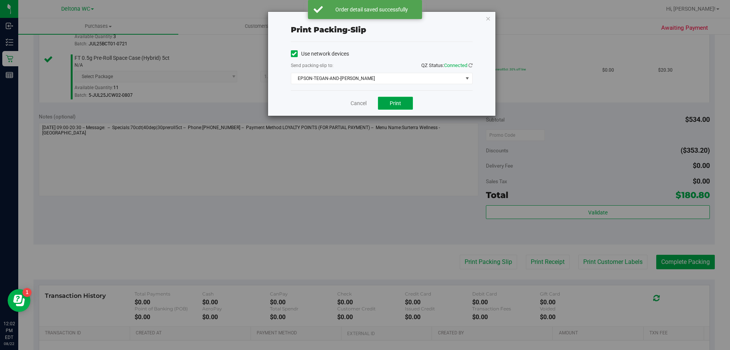
click at [396, 109] on button "Print" at bounding box center [395, 103] width 35 height 13
click at [358, 107] on link "Cancel" at bounding box center [359, 103] width 16 height 8
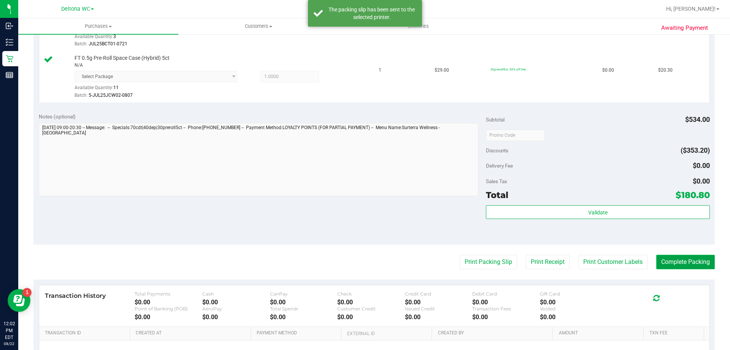
click at [670, 258] on button "Complete Packing" at bounding box center [685, 261] width 59 height 14
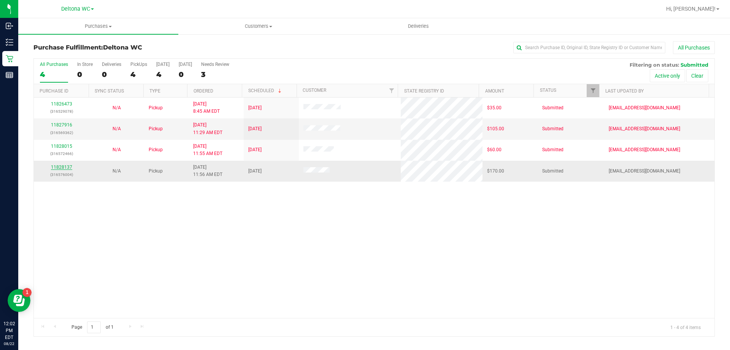
click at [60, 167] on link "11828137" at bounding box center [61, 166] width 21 height 5
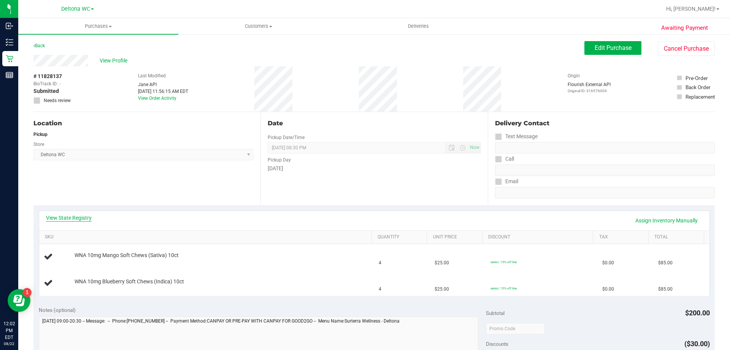
click at [79, 214] on link "View State Registry" at bounding box center [69, 218] width 46 height 8
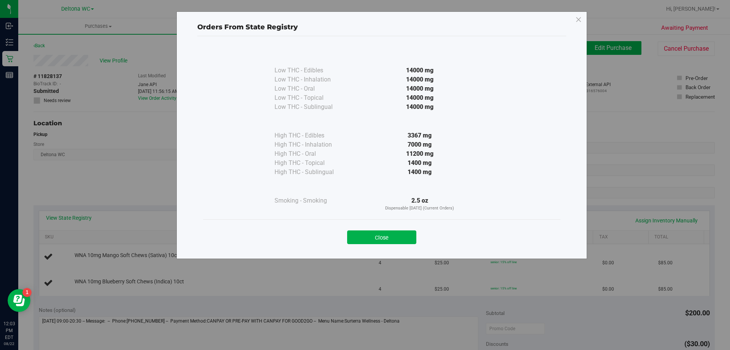
drag, startPoint x: 402, startPoint y: 235, endPoint x: 399, endPoint y: 230, distance: 5.3
click at [402, 234] on button "Close" at bounding box center [381, 237] width 69 height 14
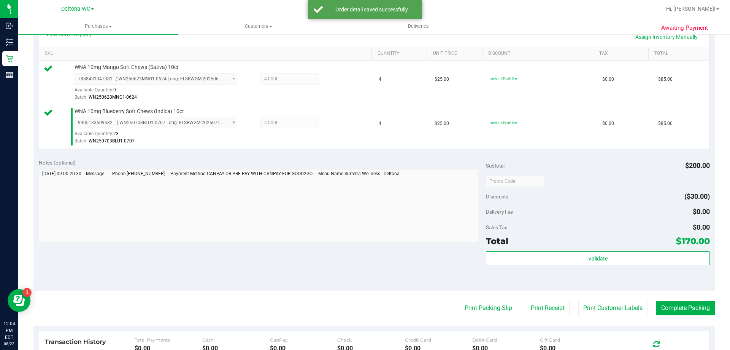
scroll to position [258, 0]
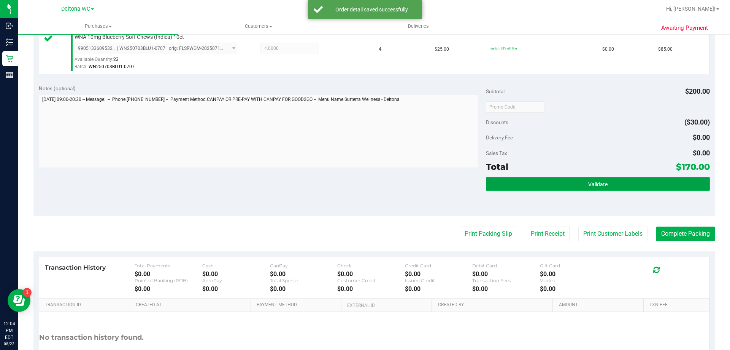
click at [573, 188] on button "Validate" at bounding box center [598, 184] width 224 height 14
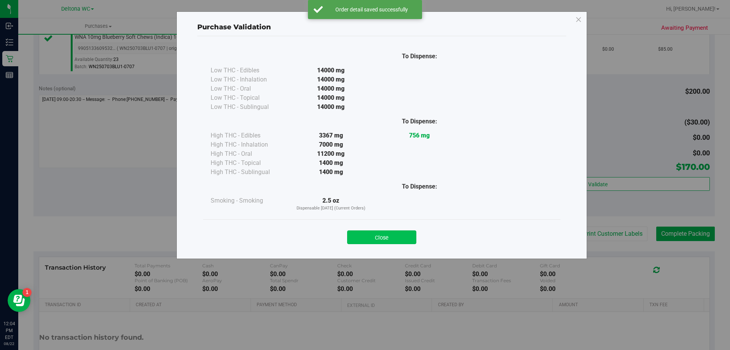
click at [396, 234] on button "Close" at bounding box center [381, 237] width 69 height 14
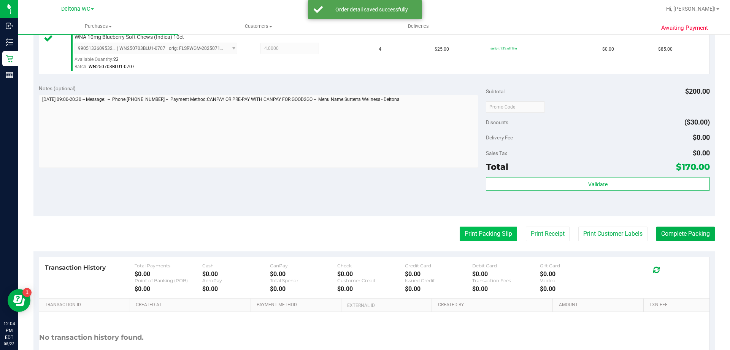
click at [482, 236] on button "Print Packing Slip" at bounding box center [488, 233] width 57 height 14
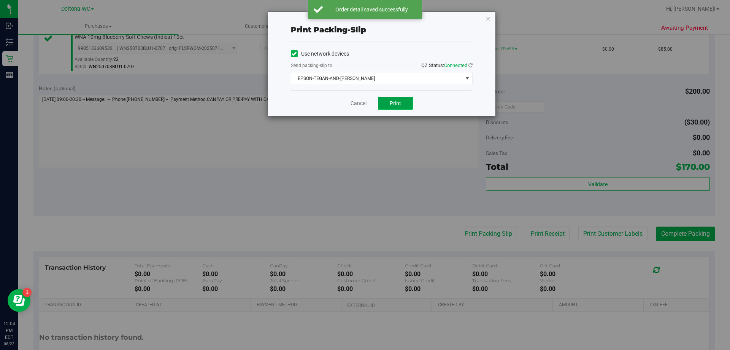
click at [388, 104] on button "Print" at bounding box center [395, 103] width 35 height 13
click at [357, 105] on link "Cancel" at bounding box center [359, 103] width 16 height 8
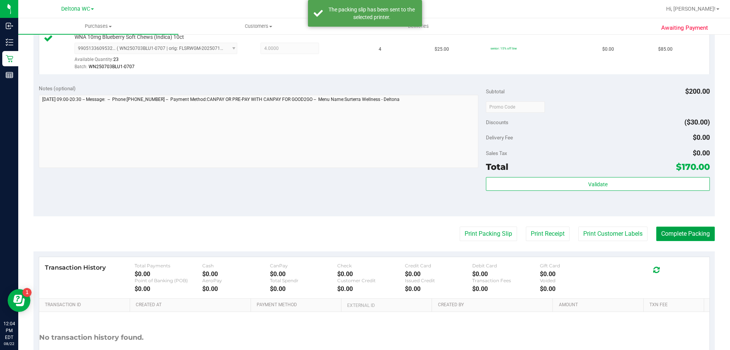
click at [676, 229] on button "Complete Packing" at bounding box center [685, 233] width 59 height 14
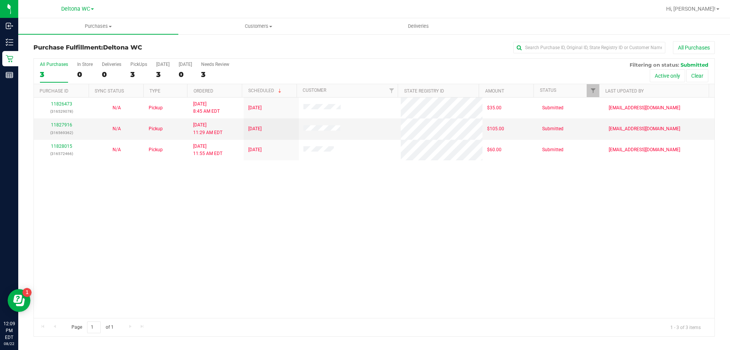
click at [237, 221] on div "11826473 (316529078) N/A Pickup 8/22/2025 8:45 AM EDT 8/22/2025 $35.00 Submitte…" at bounding box center [374, 207] width 681 height 220
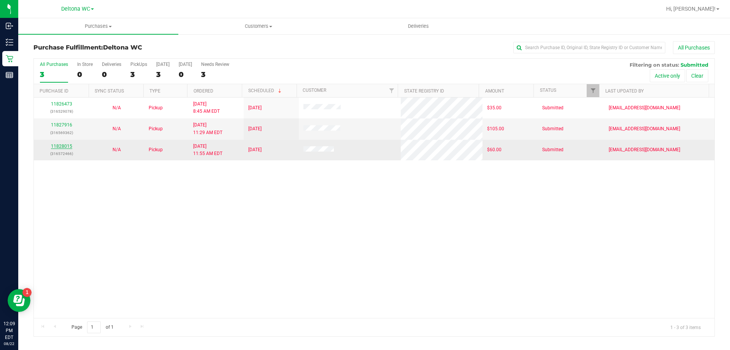
click at [67, 145] on link "11828015" at bounding box center [61, 145] width 21 height 5
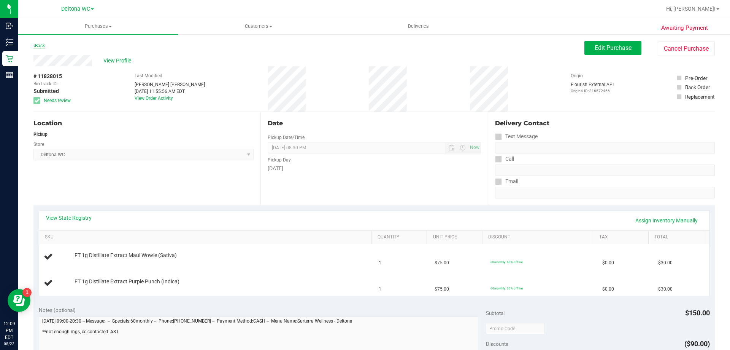
click at [41, 47] on link "Back" at bounding box center [38, 45] width 11 height 5
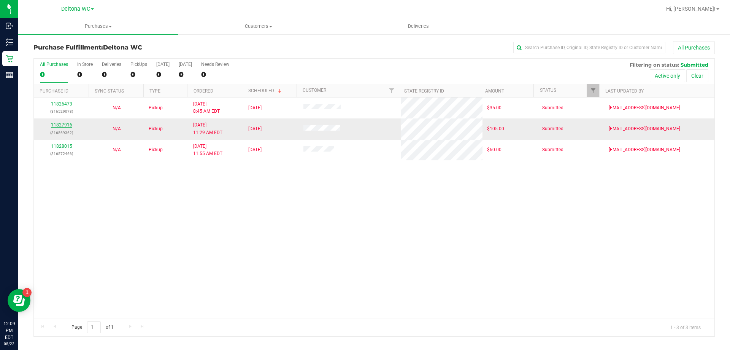
click at [70, 124] on link "11827916" at bounding box center [61, 124] width 21 height 5
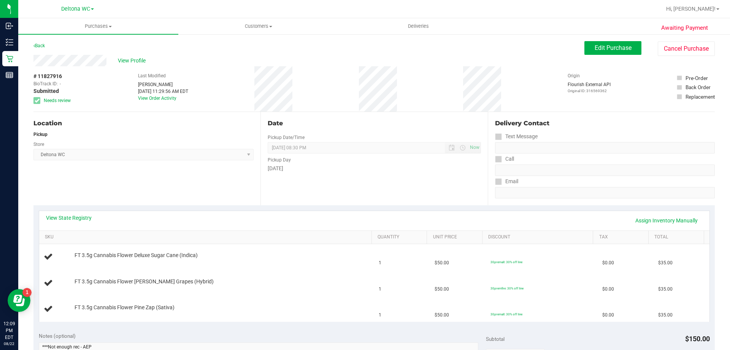
scroll to position [152, 0]
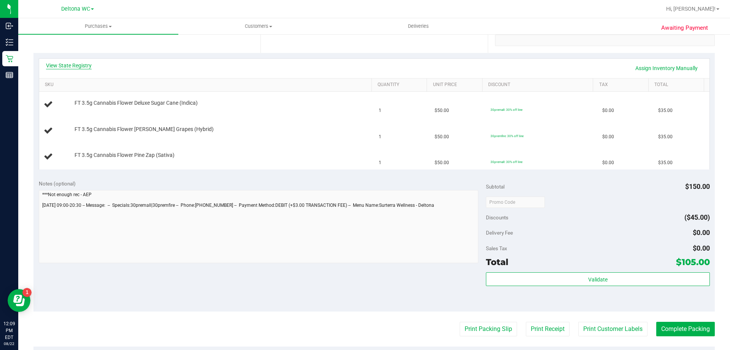
click at [87, 64] on link "View State Registry" at bounding box center [69, 66] width 46 height 8
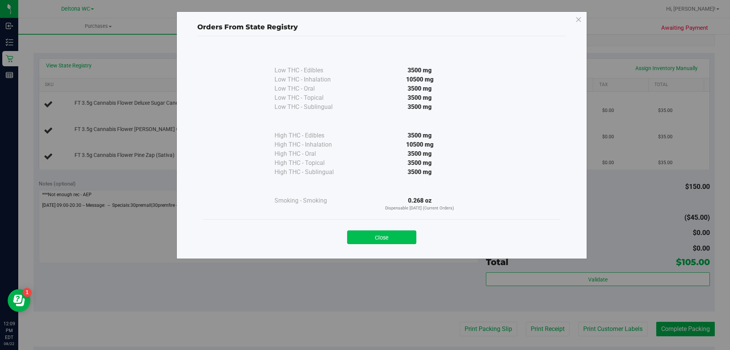
click at [409, 235] on button "Close" at bounding box center [381, 237] width 69 height 14
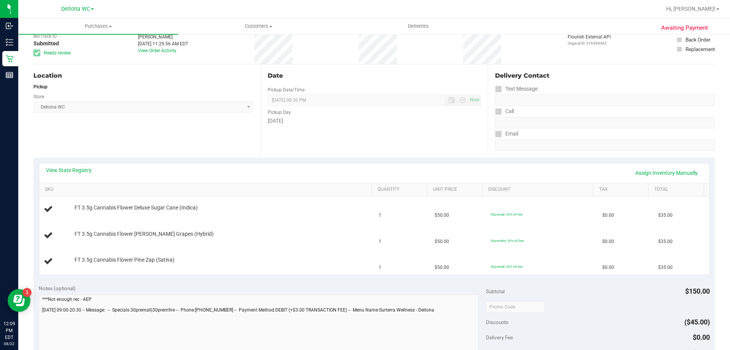
scroll to position [0, 0]
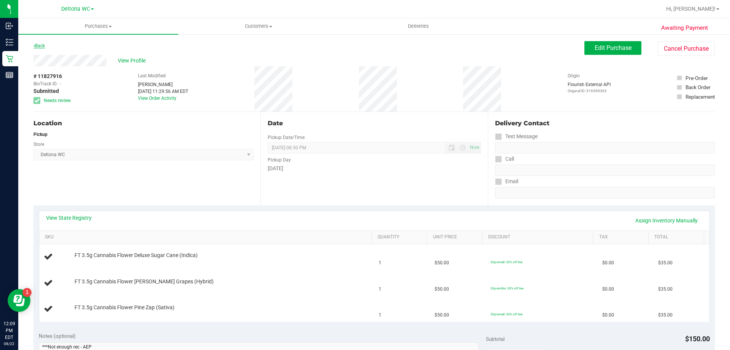
click at [41, 45] on link "Back" at bounding box center [38, 45] width 11 height 5
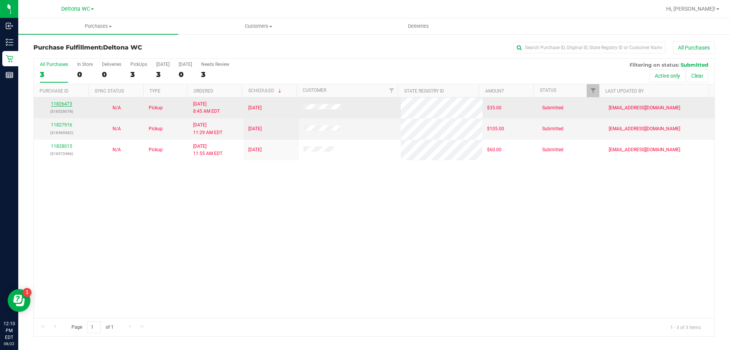
click at [63, 105] on link "11826473" at bounding box center [61, 103] width 21 height 5
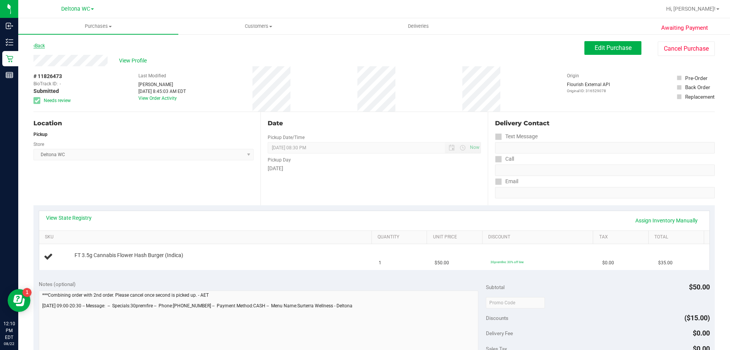
click at [44, 44] on link "Back" at bounding box center [38, 45] width 11 height 5
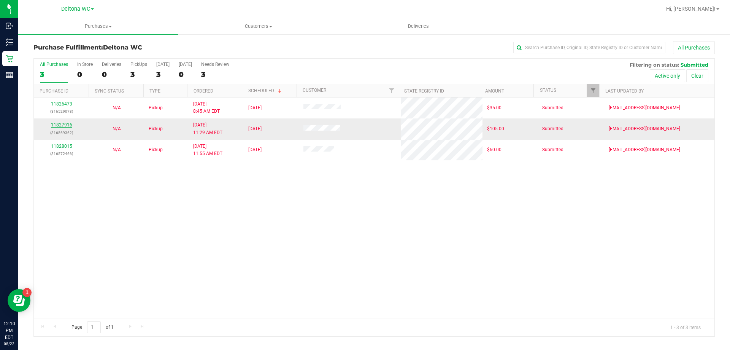
click at [61, 124] on link "11827916" at bounding box center [61, 124] width 21 height 5
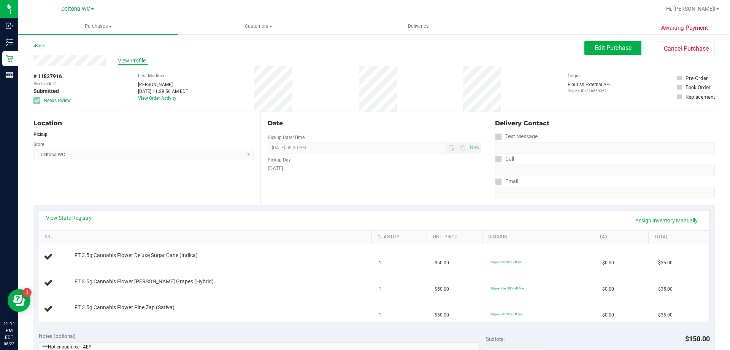
click at [133, 62] on span "View Profile" at bounding box center [133, 61] width 30 height 8
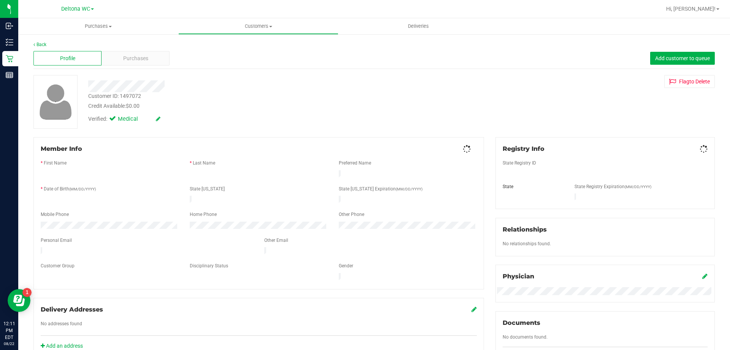
click at [133, 98] on div "Customer ID: 1497072" at bounding box center [114, 96] width 53 height 8
click at [133, 97] on div "Customer ID: 1497072" at bounding box center [114, 96] width 53 height 8
copy div "1497072"
click at [46, 44] on link "Back" at bounding box center [39, 44] width 13 height 5
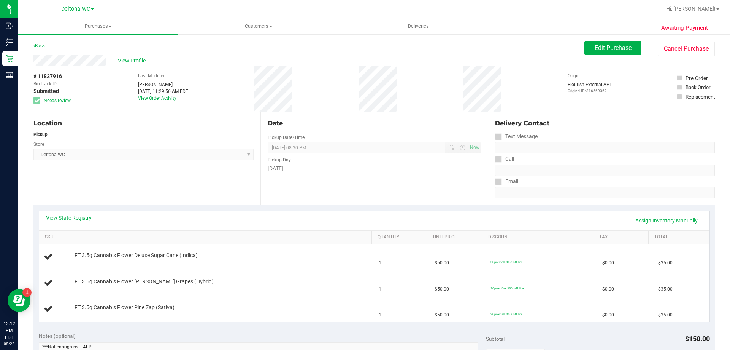
click at [253, 54] on div "Back Edit Purchase Cancel Purchase" at bounding box center [374, 48] width 682 height 14
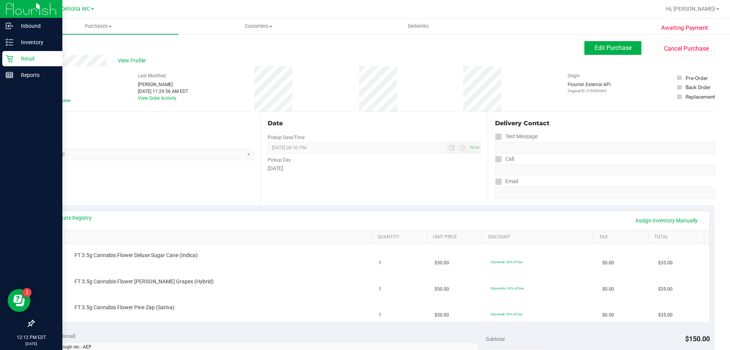
click at [15, 57] on p "Retail" at bounding box center [36, 58] width 46 height 9
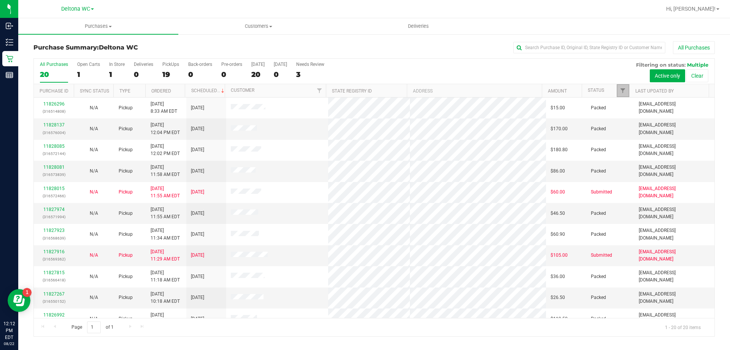
click at [626, 90] on link "Filter" at bounding box center [623, 90] width 13 height 13
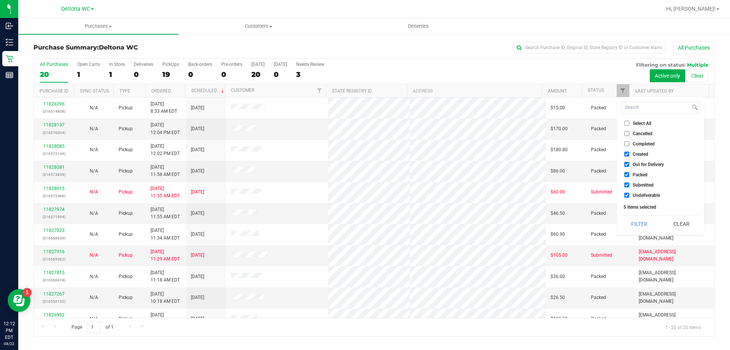
click at [631, 122] on label "Select All" at bounding box center [638, 123] width 27 height 5
click at [629, 122] on input "Select All" at bounding box center [627, 123] width 5 height 5
checkbox input "true"
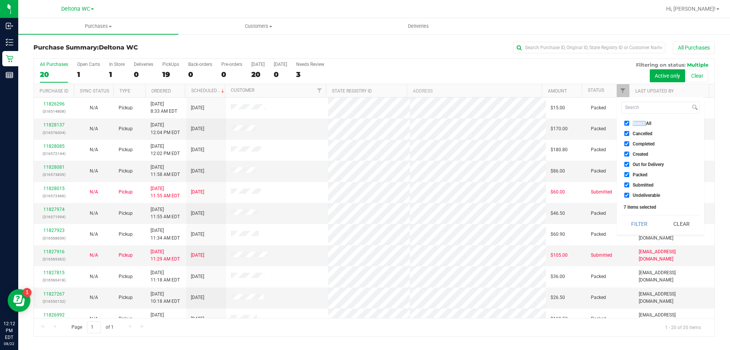
click at [631, 122] on label "Select All" at bounding box center [638, 123] width 27 height 5
click at [629, 122] on input "Select All" at bounding box center [627, 123] width 5 height 5
checkbox input "false"
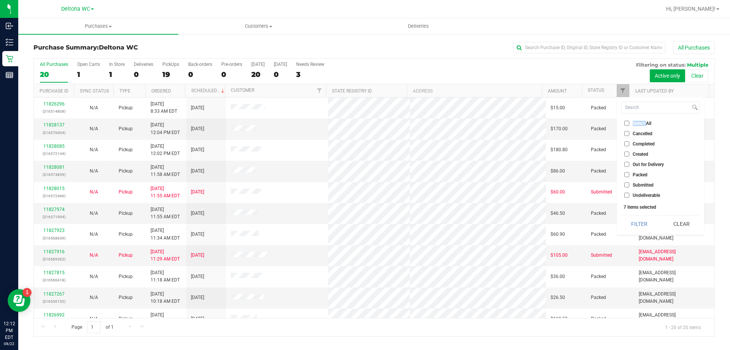
checkbox input "false"
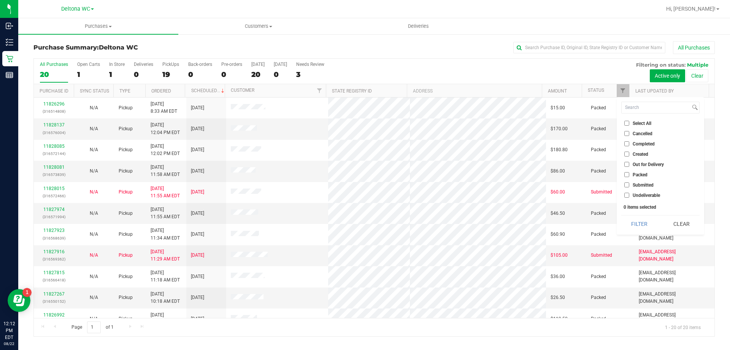
click at [641, 184] on span "Submitted" at bounding box center [643, 185] width 21 height 5
click at [629, 184] on input "Submitted" at bounding box center [627, 184] width 5 height 5
checkbox input "true"
click at [644, 219] on button "Filter" at bounding box center [640, 223] width 37 height 17
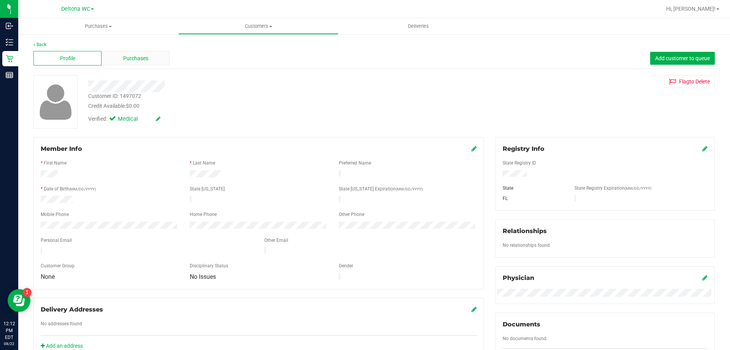
click at [135, 54] on span "Purchases" at bounding box center [135, 58] width 25 height 8
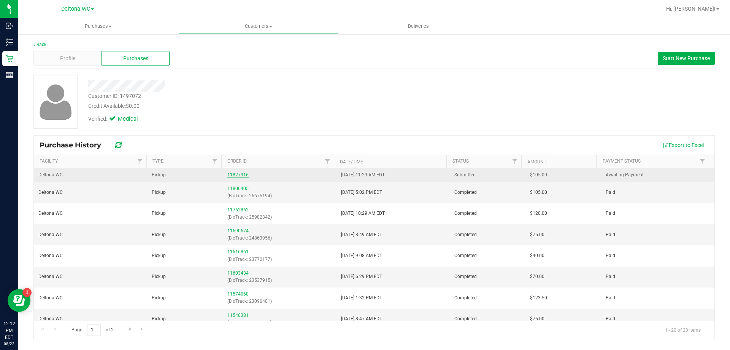
click at [242, 175] on link "11827916" at bounding box center [237, 174] width 21 height 5
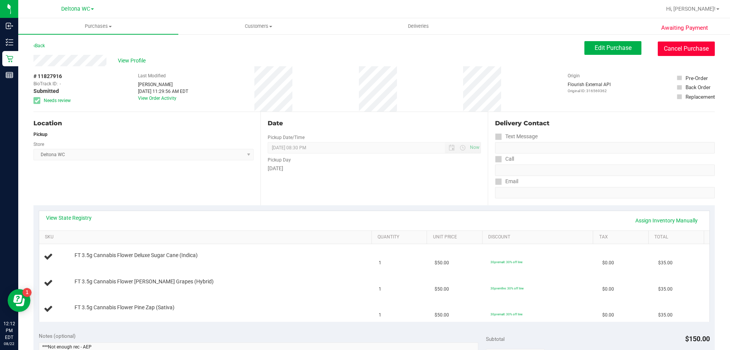
click at [672, 50] on button "Cancel Purchase" at bounding box center [686, 48] width 57 height 14
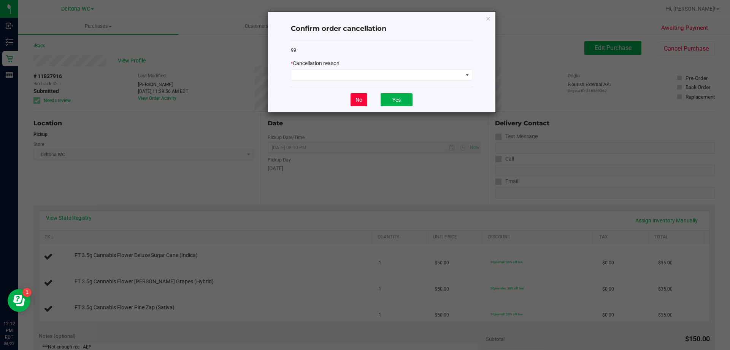
click at [363, 99] on button "No" at bounding box center [359, 99] width 17 height 13
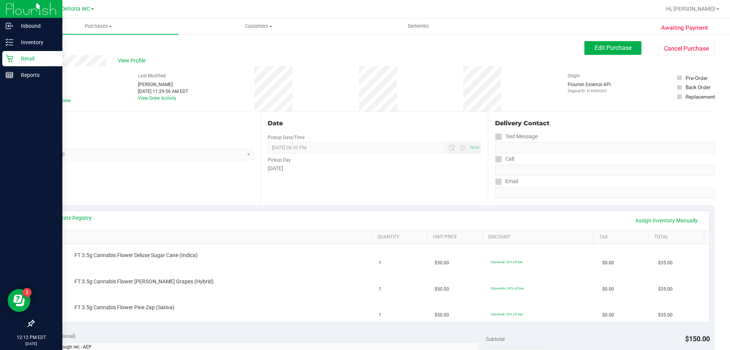
click at [33, 60] on p "Retail" at bounding box center [36, 58] width 46 height 9
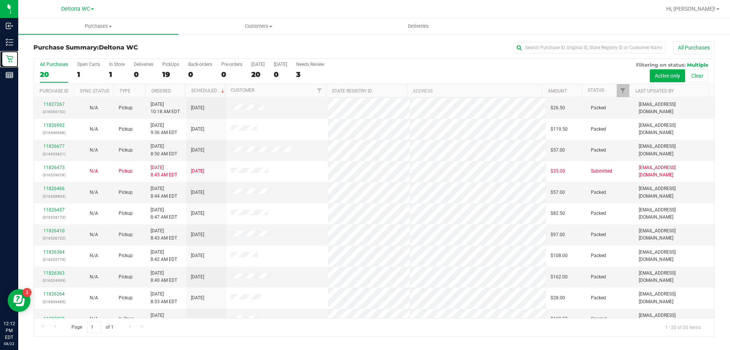
scroll to position [190, 0]
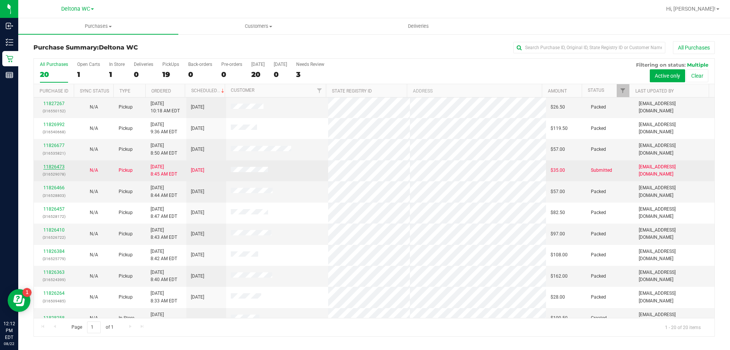
click at [60, 166] on link "11826473" at bounding box center [53, 166] width 21 height 5
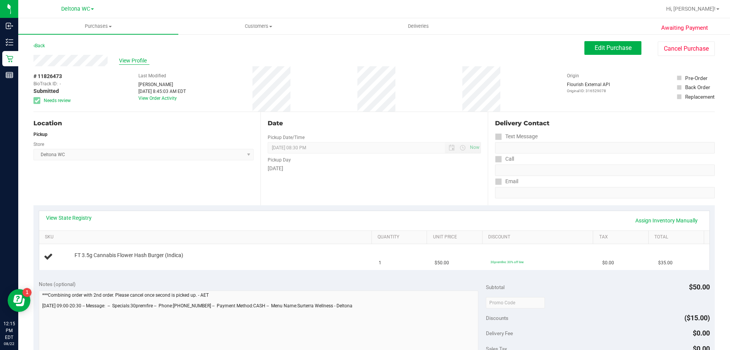
click at [127, 60] on span "View Profile" at bounding box center [134, 61] width 30 height 8
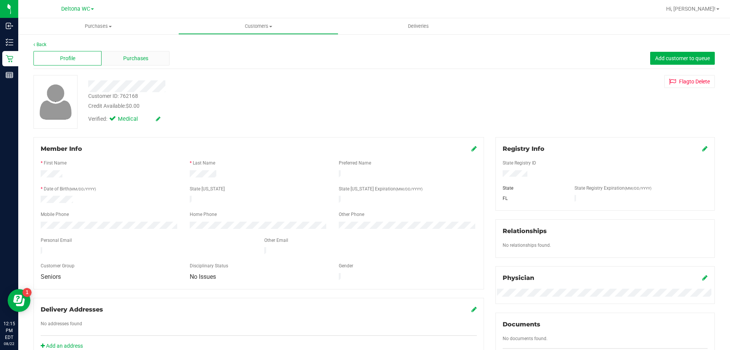
click at [129, 57] on span "Purchases" at bounding box center [135, 58] width 25 height 8
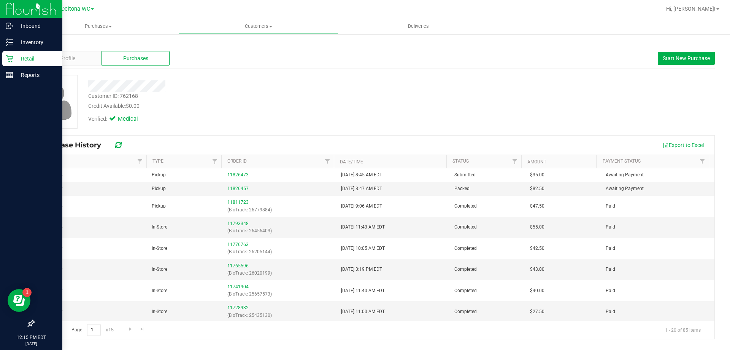
click at [8, 57] on icon at bounding box center [10, 59] width 8 height 8
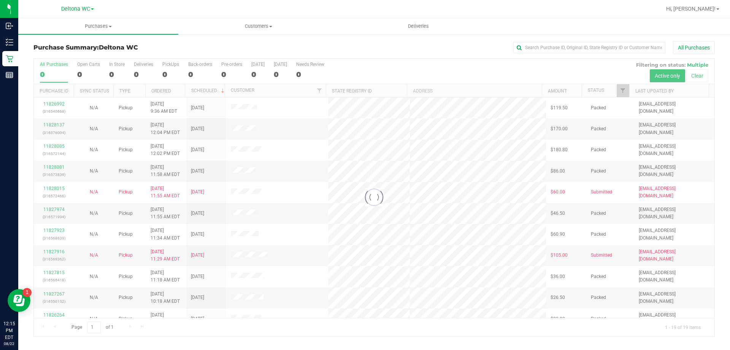
click at [621, 94] on div at bounding box center [374, 197] width 681 height 277
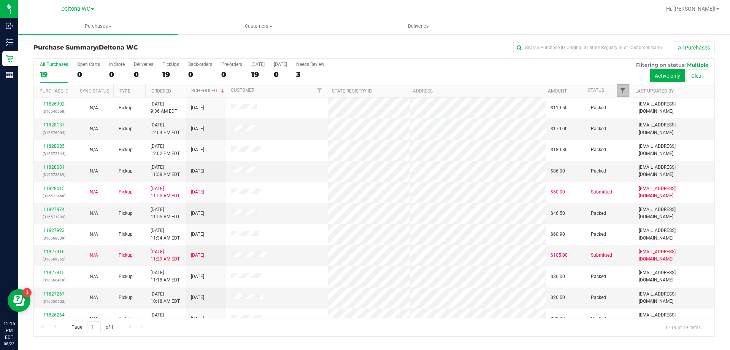
click at [622, 92] on span "Filter" at bounding box center [623, 90] width 6 height 6
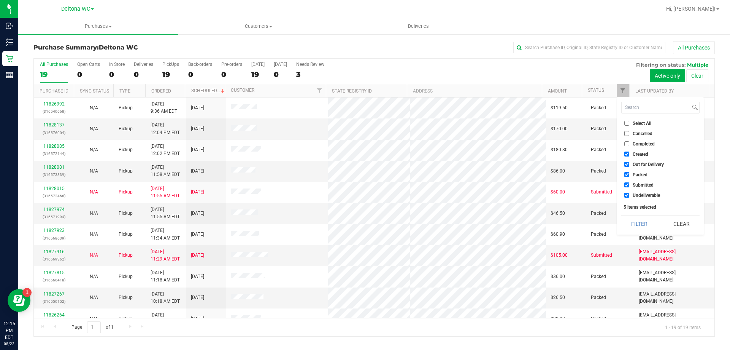
click at [632, 122] on label "Select All" at bounding box center [638, 123] width 27 height 5
click at [629, 122] on input "Select All" at bounding box center [627, 123] width 5 height 5
checkbox input "true"
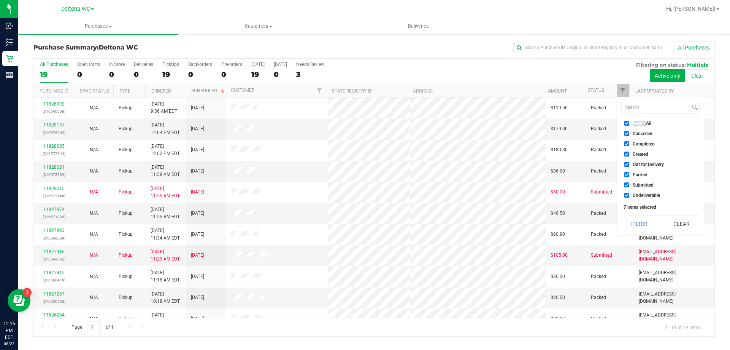
click at [632, 122] on label "Select All" at bounding box center [638, 123] width 27 height 5
click at [629, 122] on input "Select All" at bounding box center [627, 123] width 5 height 5
checkbox input "false"
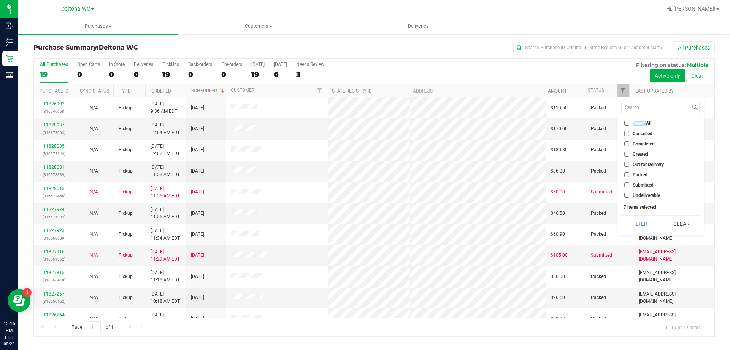
checkbox input "false"
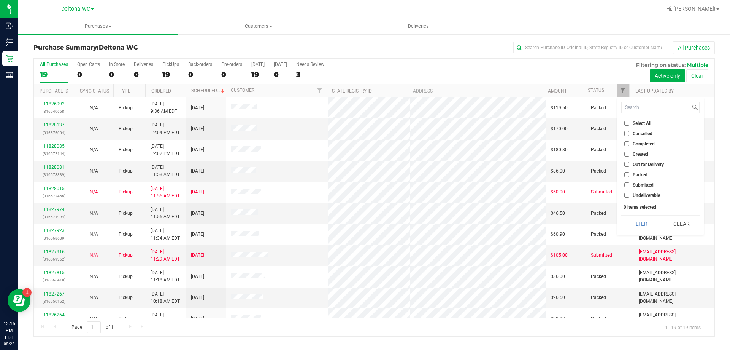
click at [632, 186] on label "Submitted" at bounding box center [639, 184] width 29 height 5
click at [629, 186] on input "Submitted" at bounding box center [627, 184] width 5 height 5
checkbox input "true"
click at [639, 220] on button "Filter" at bounding box center [640, 223] width 37 height 17
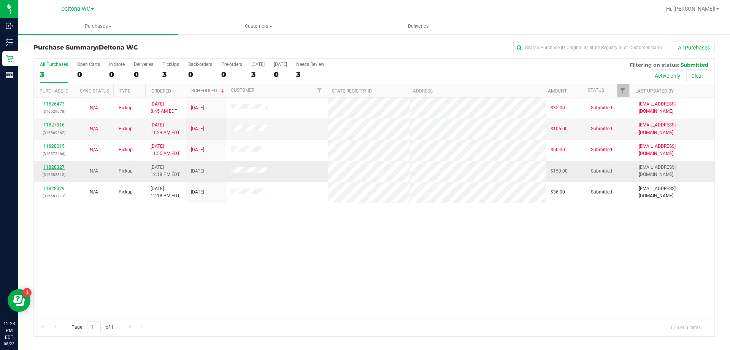
click at [58, 167] on link "11828327" at bounding box center [53, 166] width 21 height 5
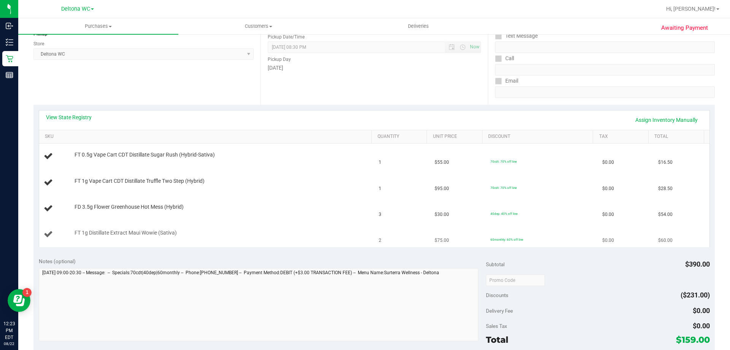
scroll to position [114, 0]
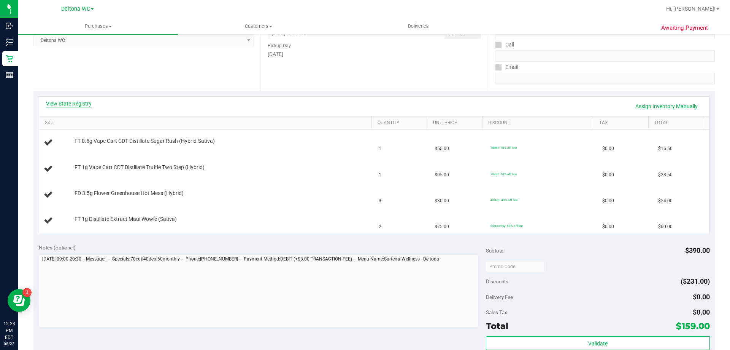
click at [85, 105] on link "View State Registry" at bounding box center [69, 104] width 46 height 8
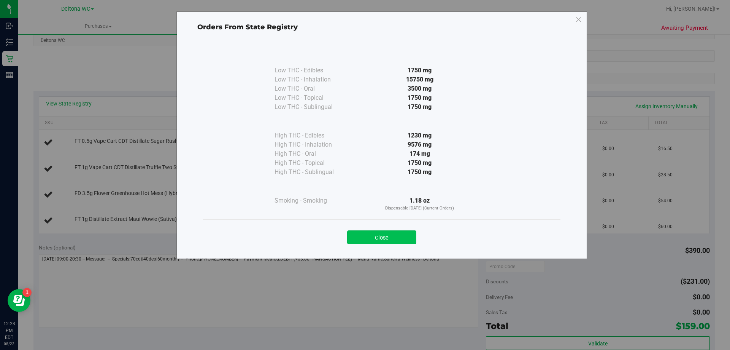
click at [397, 232] on button "Close" at bounding box center [381, 237] width 69 height 14
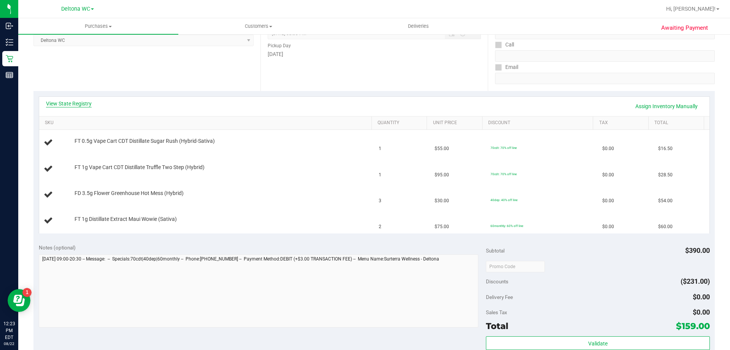
click at [55, 104] on link "View State Registry" at bounding box center [69, 104] width 46 height 8
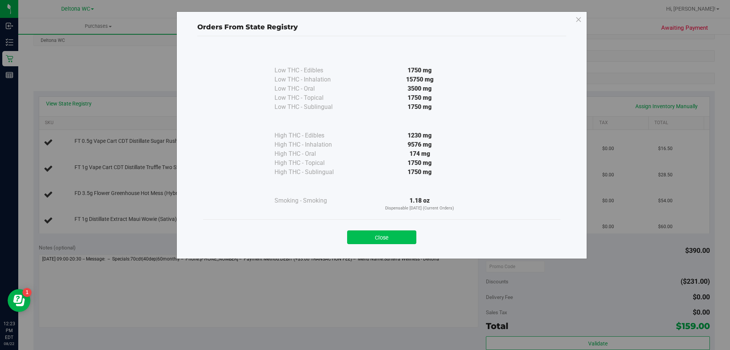
click at [357, 237] on button "Close" at bounding box center [381, 237] width 69 height 14
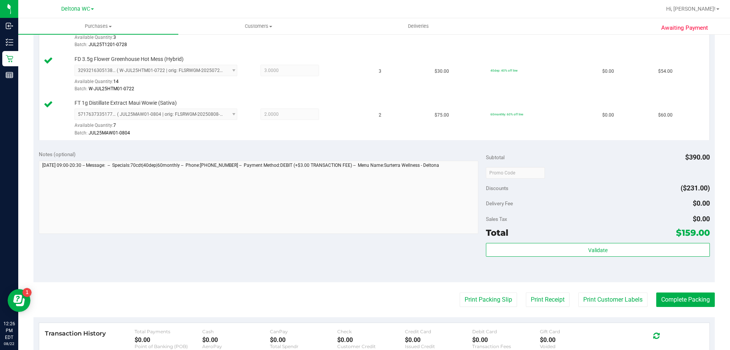
scroll to position [304, 0]
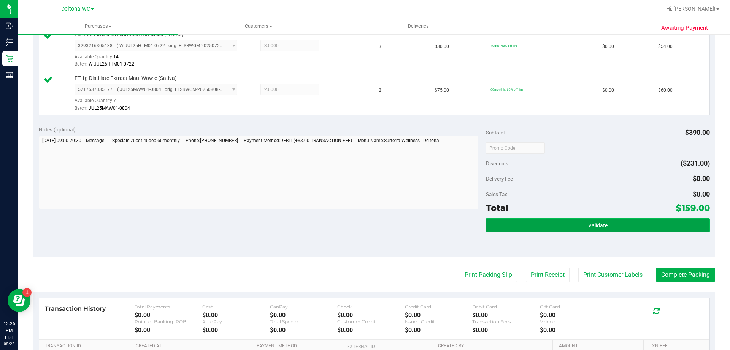
click at [532, 222] on button "Validate" at bounding box center [598, 225] width 224 height 14
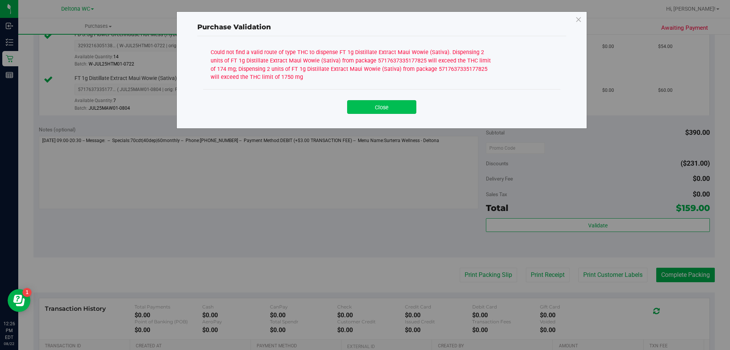
click at [378, 109] on button "Close" at bounding box center [381, 107] width 69 height 14
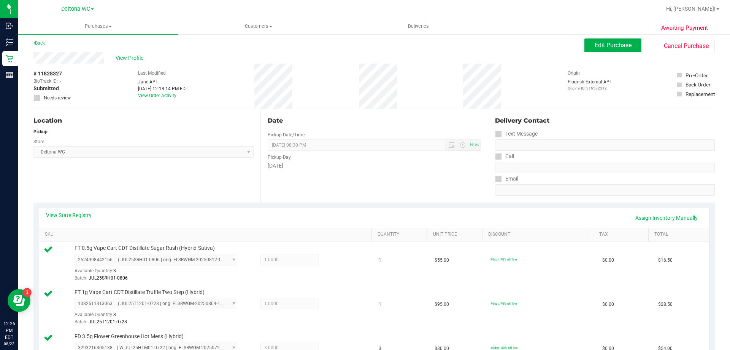
scroll to position [0, 0]
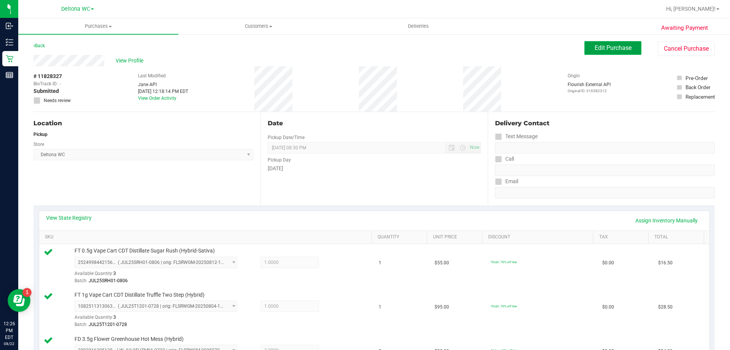
click at [610, 51] on button "Edit Purchase" at bounding box center [613, 48] width 57 height 14
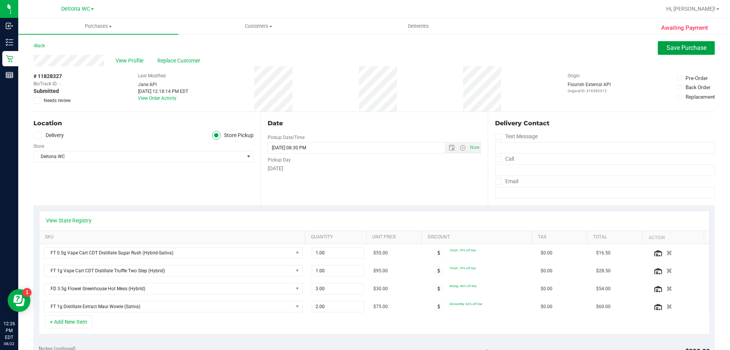
click at [659, 46] on button "Save Purchase" at bounding box center [686, 48] width 57 height 14
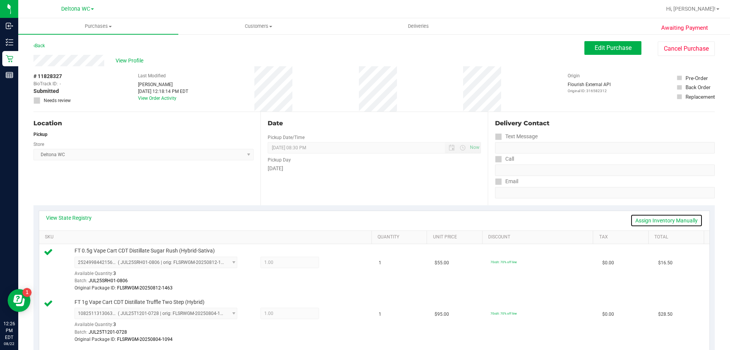
click at [671, 220] on link "Assign Inventory Manually" at bounding box center [667, 220] width 72 height 13
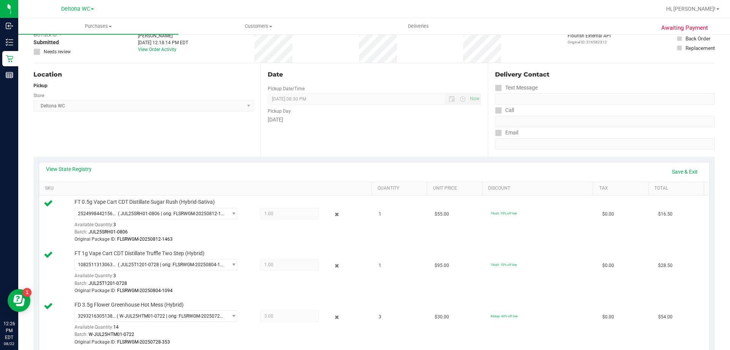
scroll to position [190, 0]
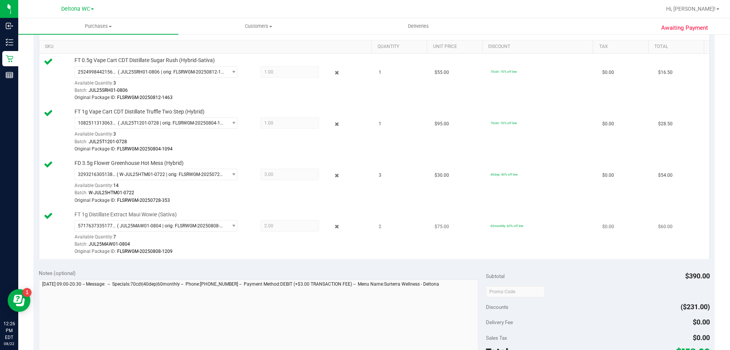
click at [275, 227] on span "2.00 2" at bounding box center [290, 225] width 59 height 11
click at [335, 227] on icon at bounding box center [337, 226] width 8 height 9
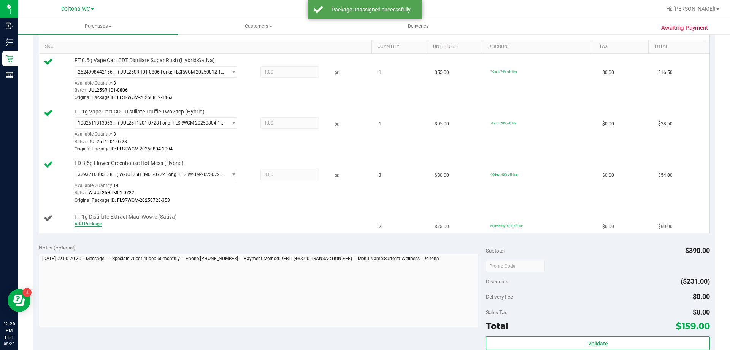
click at [91, 224] on link "Add Package" at bounding box center [88, 223] width 27 height 5
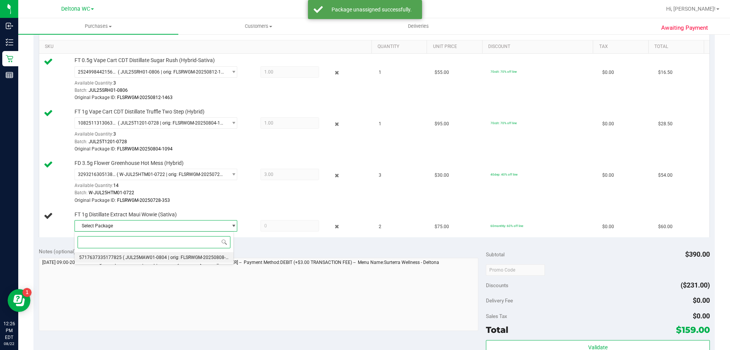
drag, startPoint x: 197, startPoint y: 259, endPoint x: 215, endPoint y: 254, distance: 18.4
click at [197, 259] on span "( JUL25MAW01-0804 | orig: FLSRWGM-20250808-1209 )" at bounding box center [181, 256] width 116 height 5
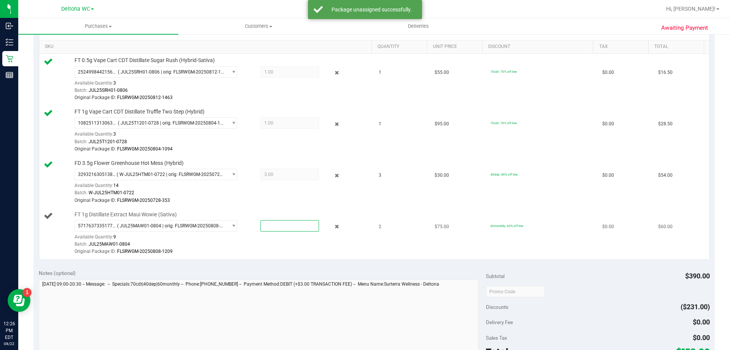
click at [278, 228] on span at bounding box center [290, 225] width 59 height 11
type input "1"
type input "1.0000"
drag, startPoint x: 286, startPoint y: 260, endPoint x: 293, endPoint y: 254, distance: 9.3
click at [287, 259] on div "View State Registry Save & Exit SKU Quantity Unit Price Discount Tax Total FT 0…" at bounding box center [374, 139] width 682 height 249
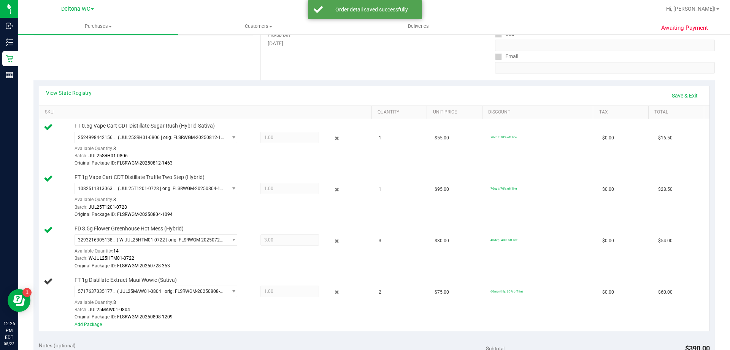
scroll to position [114, 0]
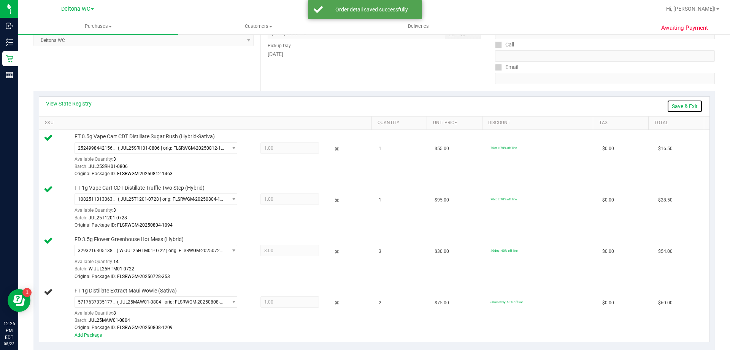
click at [685, 103] on link "Save & Exit" at bounding box center [685, 106] width 36 height 13
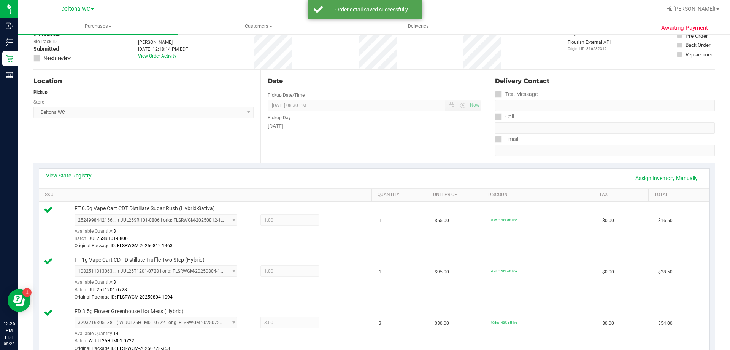
scroll to position [0, 0]
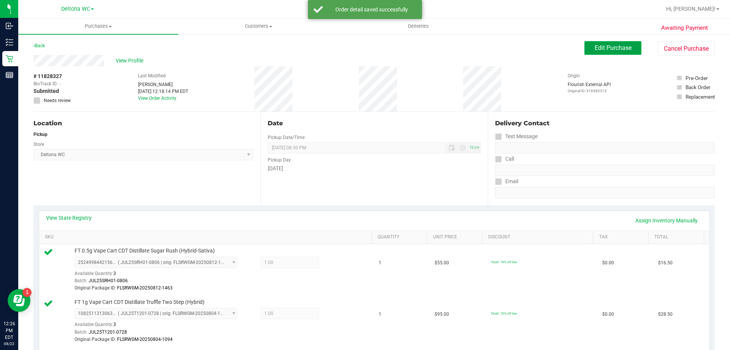
click at [595, 46] on span "Edit Purchase" at bounding box center [613, 47] width 37 height 7
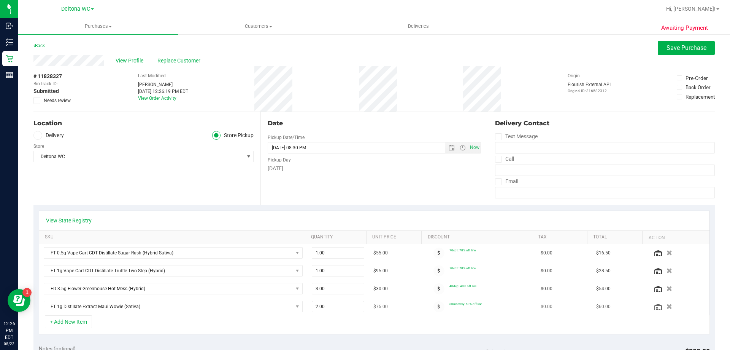
click at [324, 305] on span "2.00 2" at bounding box center [338, 305] width 53 height 11
type input "1"
type input "1.00"
click at [446, 192] on div "Date Pickup Date/Time 08/22/2025 Now 08/22/2025 08:30 PM Now Pickup Day Friday" at bounding box center [374, 158] width 227 height 93
click at [689, 46] on span "Save Purchase" at bounding box center [687, 47] width 40 height 7
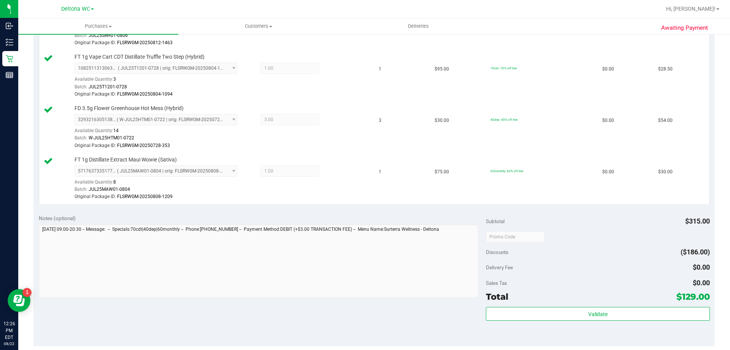
scroll to position [266, 0]
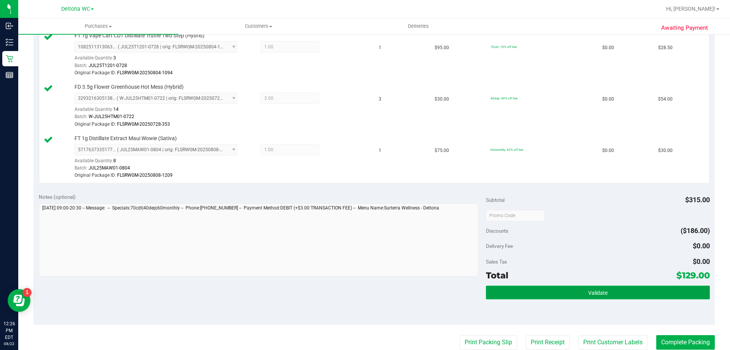
click at [622, 288] on button "Validate" at bounding box center [598, 292] width 224 height 14
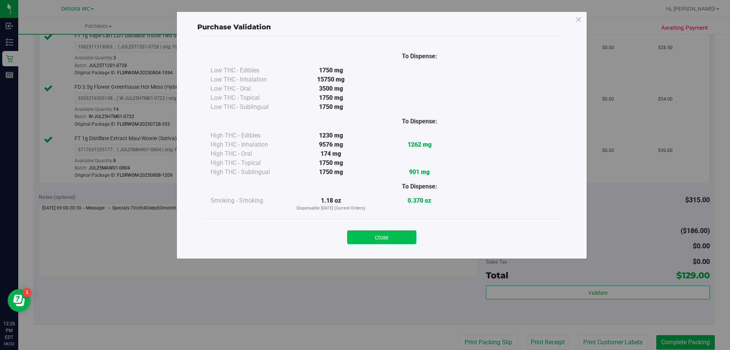
click at [389, 234] on button "Close" at bounding box center [381, 237] width 69 height 14
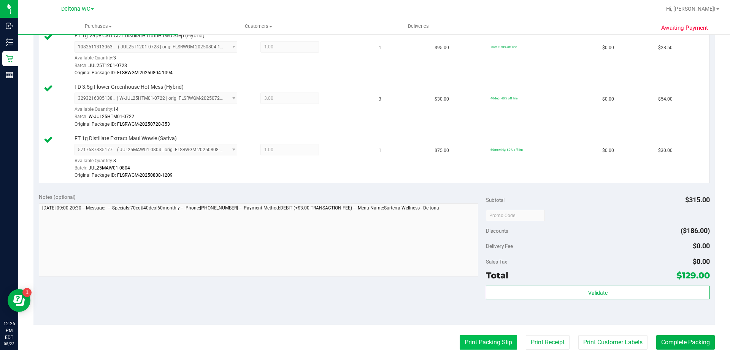
click at [492, 341] on button "Print Packing Slip" at bounding box center [488, 342] width 57 height 14
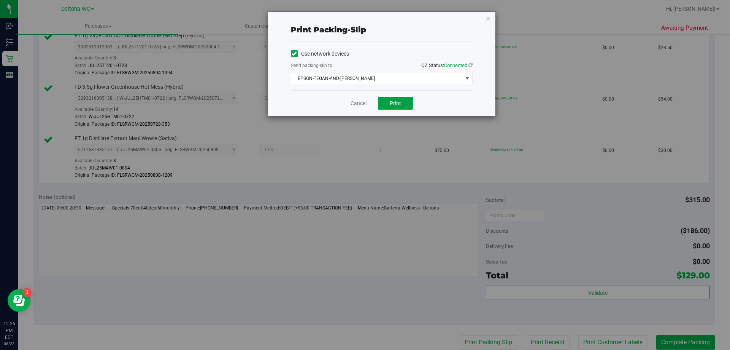
click at [394, 102] on span "Print" at bounding box center [395, 103] width 11 height 6
click at [359, 102] on link "Cancel" at bounding box center [359, 103] width 16 height 8
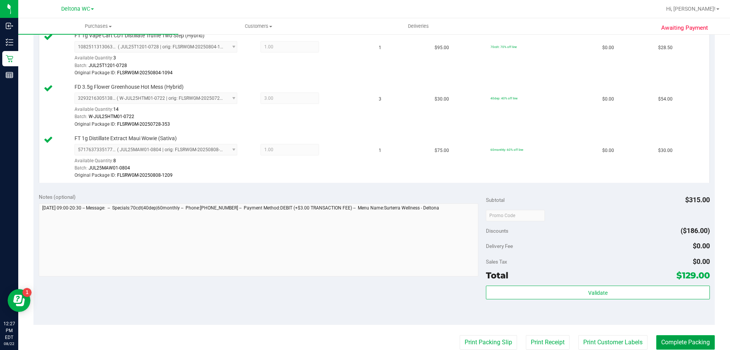
click at [668, 343] on button "Complete Packing" at bounding box center [685, 342] width 59 height 14
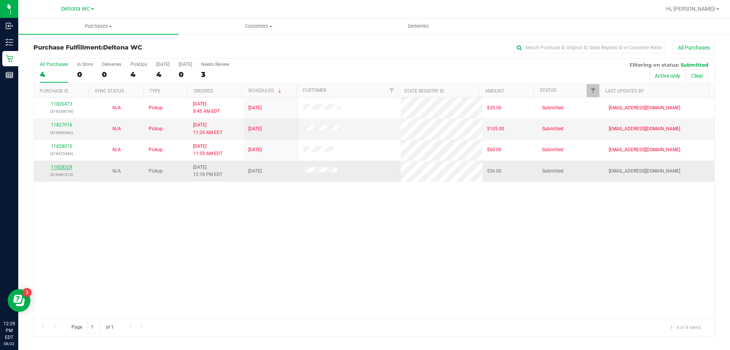
click at [57, 167] on link "11828329" at bounding box center [61, 166] width 21 height 5
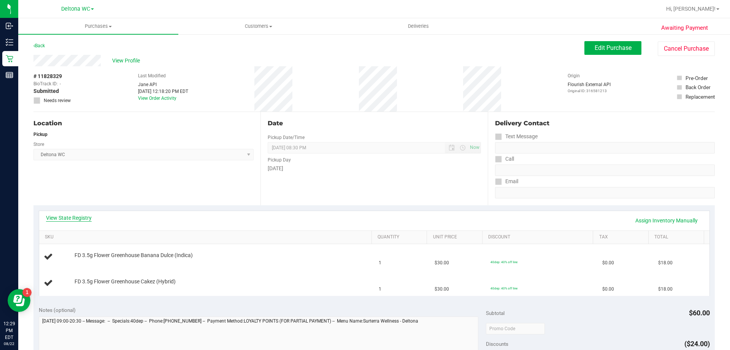
click at [82, 220] on link "View State Registry" at bounding box center [69, 218] width 46 height 8
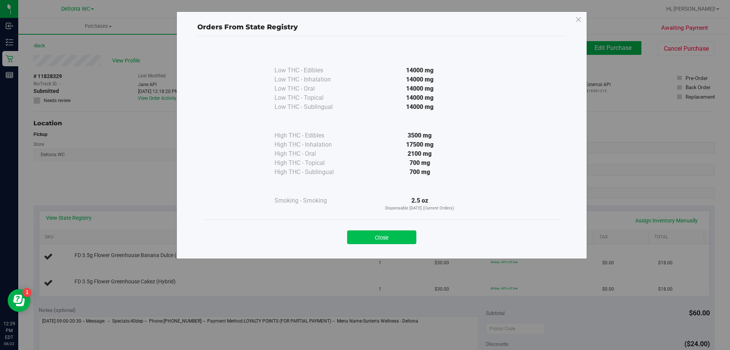
click at [381, 240] on button "Close" at bounding box center [381, 237] width 69 height 14
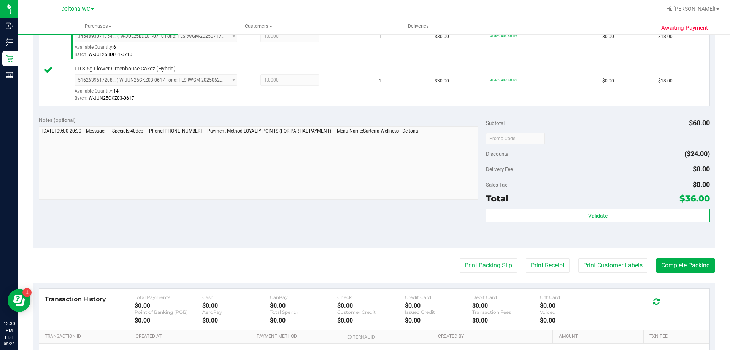
scroll to position [228, 0]
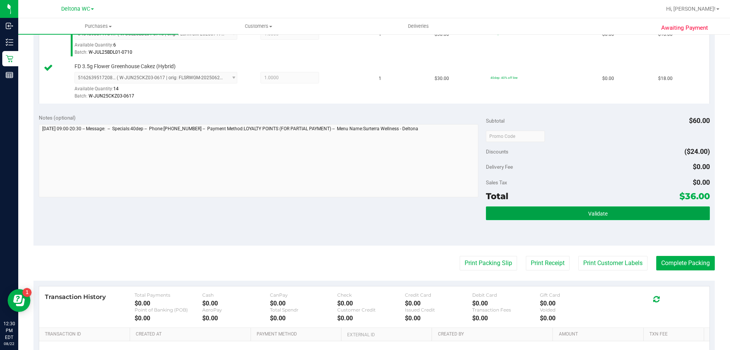
click at [610, 210] on button "Validate" at bounding box center [598, 213] width 224 height 14
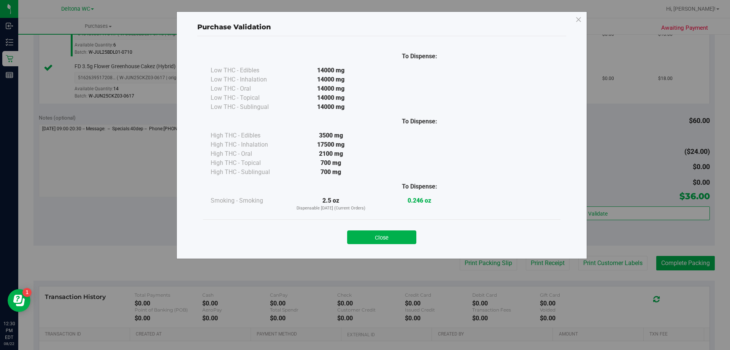
drag, startPoint x: 409, startPoint y: 237, endPoint x: 420, endPoint y: 245, distance: 13.5
click at [409, 237] on button "Close" at bounding box center [381, 237] width 69 height 14
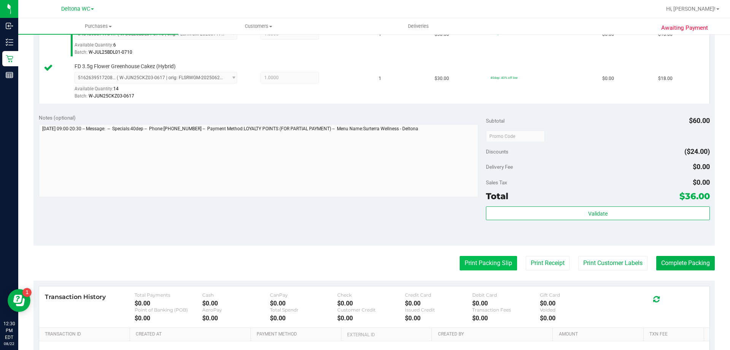
click at [469, 262] on button "Print Packing Slip" at bounding box center [488, 263] width 57 height 14
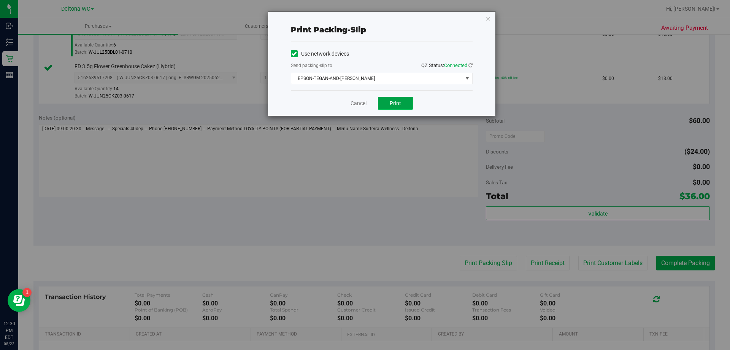
click at [401, 105] on button "Print" at bounding box center [395, 103] width 35 height 13
click at [361, 103] on link "Cancel" at bounding box center [359, 103] width 16 height 8
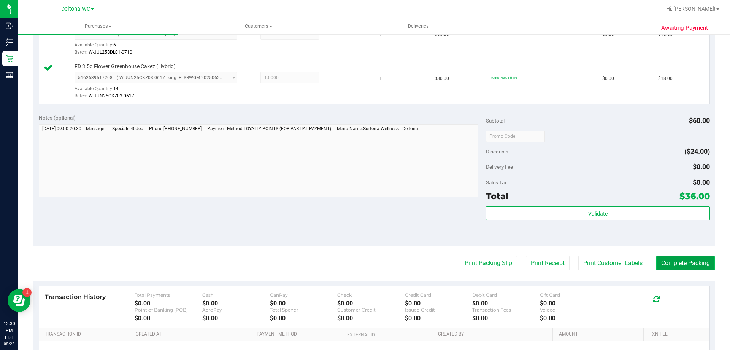
drag, startPoint x: 690, startPoint y: 262, endPoint x: 694, endPoint y: 259, distance: 5.1
click at [690, 262] on button "Complete Packing" at bounding box center [685, 263] width 59 height 14
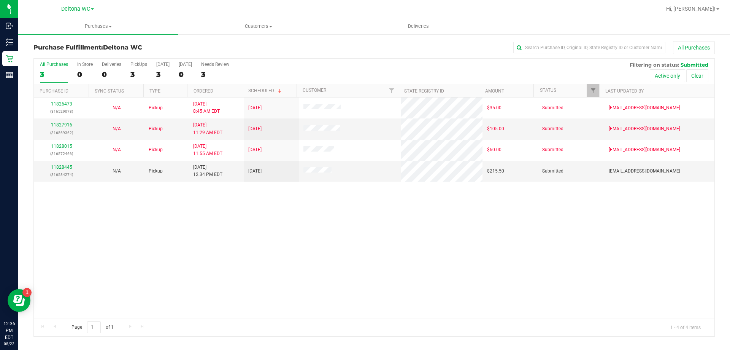
click at [335, 64] on div "All Purchases 3 In Store 0 Deliveries 0 PickUps 3 Today 3 Tomorrow 0 Needs Revi…" at bounding box center [374, 62] width 681 height 6
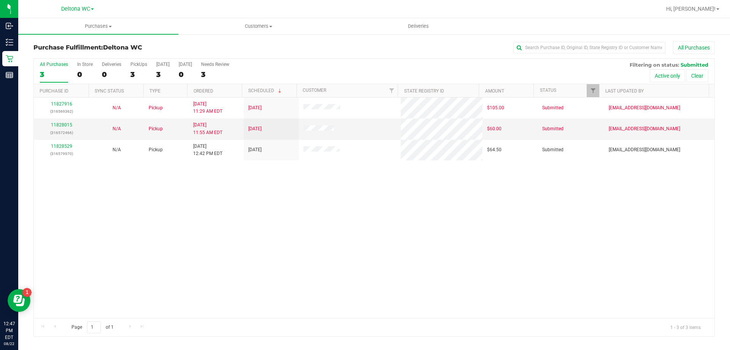
click at [301, 208] on div "11827916 (316569362) N/A Pickup 8/22/2025 11:29 AM EDT 8/22/2025 $105.00 Submit…" at bounding box center [374, 207] width 681 height 220
click at [339, 58] on div "Purchase Fulfillment: Deltona WC All Purchases All Purchases 3 In Store 0 Deliv…" at bounding box center [374, 188] width 682 height 295
click at [375, 35] on div "Purchase Fulfillment: Deltona WC All Purchases All Purchases 3 In Store 0 Deliv…" at bounding box center [374, 188] width 712 height 310
click at [378, 60] on div "All Purchases 3 In Store 0 Deliveries 0 PickUps 3 Today 3 Tomorrow 0 Needs Revi…" at bounding box center [374, 62] width 681 height 6
drag, startPoint x: 336, startPoint y: 232, endPoint x: 339, endPoint y: 225, distance: 7.8
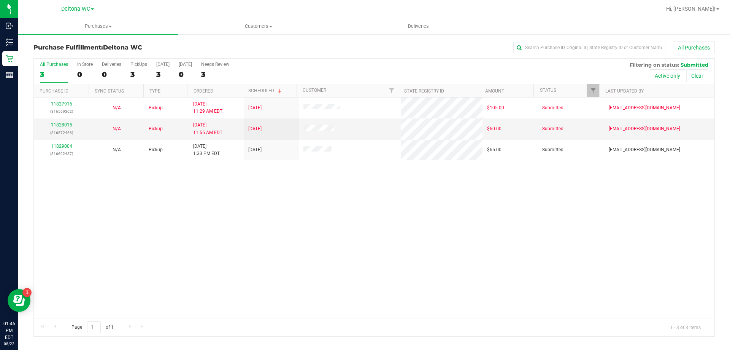
click at [339, 226] on div "11827916 (316569362) N/A Pickup 8/22/2025 11:29 AM EDT 8/22/2025 $105.00 Submit…" at bounding box center [374, 207] width 681 height 220
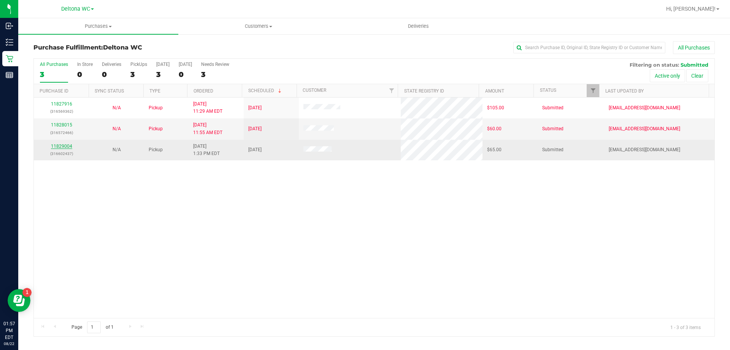
click at [62, 148] on link "11829004" at bounding box center [61, 145] width 21 height 5
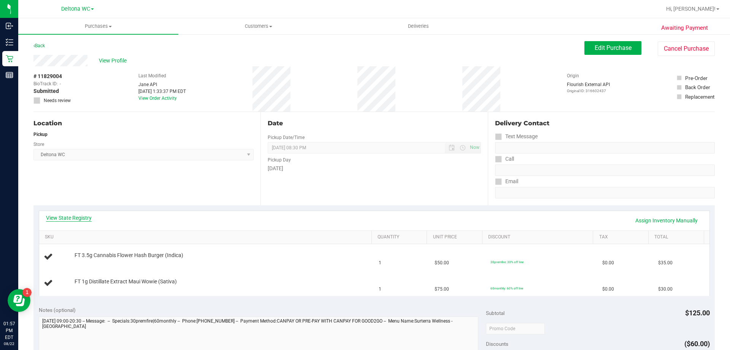
click at [68, 219] on link "View State Registry" at bounding box center [69, 218] width 46 height 8
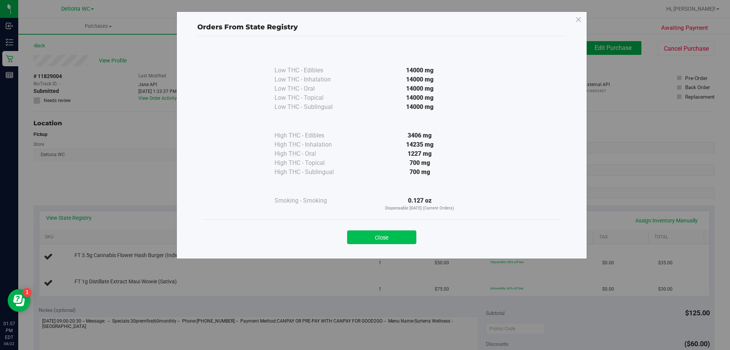
click at [375, 238] on button "Close" at bounding box center [381, 237] width 69 height 14
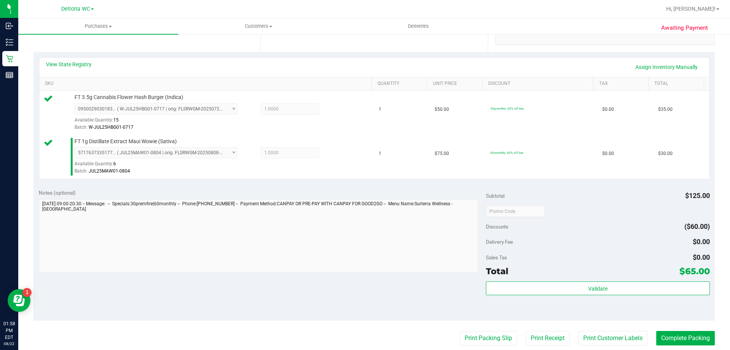
scroll to position [190, 0]
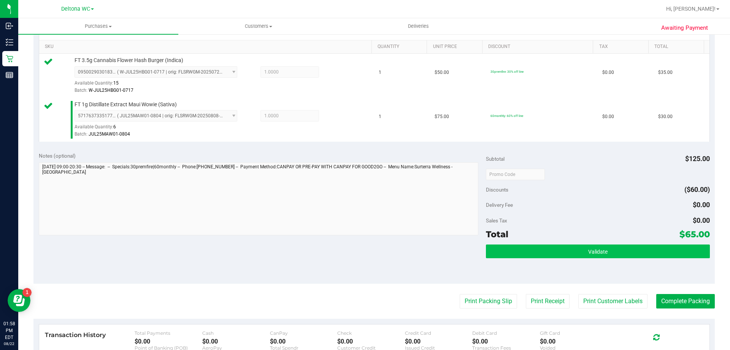
click at [596, 258] on div "Validate" at bounding box center [598, 261] width 224 height 34
click at [596, 258] on button "Validate" at bounding box center [598, 251] width 224 height 14
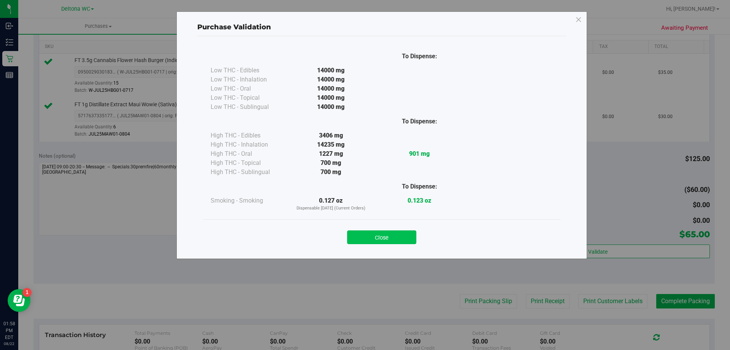
click at [387, 238] on button "Close" at bounding box center [381, 237] width 69 height 14
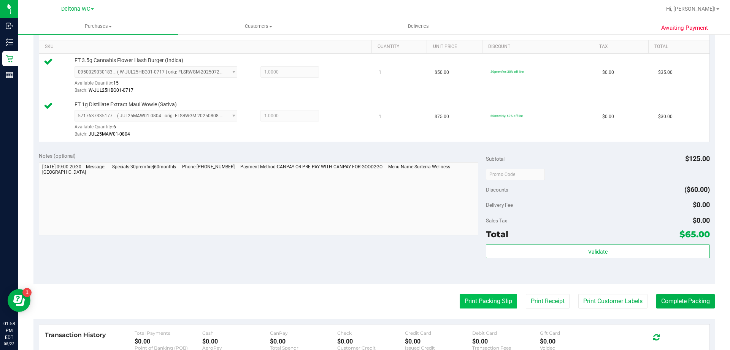
click at [504, 300] on button "Print Packing Slip" at bounding box center [488, 301] width 57 height 14
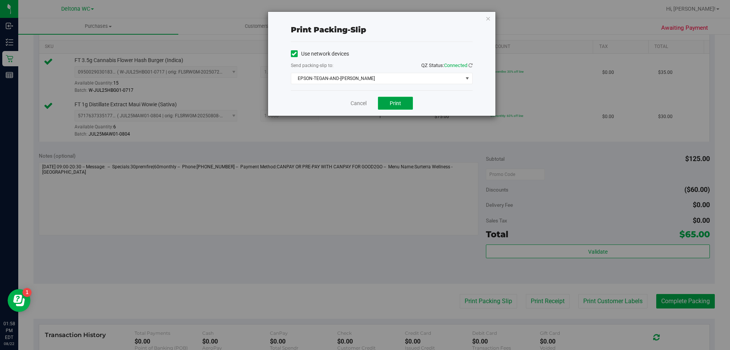
click at [380, 99] on button "Print" at bounding box center [395, 103] width 35 height 13
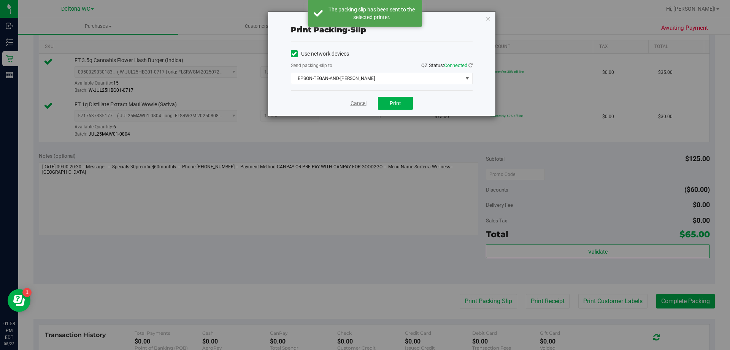
click at [359, 102] on link "Cancel" at bounding box center [359, 103] width 16 height 8
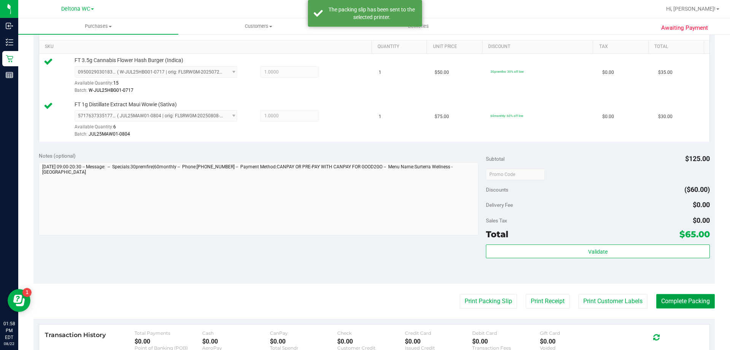
click at [695, 302] on button "Complete Packing" at bounding box center [685, 301] width 59 height 14
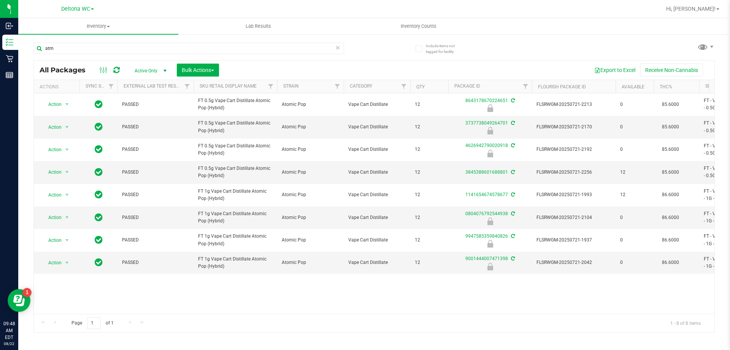
drag, startPoint x: 74, startPoint y: 46, endPoint x: 26, endPoint y: 56, distance: 49.1
click at [26, 56] on div "Include items not tagged for facility atm All Packages Active Only Active Only …" at bounding box center [374, 149] width 712 height 232
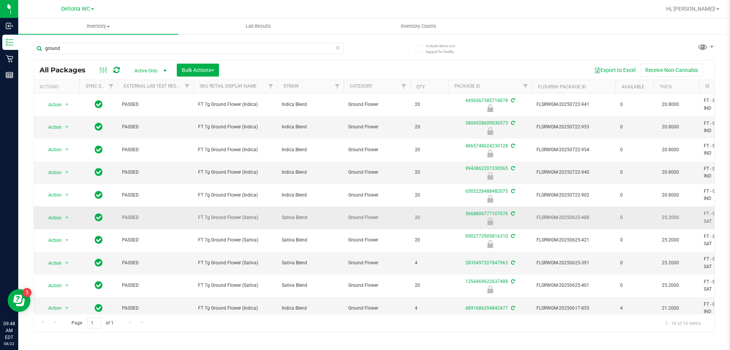
scroll to position [147, 0]
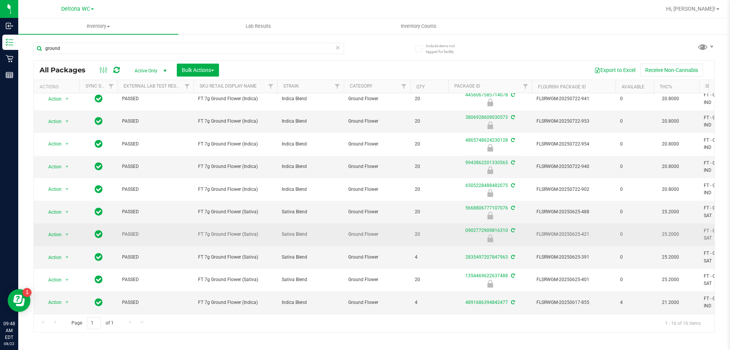
click at [217, 230] on span "FT 7g Ground Flower (Sativa)" at bounding box center [235, 233] width 75 height 7
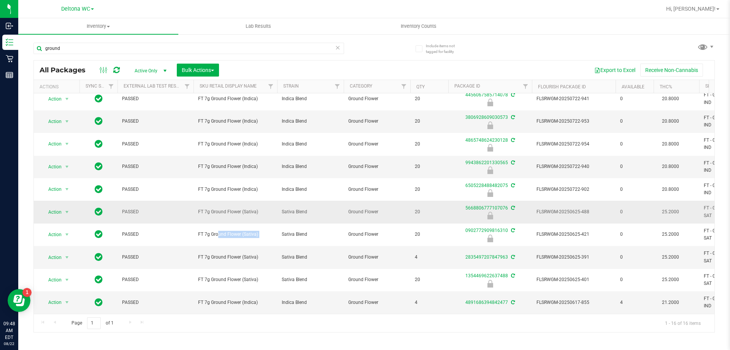
copy tr "FT 7g Ground Flower (Sativa)"
click at [100, 43] on input "ground" at bounding box center [188, 48] width 311 height 11
click at [100, 42] on div "ground" at bounding box center [203, 48] width 341 height 24
paste input "FT 7g Ground Flower (Sativa)"
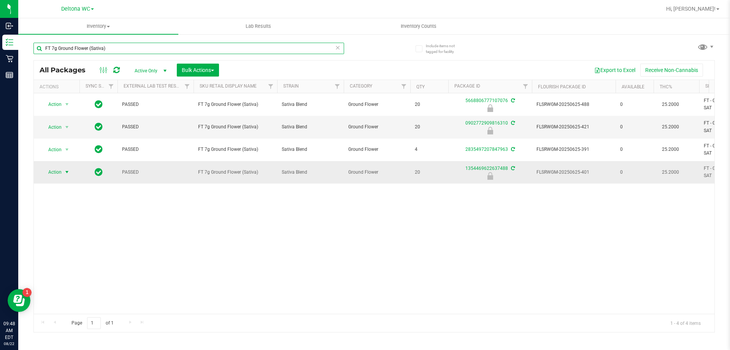
type input "FT 7g Ground Flower (Sativa)"
click at [52, 170] on span "Action" at bounding box center [51, 172] width 21 height 11
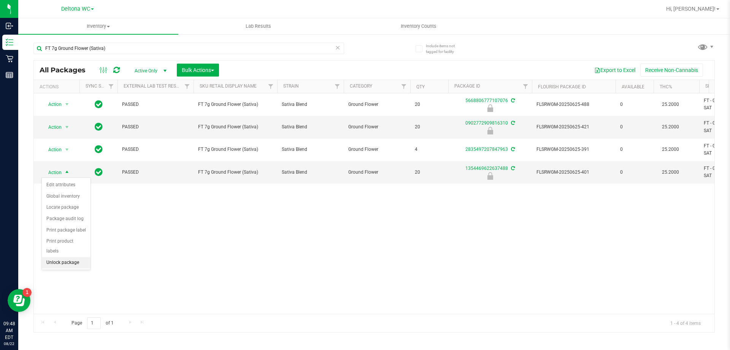
click at [61, 257] on li "Unlock package" at bounding box center [66, 262] width 49 height 11
